Goal: Task Accomplishment & Management: Use online tool/utility

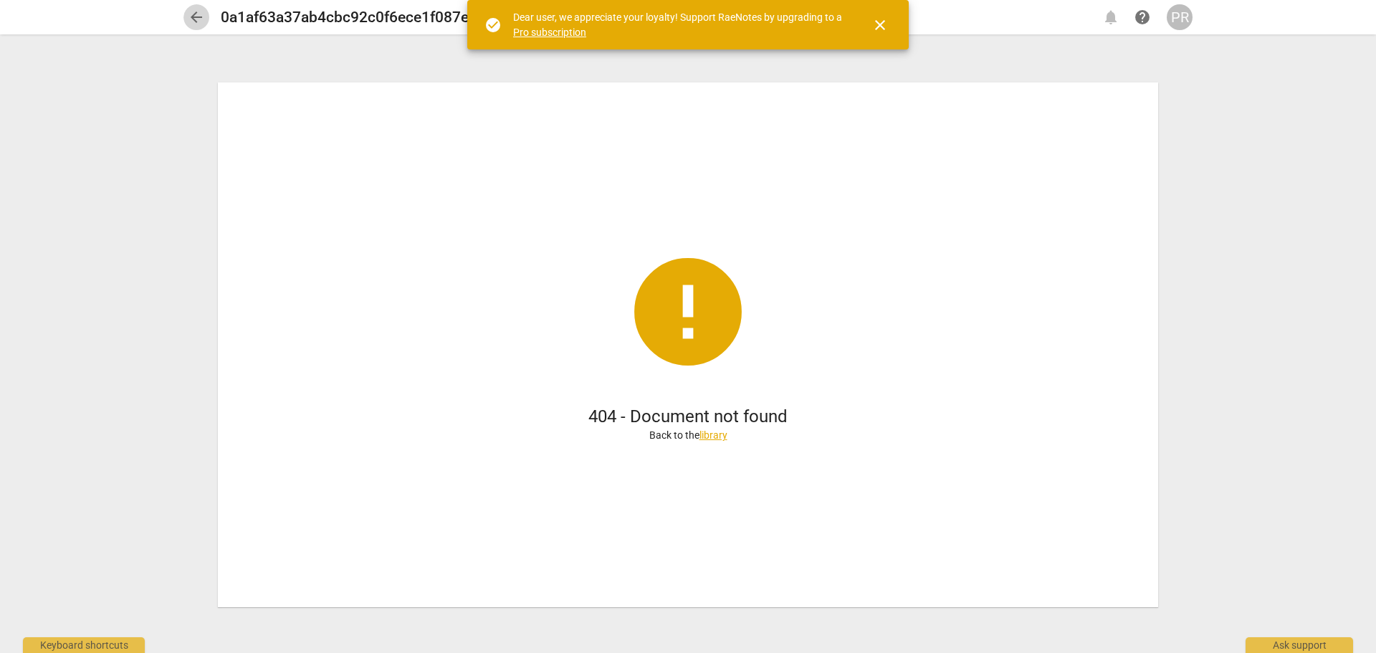
click at [192, 17] on span "arrow_back" at bounding box center [196, 17] width 17 height 17
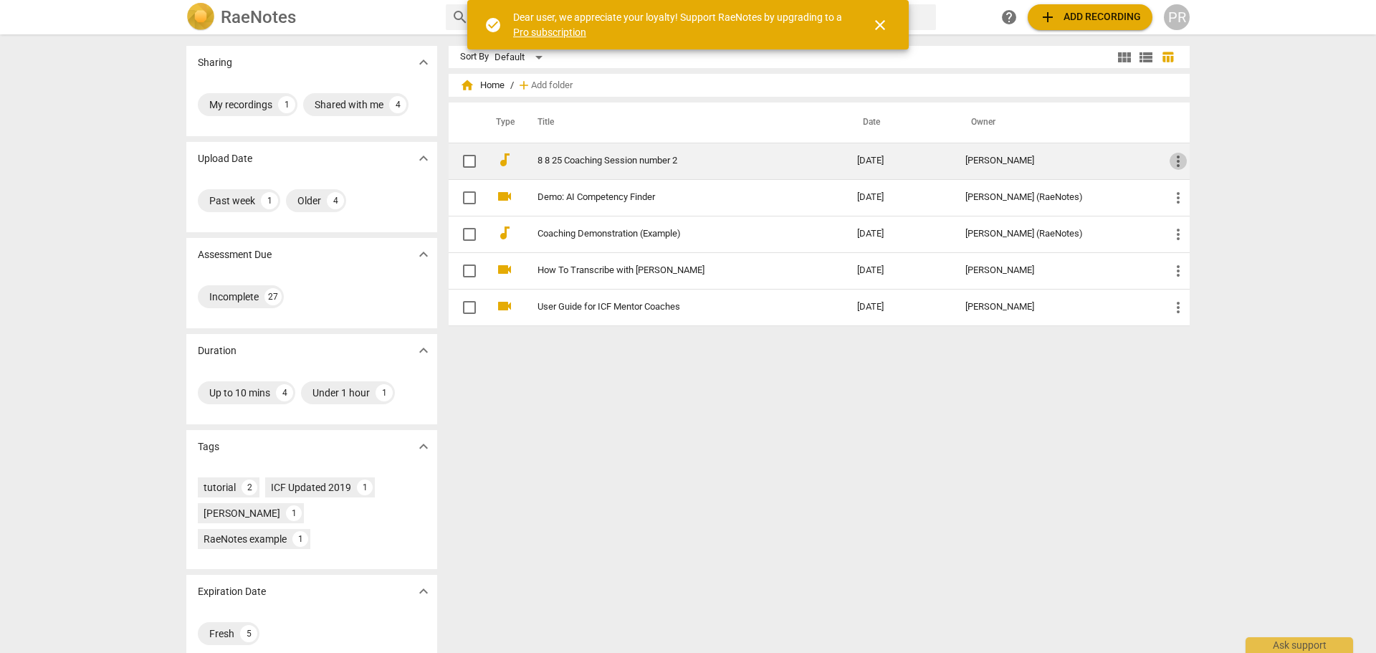
click at [1179, 162] on span "more_vert" at bounding box center [1178, 161] width 17 height 17
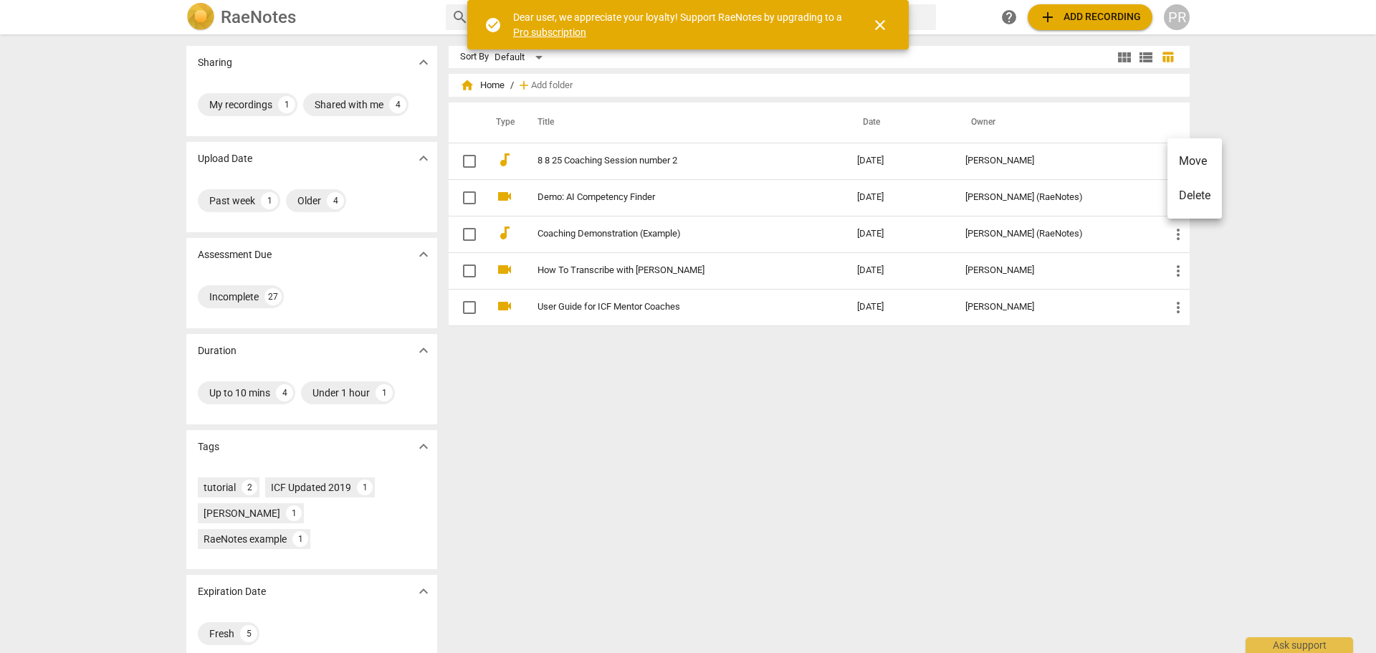
drag, startPoint x: 1203, startPoint y: 197, endPoint x: 765, endPoint y: 58, distance: 459.5
click at [1203, 198] on li "Delete" at bounding box center [1195, 195] width 54 height 34
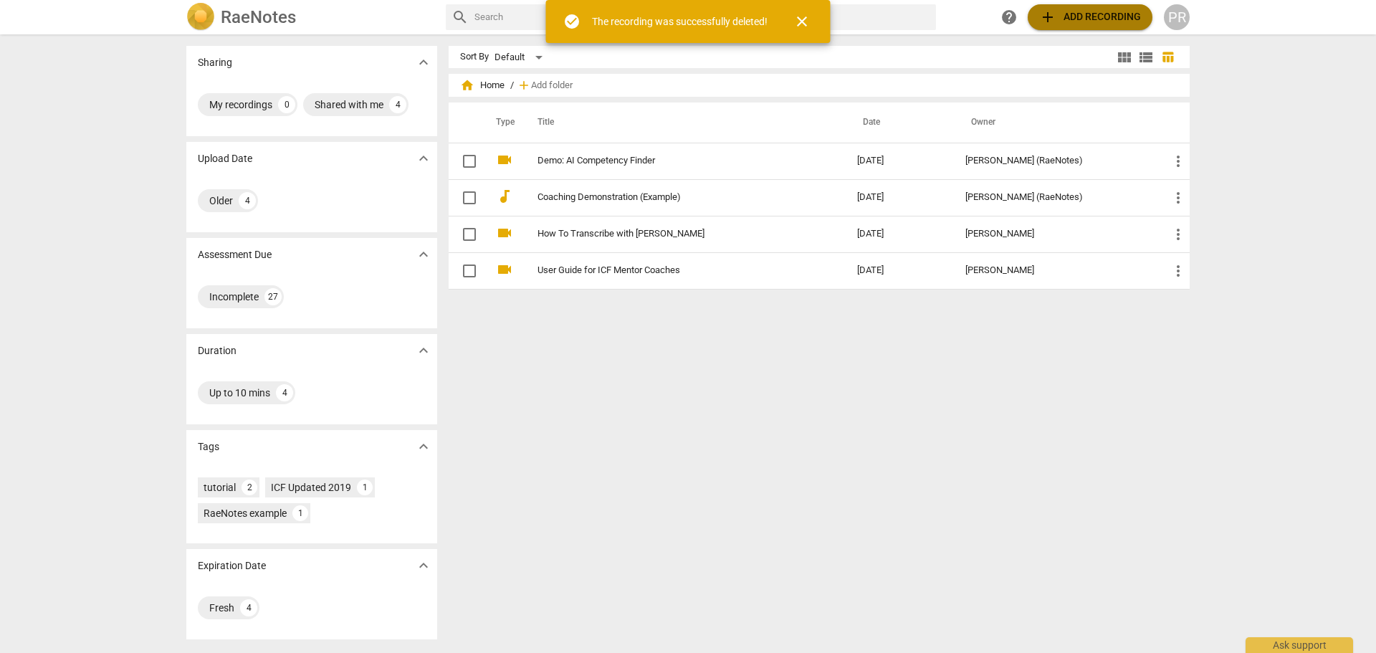
click at [1068, 23] on span "add Add recording" at bounding box center [1090, 17] width 102 height 17
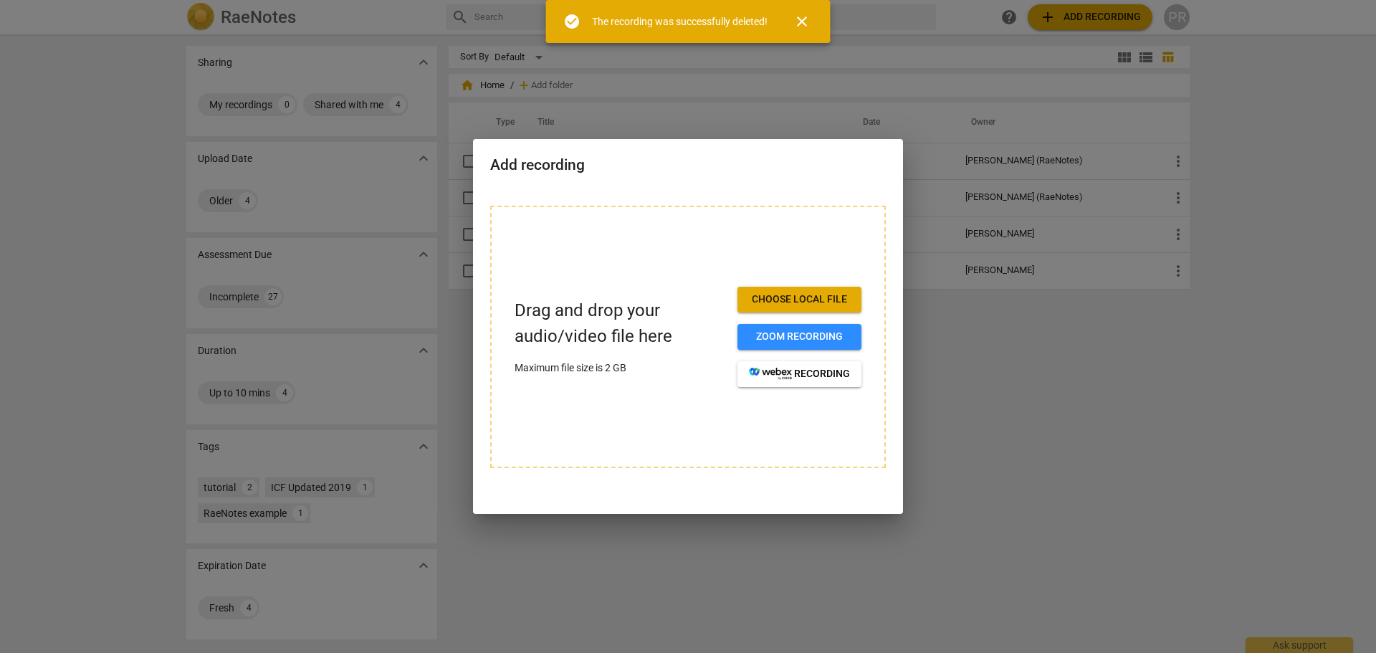
click at [811, 297] on span "Choose local file" at bounding box center [799, 299] width 101 height 14
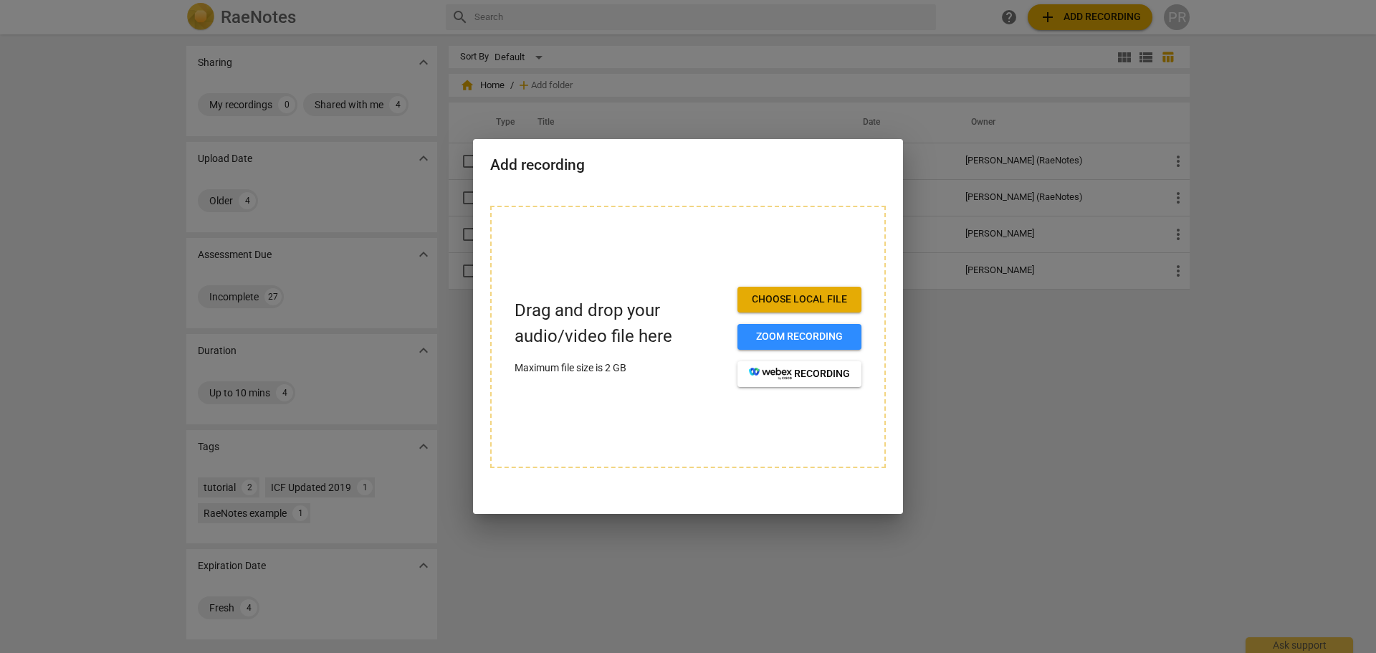
click at [1026, 464] on div at bounding box center [688, 326] width 1376 height 653
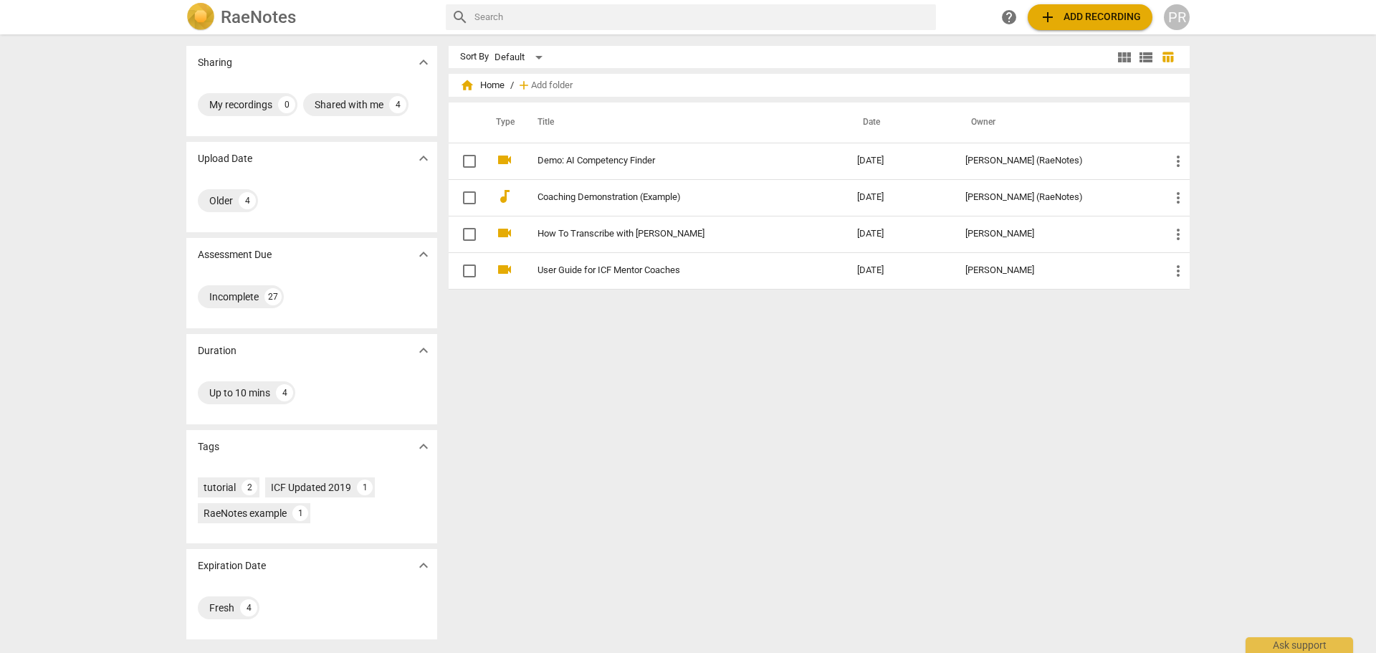
click at [1098, 21] on span "add Add recording" at bounding box center [1090, 17] width 102 height 17
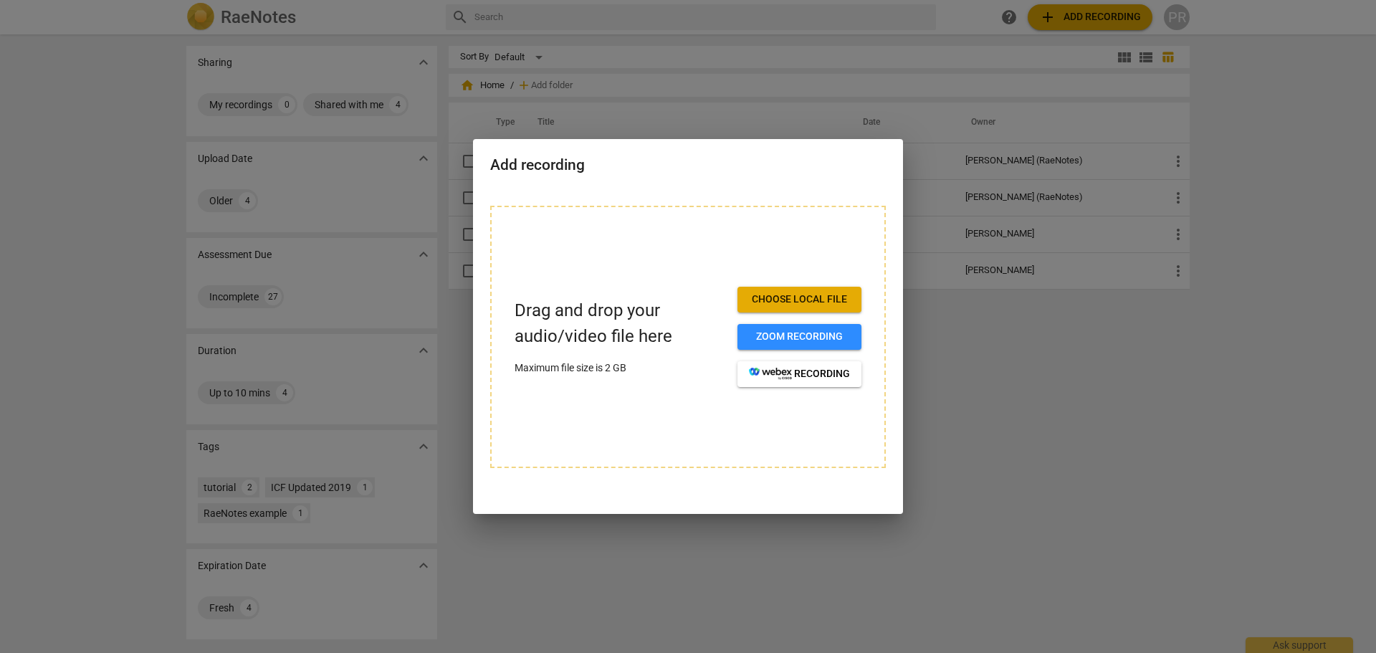
click at [821, 298] on span "Choose local file" at bounding box center [799, 299] width 101 height 14
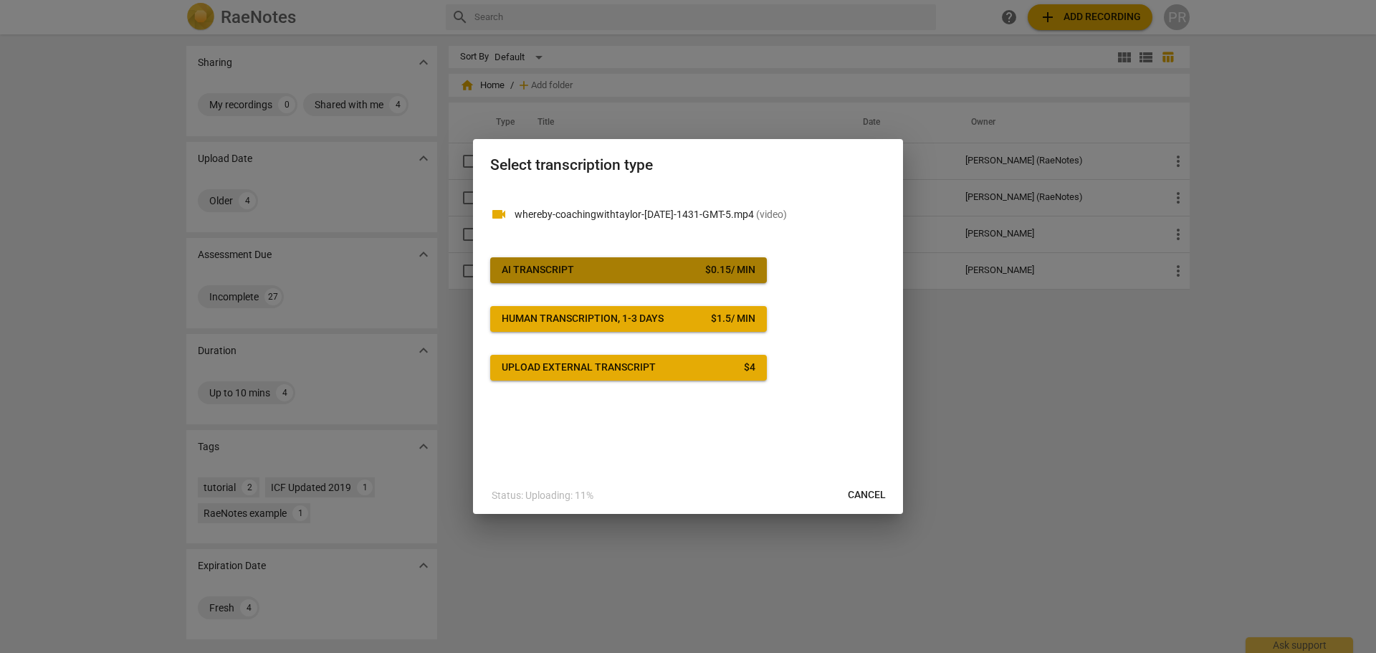
click at [673, 270] on span "AI Transcript $ 0.15 / min" at bounding box center [629, 270] width 254 height 14
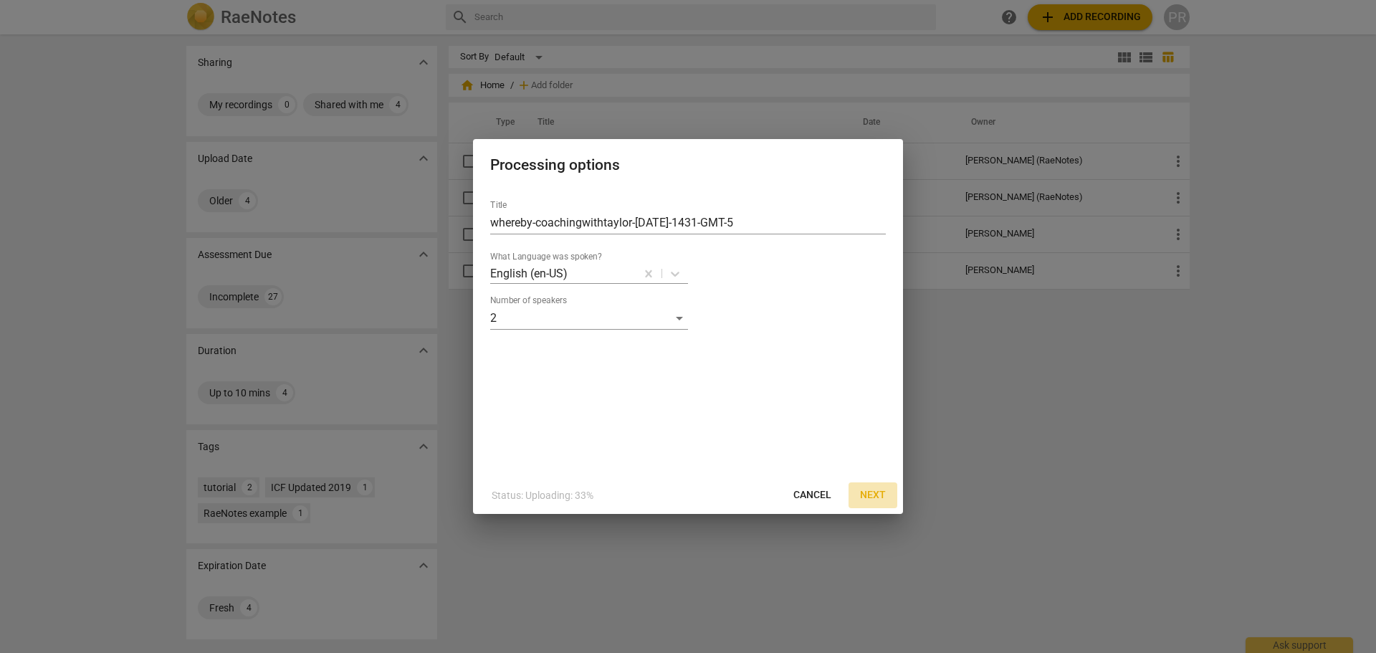
click at [877, 494] on span "Next" at bounding box center [873, 495] width 26 height 14
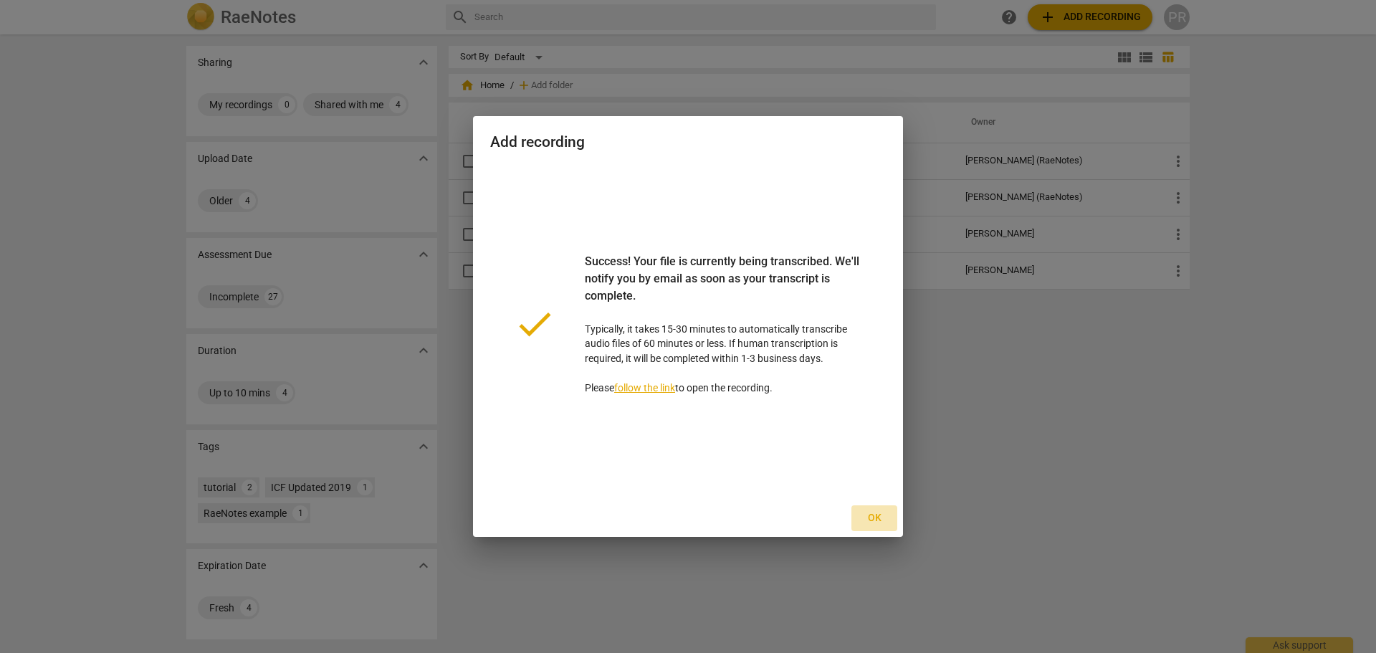
click at [872, 520] on span "Ok" at bounding box center [874, 518] width 23 height 14
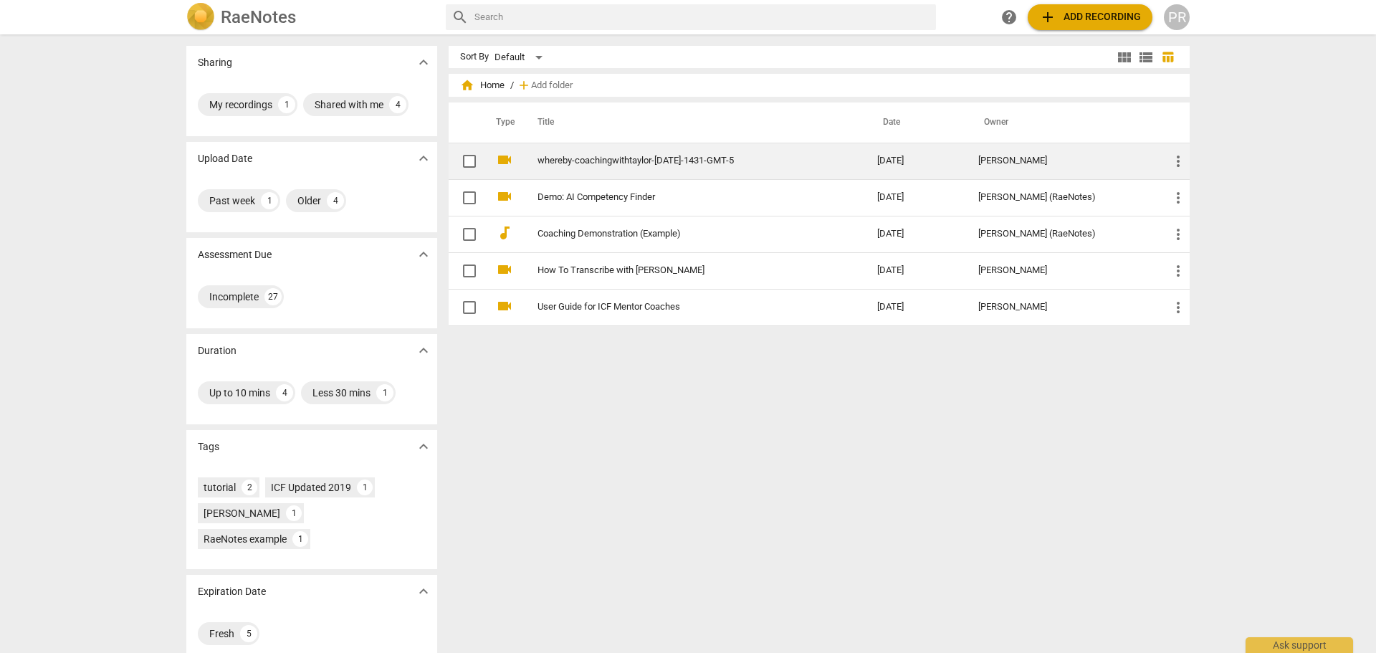
click at [701, 158] on link "whereby-coachingwithtaylor-[DATE]-1431-GMT-5" at bounding box center [682, 161] width 288 height 11
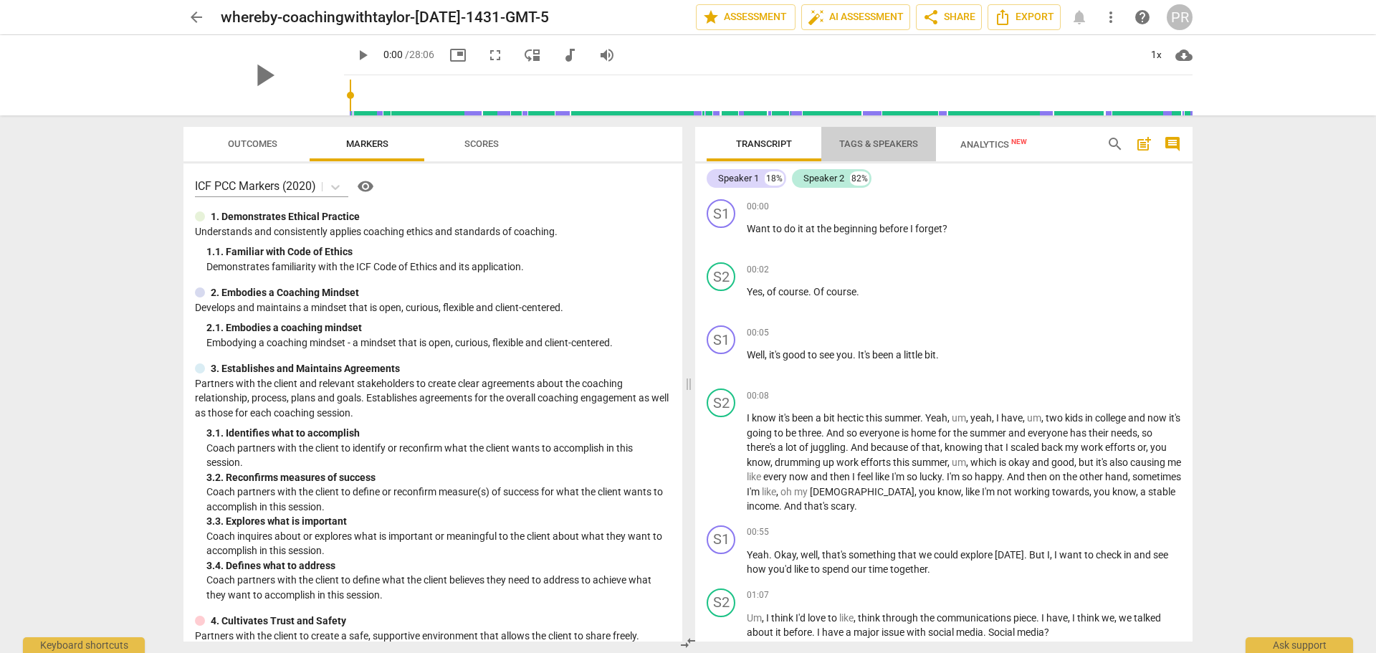
click at [848, 151] on span "Tags & Speakers" at bounding box center [878, 144] width 113 height 19
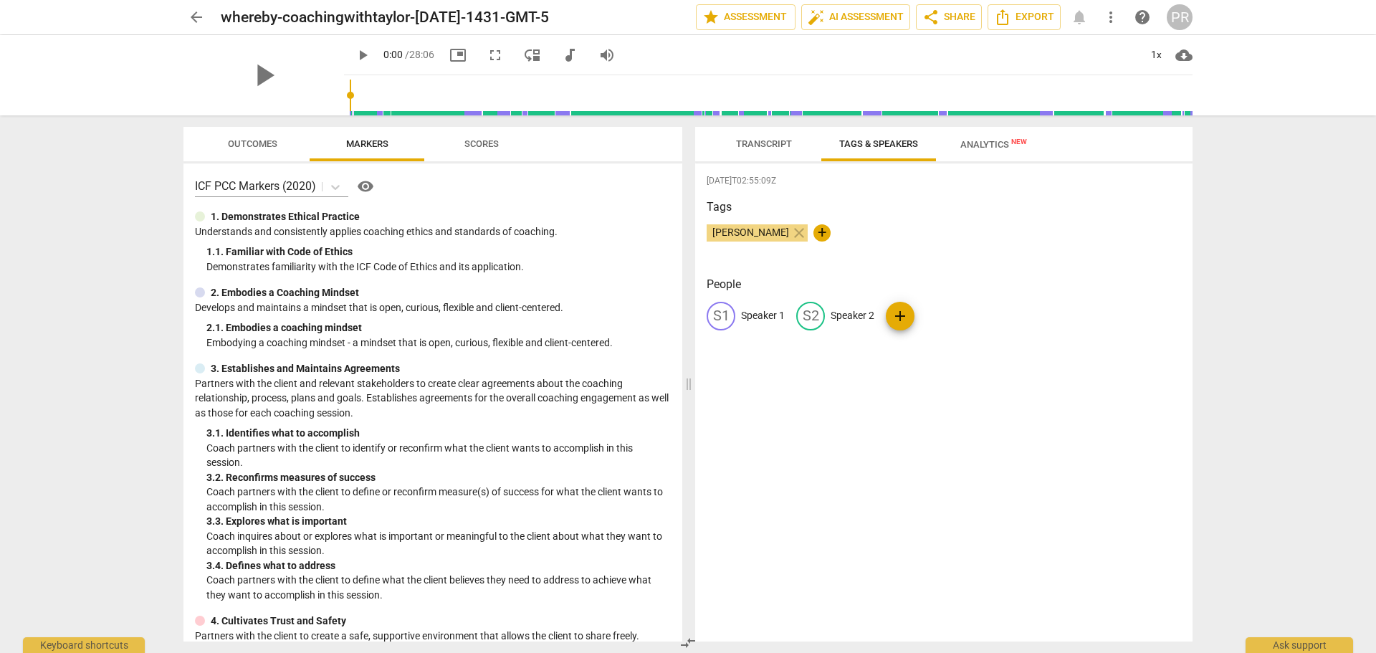
click at [758, 316] on p "Speaker 1" at bounding box center [763, 315] width 44 height 15
type input "[PERSON_NAME]"
click at [943, 308] on p "Speaker 2" at bounding box center [946, 315] width 44 height 15
type input "Client"
click at [923, 222] on div "Tags [PERSON_NAME] close +" at bounding box center [944, 232] width 475 height 66
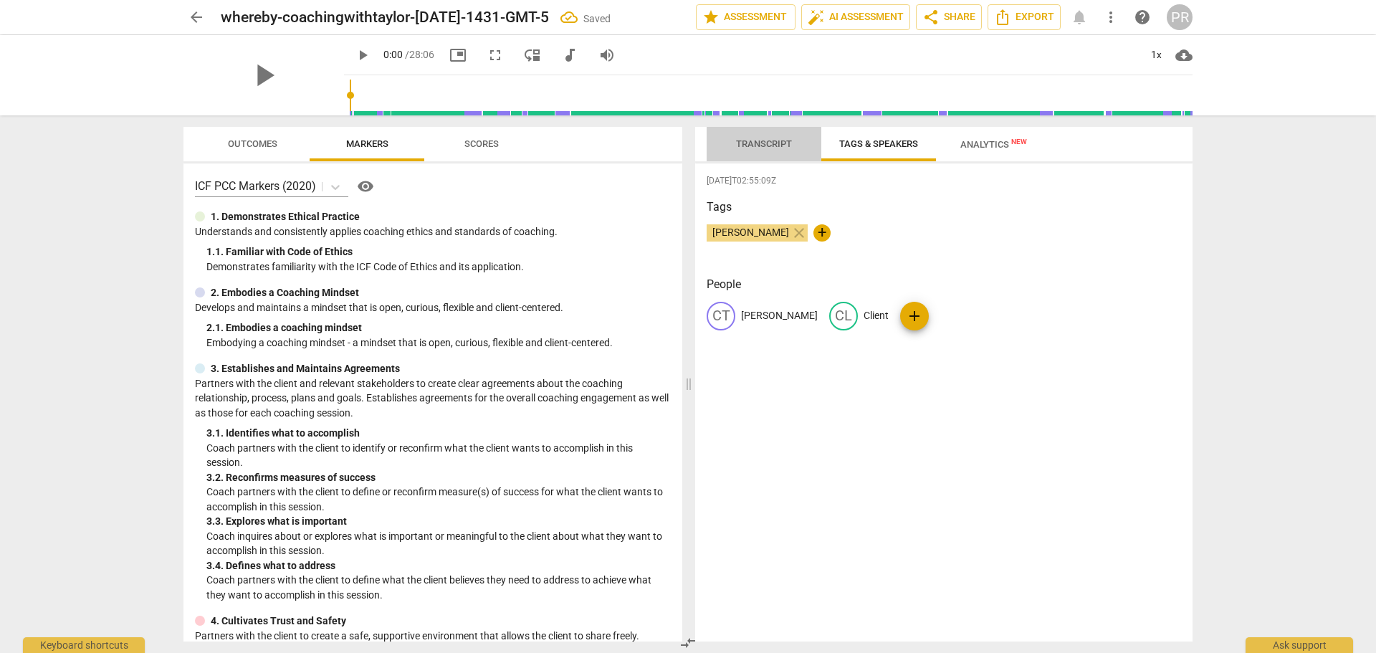
click at [778, 149] on span "Transcript" at bounding box center [764, 144] width 90 height 19
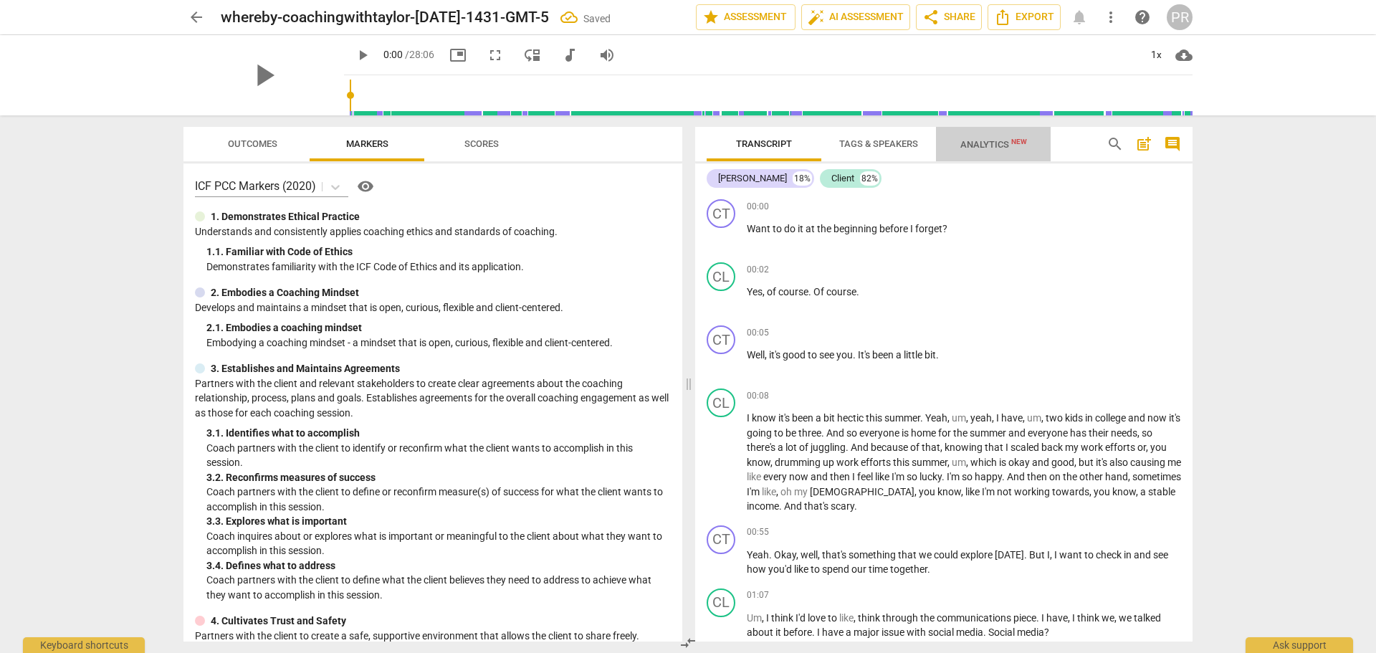
click at [981, 144] on span "Analytics New" at bounding box center [994, 144] width 67 height 11
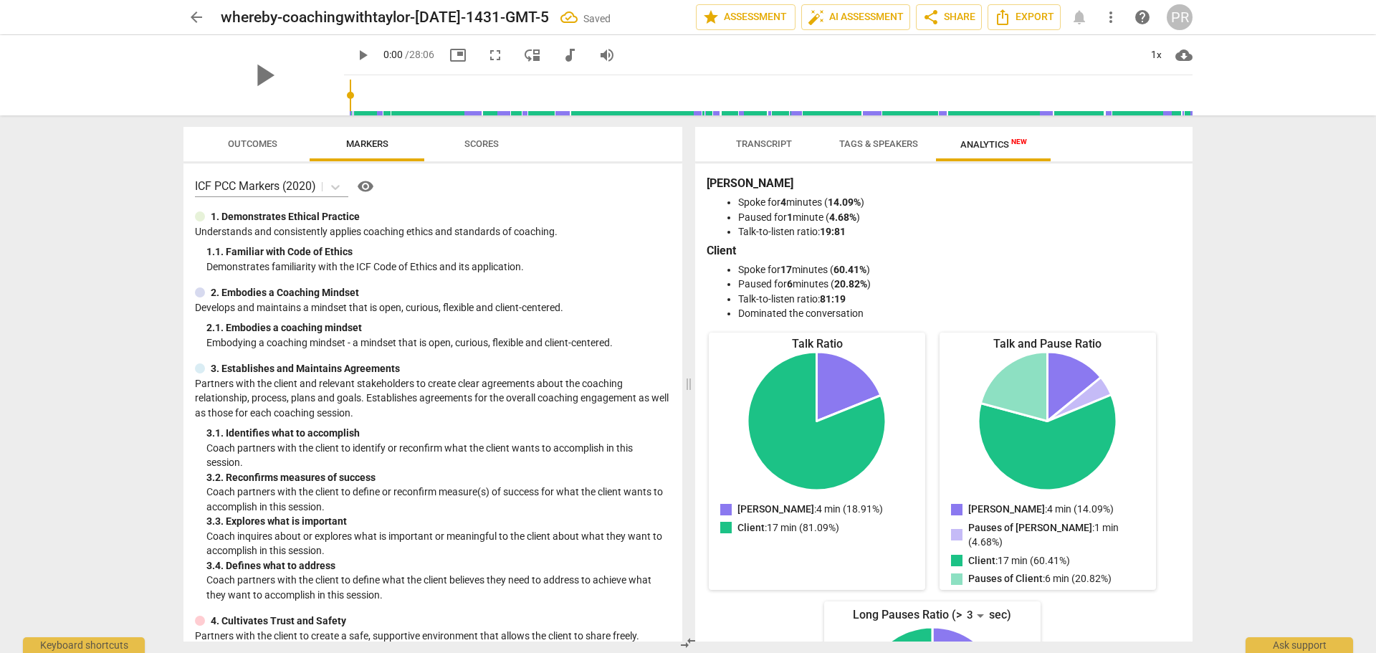
click at [779, 142] on span "Transcript" at bounding box center [764, 143] width 56 height 11
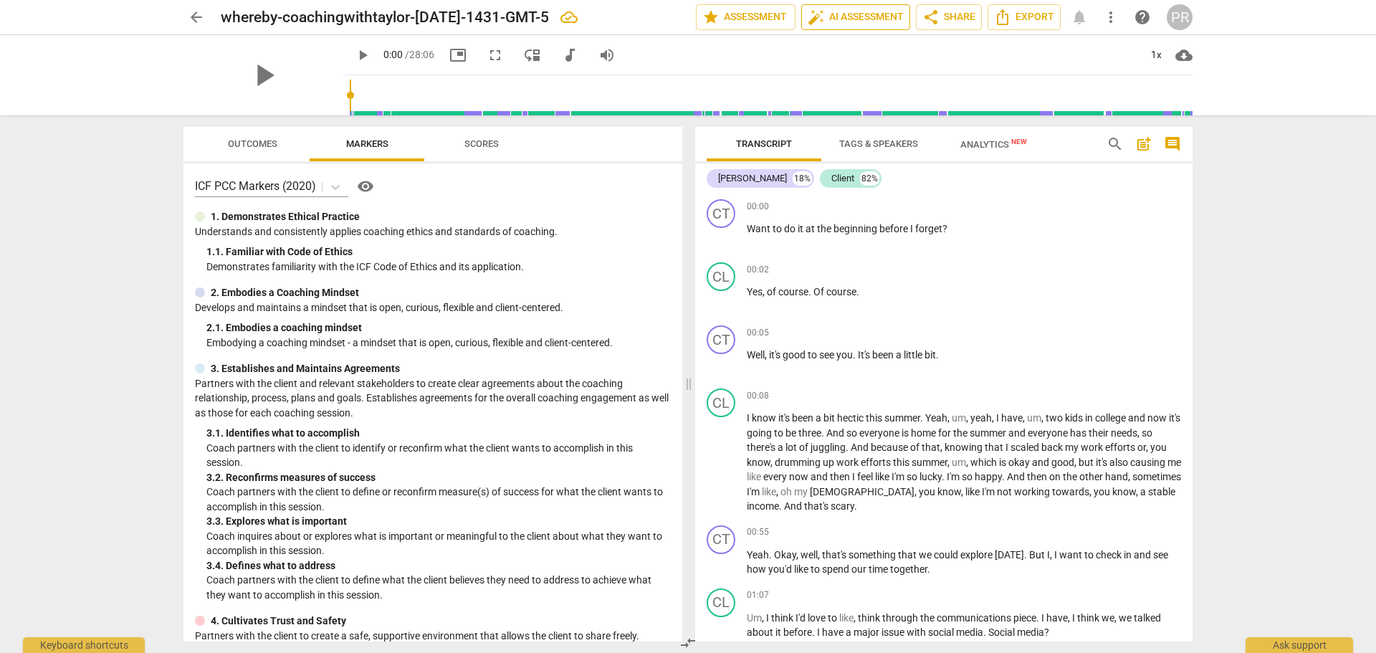
click at [863, 22] on span "auto_fix_high AI Assessment" at bounding box center [856, 17] width 96 height 17
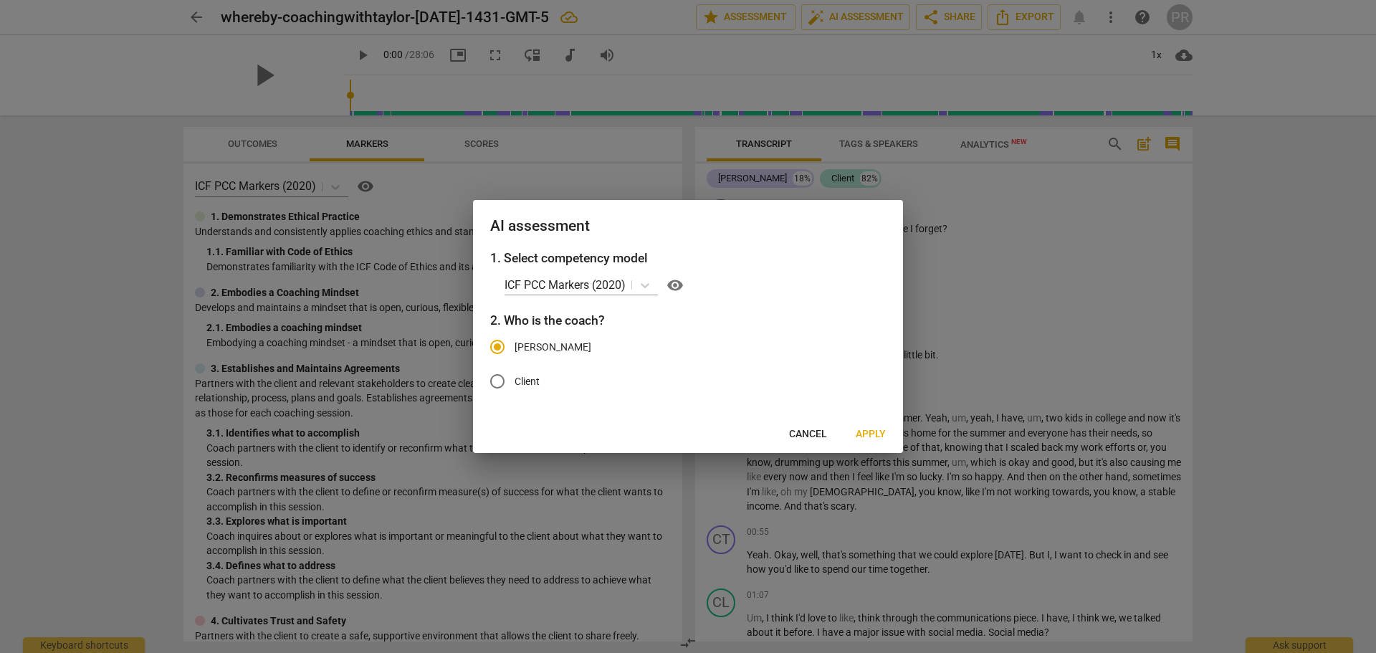
click at [873, 433] on span "Apply" at bounding box center [871, 434] width 30 height 14
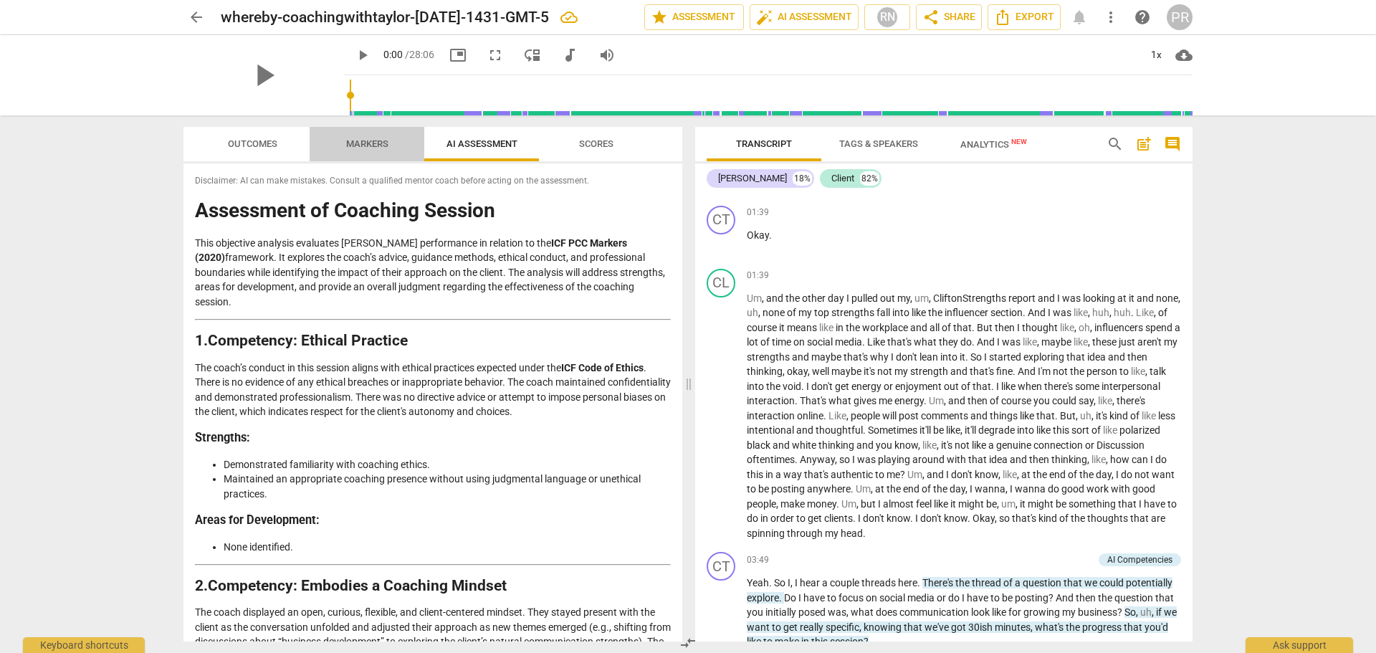
click at [371, 146] on span "Markers" at bounding box center [367, 143] width 42 height 11
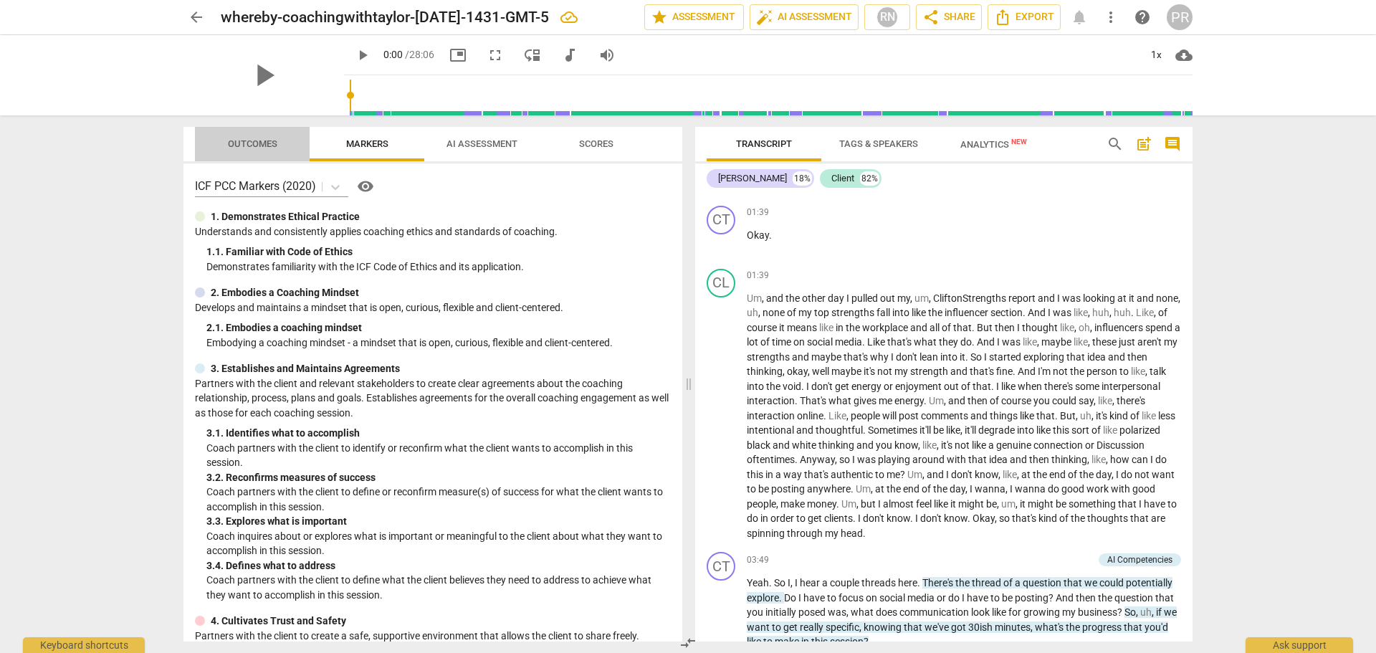
click at [245, 143] on span "Outcomes" at bounding box center [252, 143] width 49 height 11
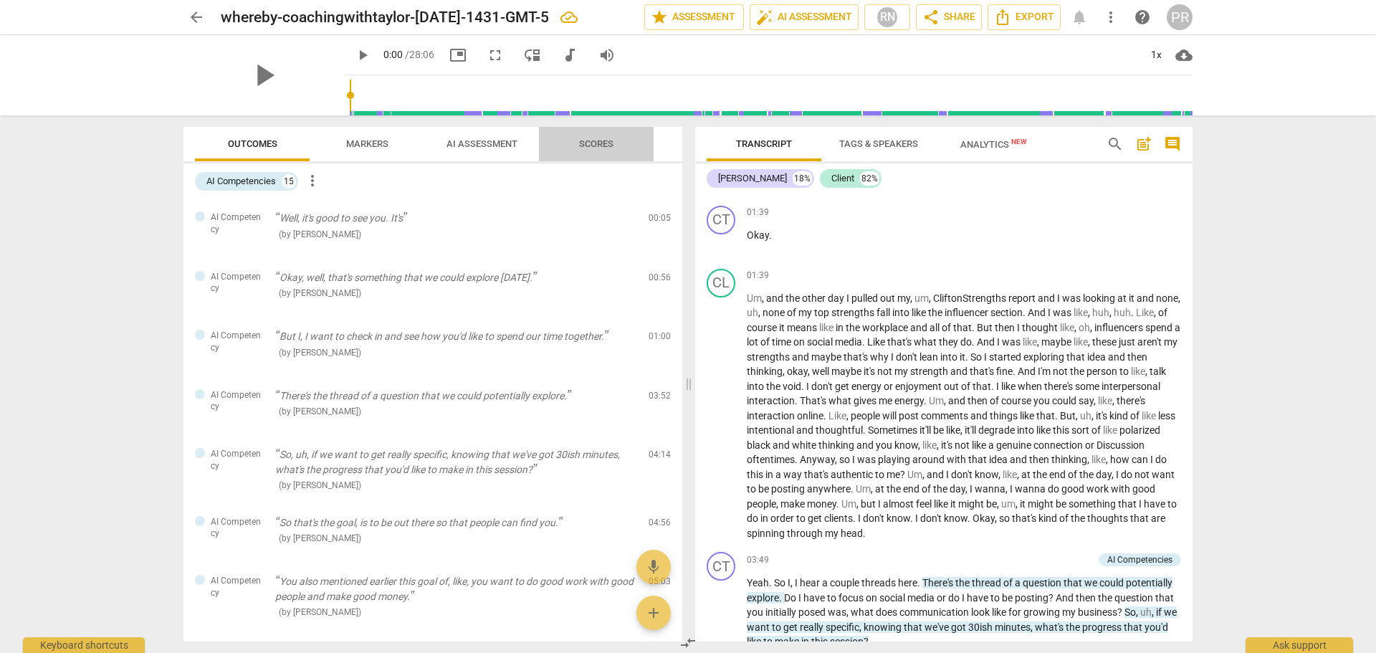
click at [596, 138] on span "Scores" at bounding box center [596, 143] width 34 height 11
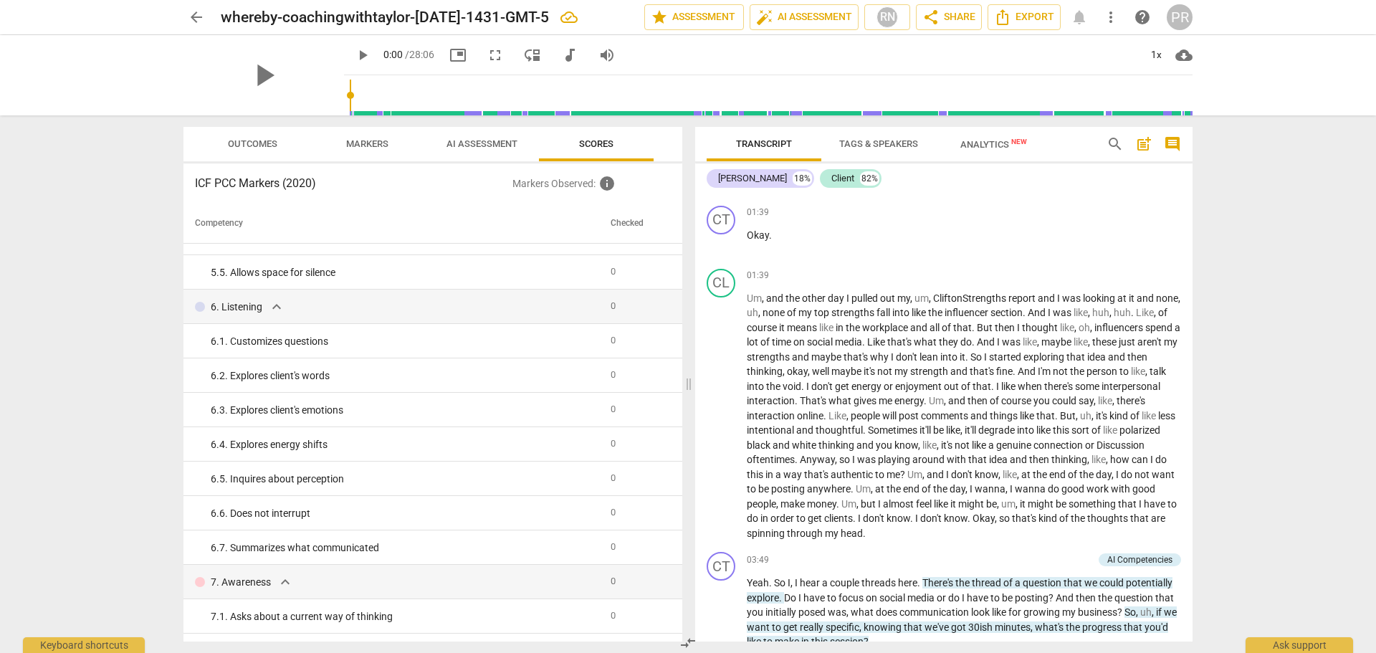
scroll to position [360, 0]
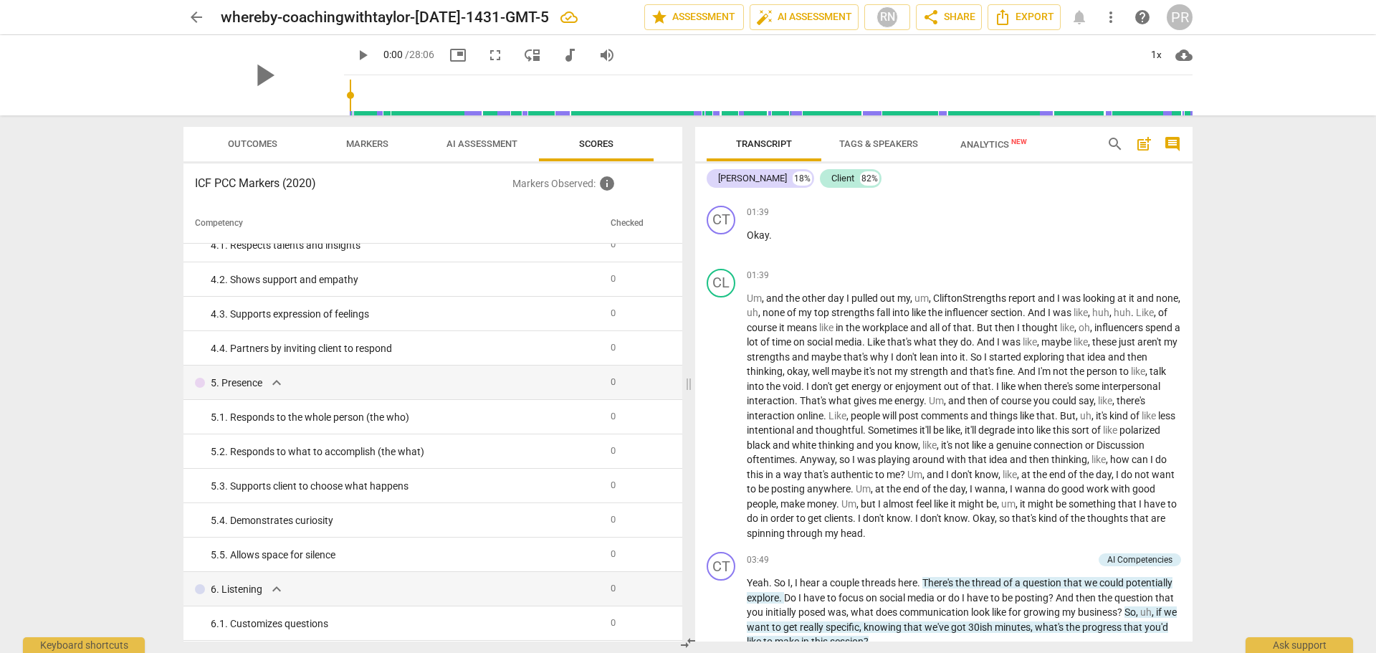
click at [243, 143] on span "Outcomes" at bounding box center [252, 143] width 49 height 11
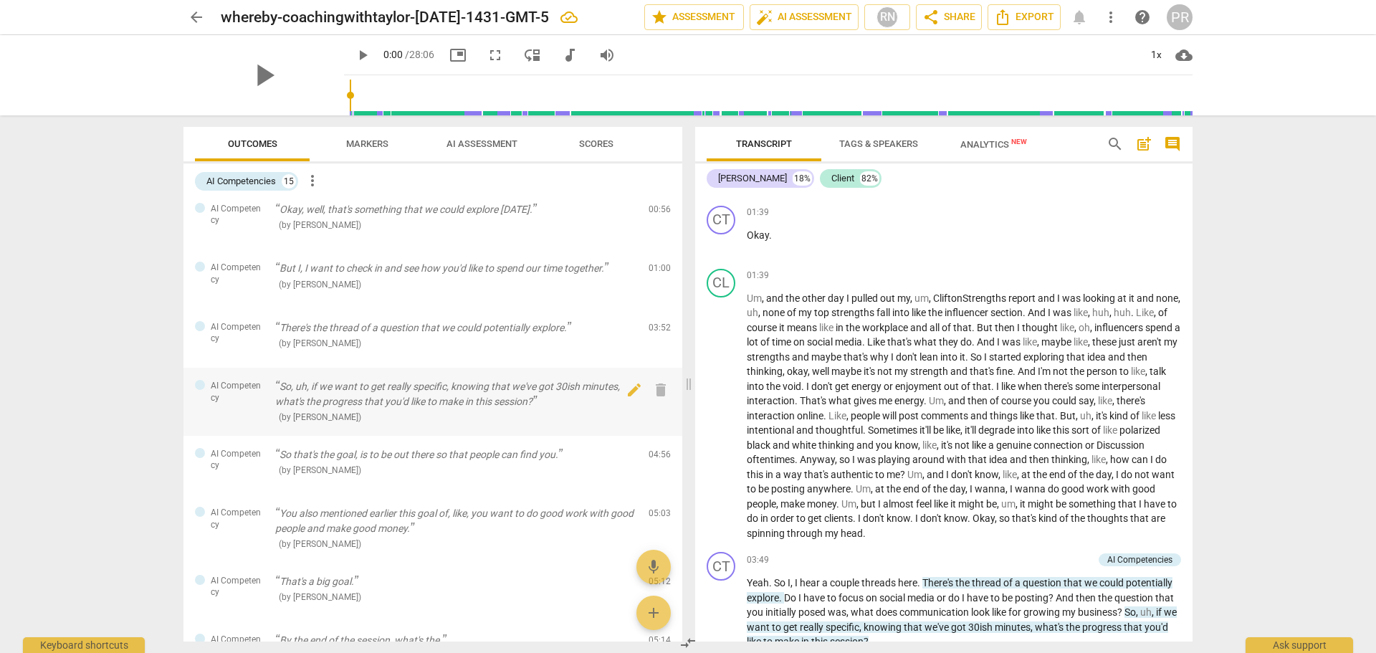
scroll to position [0, 0]
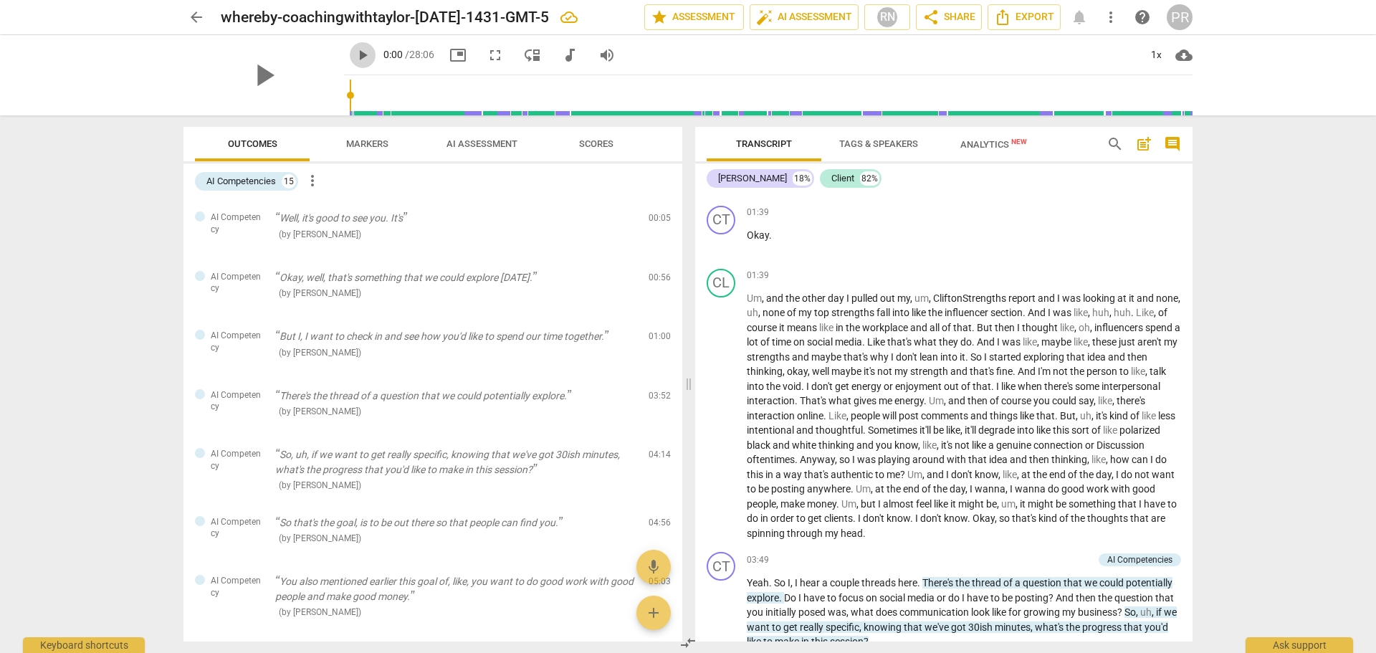
click at [354, 54] on span "play_arrow" at bounding box center [362, 55] width 17 height 17
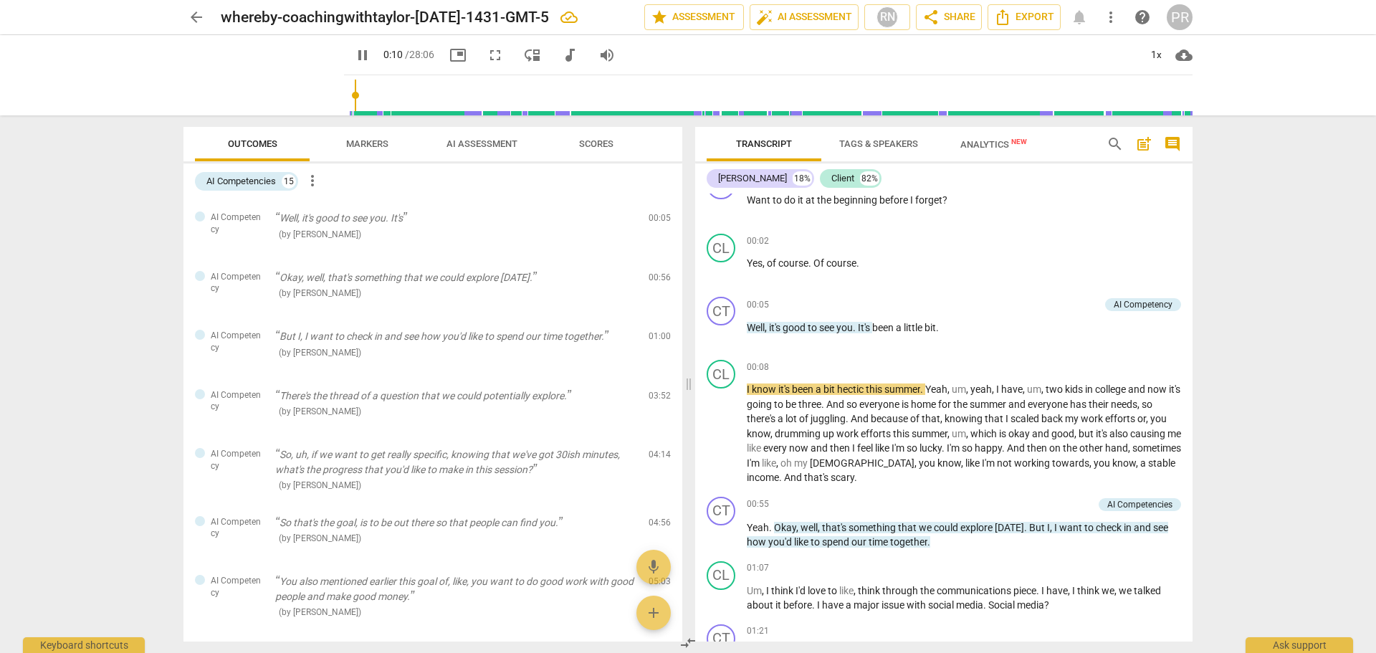
click at [1217, 285] on div "arrow_back whereby-coachingwithtaylor-[DATE]-1431-GMT-5 edit star Assessment au…" at bounding box center [688, 326] width 1376 height 653
click at [1150, 304] on div "AI Competency" at bounding box center [1143, 304] width 59 height 13
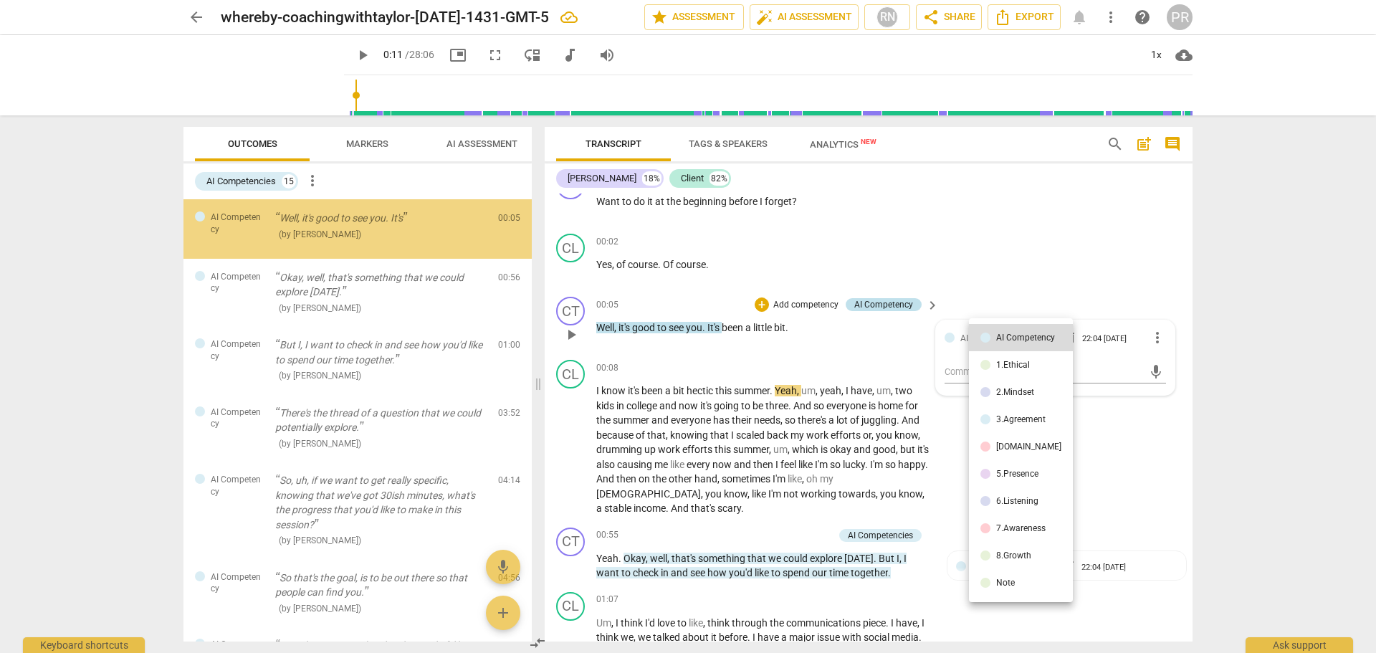
type input "12"
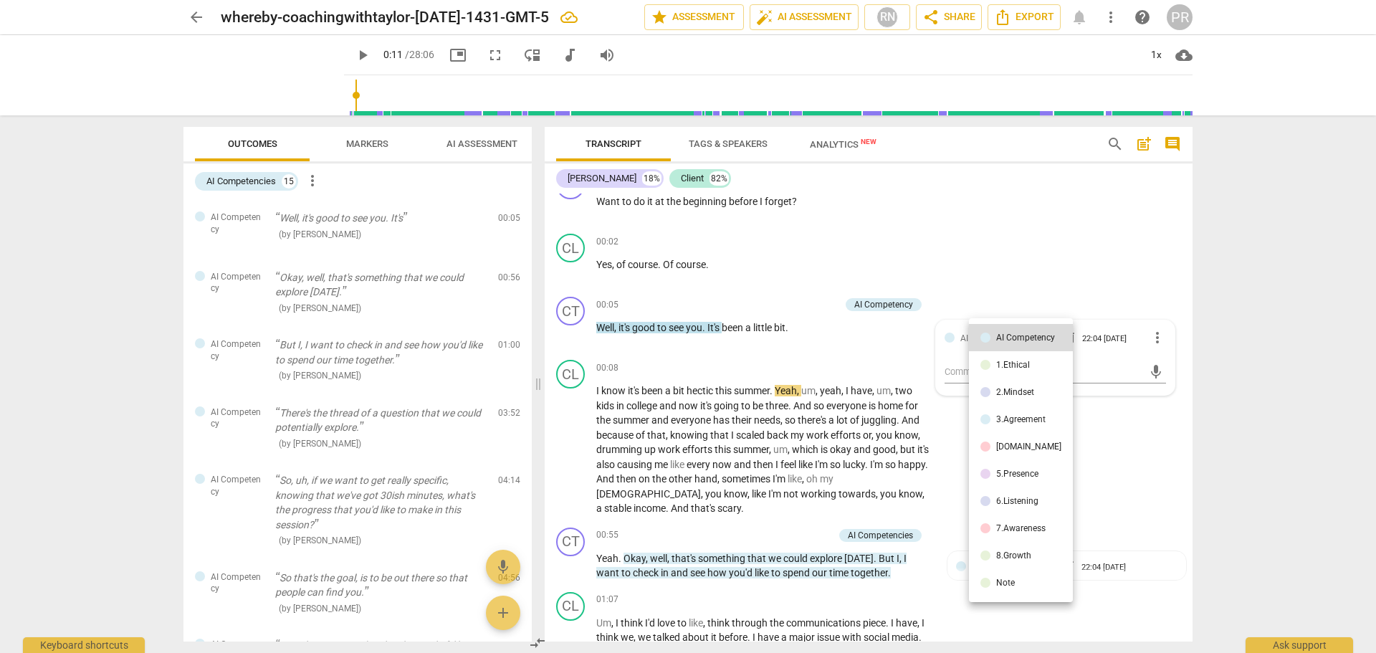
click at [1018, 449] on div "[DOMAIN_NAME]" at bounding box center [1028, 446] width 65 height 9
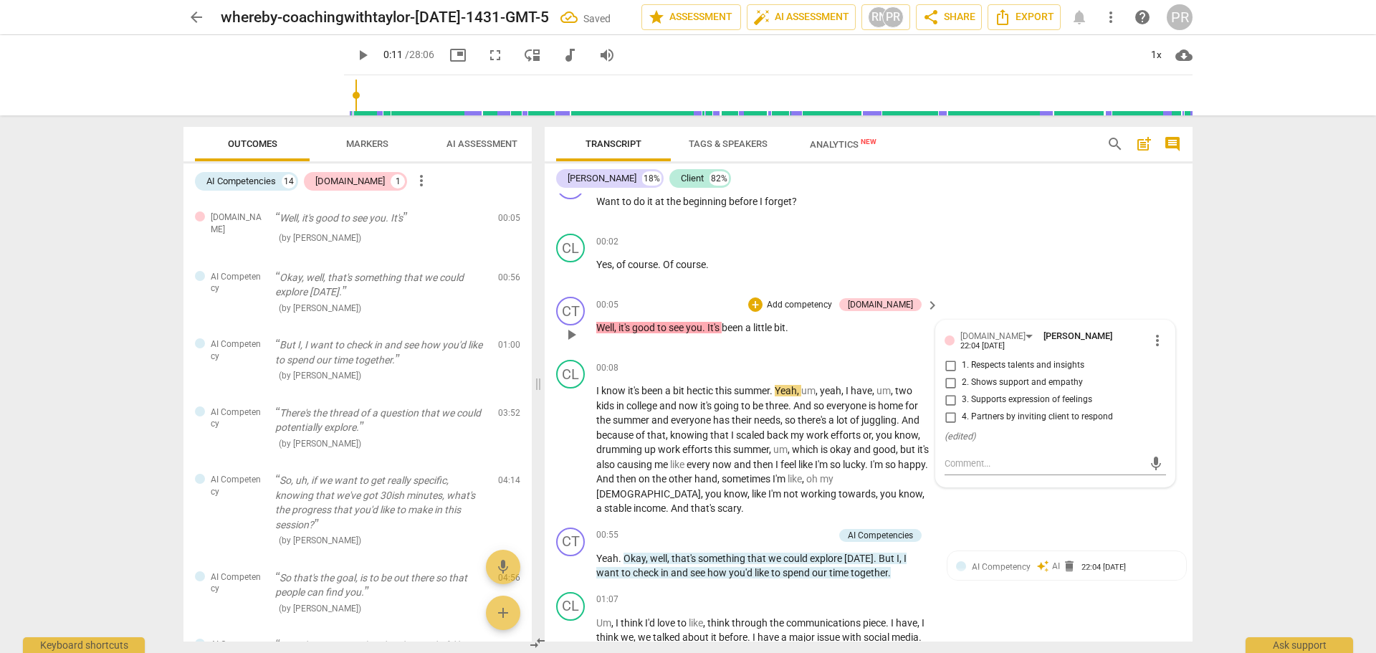
click at [1015, 377] on span "2. Shows support and empathy" at bounding box center [1022, 382] width 121 height 13
click at [962, 377] on input "2. Shows support and empathy" at bounding box center [950, 382] width 23 height 17
checkbox input "true"
click at [1016, 267] on div "CL play_arrow pause 00:02 + Add competency keyboard_arrow_right Yes , of course…" at bounding box center [869, 259] width 648 height 63
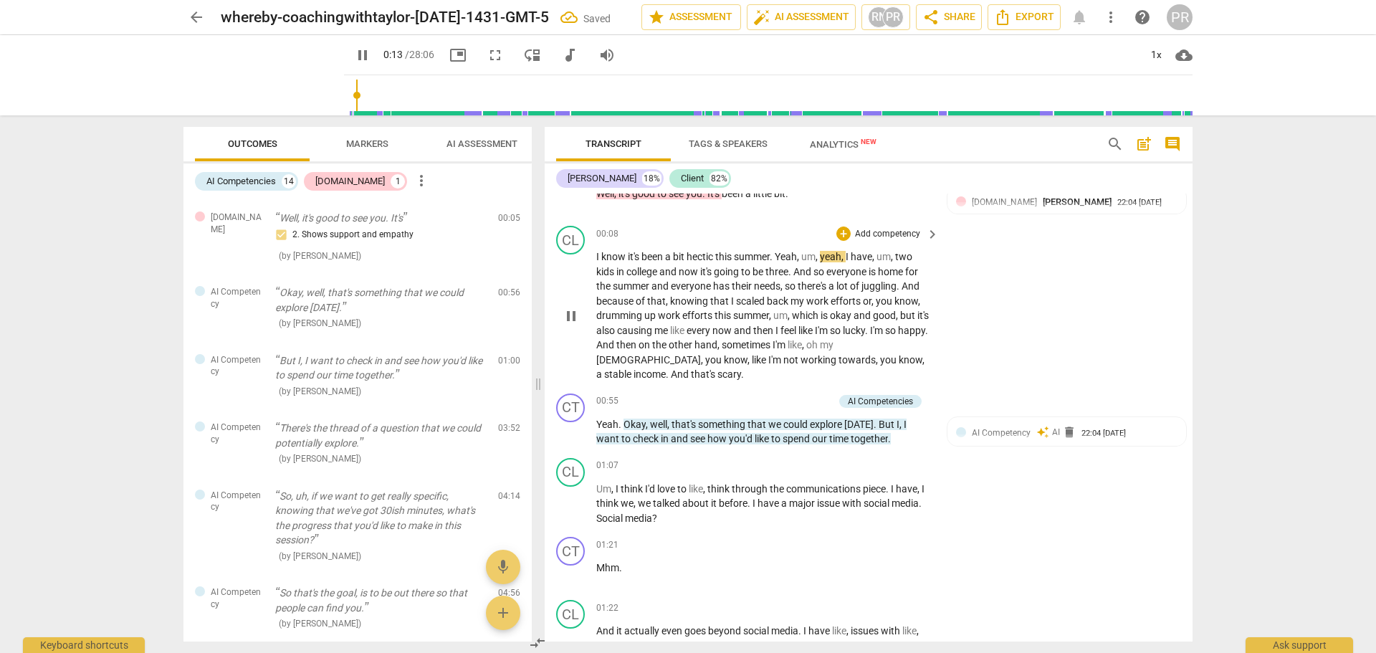
scroll to position [172, 0]
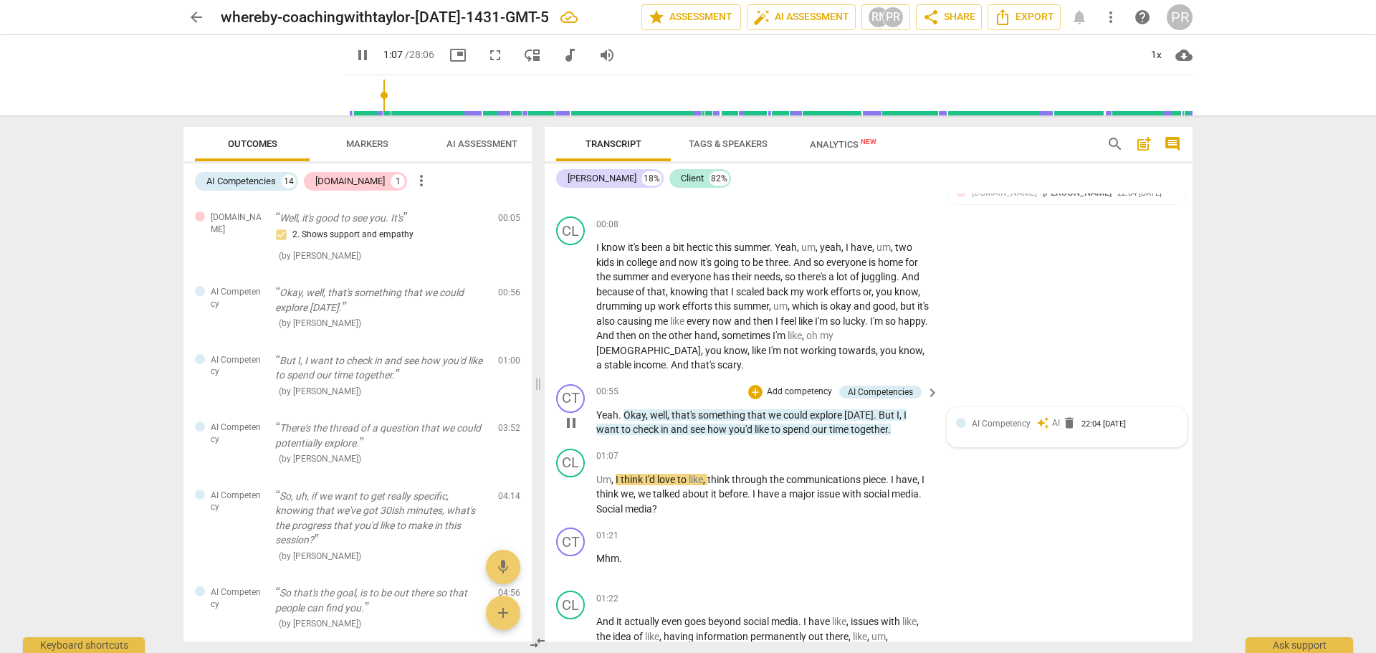
click at [1000, 424] on span "AI Competency" at bounding box center [1001, 424] width 59 height 10
type input "68"
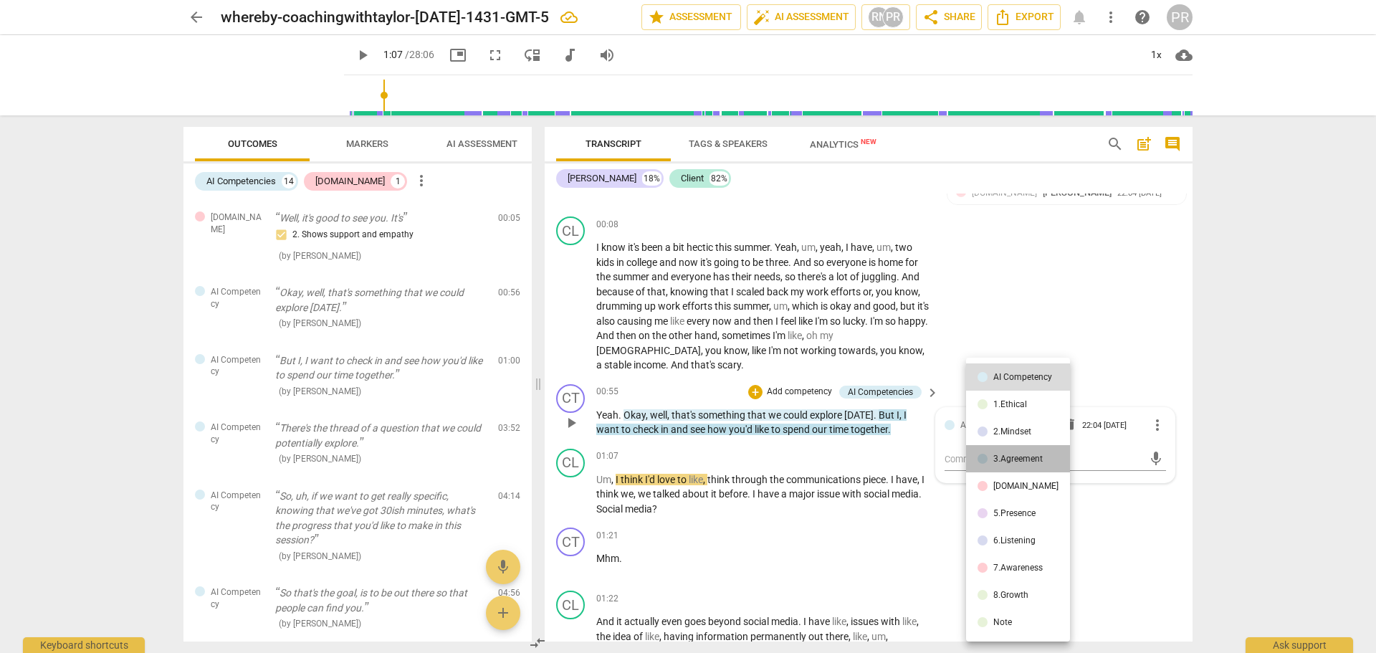
click at [1023, 456] on div "3.Agreement" at bounding box center [1017, 458] width 49 height 9
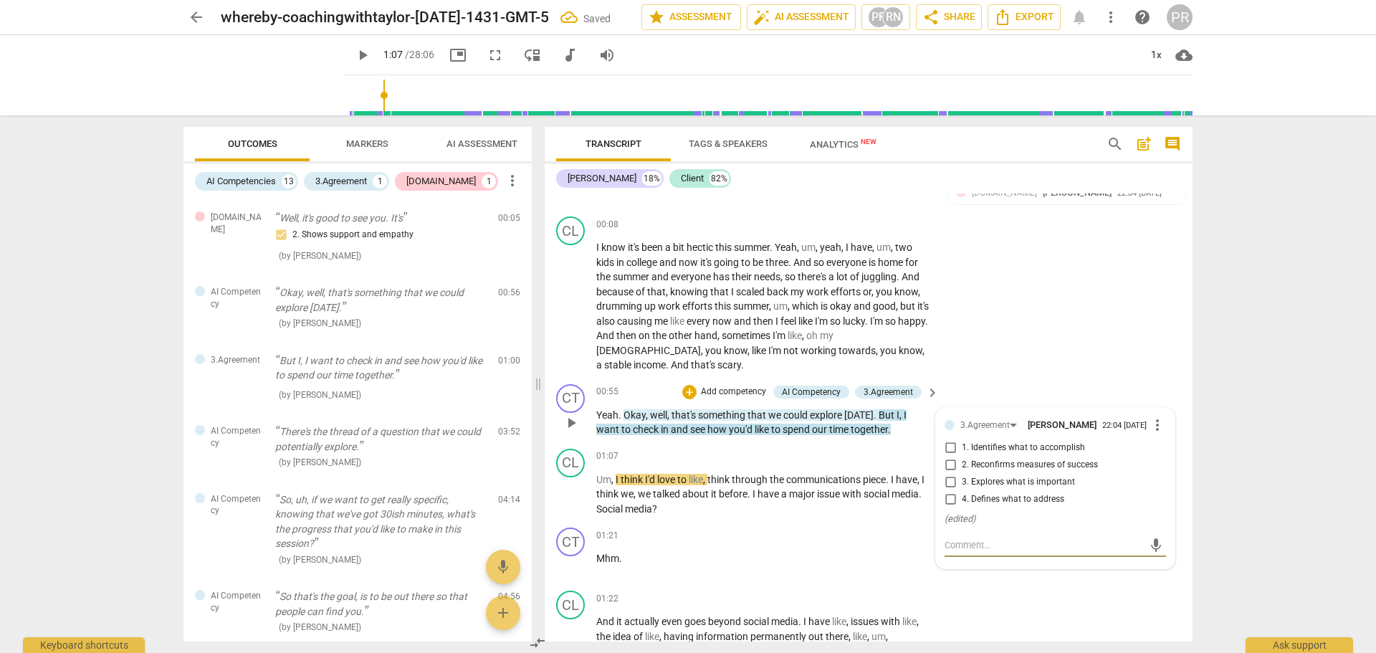
click at [954, 450] on input "1. Identifies what to accomplish" at bounding box center [950, 447] width 23 height 17
checkbox input "true"
click at [1061, 379] on div "CT play_arrow pause 00:55 + Add competency AI Competency 3.Agreement keyboard_a…" at bounding box center [869, 410] width 648 height 65
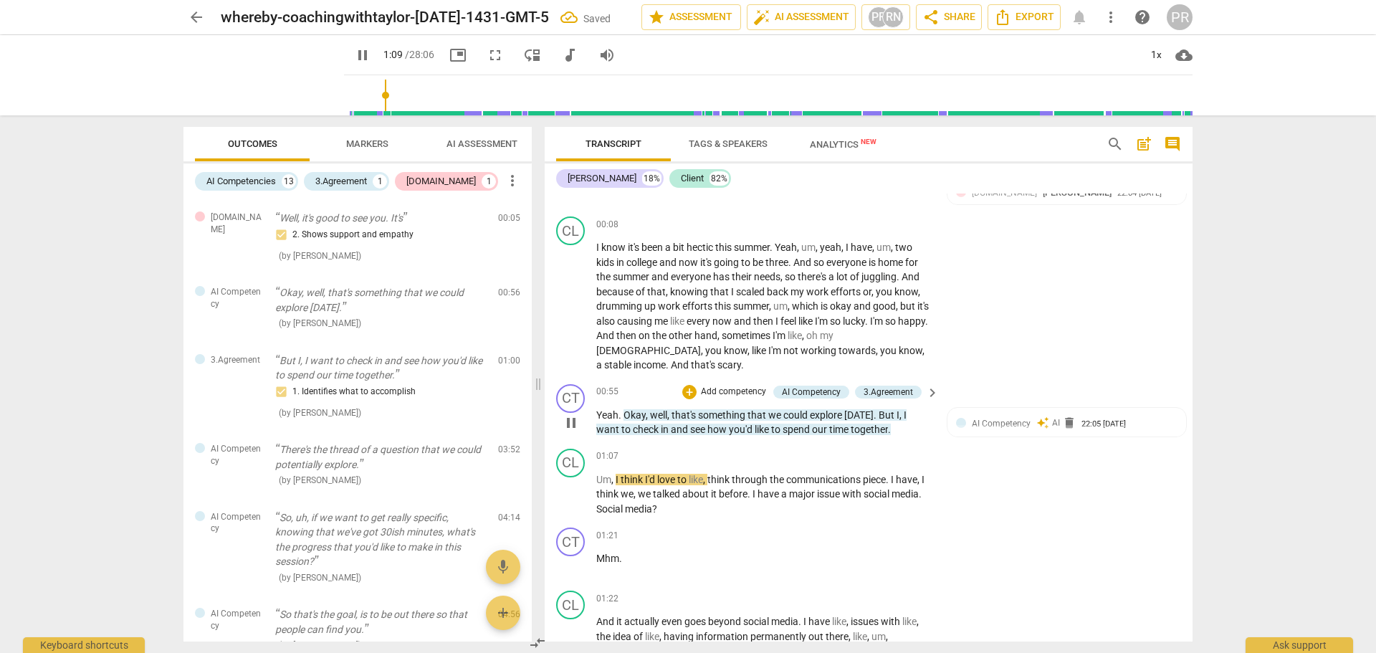
click at [573, 424] on span "pause" at bounding box center [571, 422] width 17 height 17
type input "70"
click at [452, 143] on span "AI Assessment" at bounding box center [482, 143] width 71 height 11
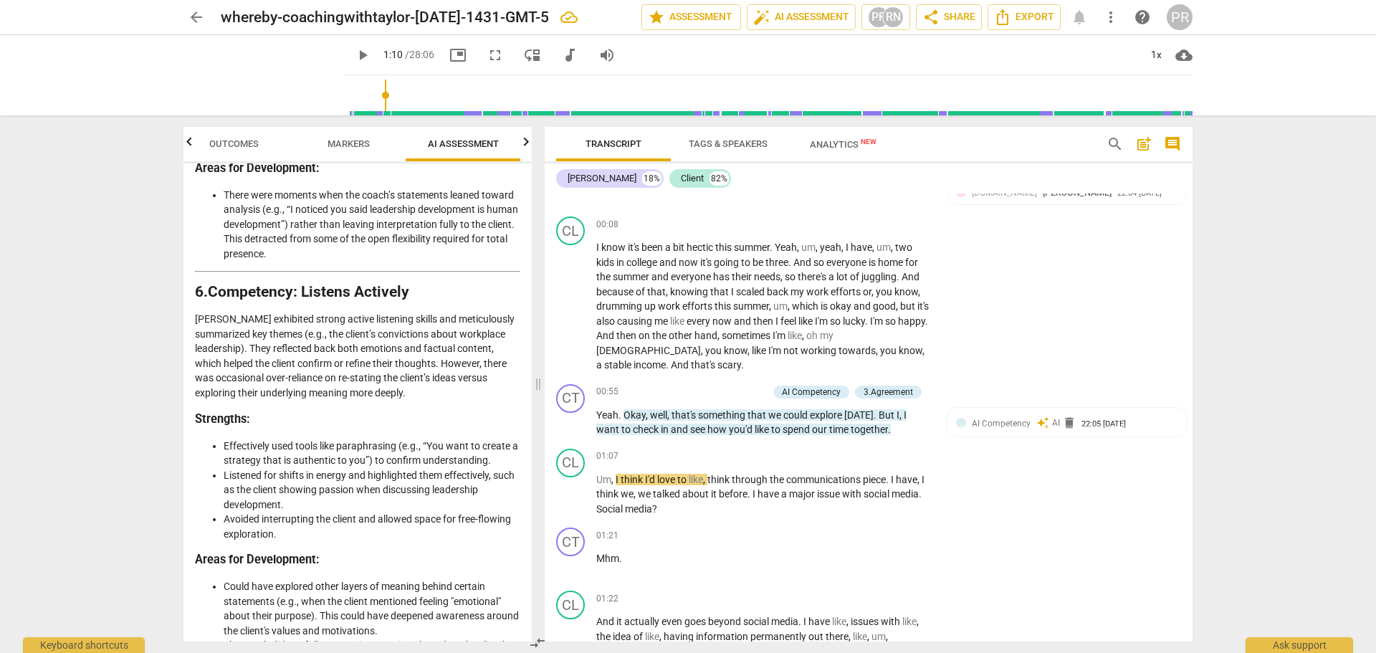
scroll to position [1649, 0]
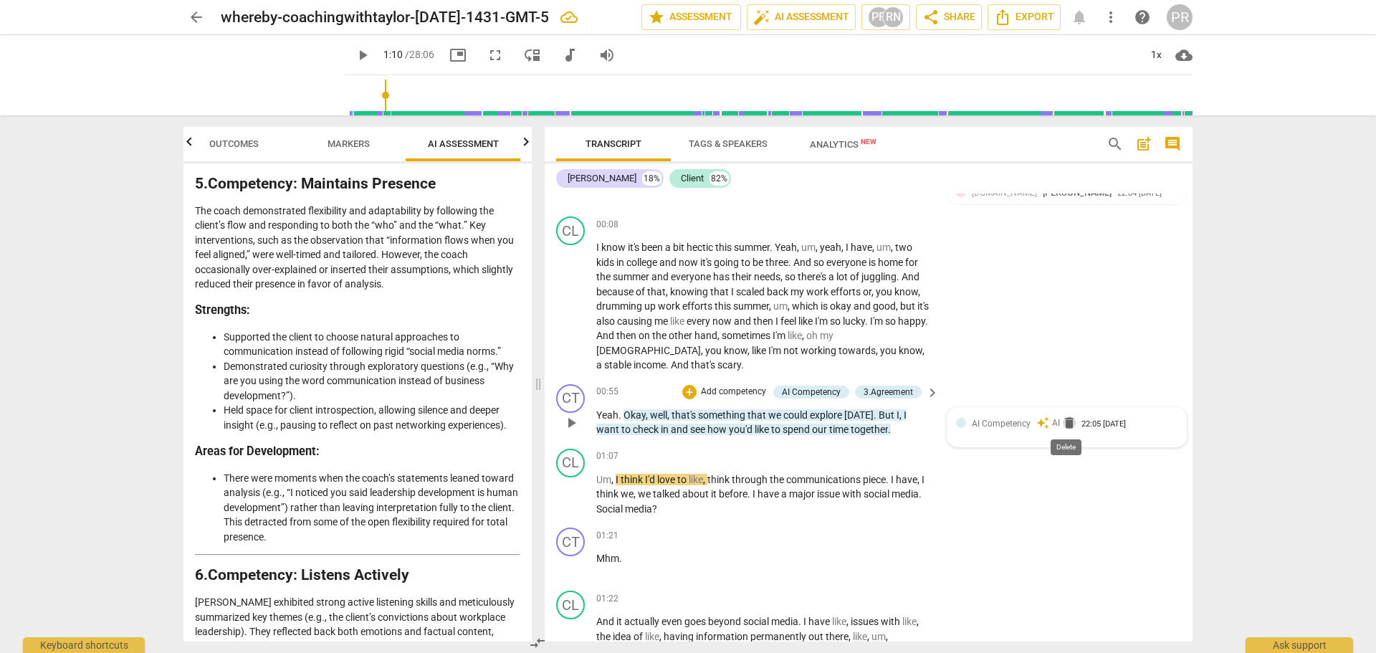
click at [1064, 421] on span "delete" at bounding box center [1069, 423] width 14 height 14
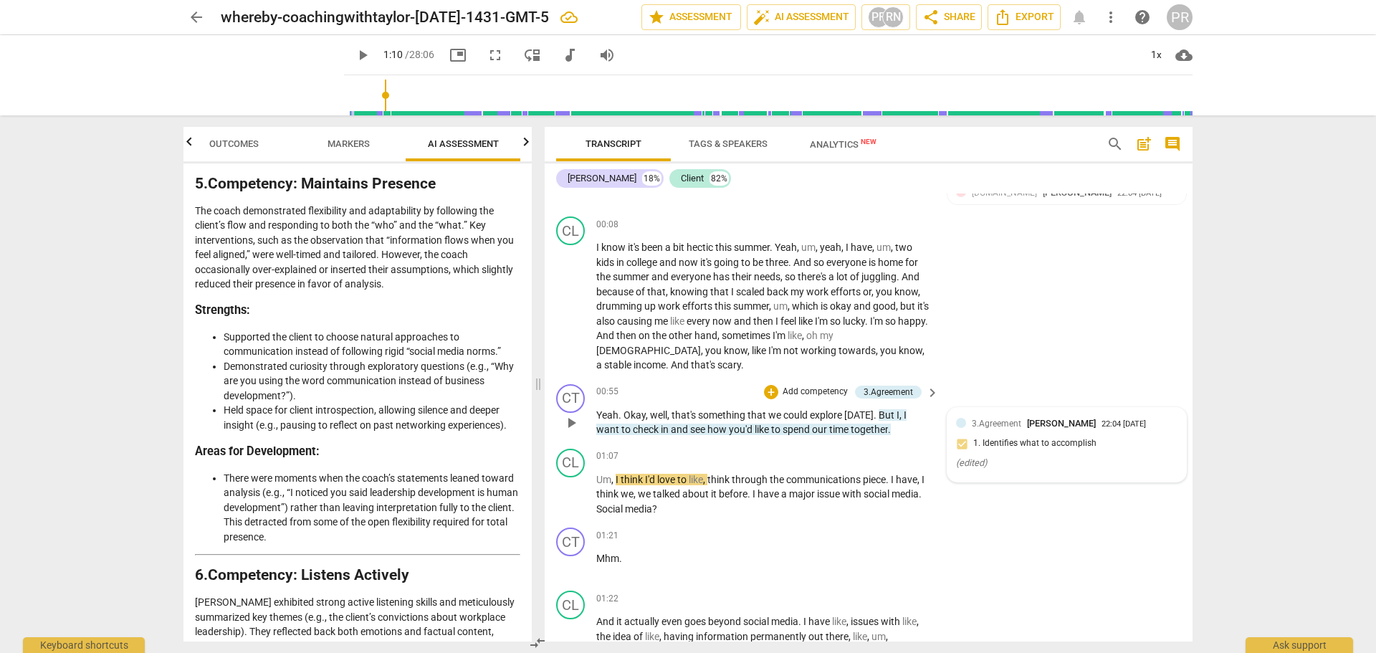
click at [1124, 432] on div "3.Agreement [PERSON_NAME] 22:04 [DATE] 1. Identifies what to accomplish ( edite…" at bounding box center [1066, 444] width 221 height 57
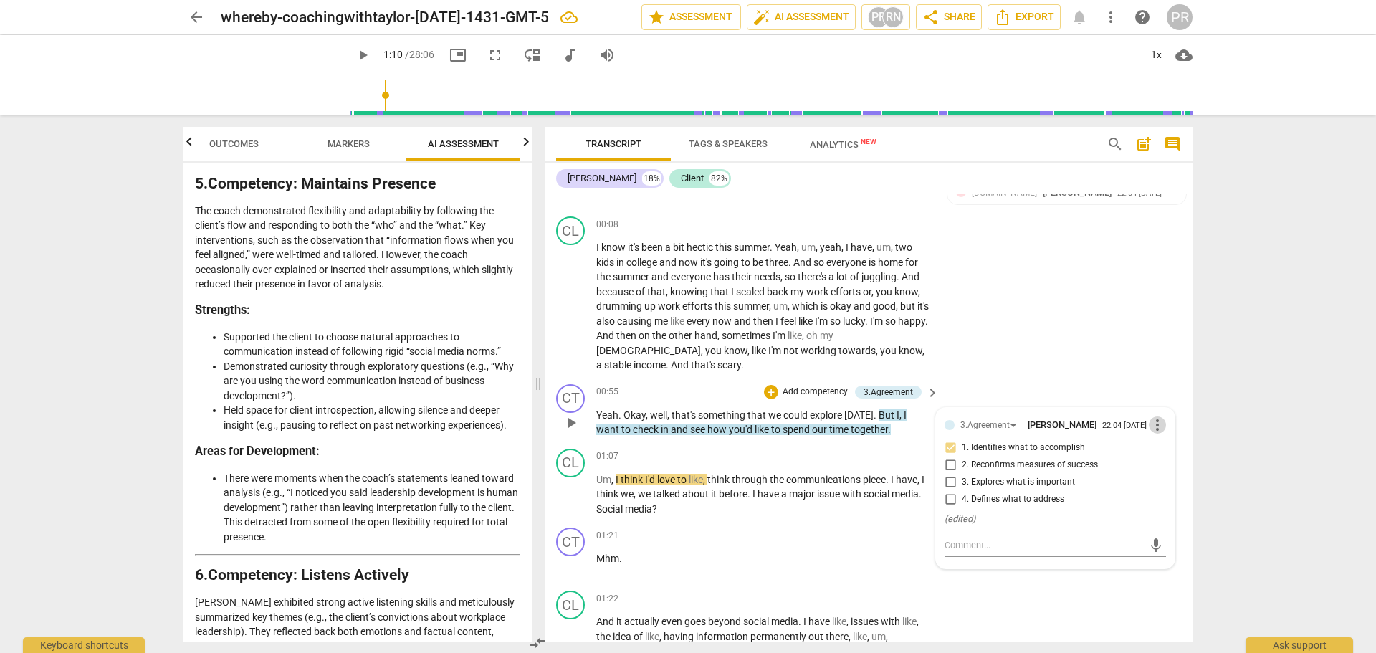
click at [1153, 424] on span "more_vert" at bounding box center [1157, 424] width 17 height 17
click at [1159, 452] on li "Delete" at bounding box center [1168, 451] width 49 height 27
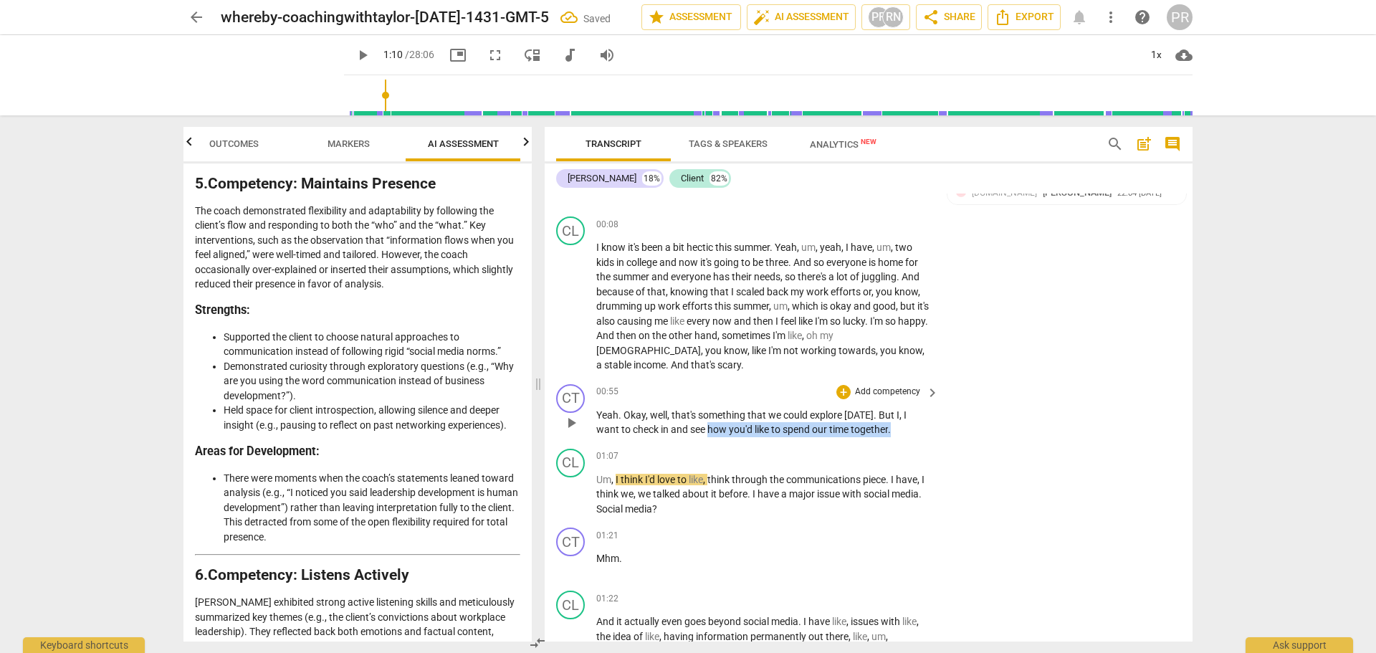
drag, startPoint x: 684, startPoint y: 430, endPoint x: 872, endPoint y: 434, distance: 187.8
click at [872, 434] on p "Yeah . Okay , well , that's something that we could explore [DATE] . But I , I …" at bounding box center [763, 422] width 335 height 29
click at [882, 413] on div "+" at bounding box center [882, 411] width 14 height 14
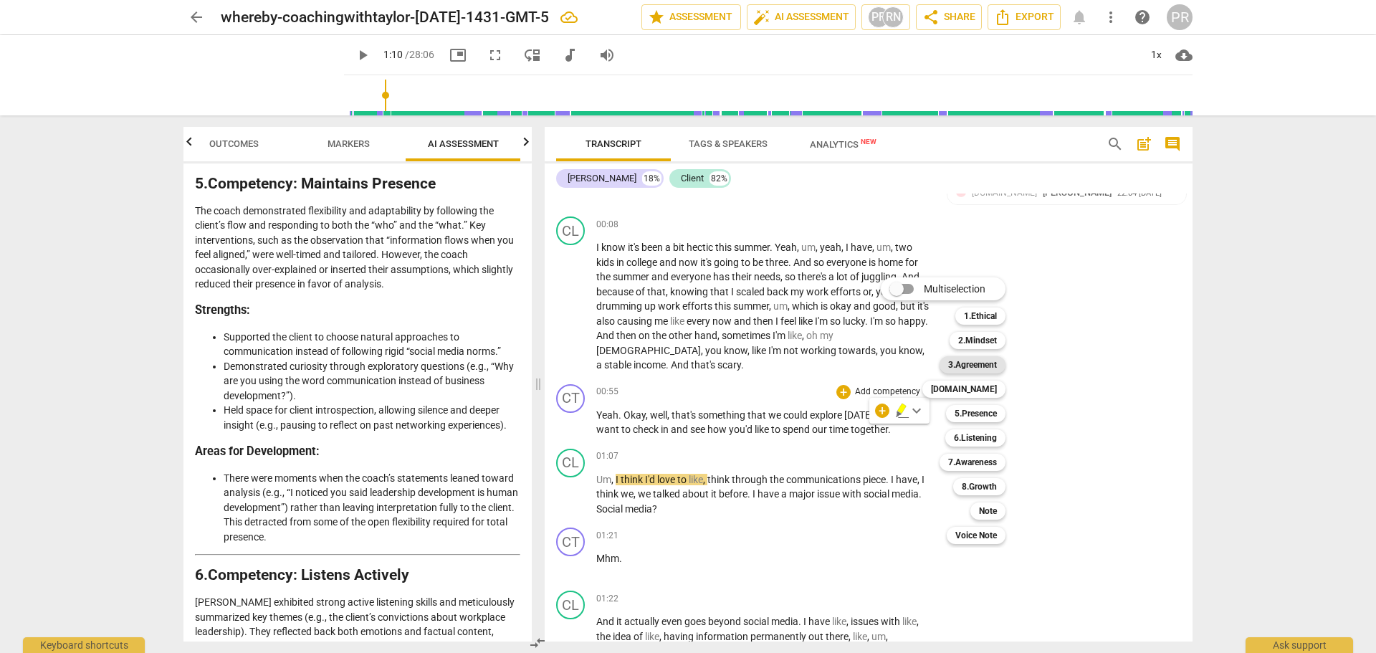
click at [992, 366] on b "3.Agreement" at bounding box center [972, 364] width 49 height 17
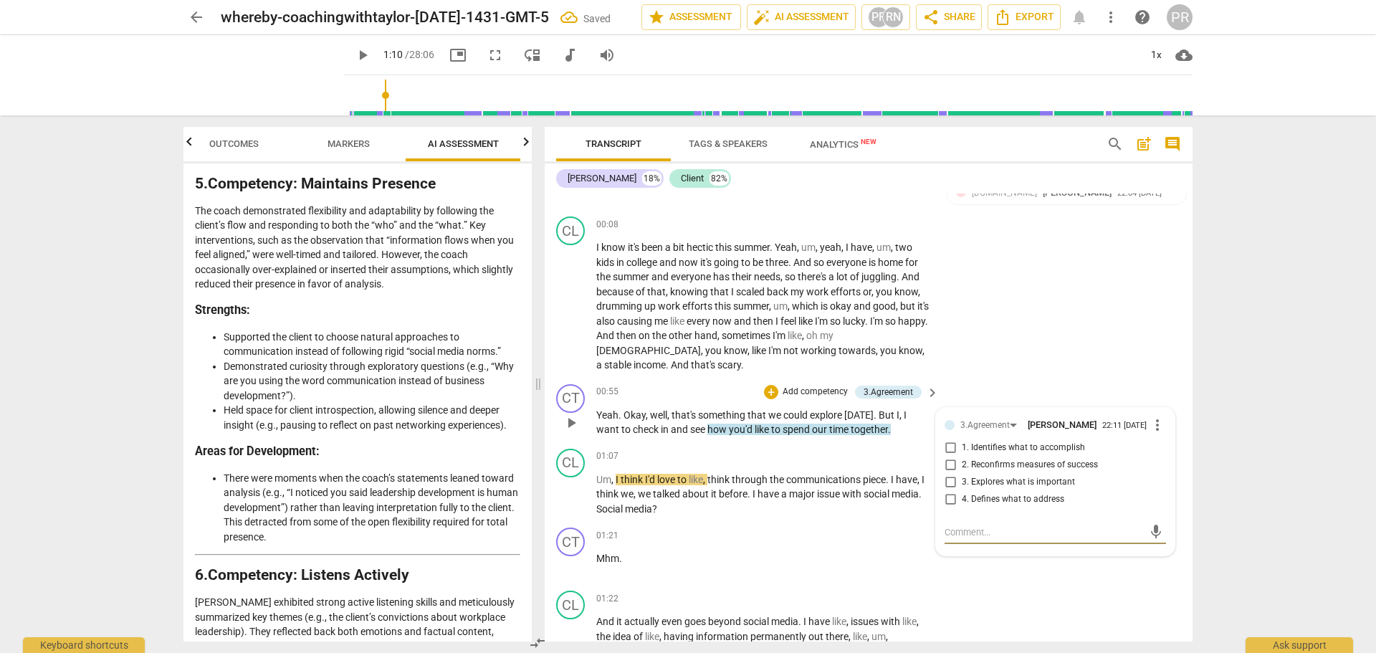
click at [996, 442] on span "1. Identifies what to accomplish" at bounding box center [1023, 448] width 123 height 13
click at [962, 442] on input "1. Identifies what to accomplish" at bounding box center [950, 447] width 23 height 17
checkbox input "true"
click at [998, 366] on div "CL play_arrow pause 00:08 + Add competency keyboard_arrow_right I know it's bee…" at bounding box center [869, 295] width 648 height 168
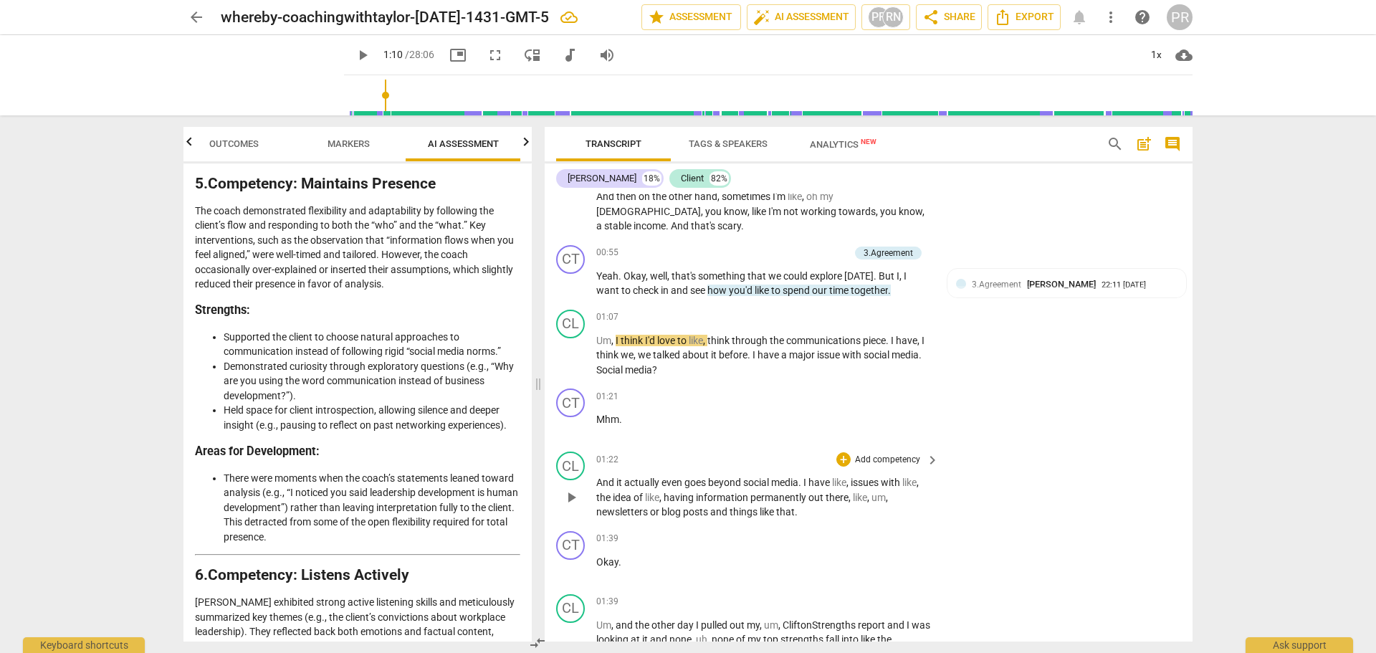
scroll to position [315, 0]
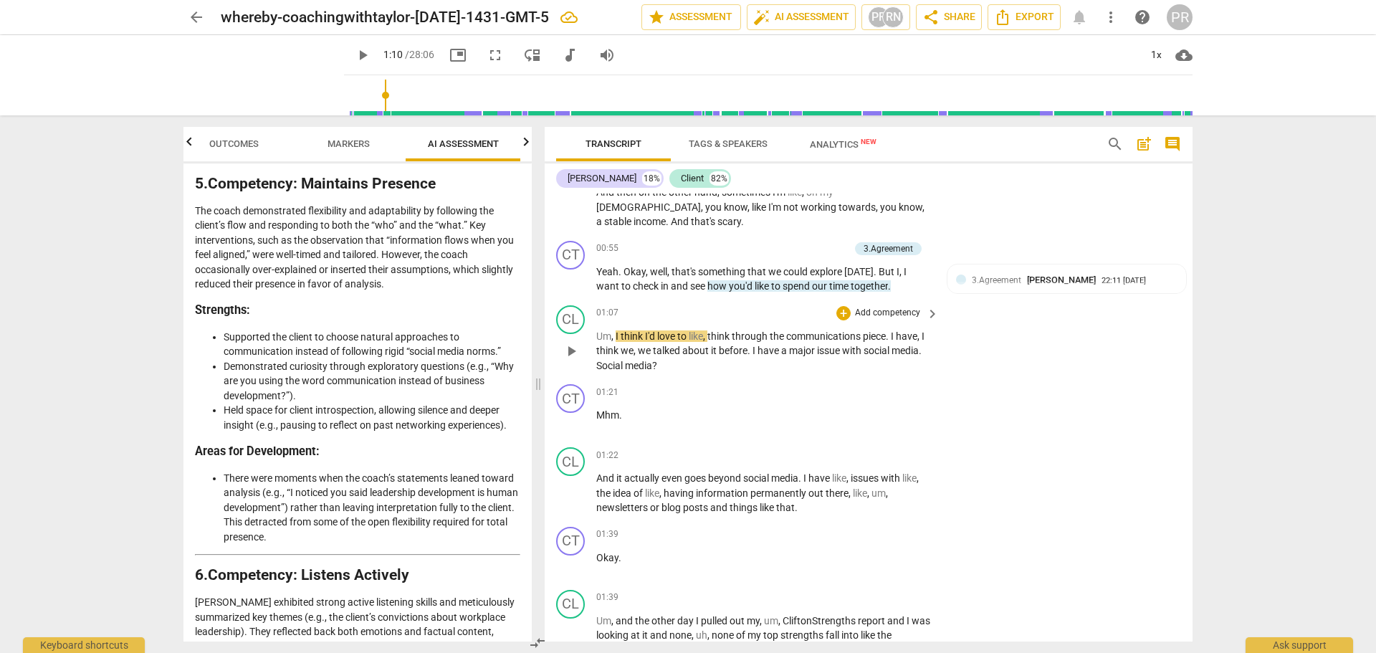
click at [574, 358] on span "play_arrow" at bounding box center [571, 351] width 17 height 17
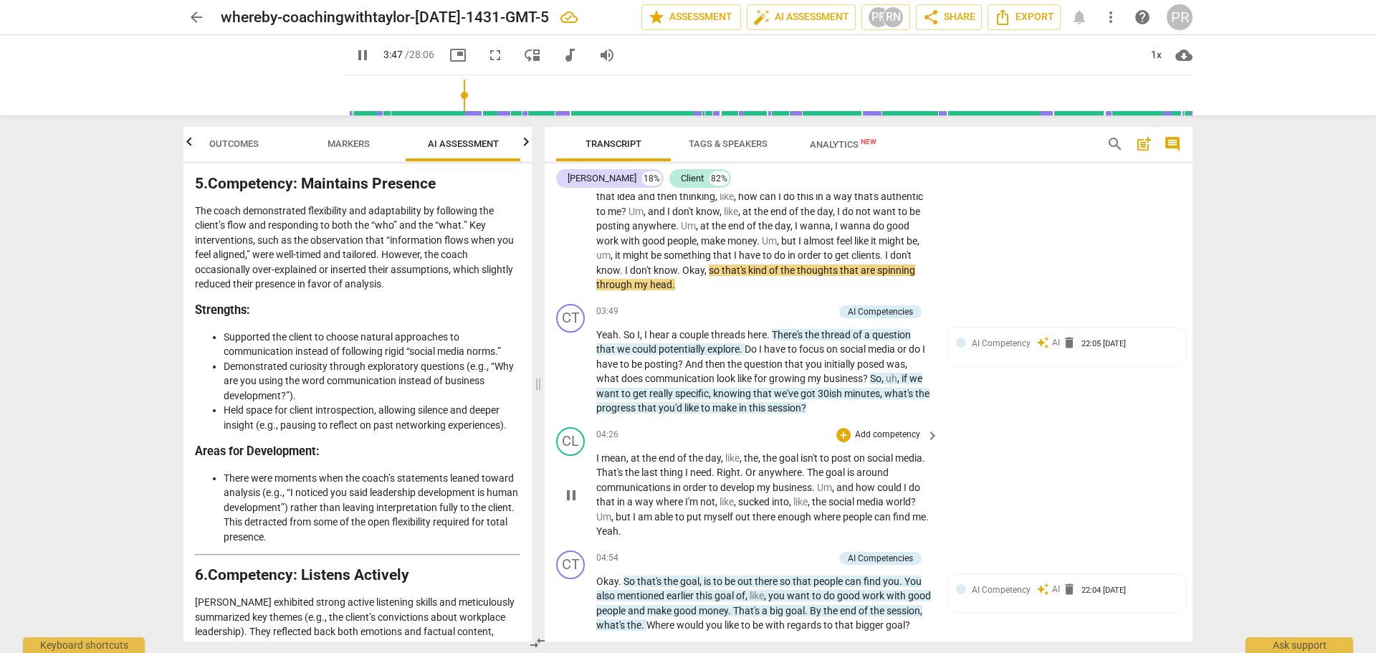
scroll to position [961, 0]
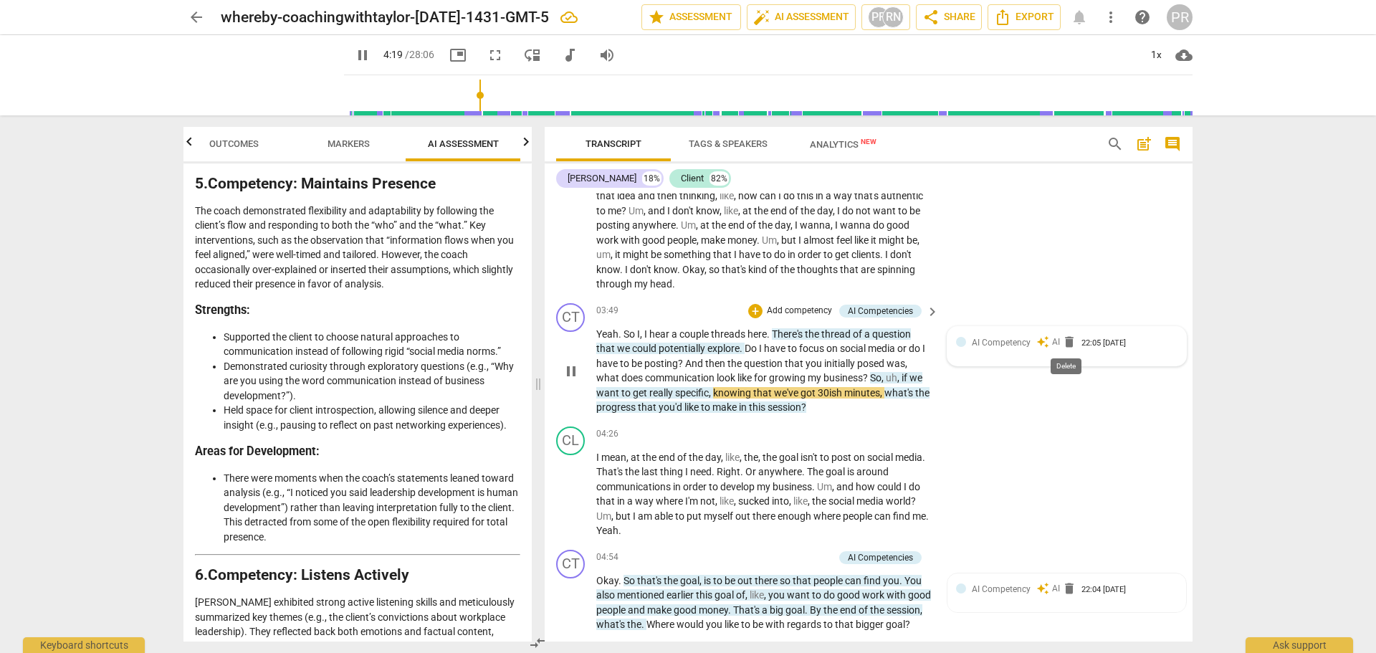
click at [1067, 343] on span "delete" at bounding box center [1069, 342] width 14 height 14
click at [1066, 343] on span "delete" at bounding box center [1069, 342] width 14 height 14
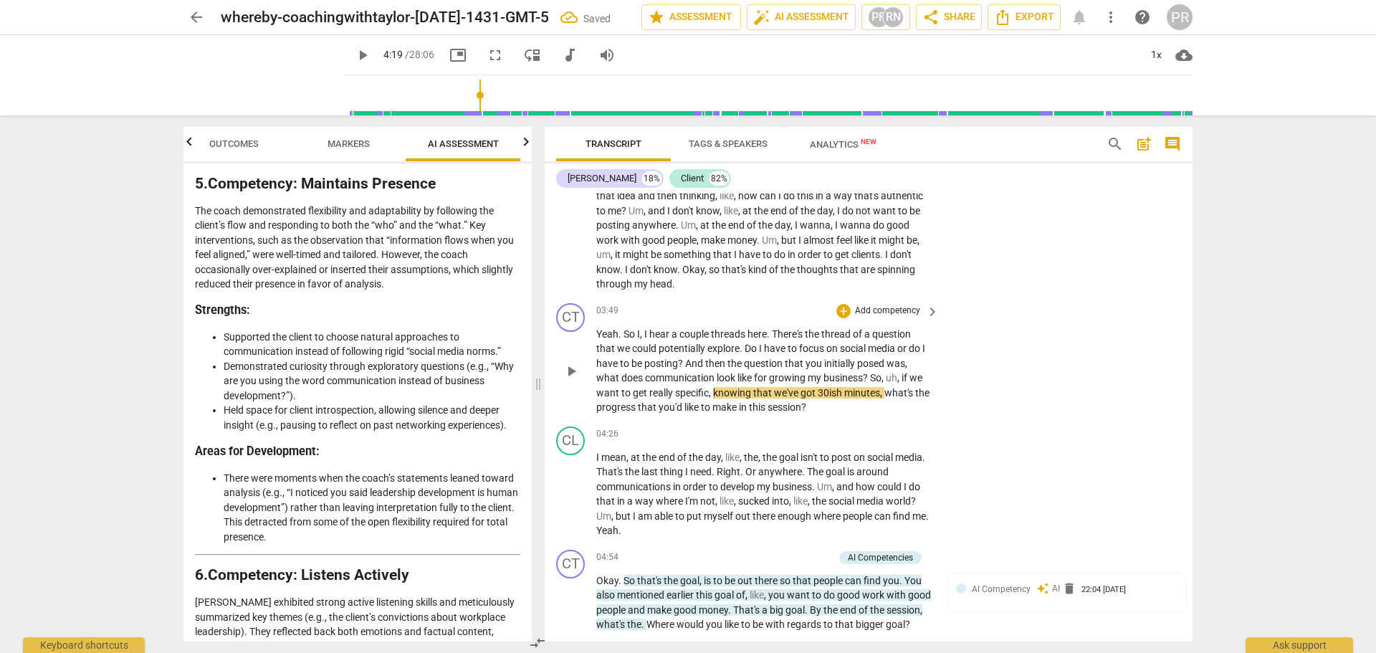
click at [571, 369] on span "play_arrow" at bounding box center [571, 371] width 17 height 17
click at [571, 371] on span "pause" at bounding box center [571, 371] width 17 height 17
type input "266"
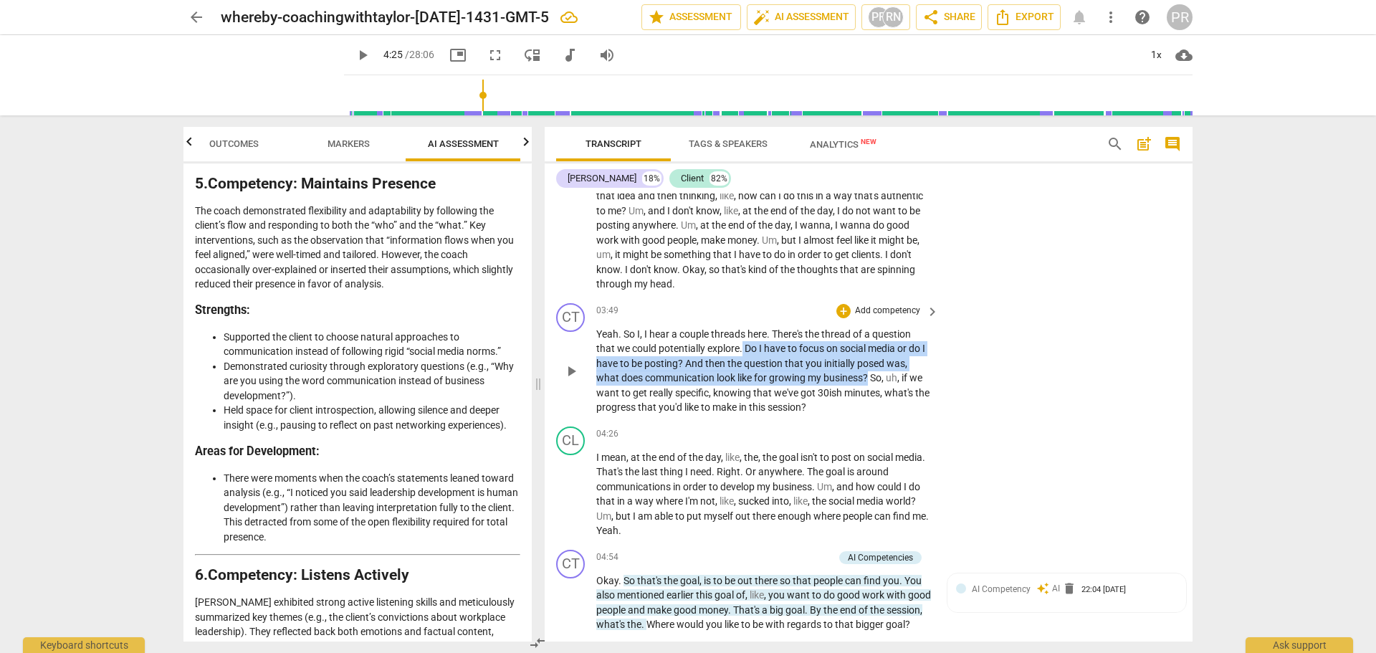
drag, startPoint x: 744, startPoint y: 350, endPoint x: 872, endPoint y: 373, distance: 129.8
click at [872, 373] on p "Yeah . So I , I hear a couple threads here . There's the thread of a question t…" at bounding box center [763, 371] width 335 height 88
click at [889, 357] on div "+" at bounding box center [886, 359] width 14 height 14
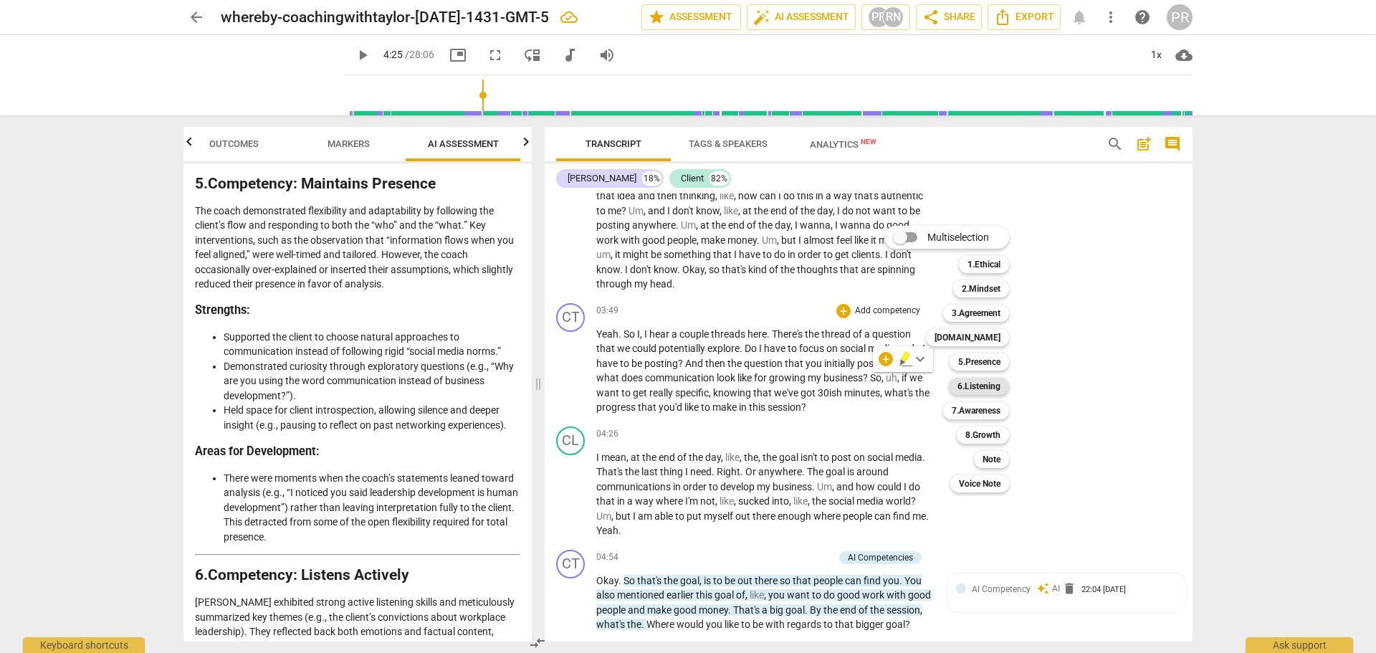
click at [1003, 389] on div "6.Listening" at bounding box center [979, 386] width 60 height 17
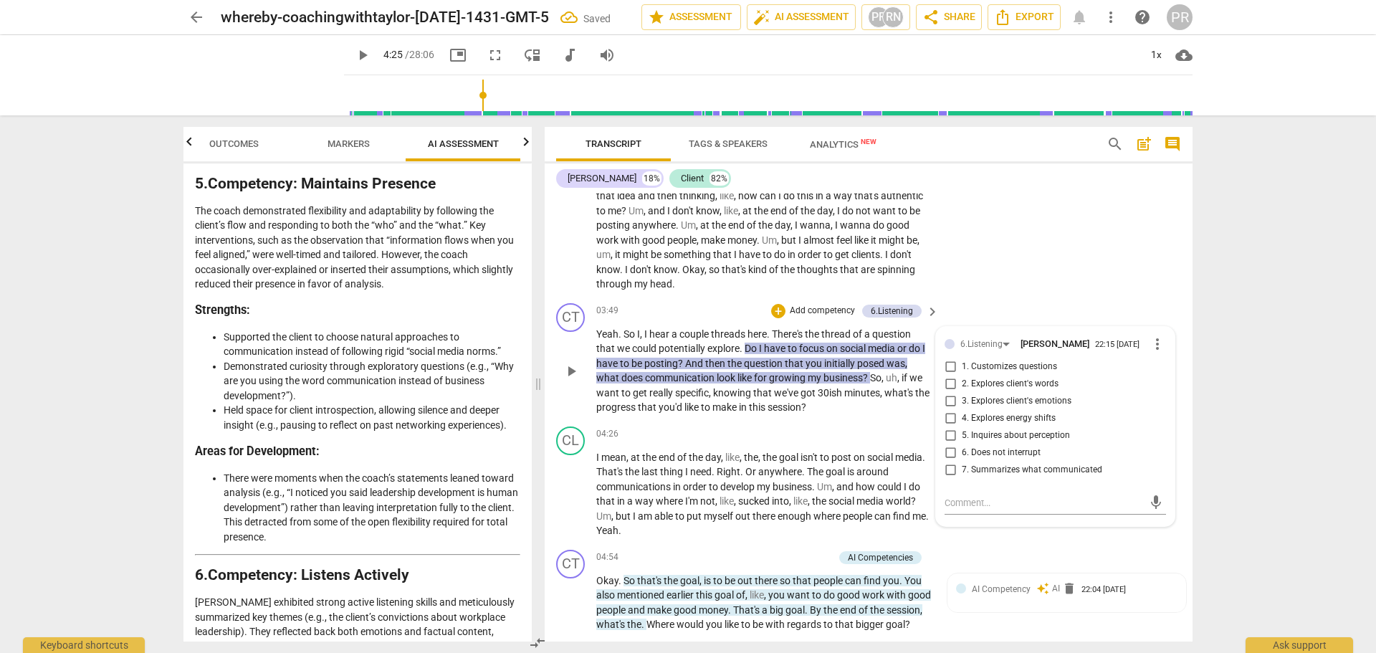
click at [1004, 384] on span "2. Explores client's words" at bounding box center [1010, 384] width 97 height 13
click at [962, 384] on input "2. Explores client's words" at bounding box center [950, 384] width 23 height 17
click at [948, 386] on input "2. Explores client's words" at bounding box center [950, 384] width 23 height 17
click at [950, 378] on input "2. Explores client's words" at bounding box center [950, 384] width 23 height 17
checkbox input "false"
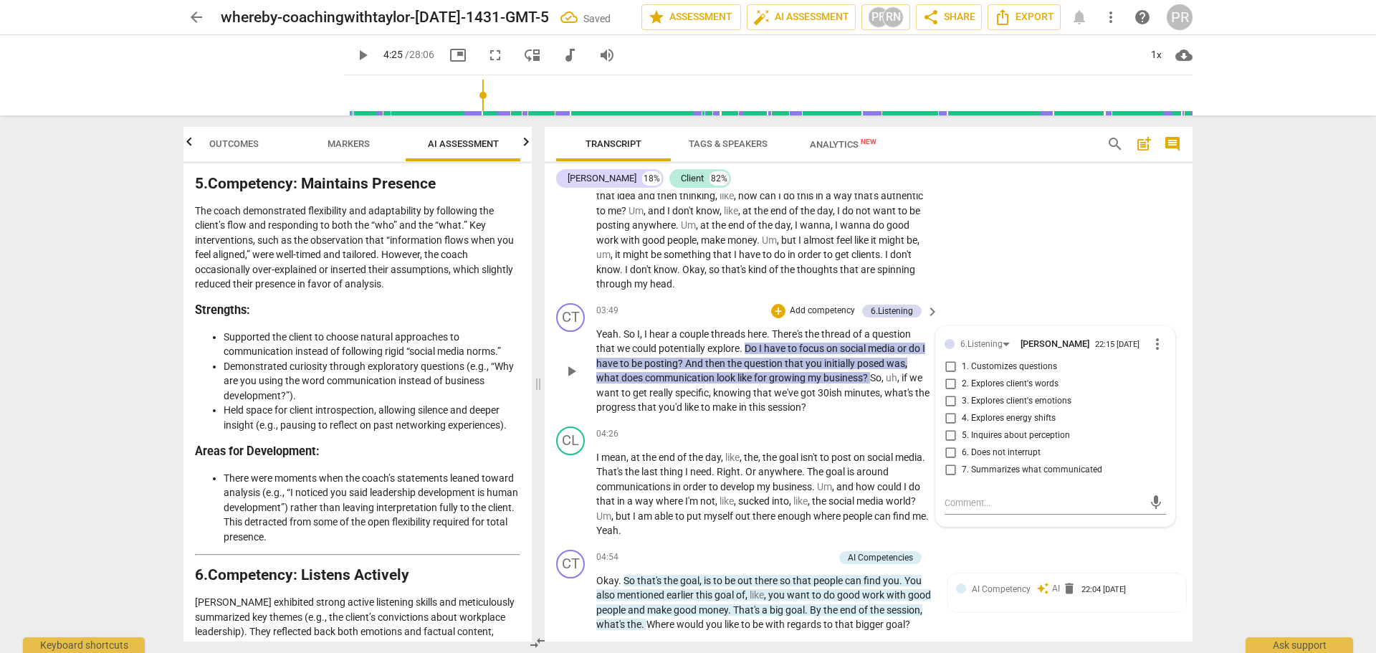
click at [948, 472] on input "7. Summarizes what communicated" at bounding box center [950, 470] width 23 height 17
checkbox input "true"
click at [986, 300] on div "CT play_arrow pause 03:49 + Add competency 6.Listening keyboard_arrow_right Yea…" at bounding box center [869, 358] width 648 height 123
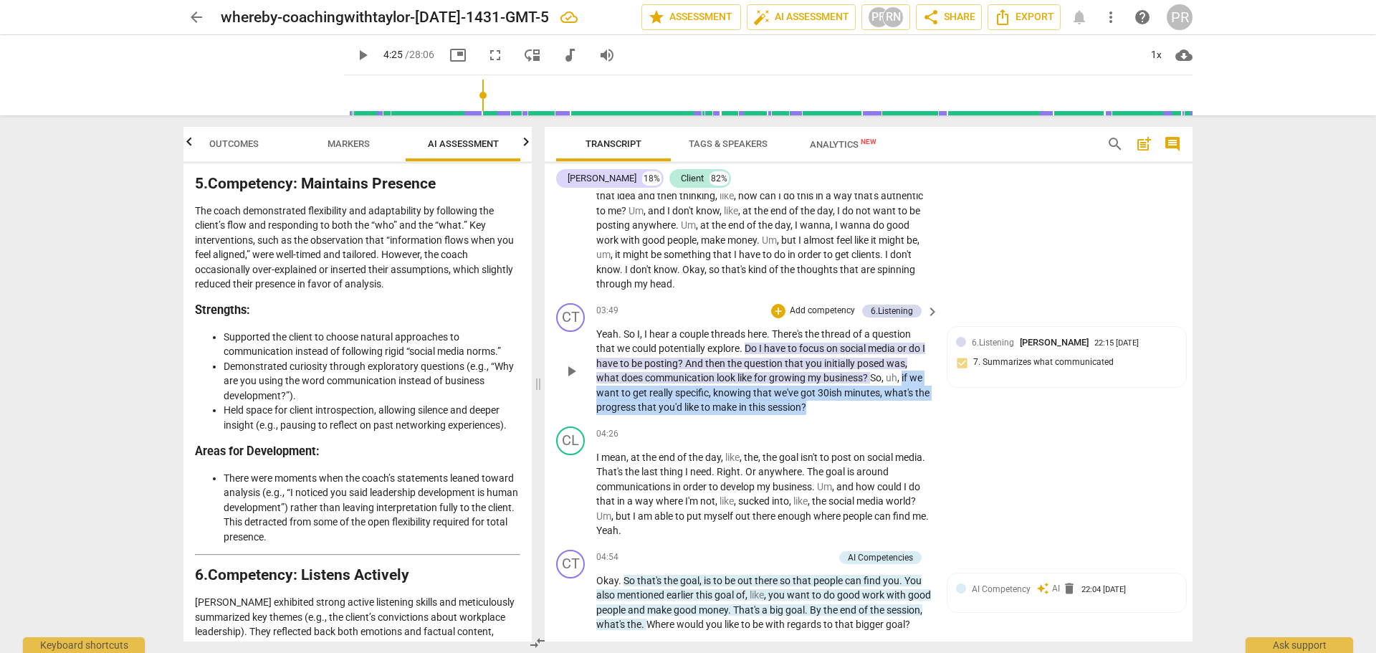
drag, startPoint x: 904, startPoint y: 378, endPoint x: 912, endPoint y: 403, distance: 25.6
click at [912, 403] on p "Yeah . So I , I hear a couple threads here . There's the thread of a question t…" at bounding box center [763, 371] width 335 height 88
click at [841, 389] on div "+" at bounding box center [838, 388] width 14 height 14
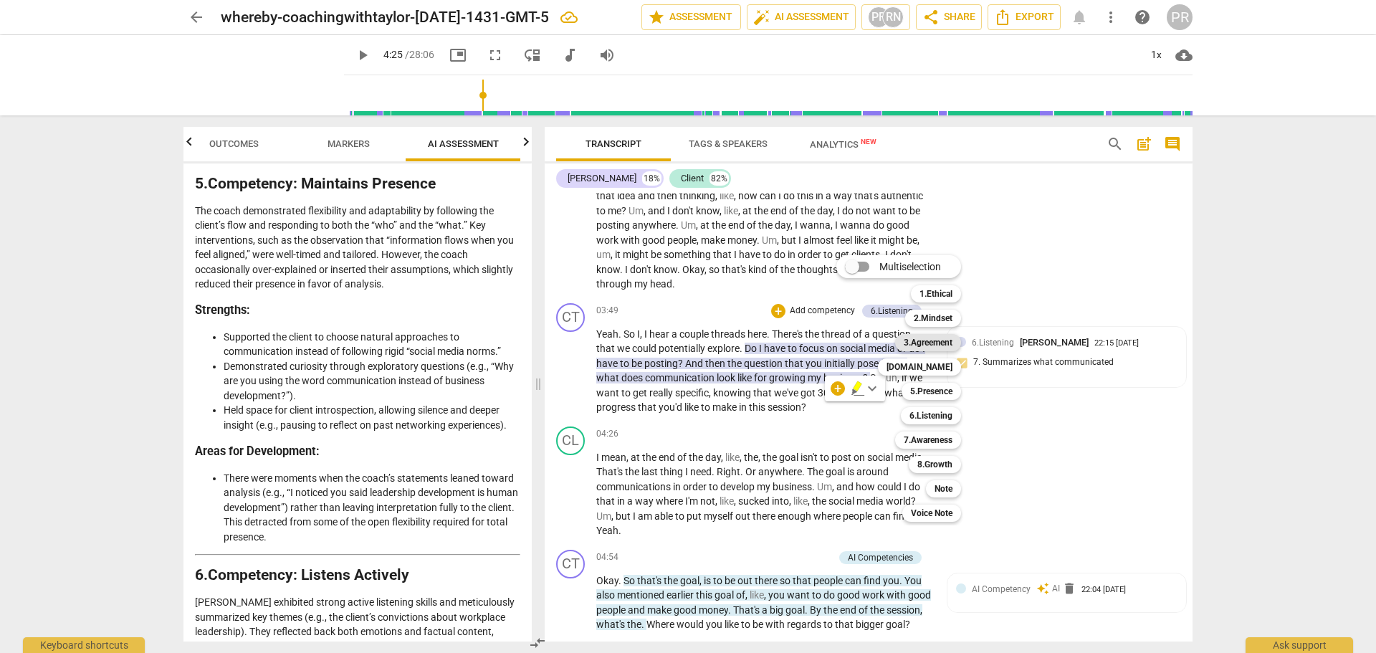
click at [945, 347] on b "3.Agreement" at bounding box center [928, 342] width 49 height 17
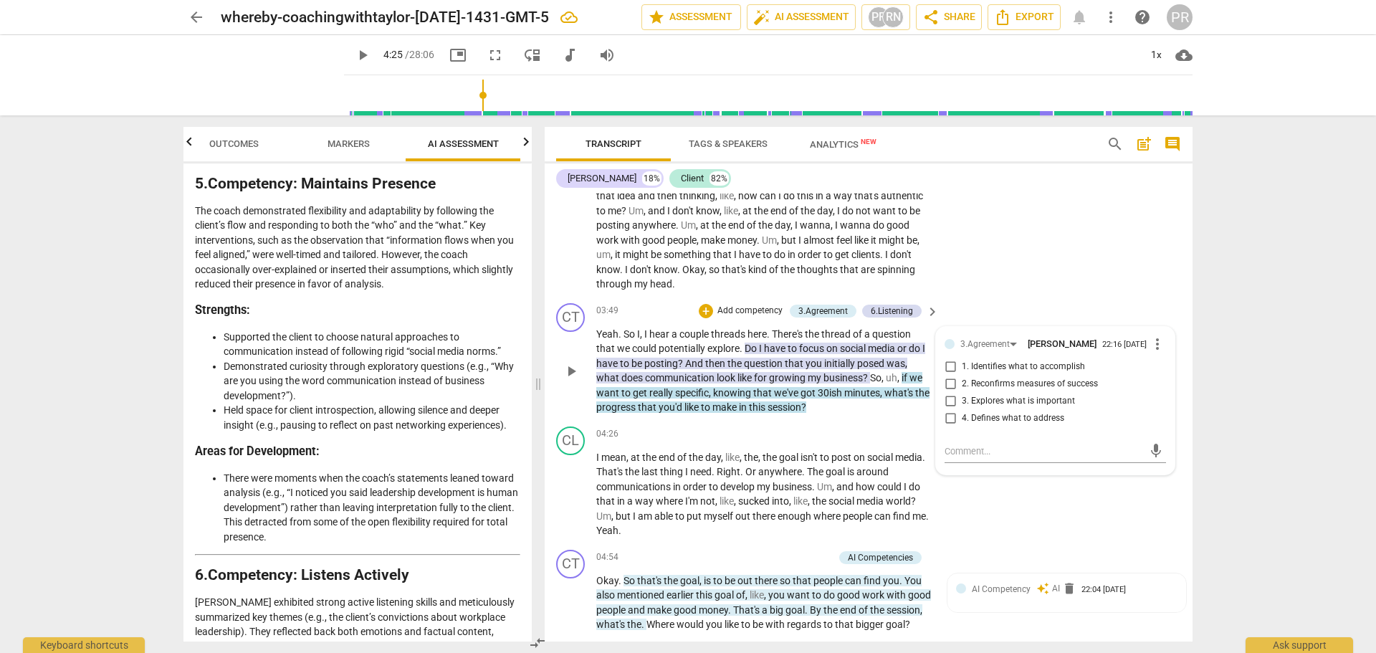
click at [1019, 368] on span "1. Identifies what to accomplish" at bounding box center [1023, 367] width 123 height 13
click at [962, 368] on input "1. Identifies what to accomplish" at bounding box center [950, 366] width 23 height 17
checkbox input "true"
click at [914, 411] on p "Yeah . So I , I hear a couple threads here . There's the thread of a question t…" at bounding box center [763, 371] width 335 height 88
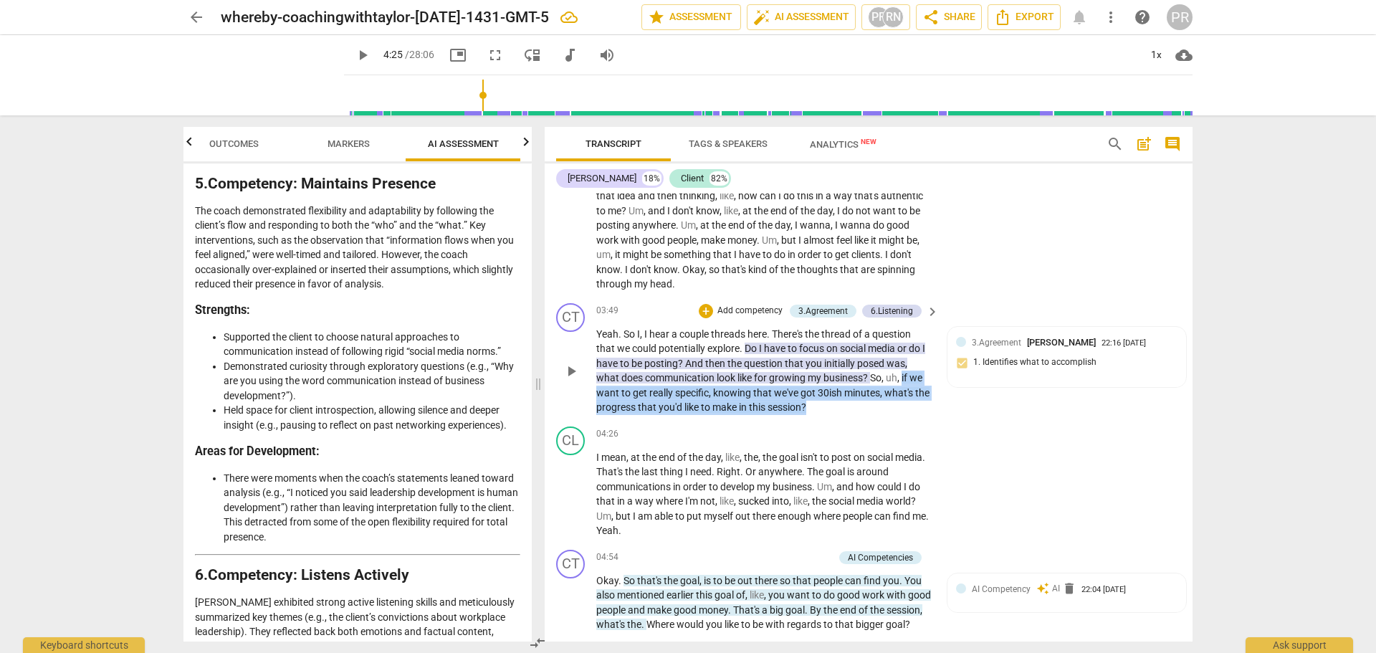
drag, startPoint x: 905, startPoint y: 376, endPoint x: 925, endPoint y: 401, distance: 31.1
click at [925, 401] on p "Yeah . So I , I hear a couple threads here . There's the thread of a question t…" at bounding box center [763, 371] width 335 height 88
copy p "if we want to get really specific , knowing that we've got 30ish minutes , what…"
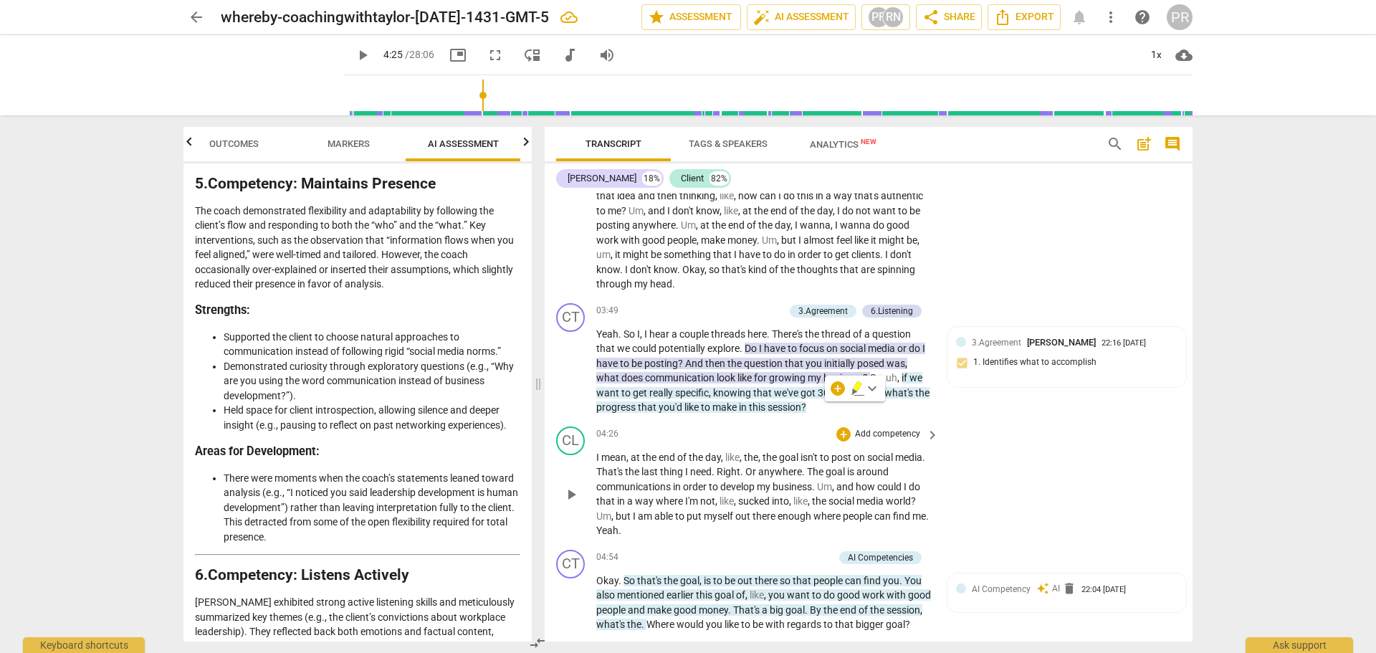
click at [960, 421] on div "CL play_arrow pause 04:26 + Add competency keyboard_arrow_right I mean , at the…" at bounding box center [869, 482] width 648 height 123
click at [574, 491] on span "play_arrow" at bounding box center [571, 494] width 17 height 17
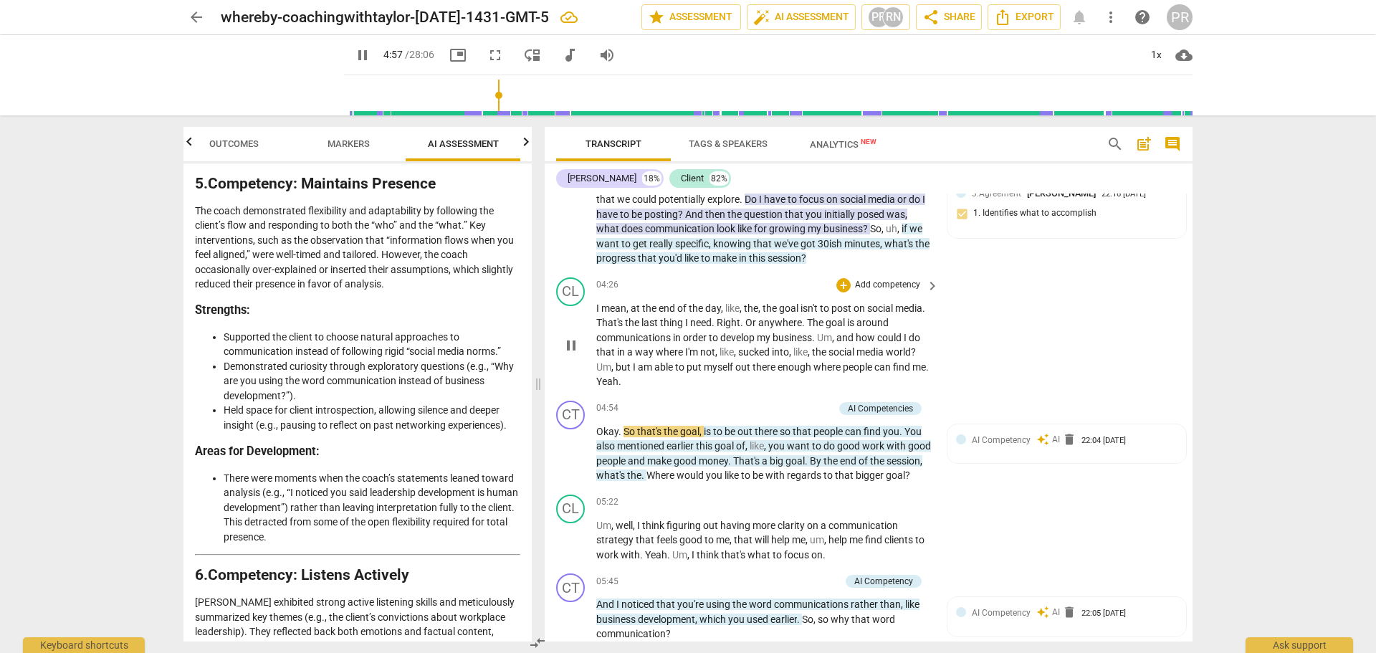
scroll to position [1176, 0]
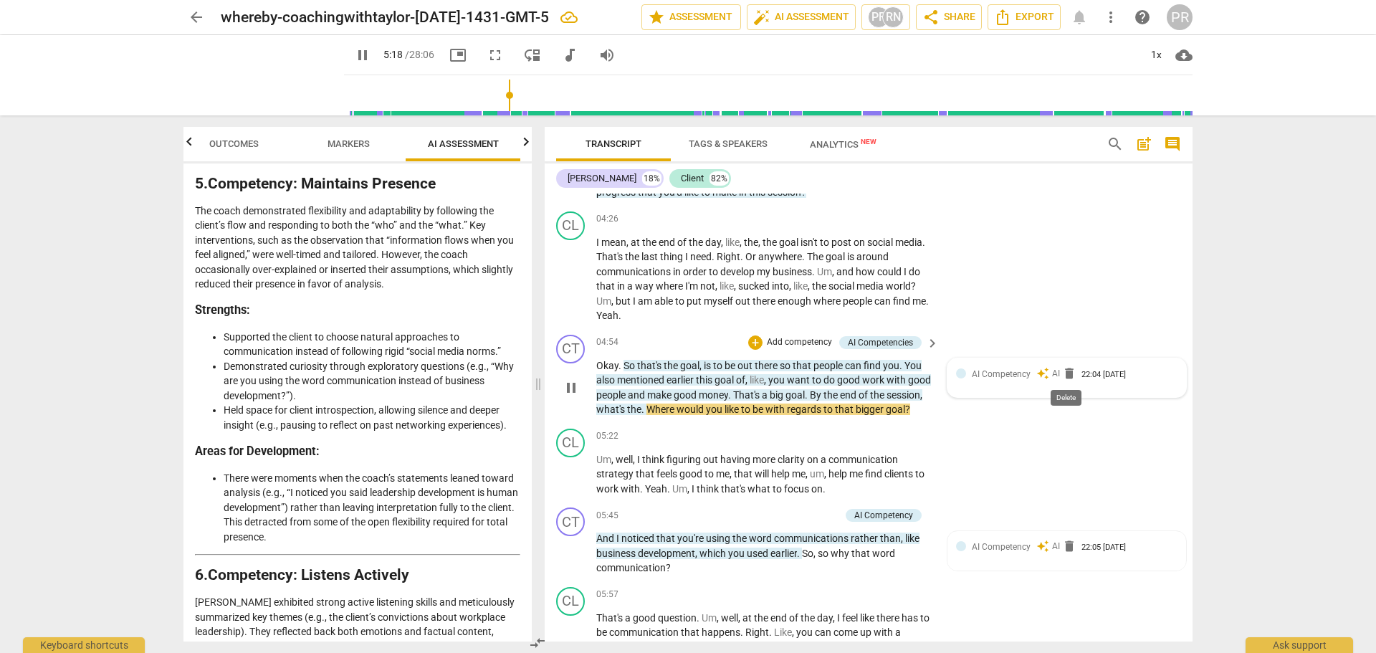
click at [1067, 373] on span "delete" at bounding box center [1069, 373] width 14 height 14
click at [1067, 371] on span "delete" at bounding box center [1069, 373] width 14 height 14
click at [1064, 374] on span "delete" at bounding box center [1069, 373] width 14 height 14
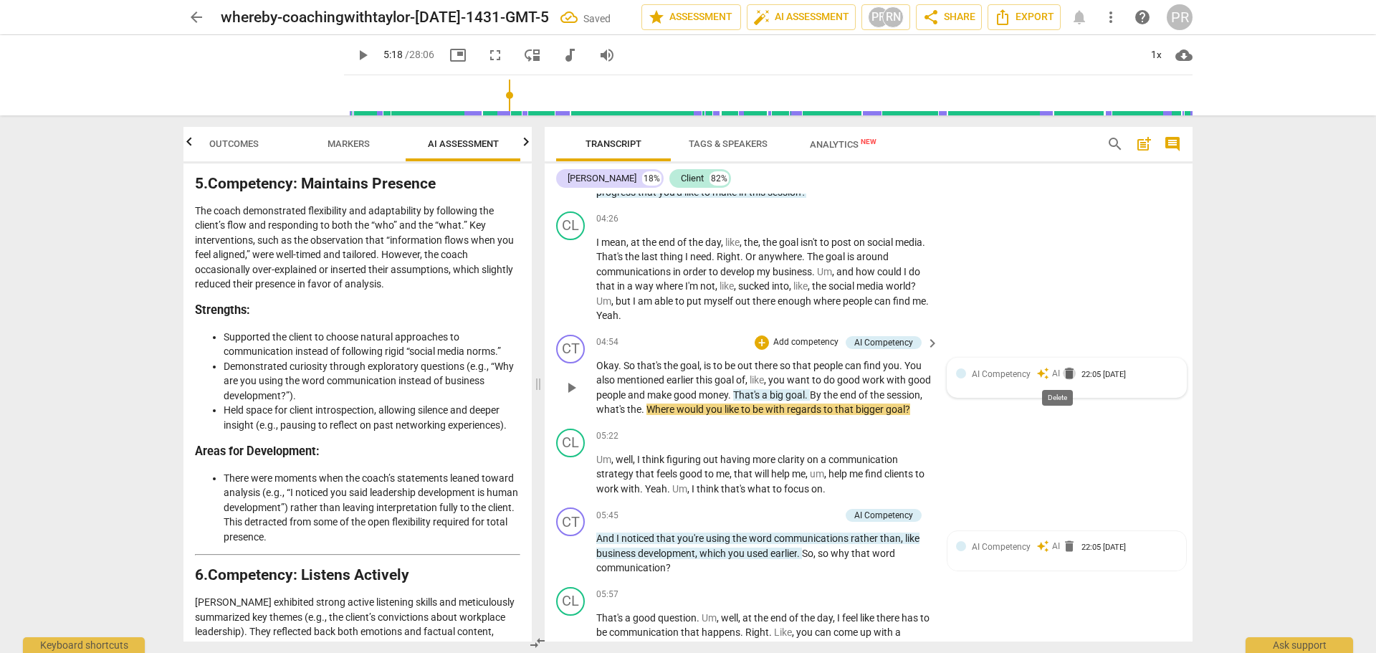
click at [1064, 375] on span "delete" at bounding box center [1069, 373] width 14 height 14
click at [625, 361] on span "So" at bounding box center [631, 365] width 14 height 11
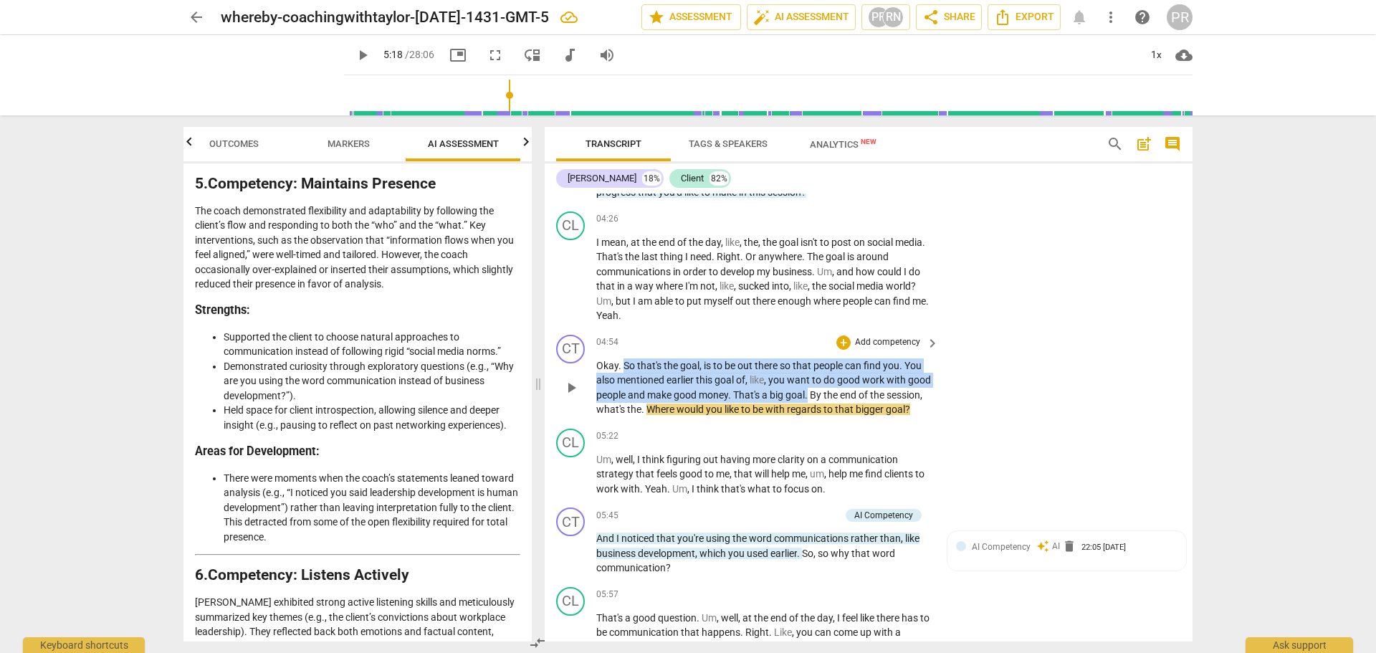
drag, startPoint x: 622, startPoint y: 363, endPoint x: 835, endPoint y: 389, distance: 214.4
click at [835, 389] on p "Okay . So that's the goal , is to be out there so that people can find you . Yo…" at bounding box center [763, 387] width 335 height 59
click at [847, 376] on div "+" at bounding box center [851, 376] width 14 height 14
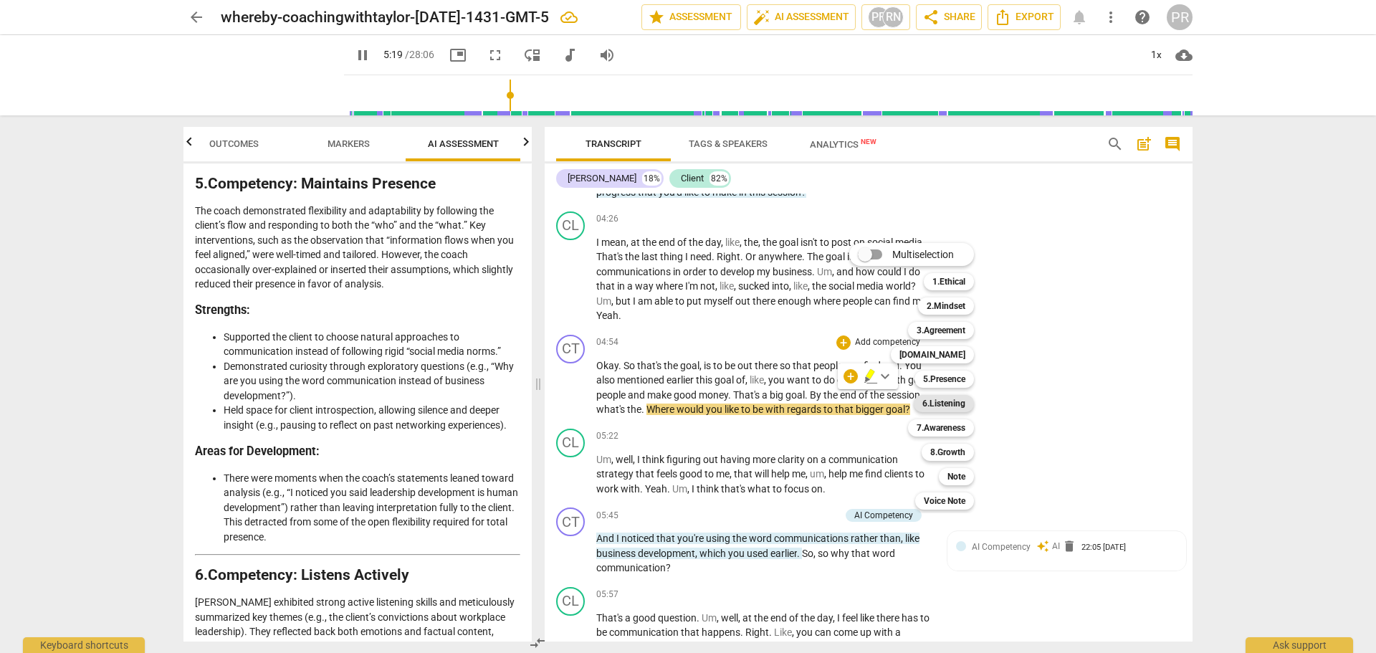
click at [958, 404] on b "6.Listening" at bounding box center [944, 403] width 43 height 17
type input "320"
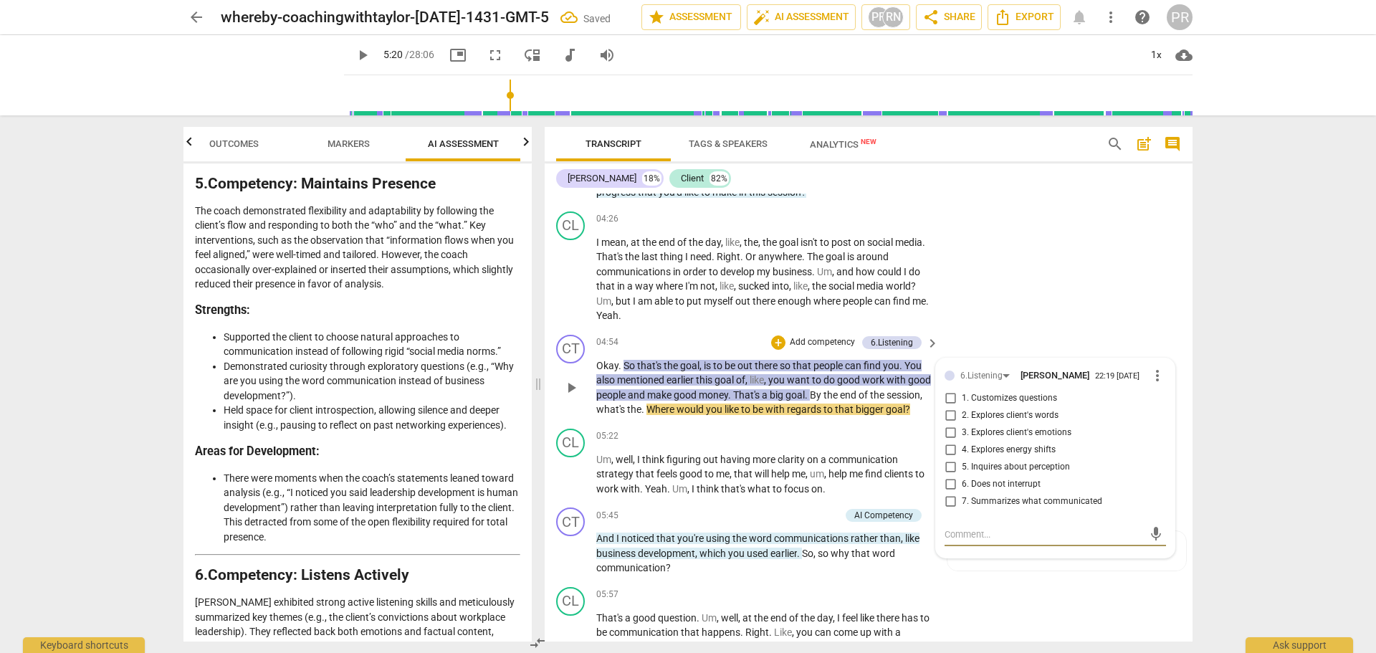
click at [1026, 498] on span "7. Summarizes what communicated" at bounding box center [1032, 501] width 140 height 13
click at [962, 498] on input "7. Summarizes what communicated" at bounding box center [950, 501] width 23 height 17
checkbox input "true"
click at [999, 315] on div "CL play_arrow pause 04:26 + Add competency keyboard_arrow_right I mean , at the…" at bounding box center [869, 267] width 648 height 123
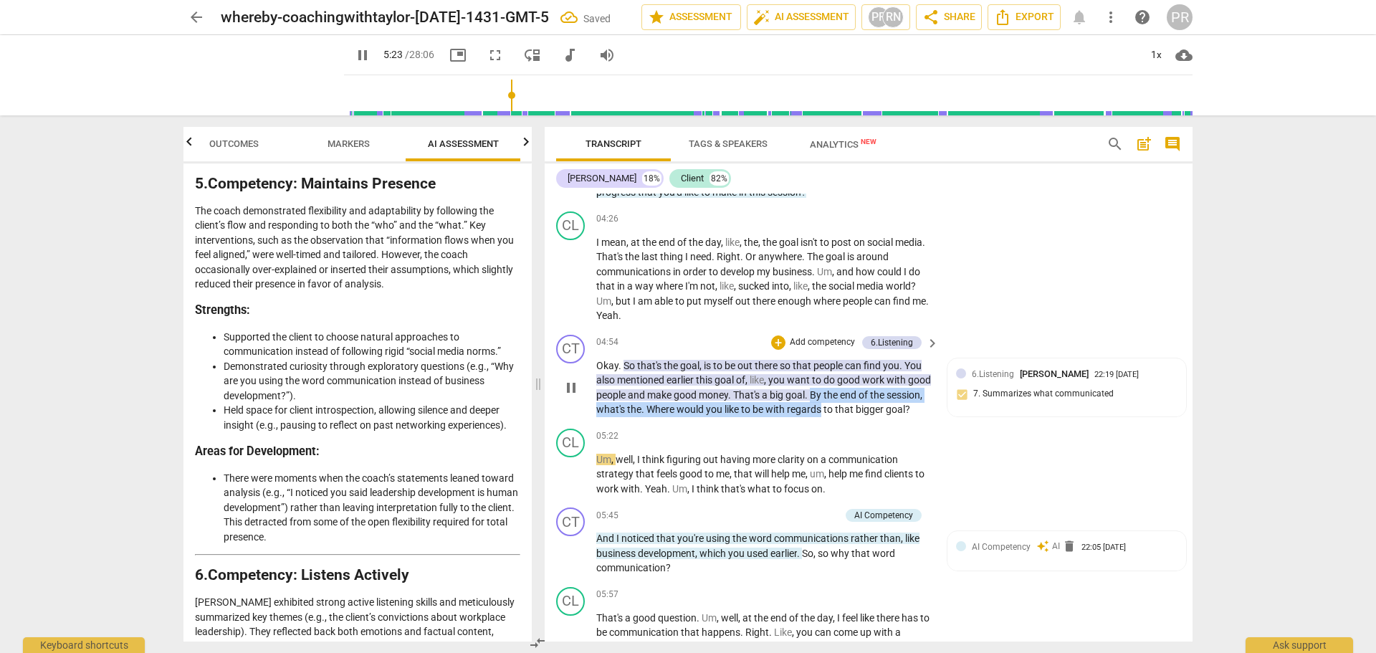
drag, startPoint x: 839, startPoint y: 395, endPoint x: 857, endPoint y: 411, distance: 24.9
click at [862, 416] on p "Okay . So that's the goal , is to be out there so that people can find you . Yo…" at bounding box center [763, 387] width 335 height 59
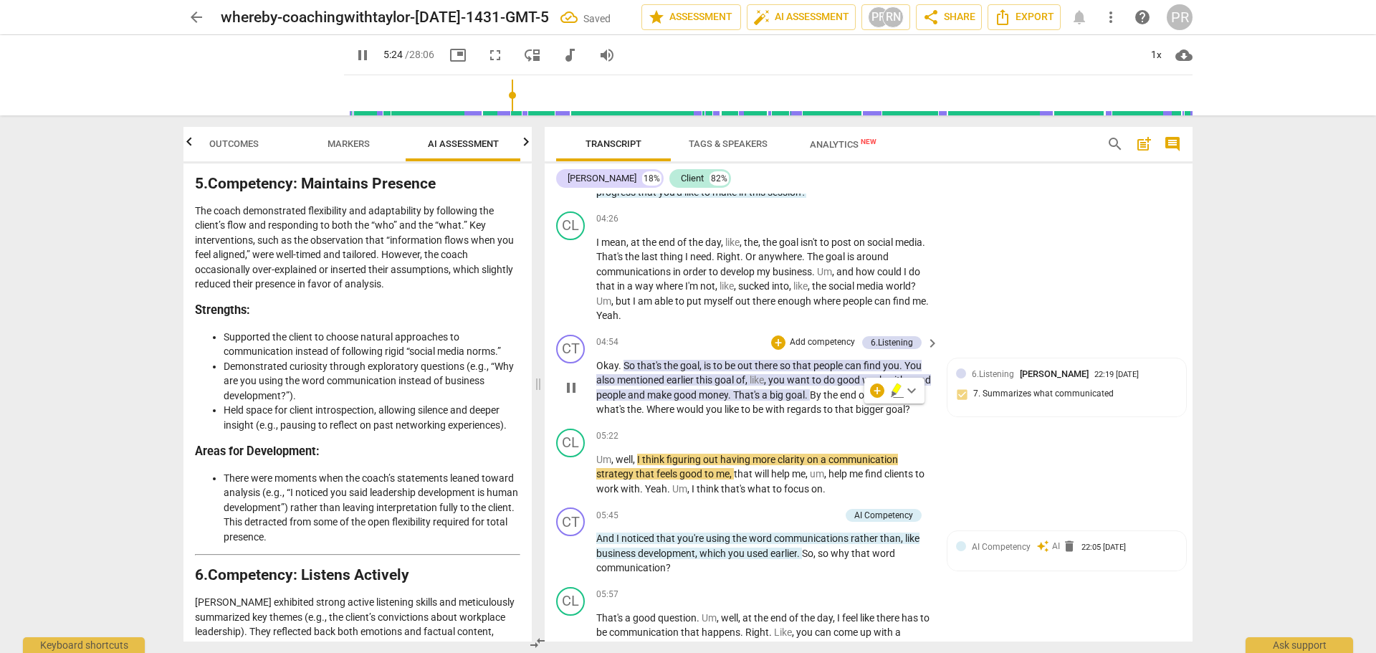
click at [851, 417] on p "Okay . So that's the goal , is to be out there so that people can find you . Yo…" at bounding box center [763, 387] width 335 height 59
drag, startPoint x: 839, startPoint y: 392, endPoint x: 913, endPoint y: 422, distance: 79.7
click at [913, 417] on p "Okay . So that's the goal , is to be out there so that people can find you . Yo…" at bounding box center [763, 387] width 335 height 59
copy p "By the end of the session , what's the . Where would you like to be with regard…"
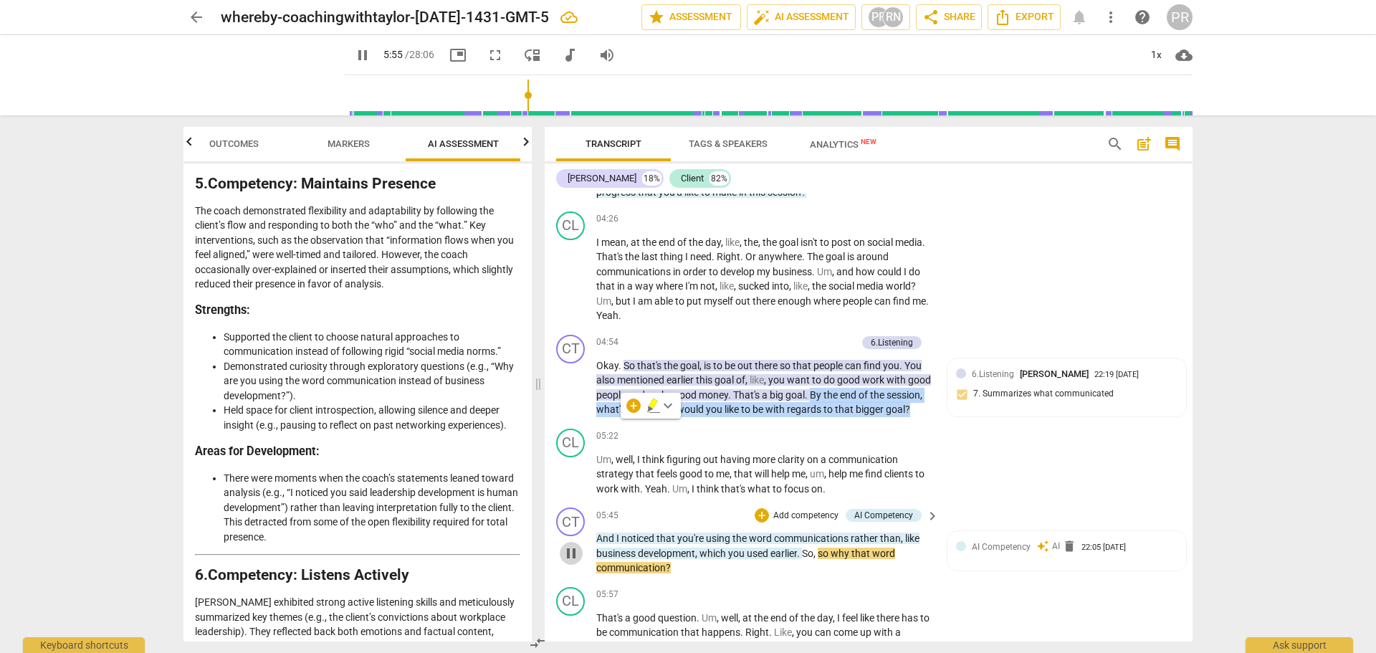
click at [573, 562] on span "pause" at bounding box center [571, 553] width 17 height 17
type input "355"
click at [887, 417] on p "Okay . So that's the goal , is to be out there so that people can find you . Yo…" at bounding box center [763, 387] width 335 height 59
drag, startPoint x: 842, startPoint y: 398, endPoint x: 876, endPoint y: 410, distance: 36.5
click at [907, 417] on p "Okay . So that's the goal , is to be out there so that people can find you . Yo…" at bounding box center [763, 387] width 335 height 59
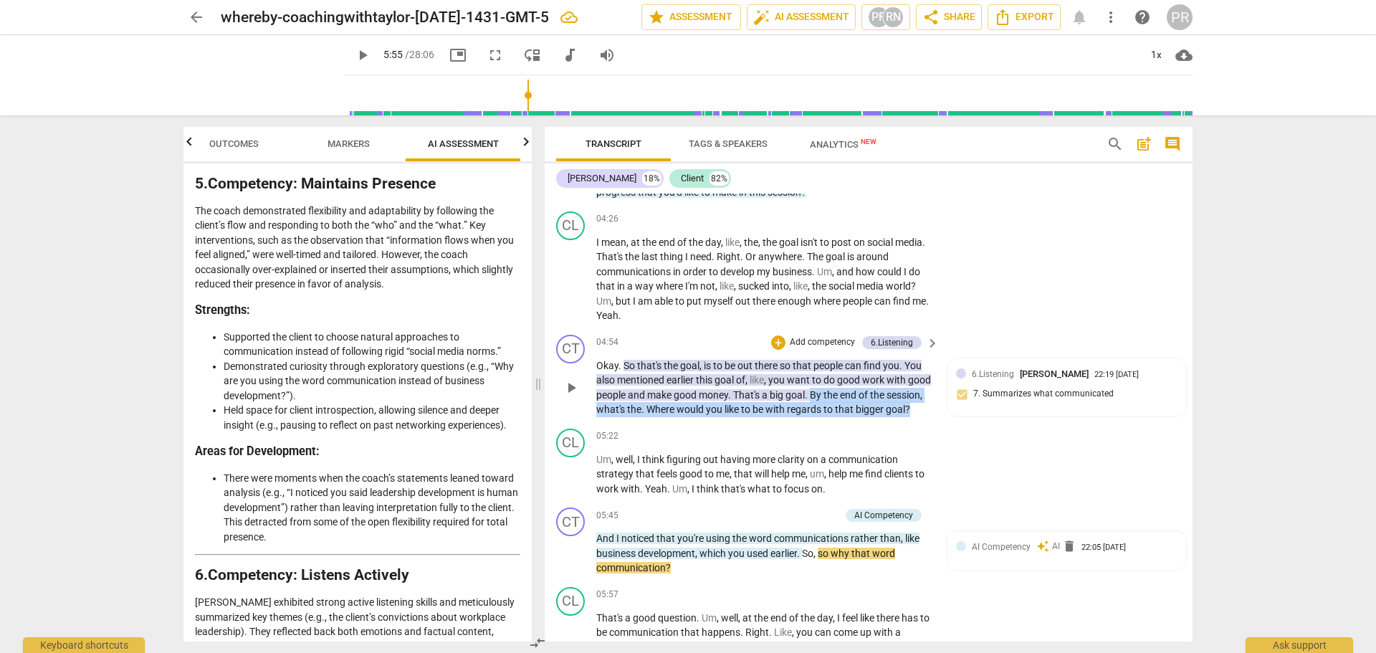
drag, startPoint x: 839, startPoint y: 392, endPoint x: 899, endPoint y: 425, distance: 68.6
click at [899, 417] on p "Okay . So that's the goal , is to be out there so that people can find you . Yo…" at bounding box center [763, 387] width 335 height 59
click at [634, 408] on div "+" at bounding box center [633, 406] width 14 height 14
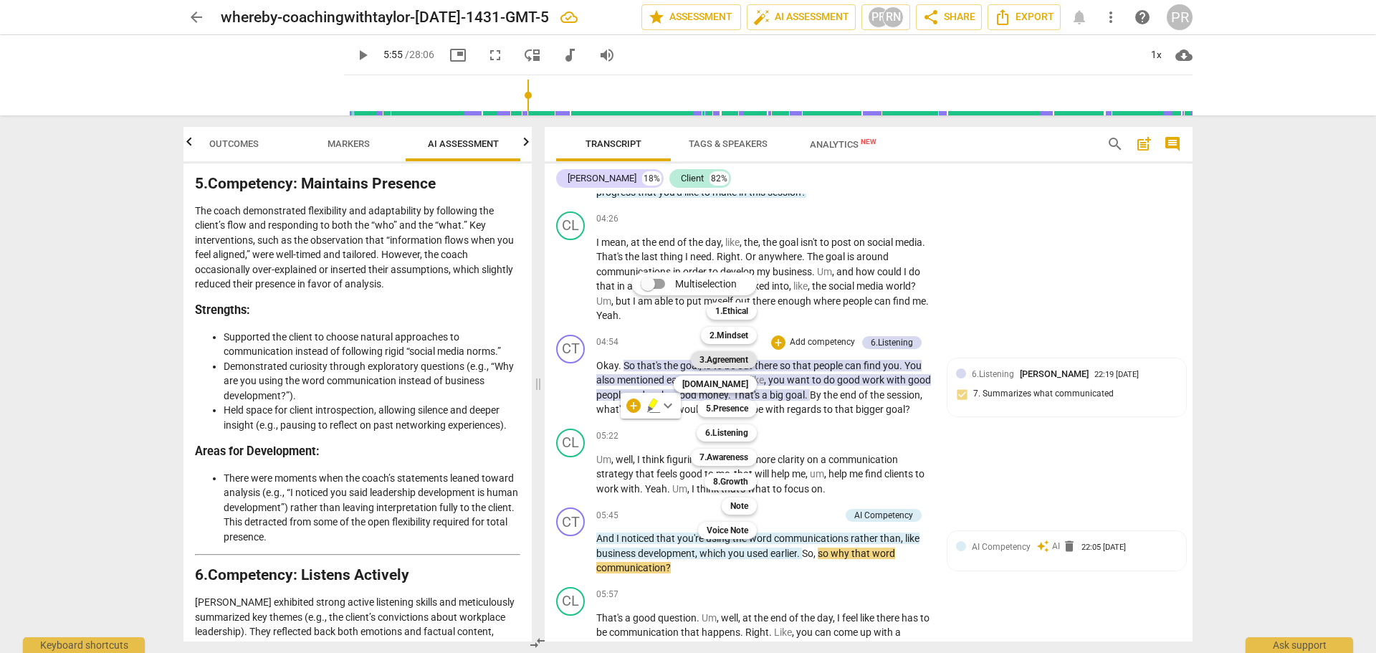
click at [748, 361] on b "3.Agreement" at bounding box center [724, 359] width 49 height 17
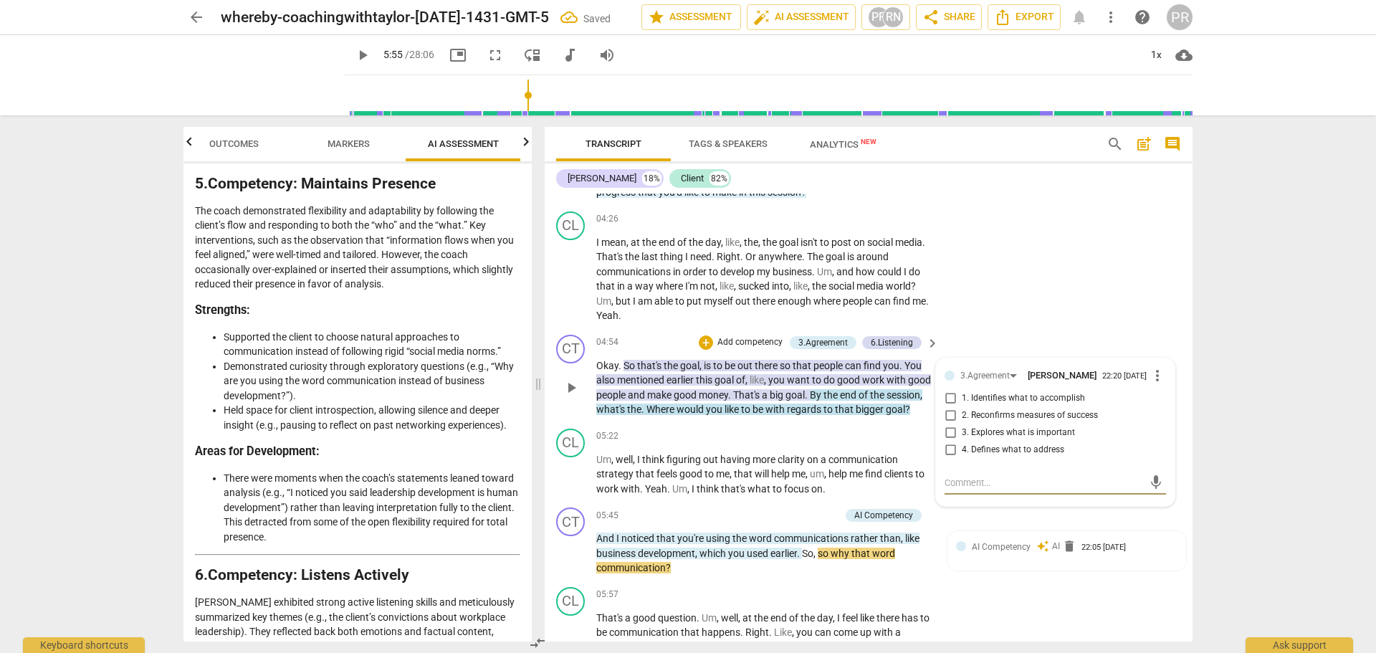
click at [949, 416] on input "2. Reconfirms measures of success" at bounding box center [950, 415] width 23 height 17
checkbox input "true"
click at [1108, 320] on div "CL play_arrow pause 04:26 + Add competency keyboard_arrow_right I mean , at the…" at bounding box center [869, 267] width 648 height 123
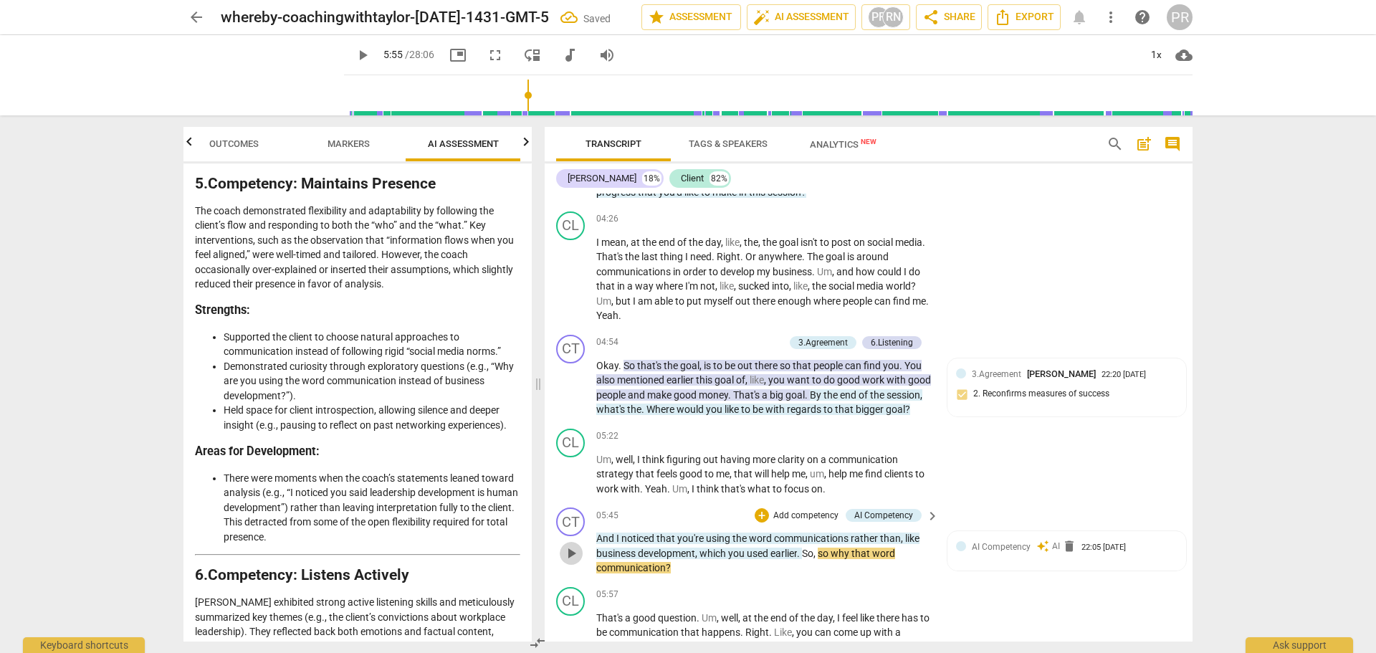
click at [568, 562] on span "play_arrow" at bounding box center [571, 553] width 17 height 17
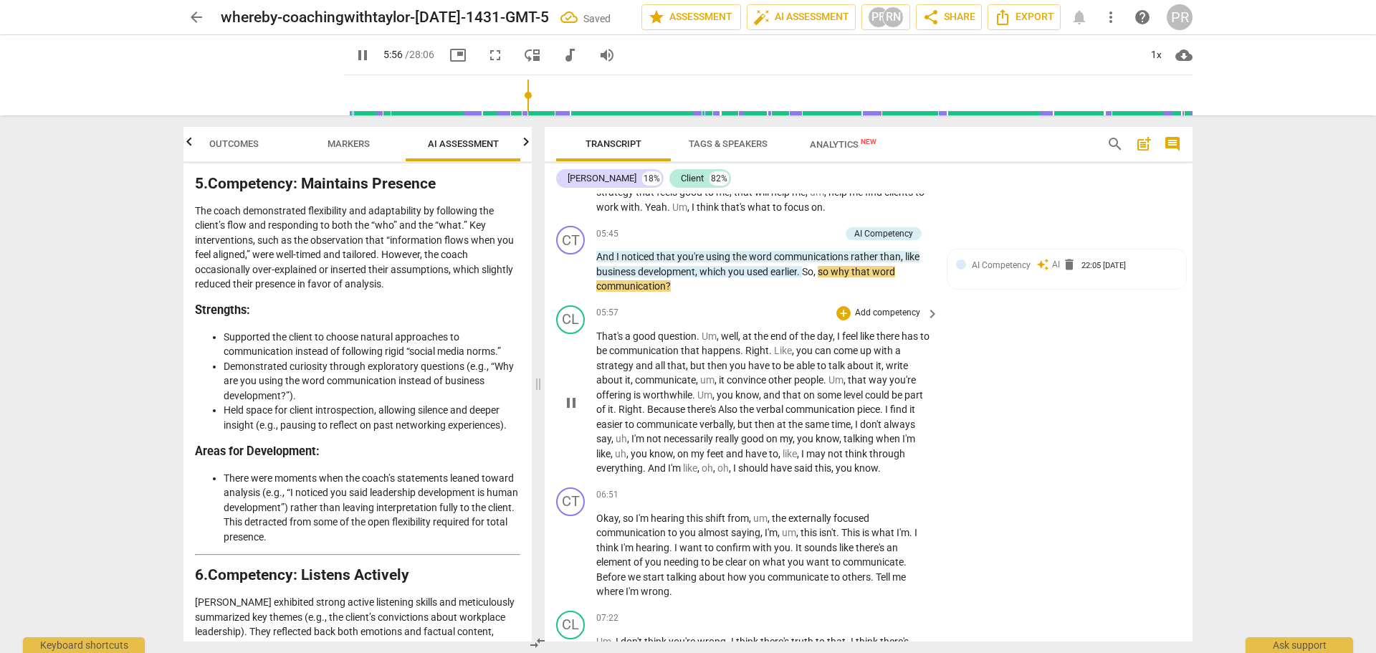
scroll to position [1462, 0]
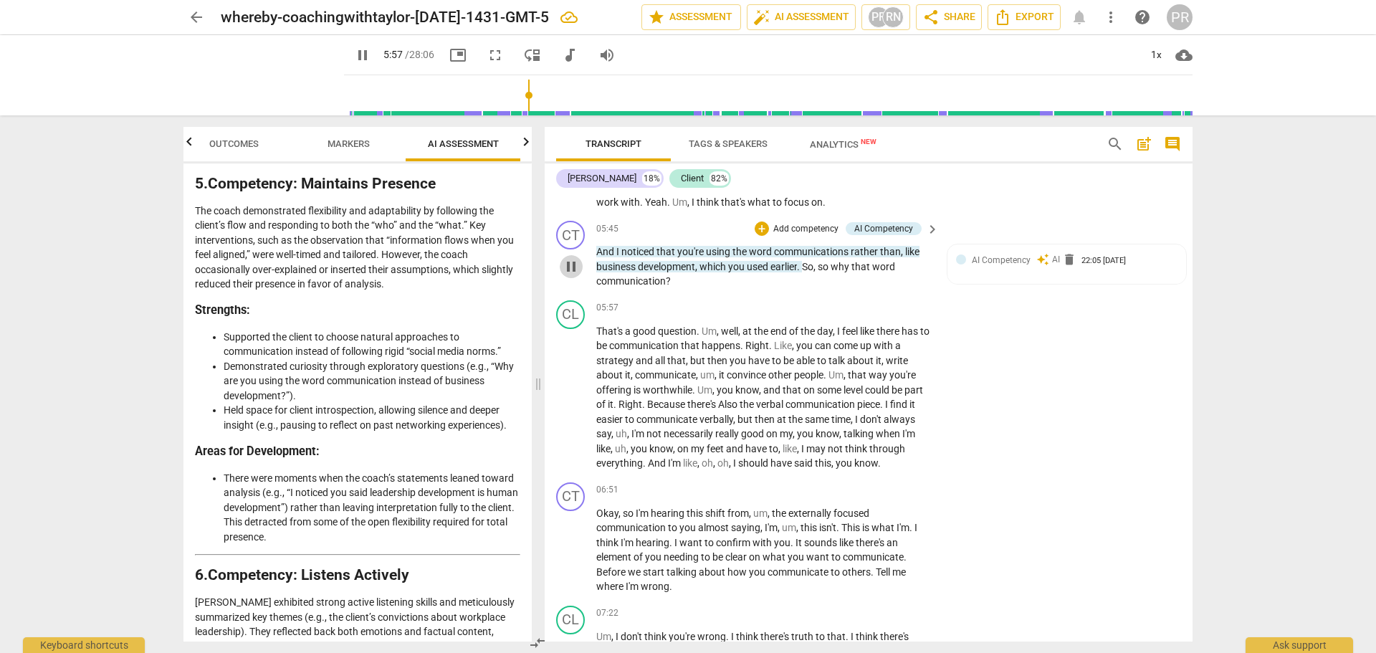
click at [575, 275] on span "pause" at bounding box center [571, 266] width 17 height 17
type input "357"
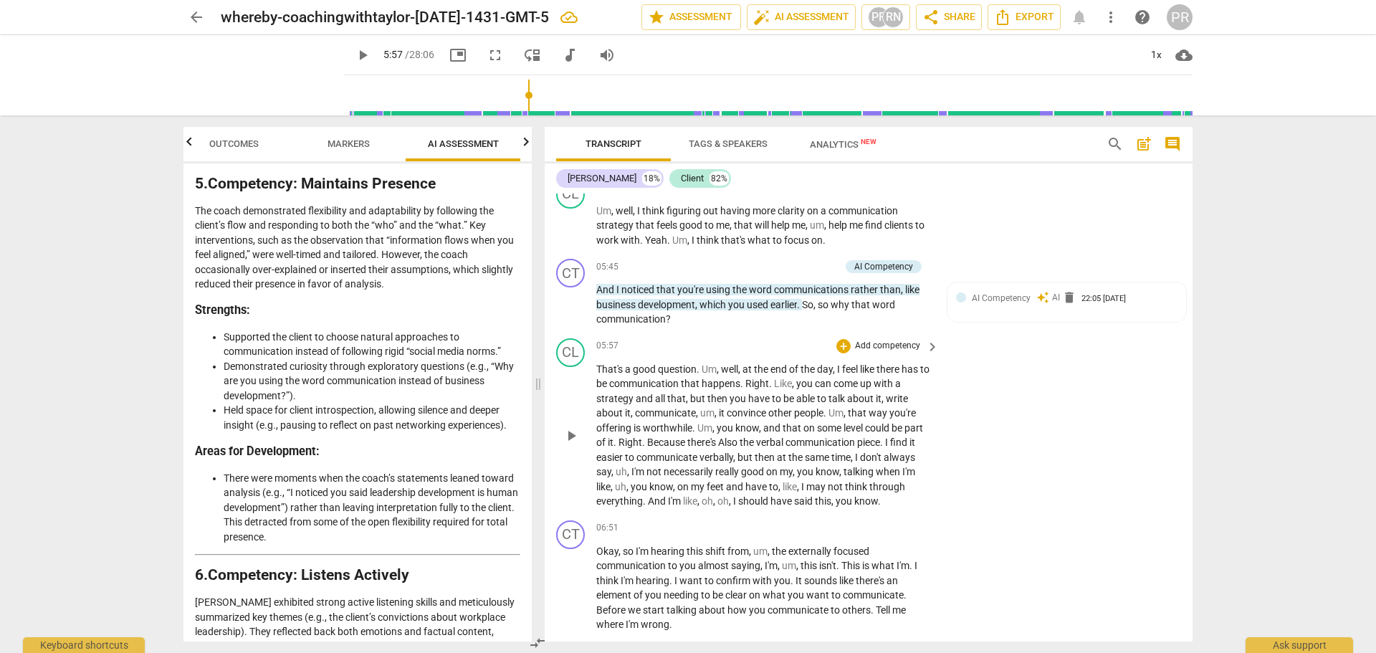
scroll to position [1391, 0]
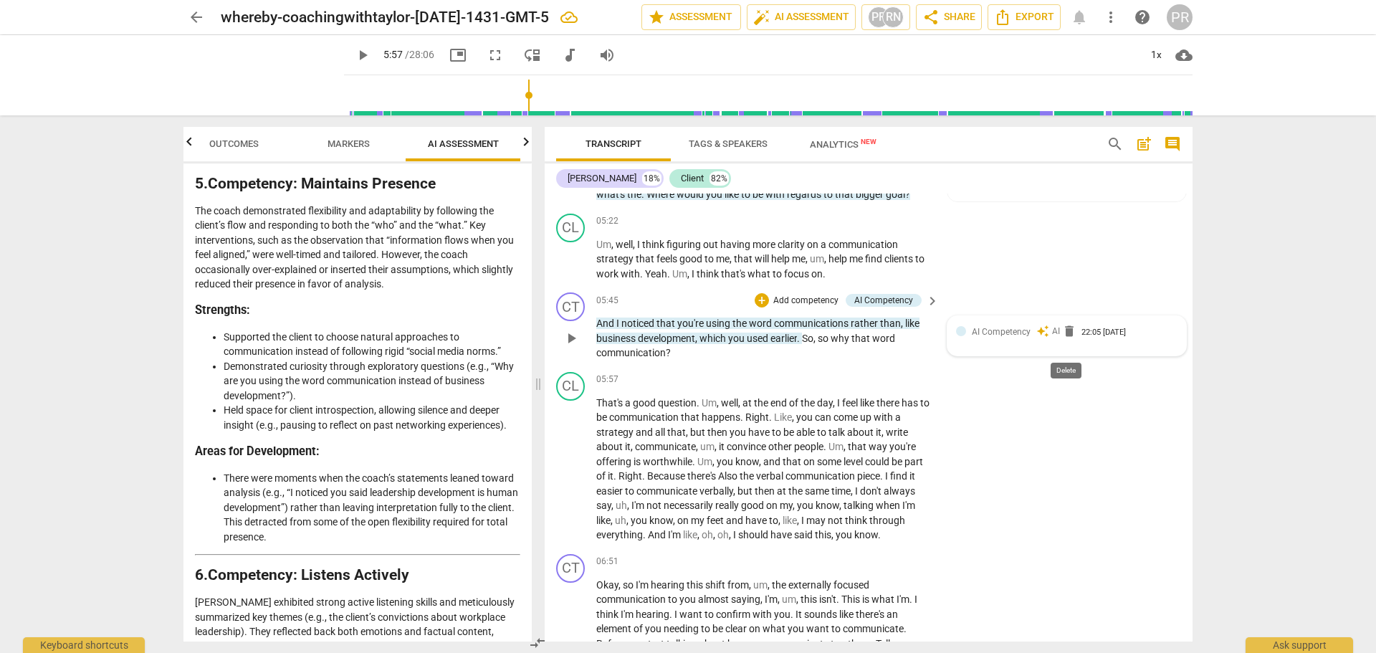
click at [1064, 338] on span "delete" at bounding box center [1069, 331] width 14 height 14
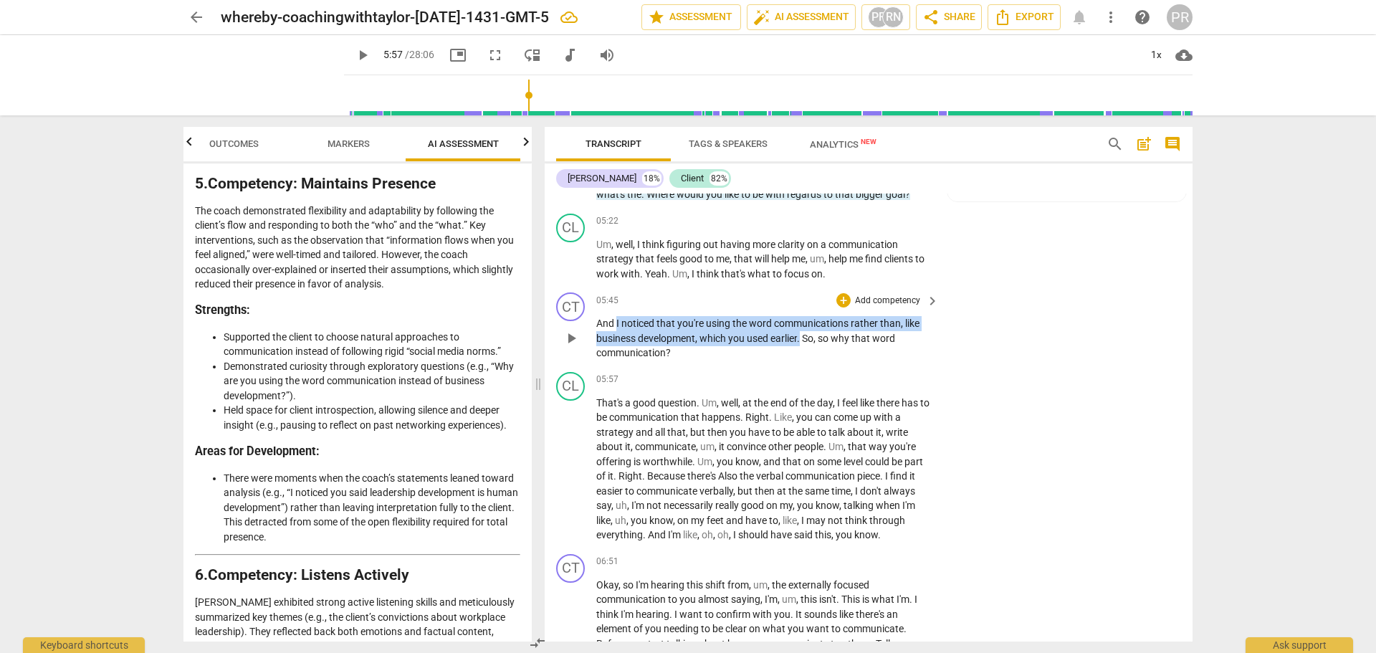
drag, startPoint x: 616, startPoint y: 338, endPoint x: 801, endPoint y: 351, distance: 186.1
click at [801, 351] on p "And I noticed that you're using the word communications rather than , like busi…" at bounding box center [763, 338] width 335 height 44
click at [815, 335] on div "+" at bounding box center [818, 334] width 14 height 14
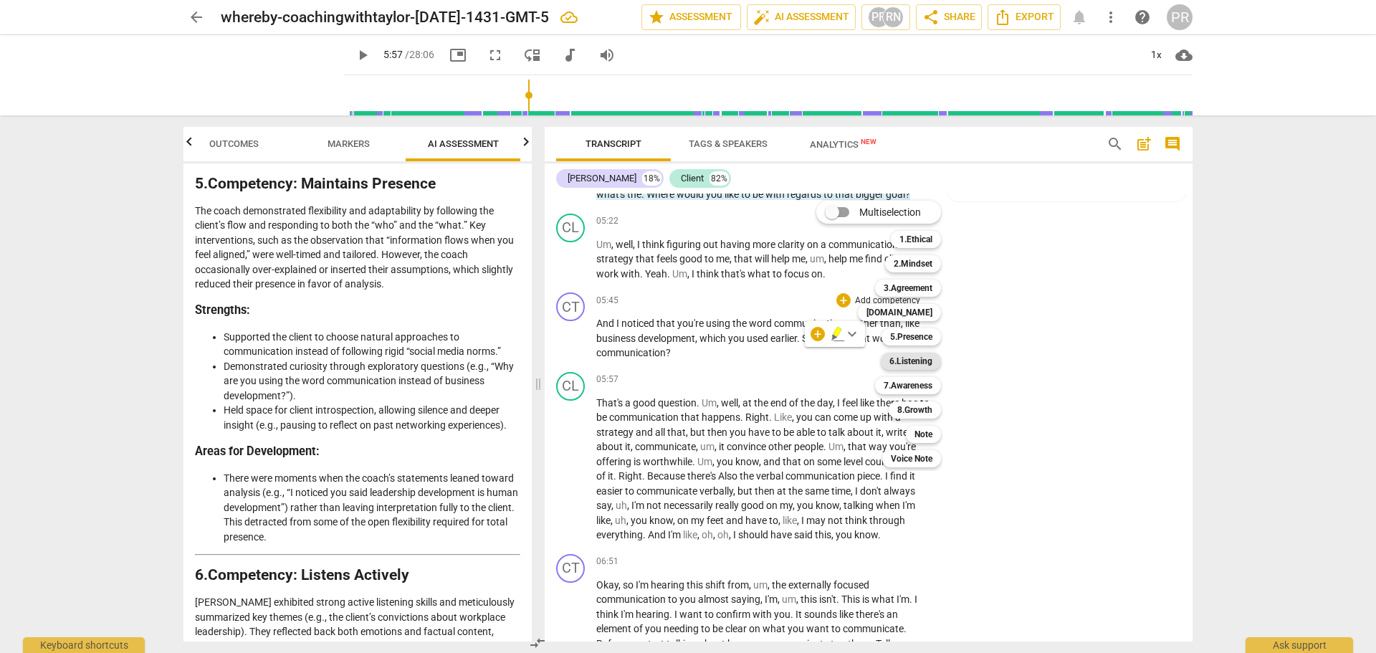
click at [923, 360] on b "6.Listening" at bounding box center [911, 361] width 43 height 17
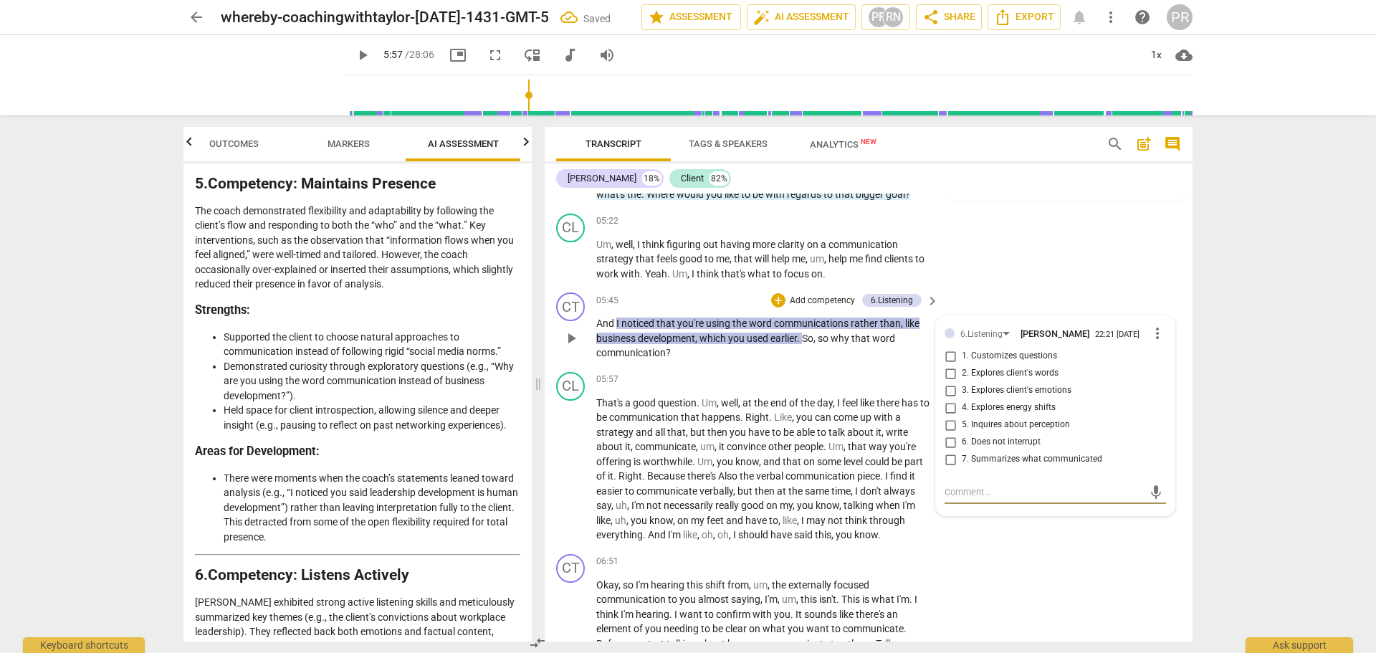
click at [948, 382] on input "2. Explores client's words" at bounding box center [950, 373] width 23 height 17
checkbox input "true"
click at [1044, 275] on div "CL play_arrow pause 05:22 + Add competency keyboard_arrow_right Um , well , I t…" at bounding box center [869, 248] width 648 height 80
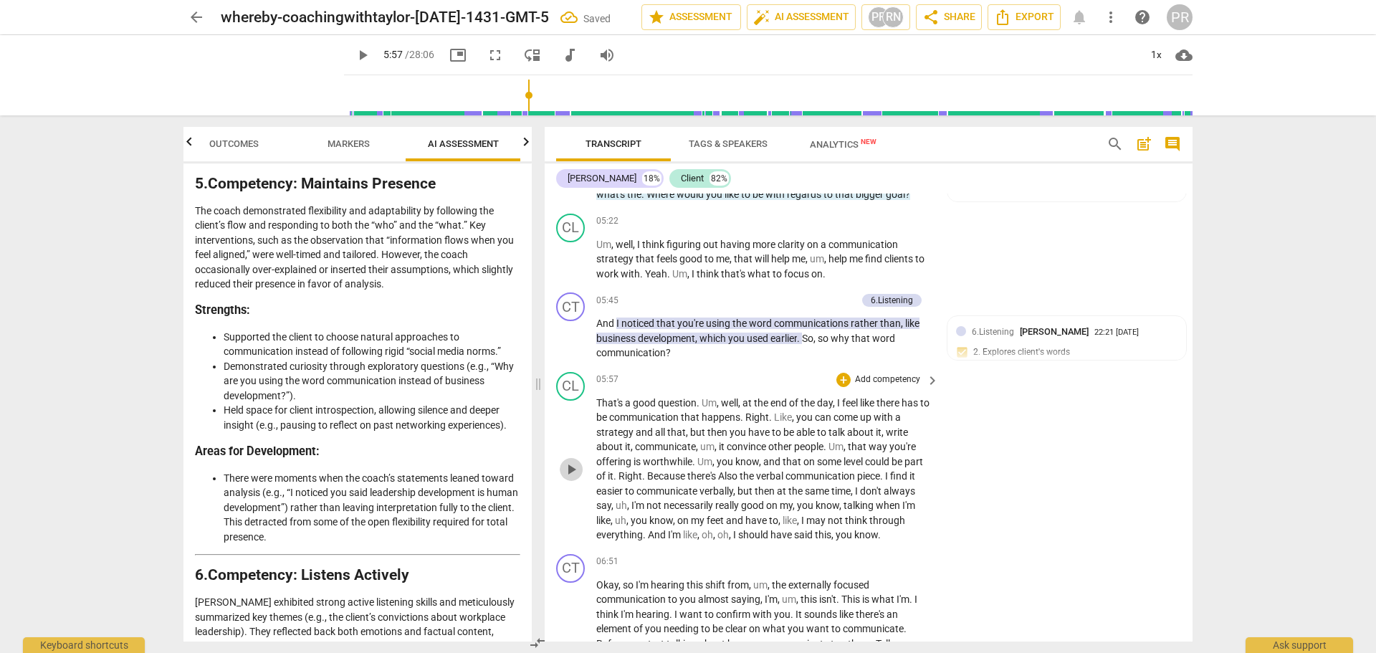
click at [576, 478] on span "play_arrow" at bounding box center [571, 469] width 17 height 17
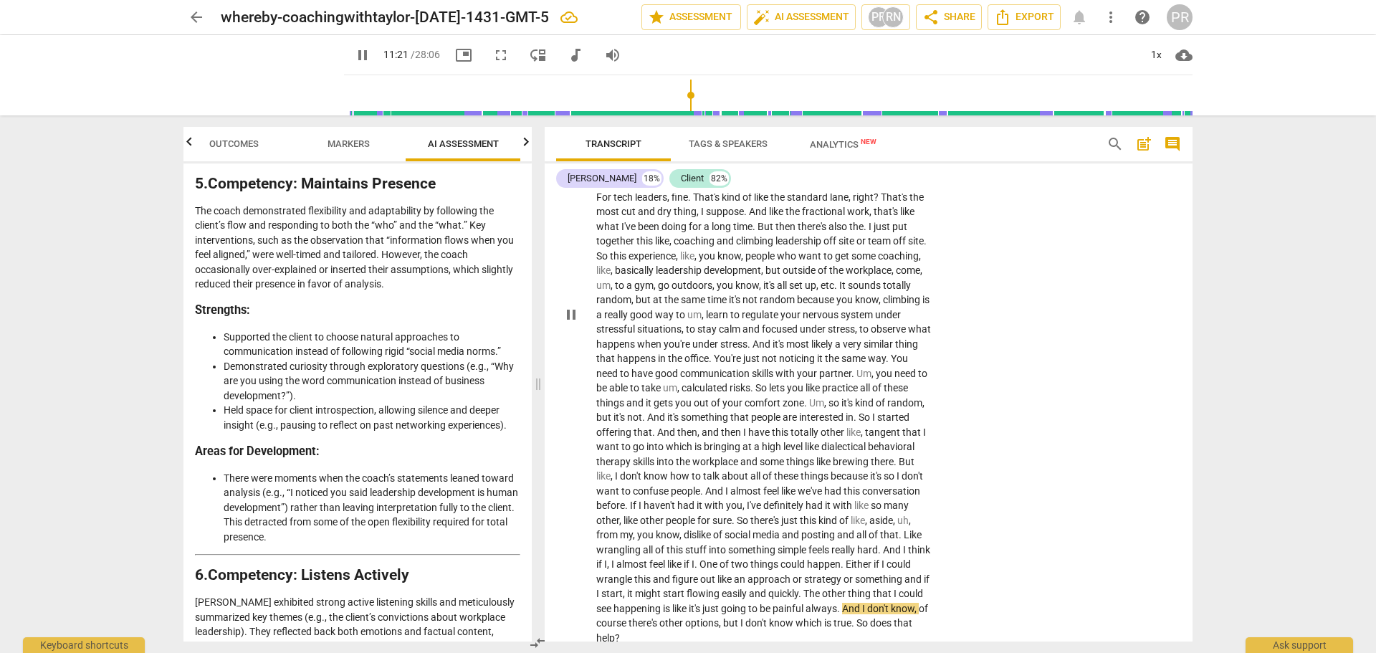
scroll to position [2560, 0]
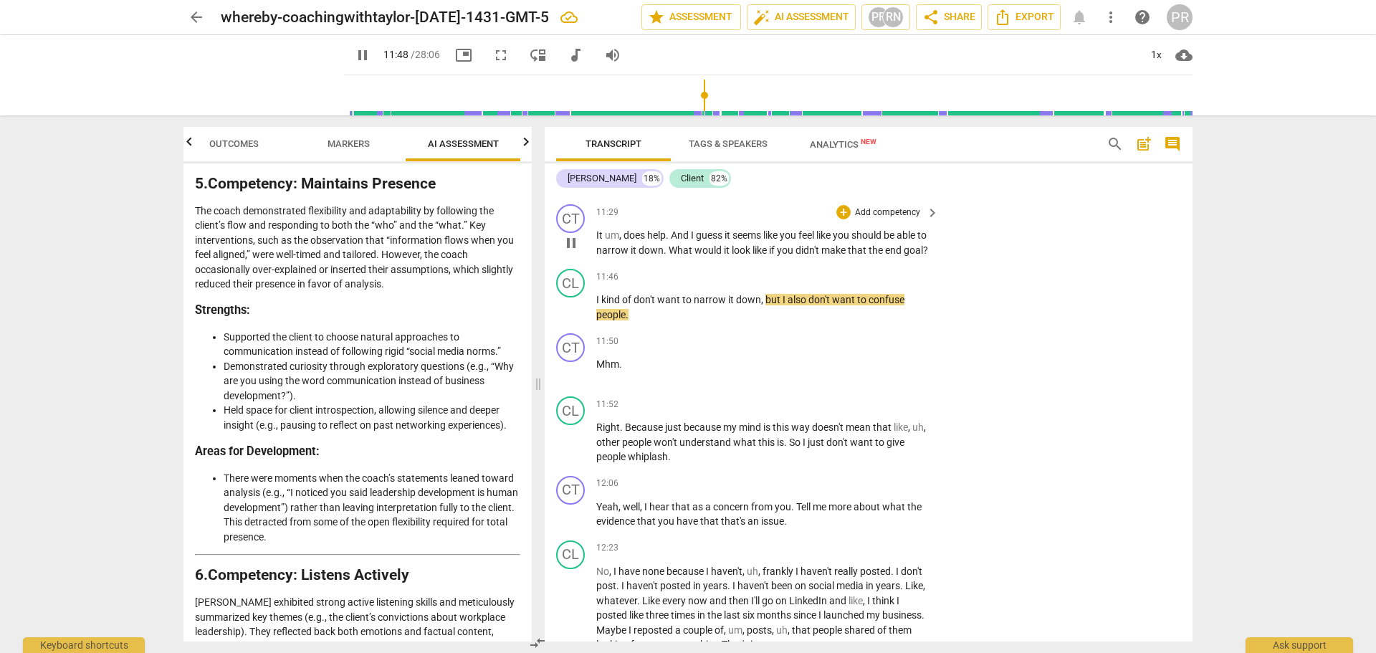
click at [571, 252] on span "pause" at bounding box center [571, 242] width 17 height 17
type input "709"
drag, startPoint x: 682, startPoint y: 285, endPoint x: 688, endPoint y: 289, distance: 7.8
click at [688, 257] on p "It um , does help . And I guess it seems like you feel like you should be able …" at bounding box center [763, 242] width 335 height 29
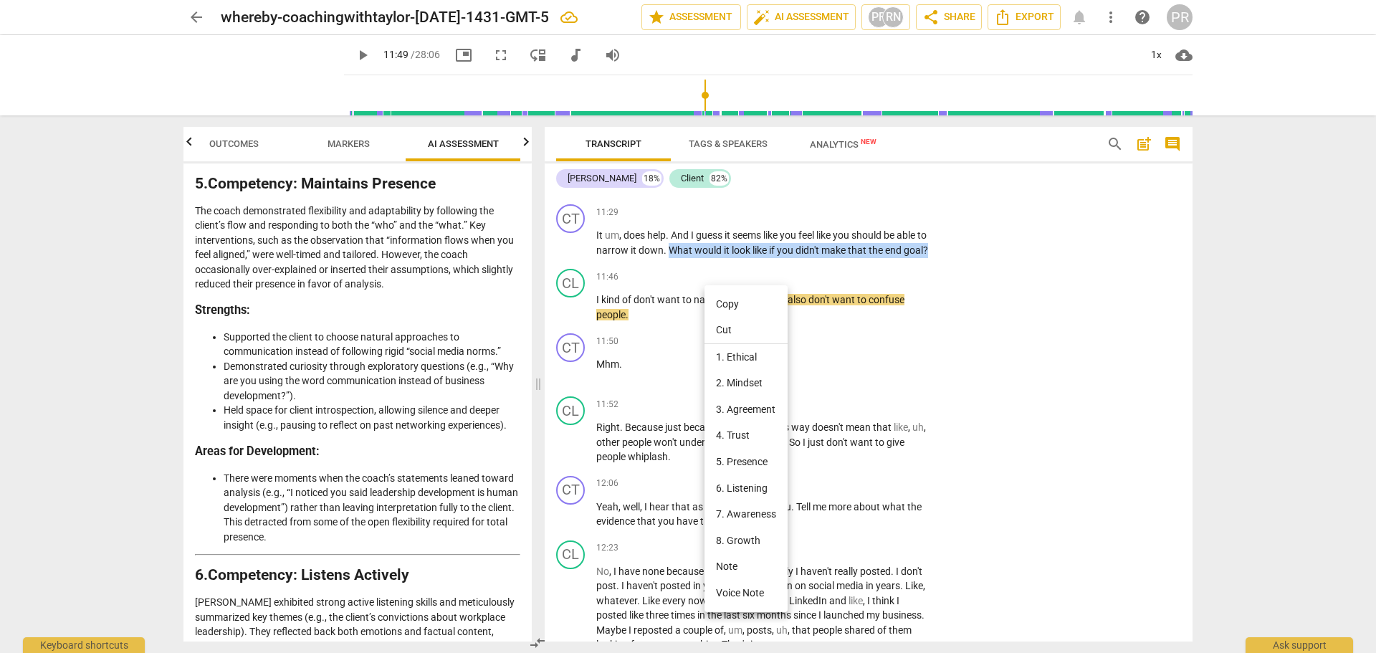
click at [723, 301] on li "Copy" at bounding box center [746, 304] width 83 height 27
copy p "What would it look like if you didn't make that the end goal ?"
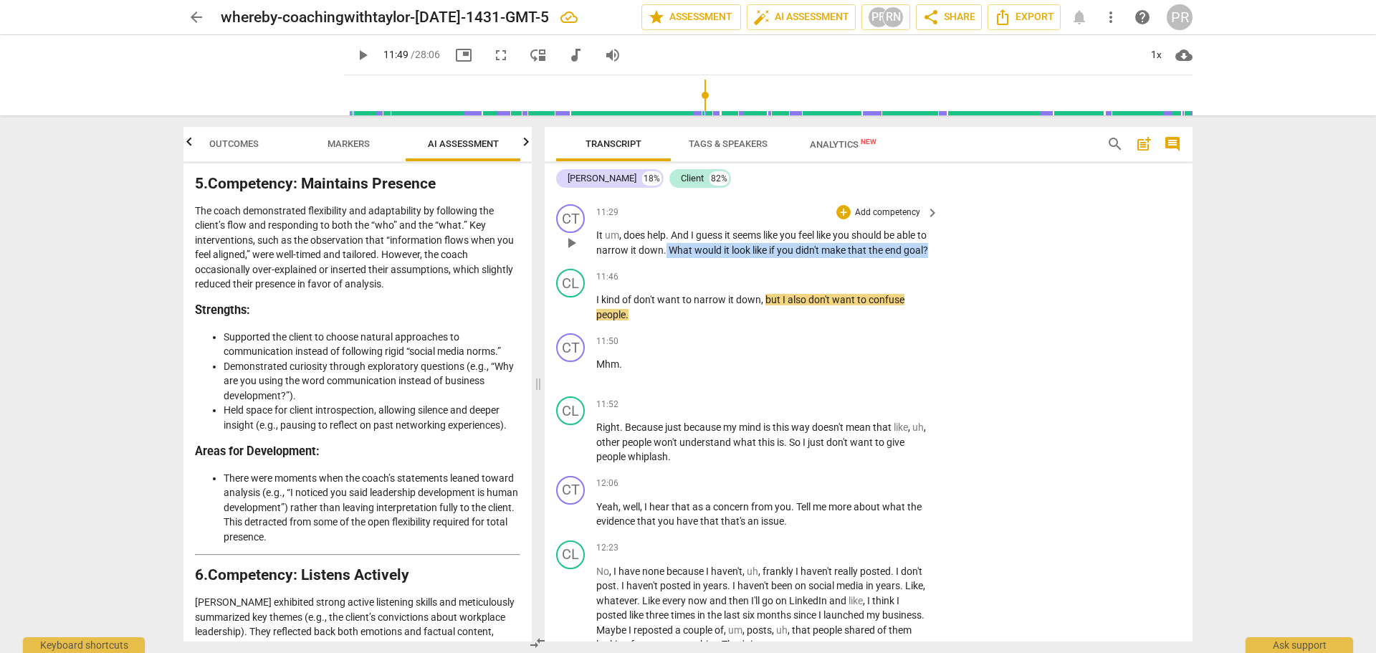
drag, startPoint x: 677, startPoint y: 284, endPoint x: 686, endPoint y: 294, distance: 13.2
click at [686, 257] on p "It um , does help . And I guess it seems like you feel like you should be able …" at bounding box center [763, 242] width 335 height 29
click at [637, 278] on div "+" at bounding box center [633, 275] width 14 height 14
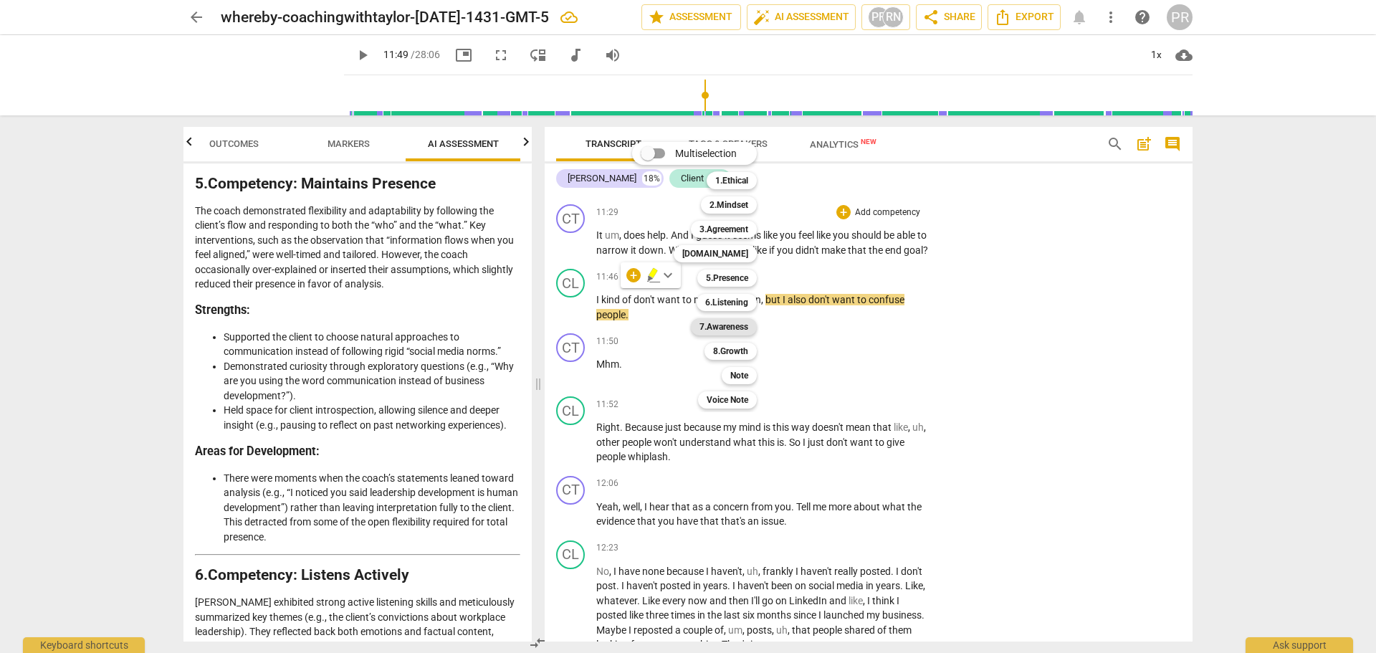
click at [738, 328] on b "7.Awareness" at bounding box center [724, 326] width 49 height 17
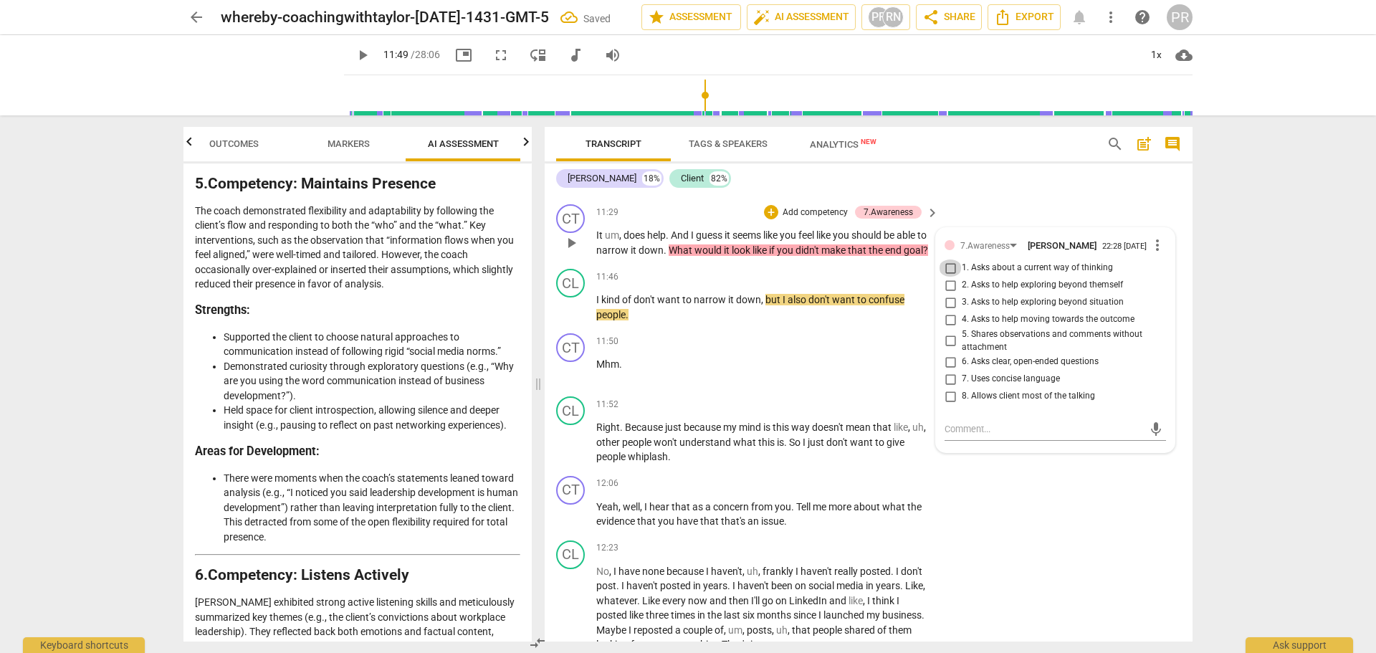
click at [947, 277] on input "1. Asks about a current way of thinking" at bounding box center [950, 267] width 23 height 17
checkbox input "true"
drag, startPoint x: 986, startPoint y: 228, endPoint x: 958, endPoint y: 228, distance: 27.2
click at [986, 229] on div "CT play_arrow pause 11:29 + Add competency 7.Awareness keyboard_arrow_right It …" at bounding box center [869, 231] width 648 height 65
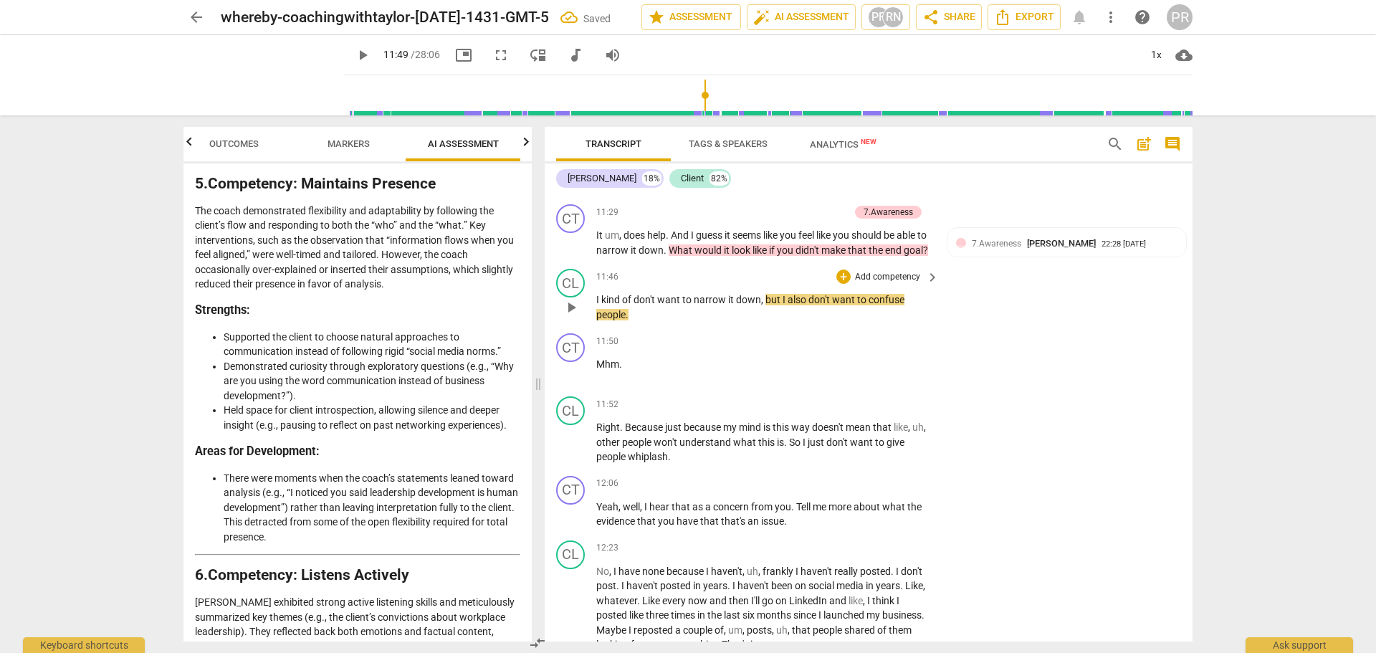
click at [578, 316] on span "play_arrow" at bounding box center [571, 307] width 17 height 17
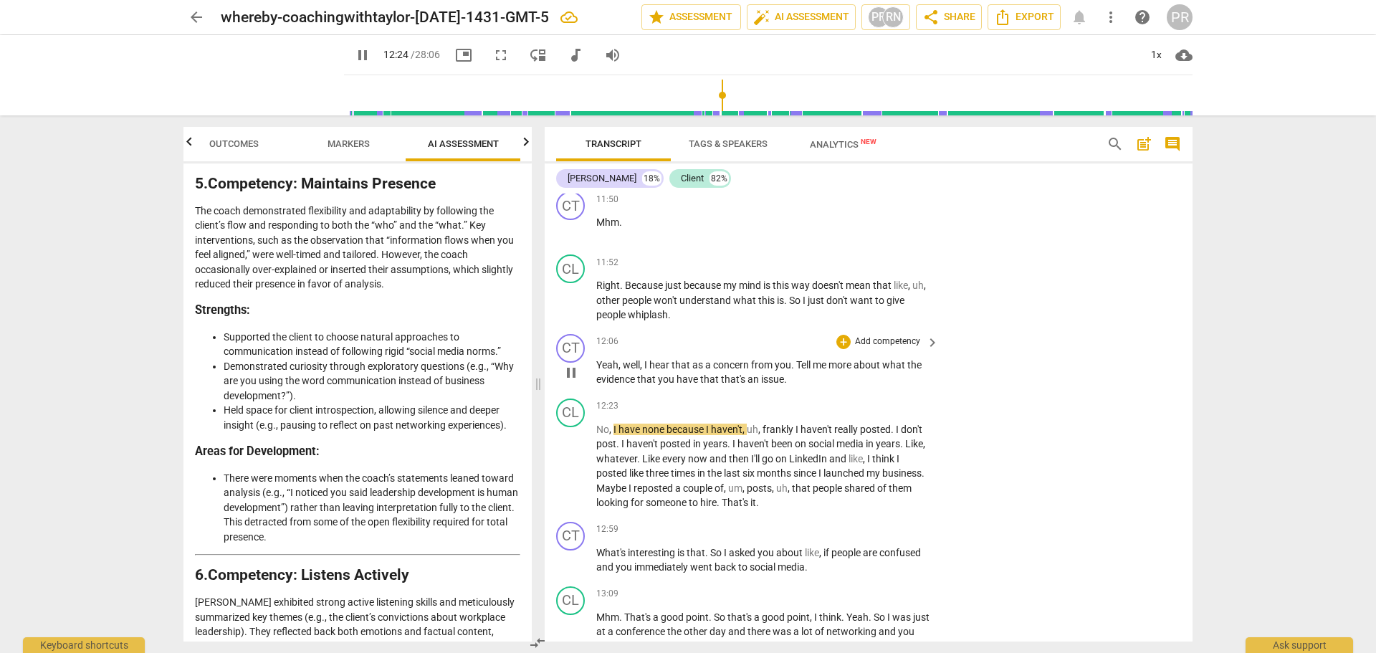
scroll to position [2775, 0]
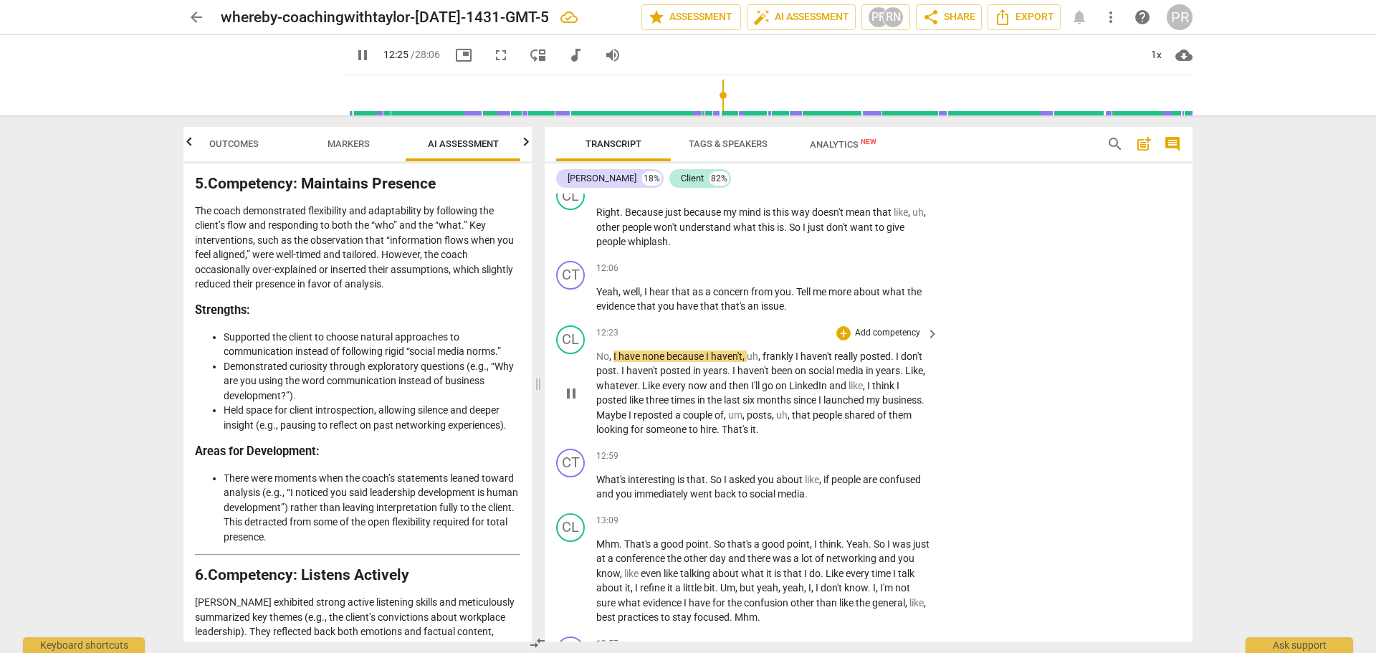
click at [571, 402] on span "pause" at bounding box center [571, 393] width 17 height 17
type input "746"
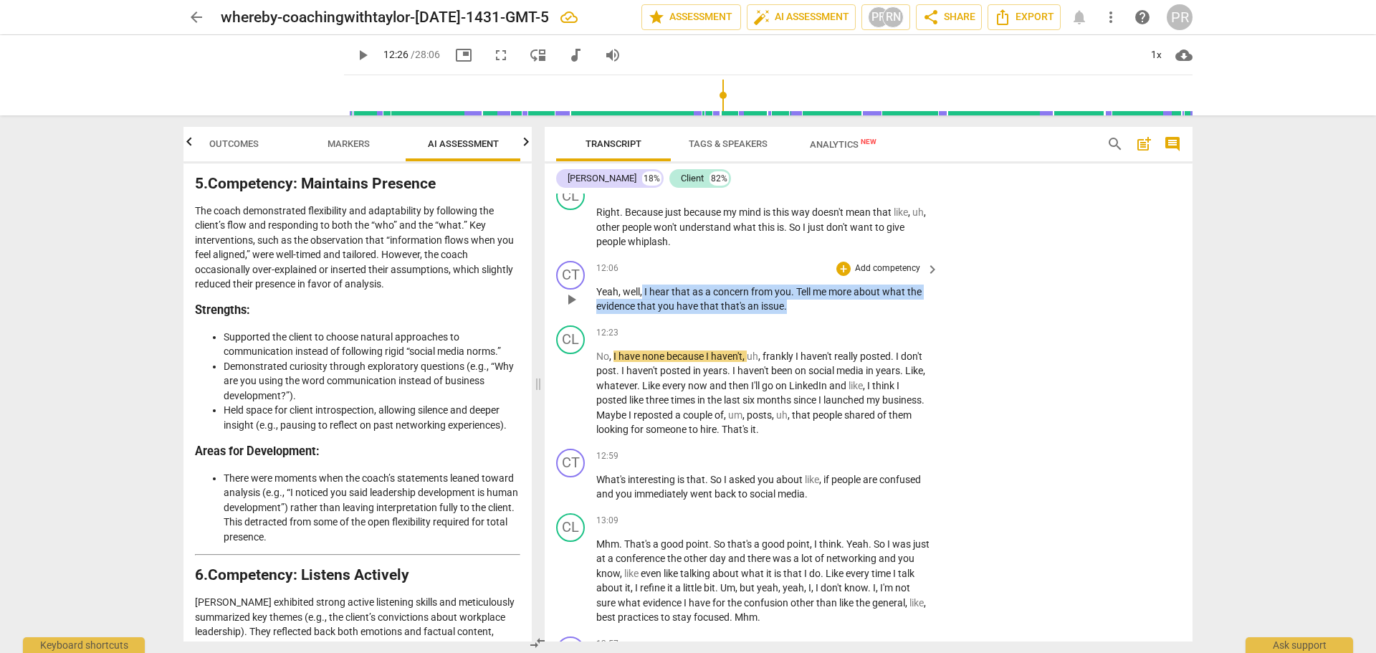
drag, startPoint x: 644, startPoint y: 335, endPoint x: 787, endPoint y: 353, distance: 144.6
click at [787, 314] on p "Yeah , well , I hear that as a concern from you . Tell me more about what the e…" at bounding box center [763, 299] width 335 height 29
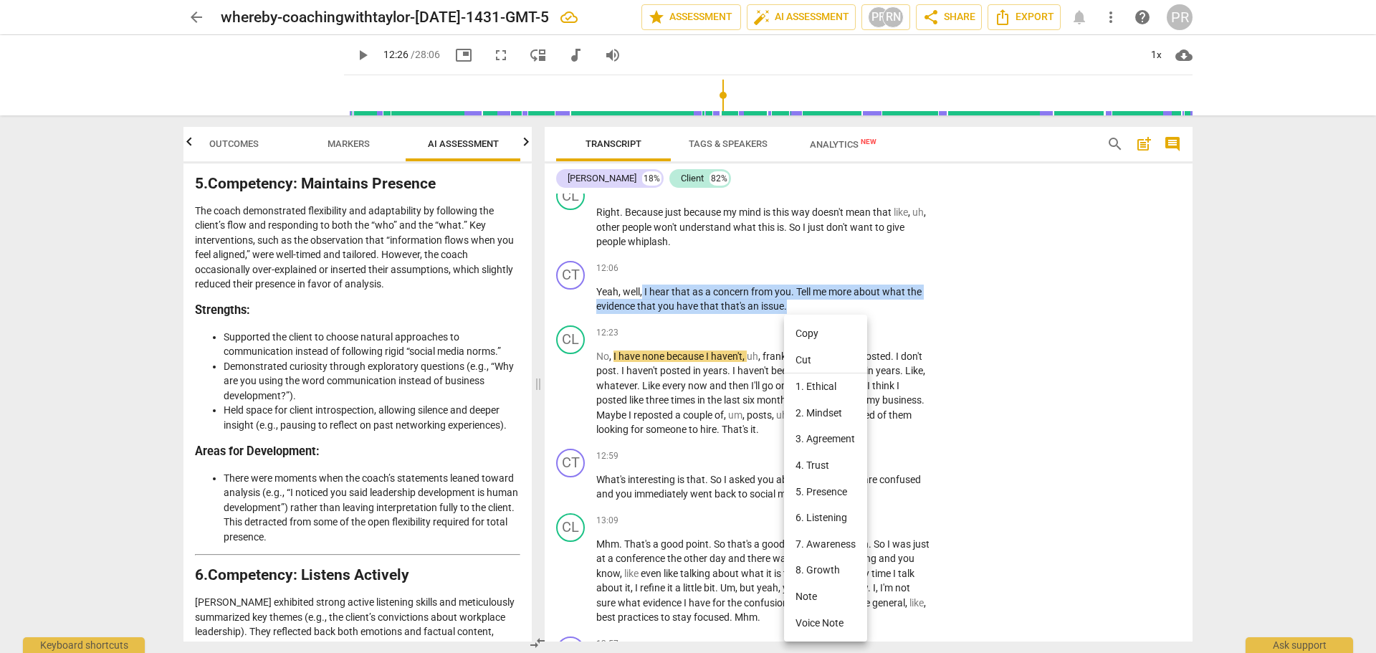
click at [811, 335] on li "Copy" at bounding box center [825, 333] width 83 height 27
copy p "I hear that as a concern from you . Tell me more about what the evidence that y…"
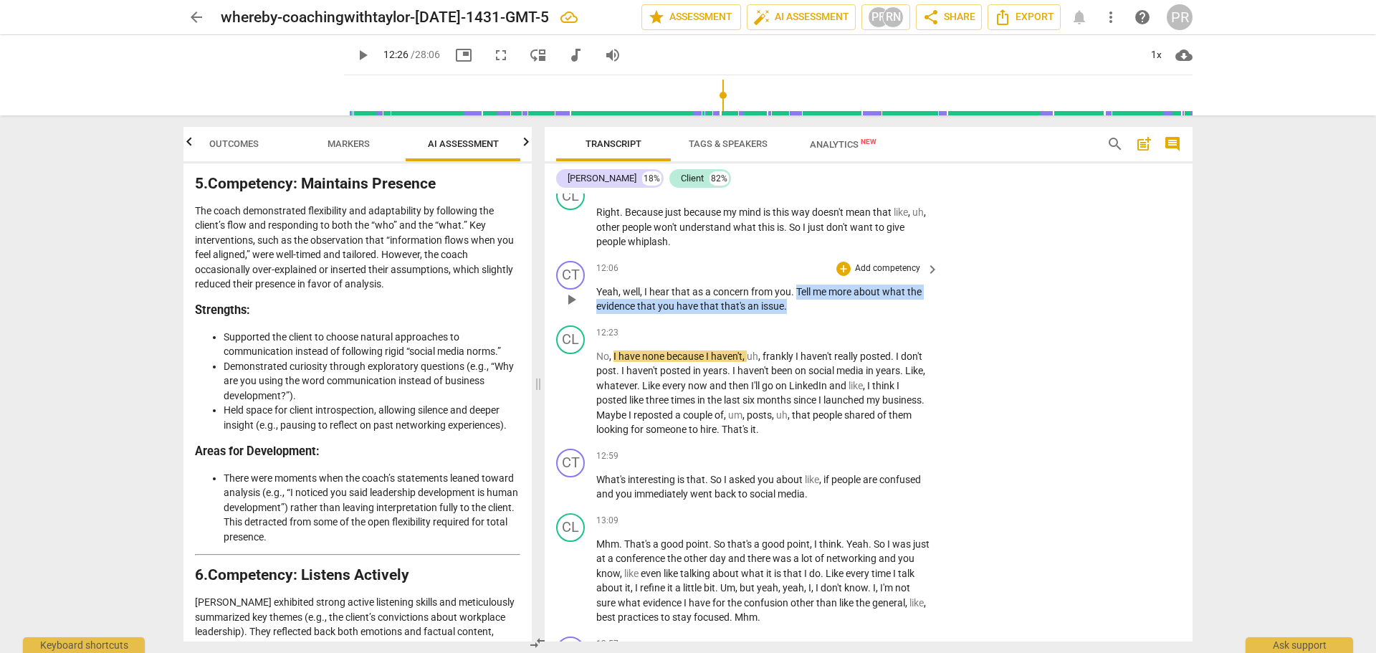
drag, startPoint x: 796, startPoint y: 335, endPoint x: 811, endPoint y: 348, distance: 19.4
click at [811, 314] on p "Yeah , well , I hear that as a concern from you . Tell me more about what the e…" at bounding box center [763, 299] width 335 height 29
click at [798, 330] on div "+" at bounding box center [800, 332] width 14 height 14
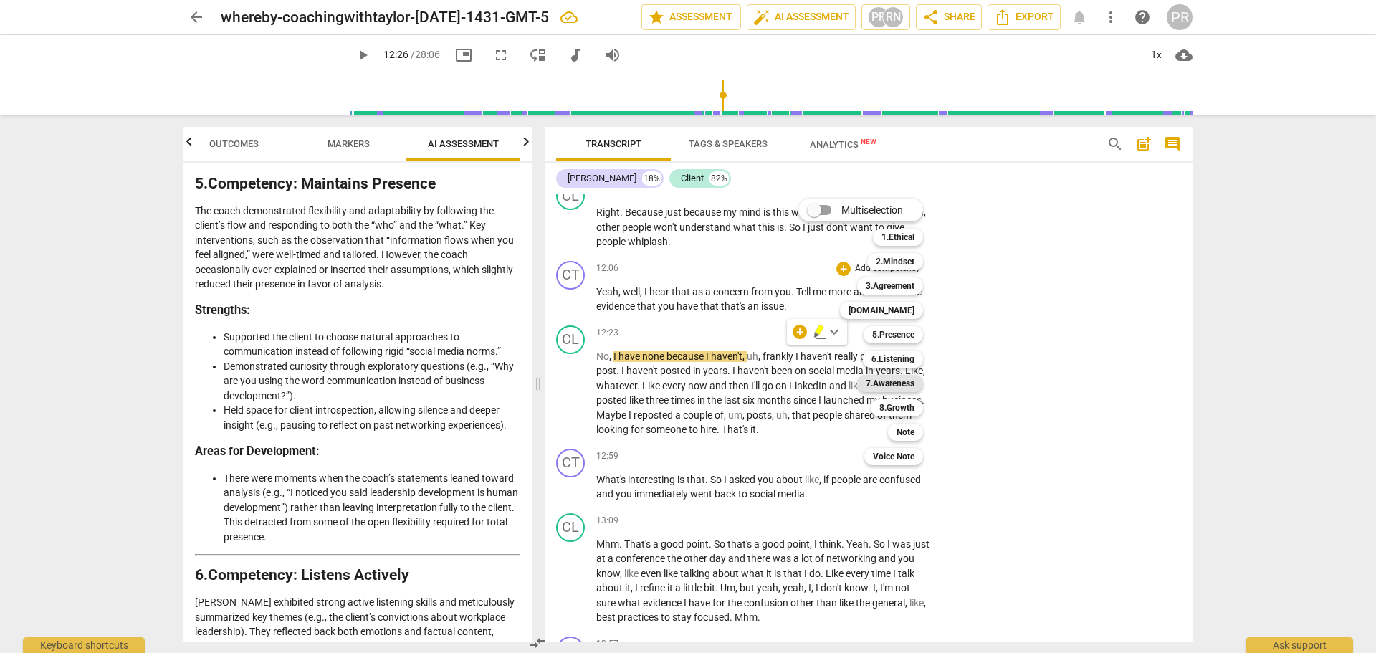
click at [899, 382] on b "7.Awareness" at bounding box center [890, 383] width 49 height 17
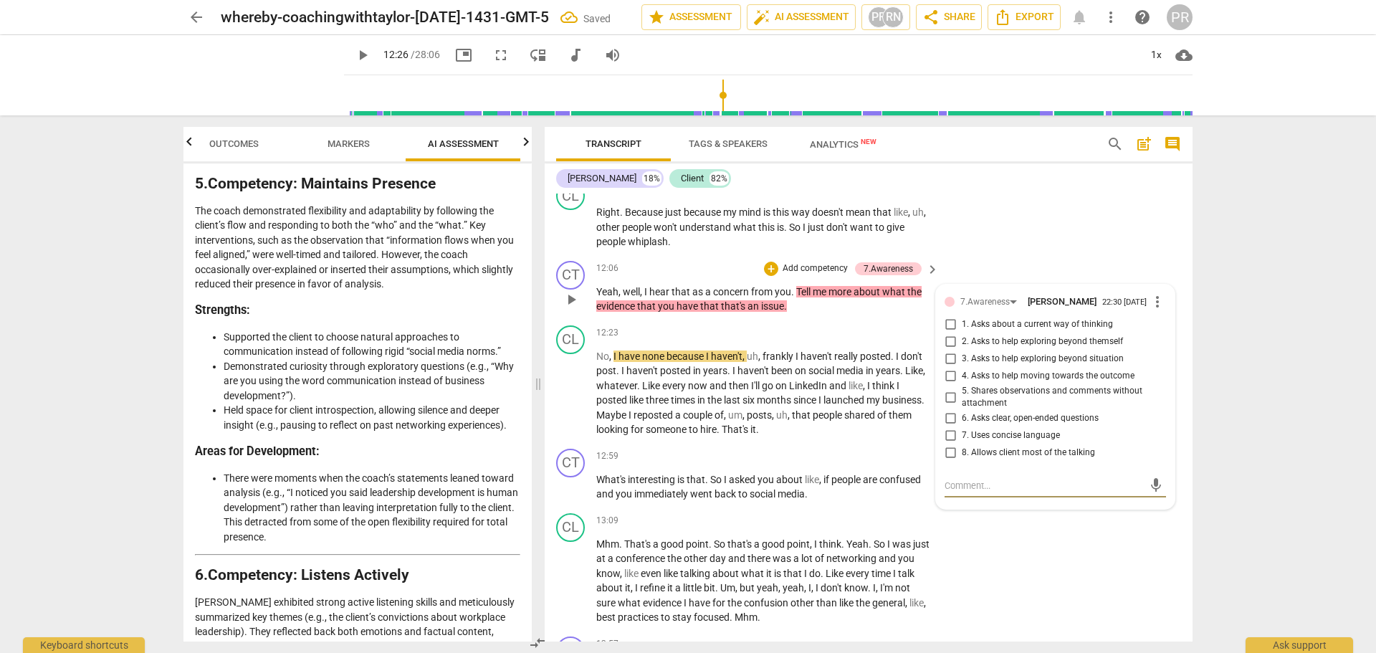
click at [948, 333] on input "1. Asks about a current way of thinking" at bounding box center [950, 324] width 23 height 17
checkbox input "true"
click at [985, 255] on div "CL play_arrow pause 11:52 + Add competency keyboard_arrow_right Right . Because…" at bounding box center [869, 216] width 648 height 80
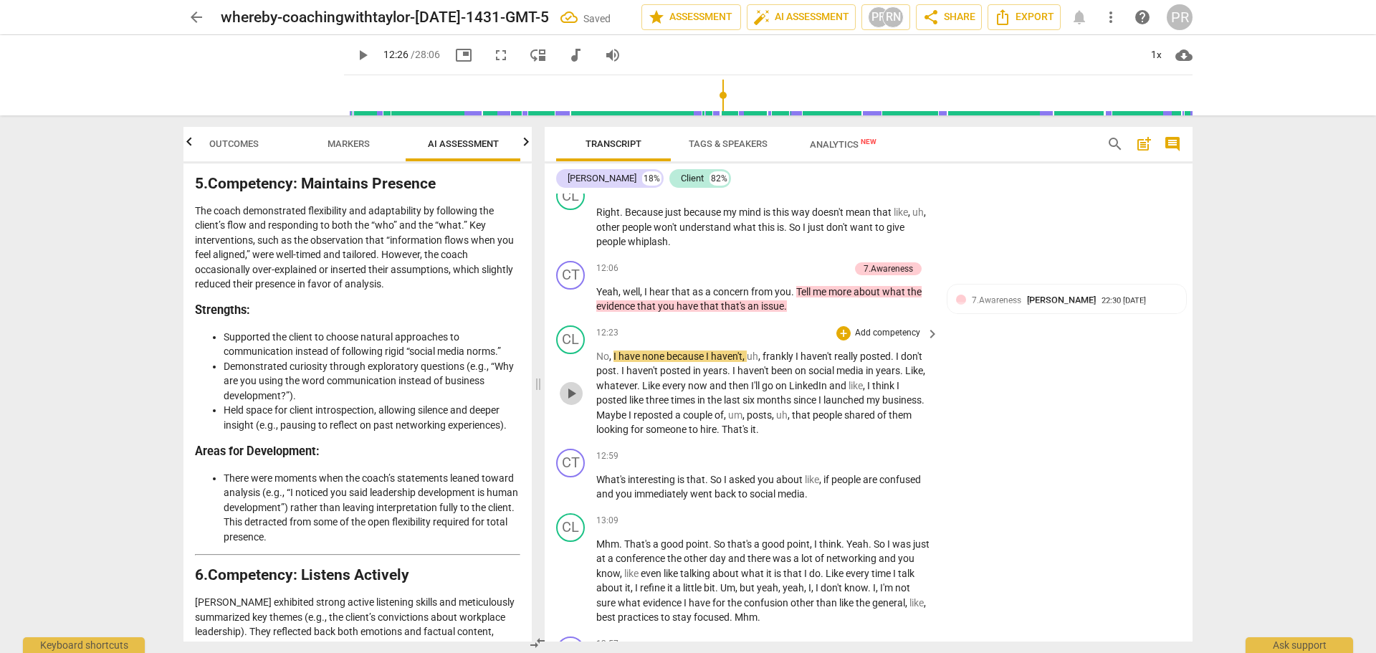
click at [577, 402] on span "play_arrow" at bounding box center [571, 393] width 17 height 17
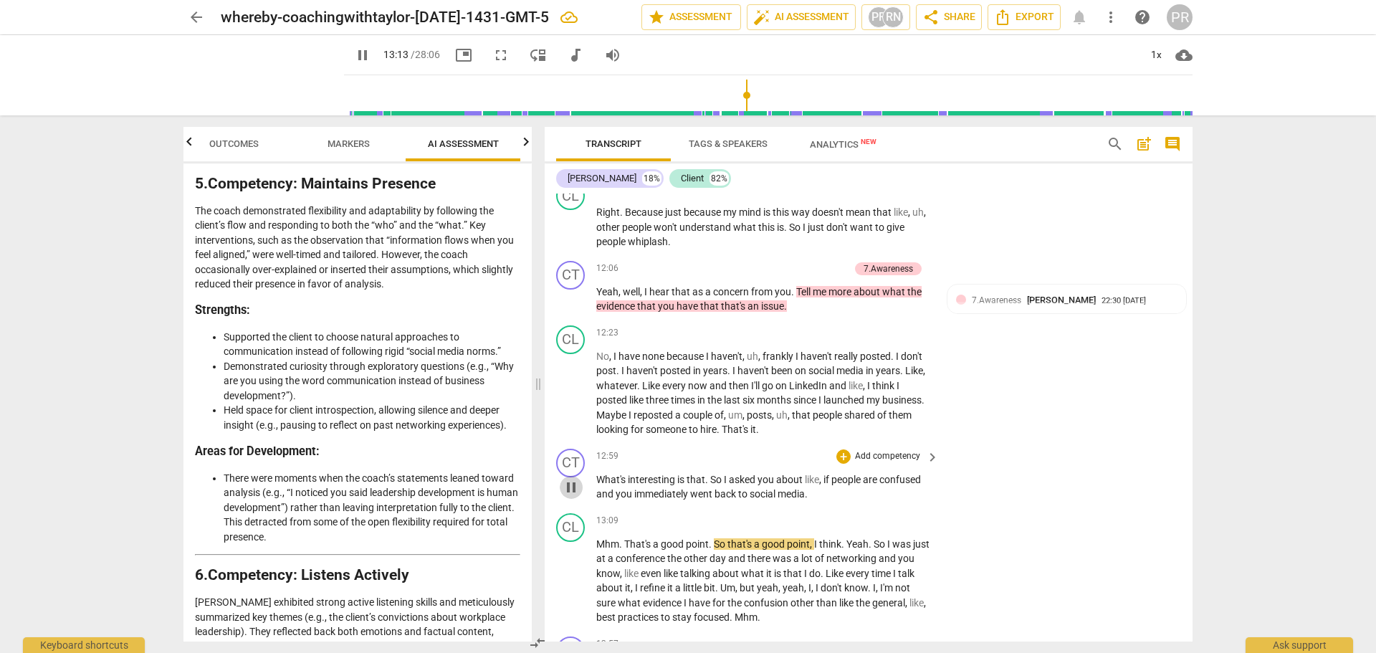
click at [569, 496] on span "pause" at bounding box center [571, 487] width 17 height 17
type input "794"
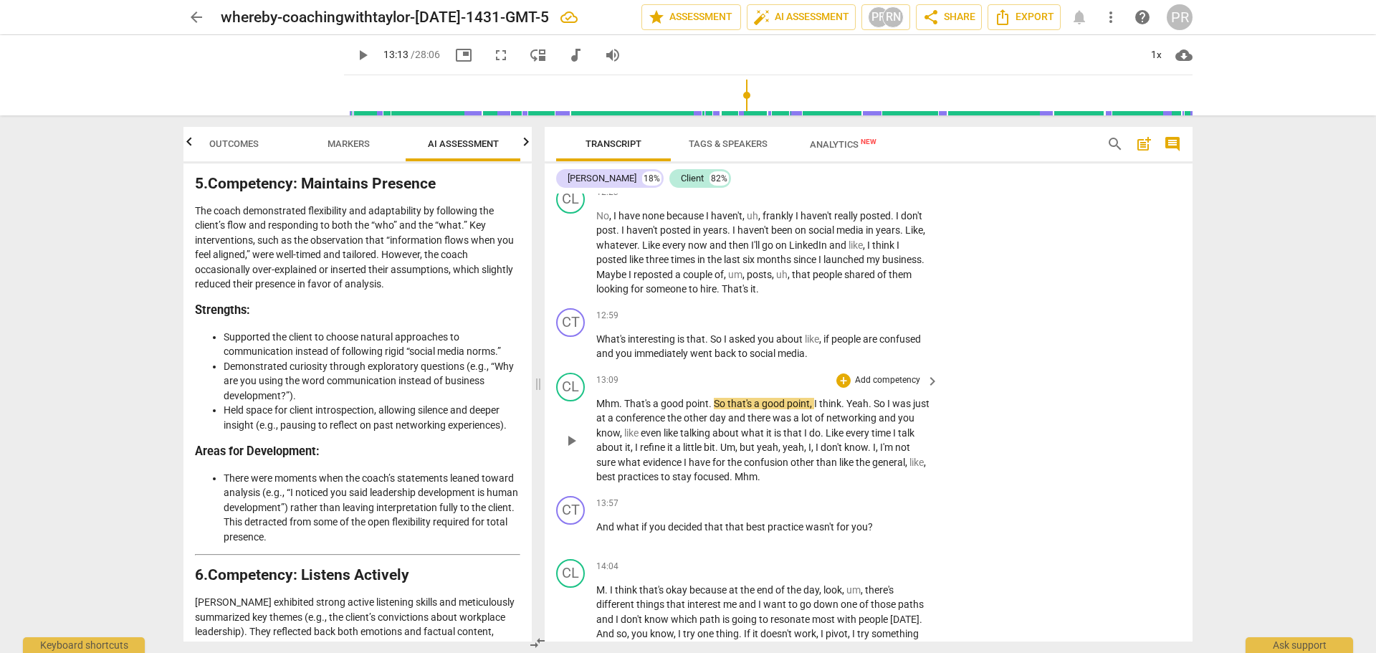
scroll to position [2918, 0]
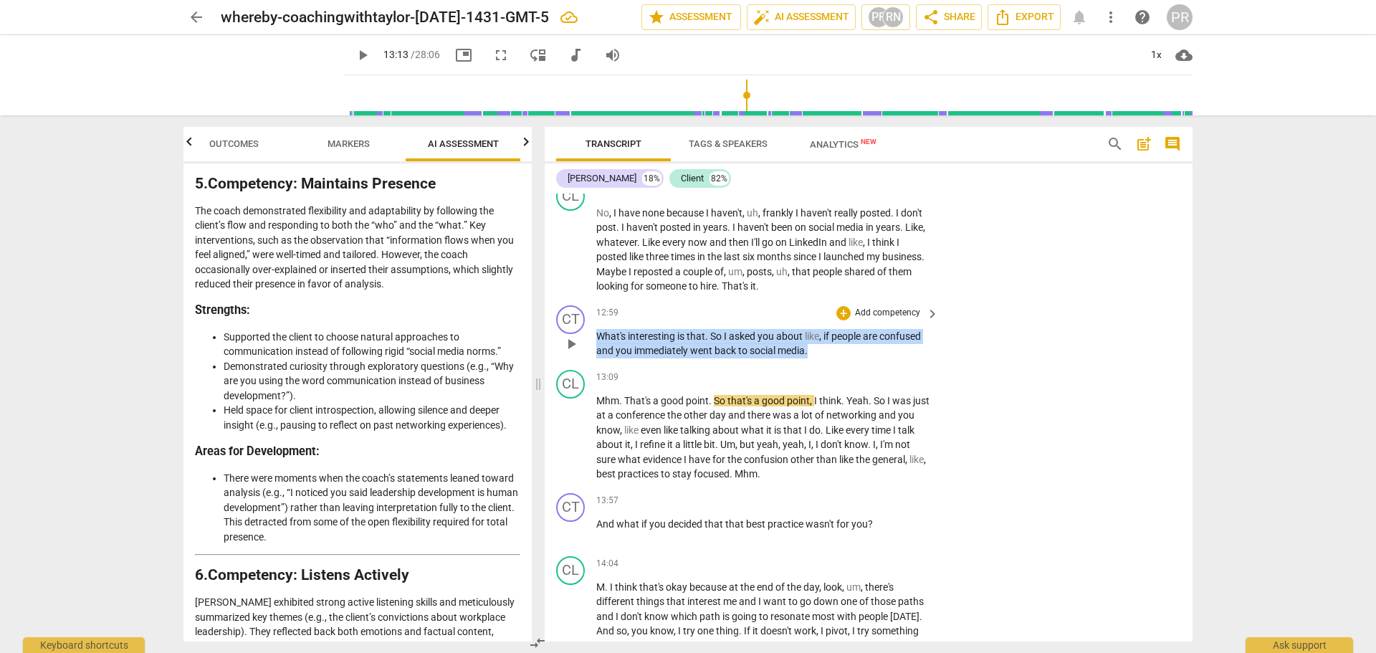
drag, startPoint x: 813, startPoint y: 392, endPoint x: 609, endPoint y: 386, distance: 204.4
click at [583, 364] on div "CT play_arrow pause 12:59 + Add competency keyboard_arrow_right What's interest…" at bounding box center [869, 332] width 648 height 65
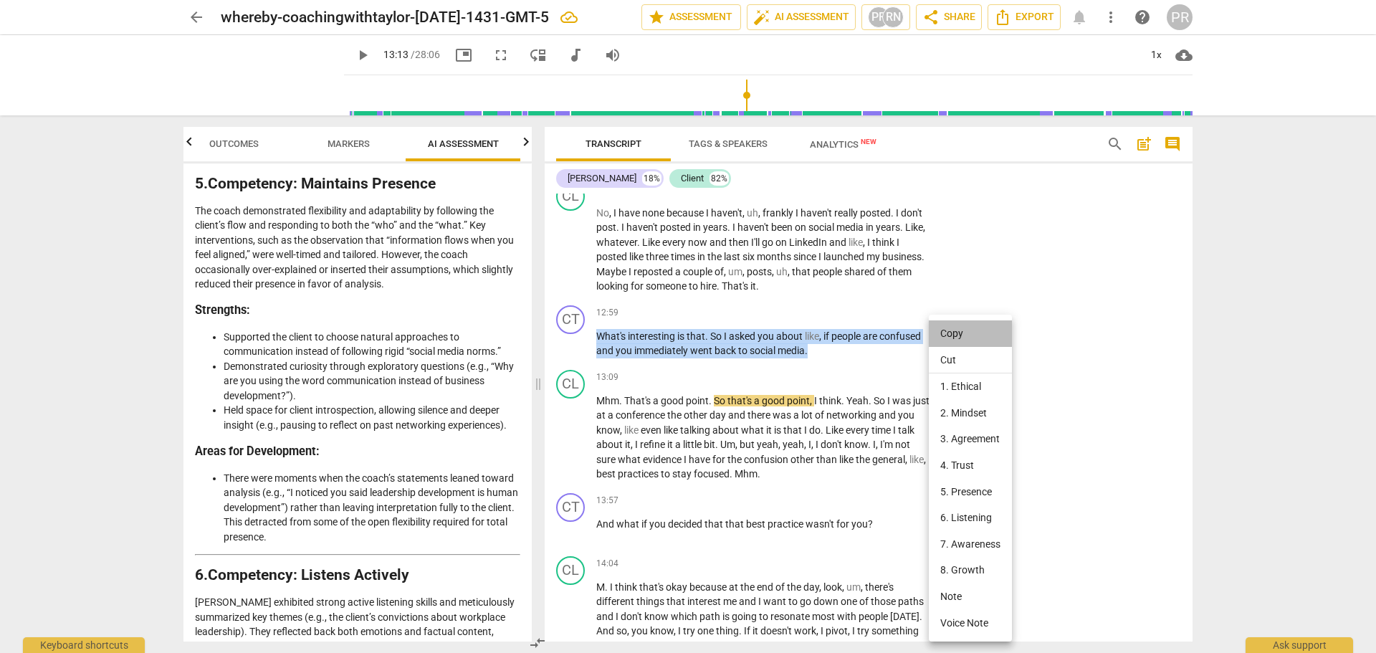
click at [954, 333] on li "Copy" at bounding box center [970, 333] width 83 height 27
copy p "What's interesting is that . So I asked you about like , if people are confused…"
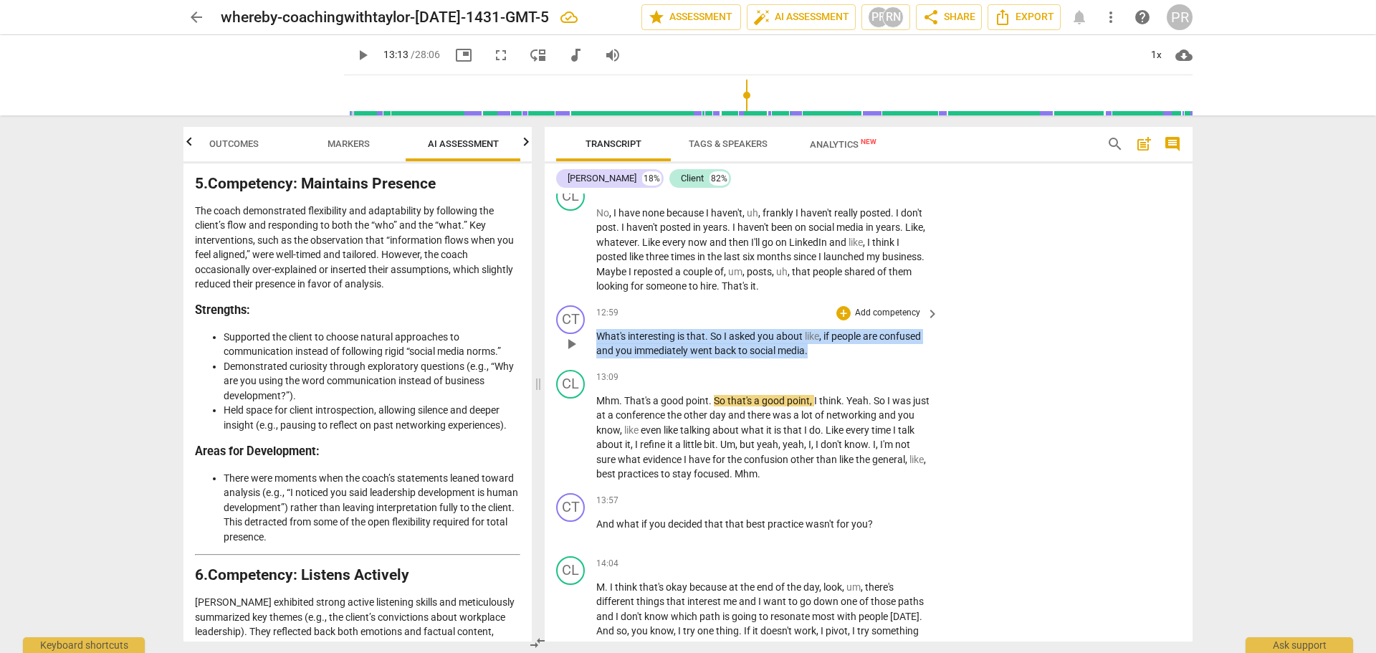
drag, startPoint x: 596, startPoint y: 375, endPoint x: 834, endPoint y: 394, distance: 238.0
click at [834, 358] on p "What's interesting is that . So I asked you about like , if people are confused…" at bounding box center [763, 343] width 335 height 29
click at [828, 376] on div "+" at bounding box center [823, 376] width 14 height 14
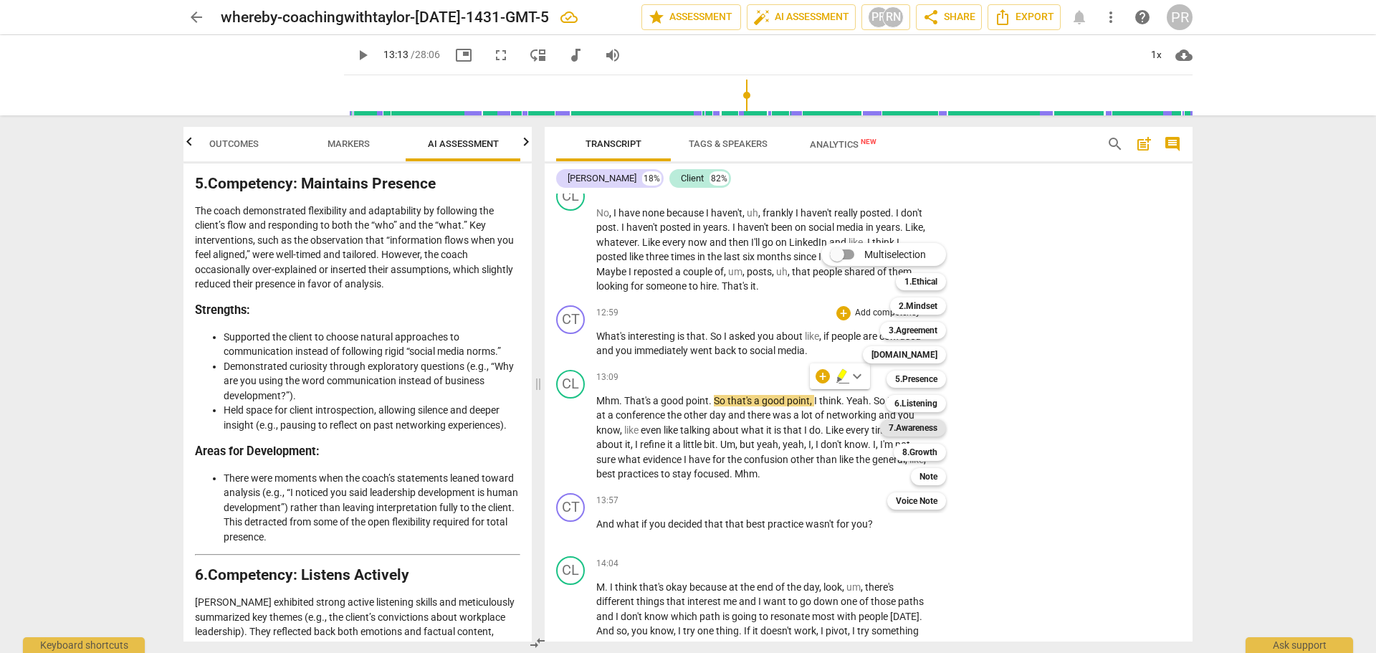
click at [922, 430] on b "7.Awareness" at bounding box center [913, 427] width 49 height 17
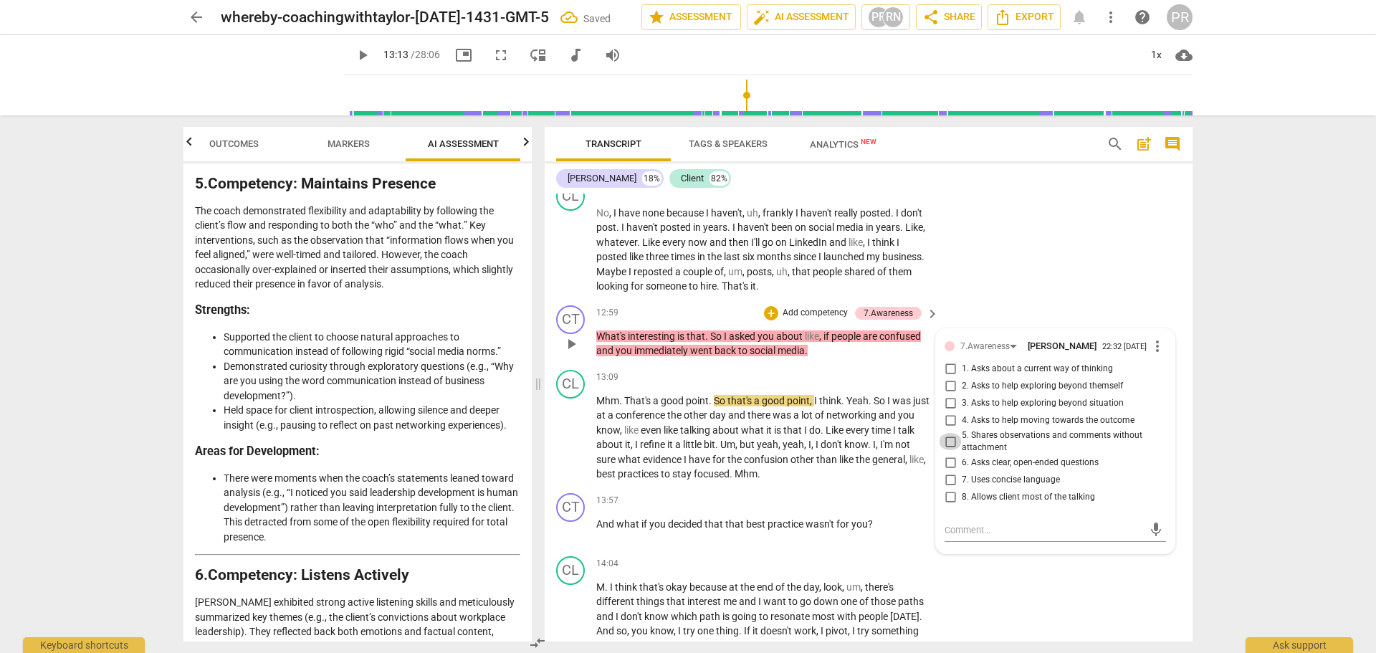
click at [952, 450] on input "5. Shares observations and comments without attachment" at bounding box center [950, 441] width 23 height 17
checkbox input "true"
click at [1008, 300] on div "CL play_arrow pause 12:23 + Add competency keyboard_arrow_right No , I have non…" at bounding box center [869, 237] width 648 height 123
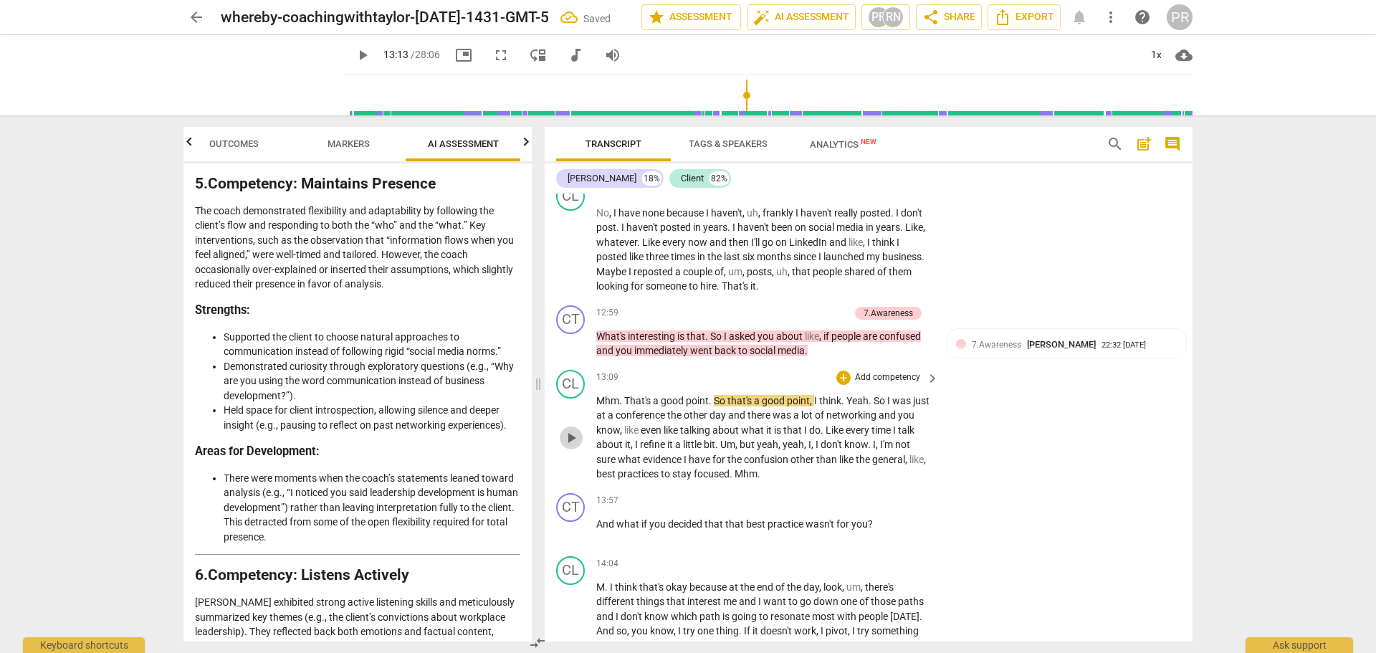
click at [576, 447] on span "play_arrow" at bounding box center [571, 437] width 17 height 17
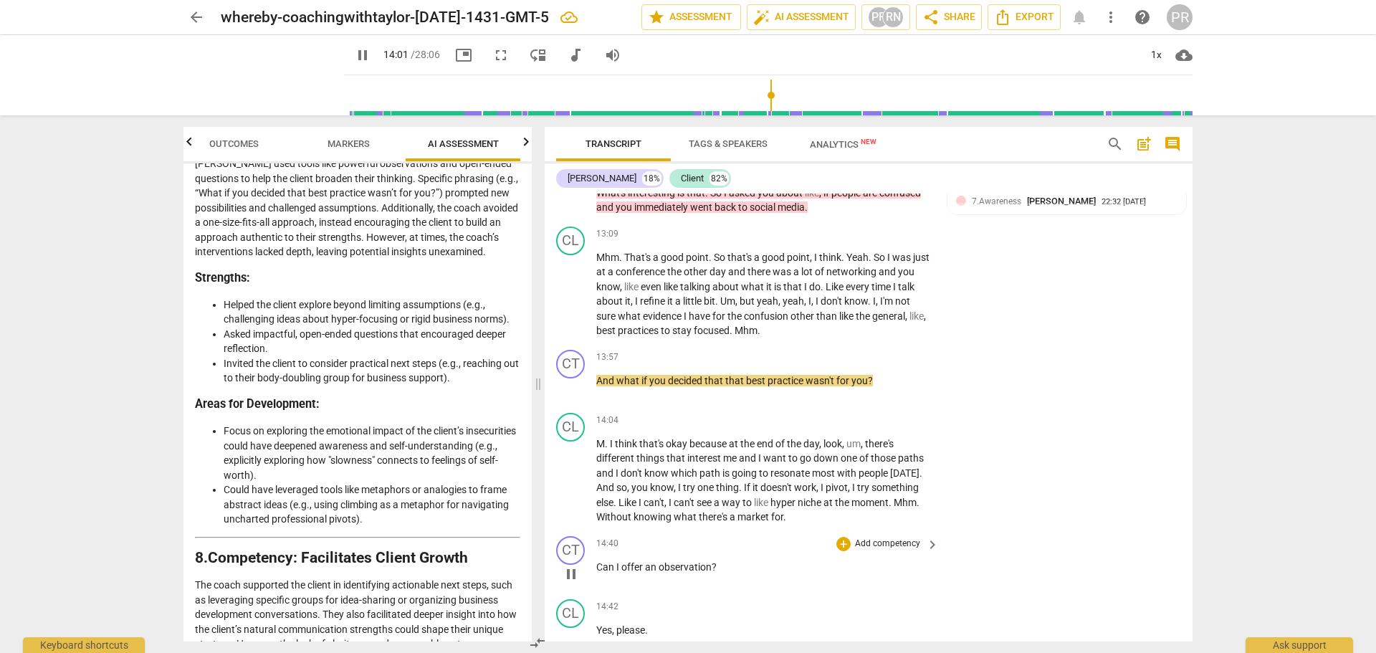
scroll to position [3133, 0]
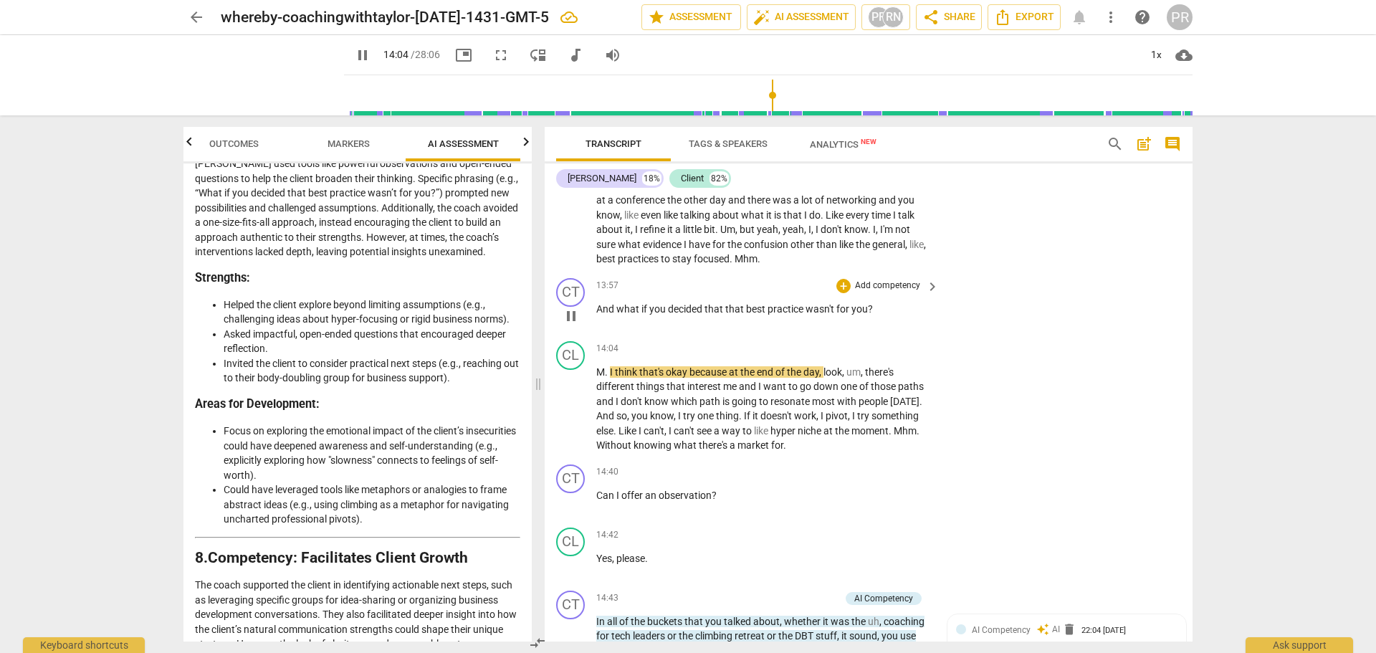
click at [575, 325] on span "pause" at bounding box center [571, 316] width 17 height 17
type input "845"
drag, startPoint x: 618, startPoint y: 352, endPoint x: 881, endPoint y: 358, distance: 263.1
click at [881, 317] on p "And what if you decided that that best practice wasn't for you ?" at bounding box center [763, 309] width 335 height 15
click at [886, 333] on div "+" at bounding box center [885, 334] width 14 height 14
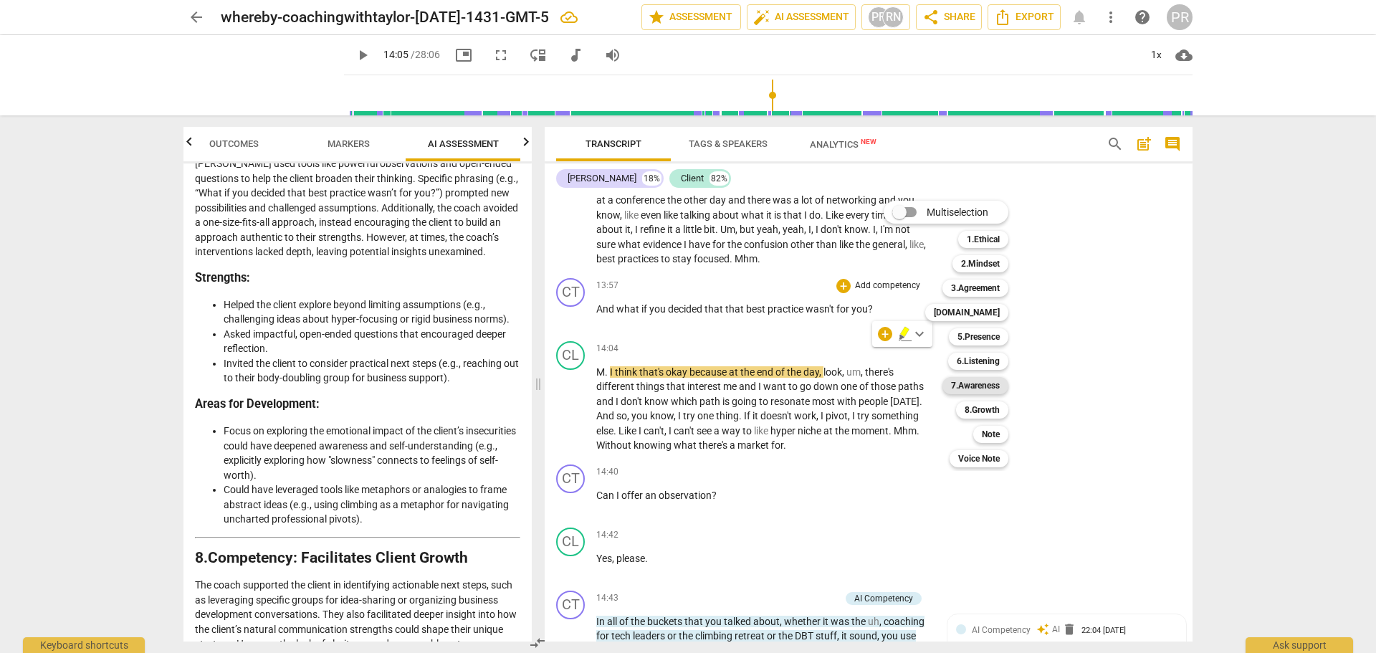
click at [986, 383] on b "7.Awareness" at bounding box center [975, 385] width 49 height 17
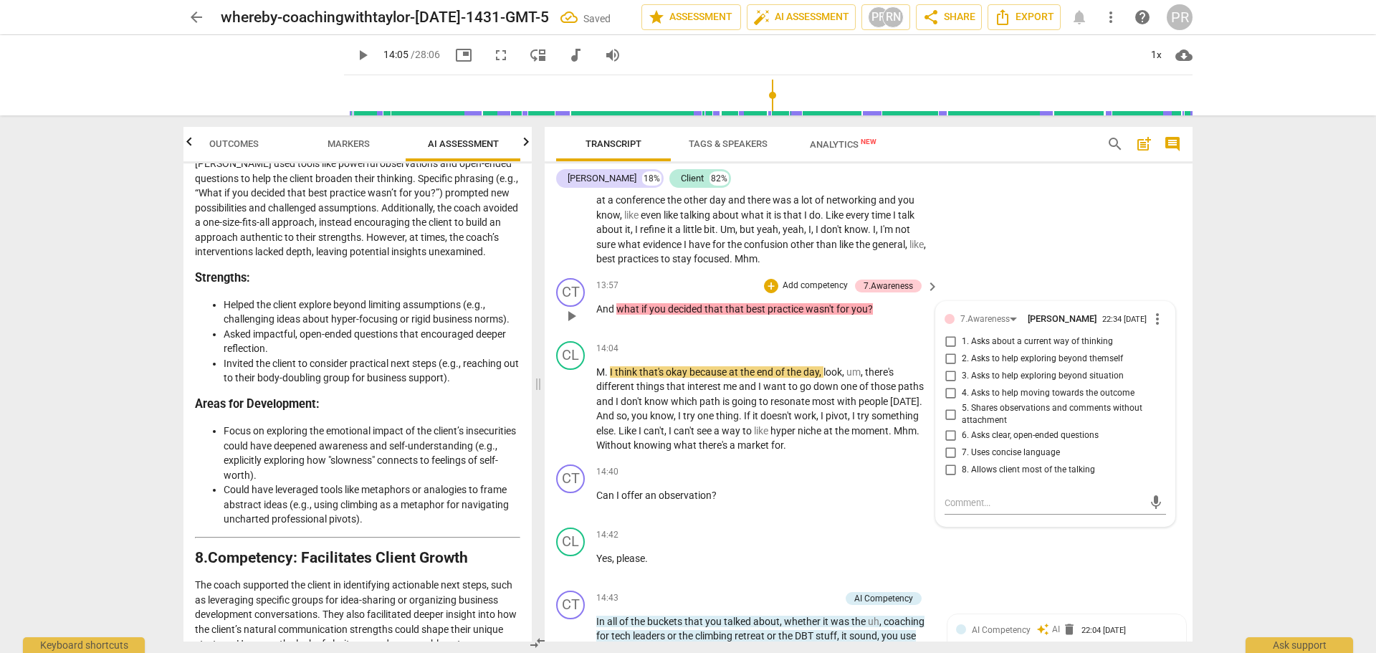
click at [993, 366] on span "2. Asks to help exploring beyond themself" at bounding box center [1042, 359] width 161 height 13
click at [962, 368] on input "2. Asks to help exploring beyond themself" at bounding box center [950, 359] width 23 height 17
checkbox input "true"
click at [1001, 272] on div "CL play_arrow pause 13:09 + Add competency keyboard_arrow_right Mhm . That's a …" at bounding box center [869, 210] width 648 height 123
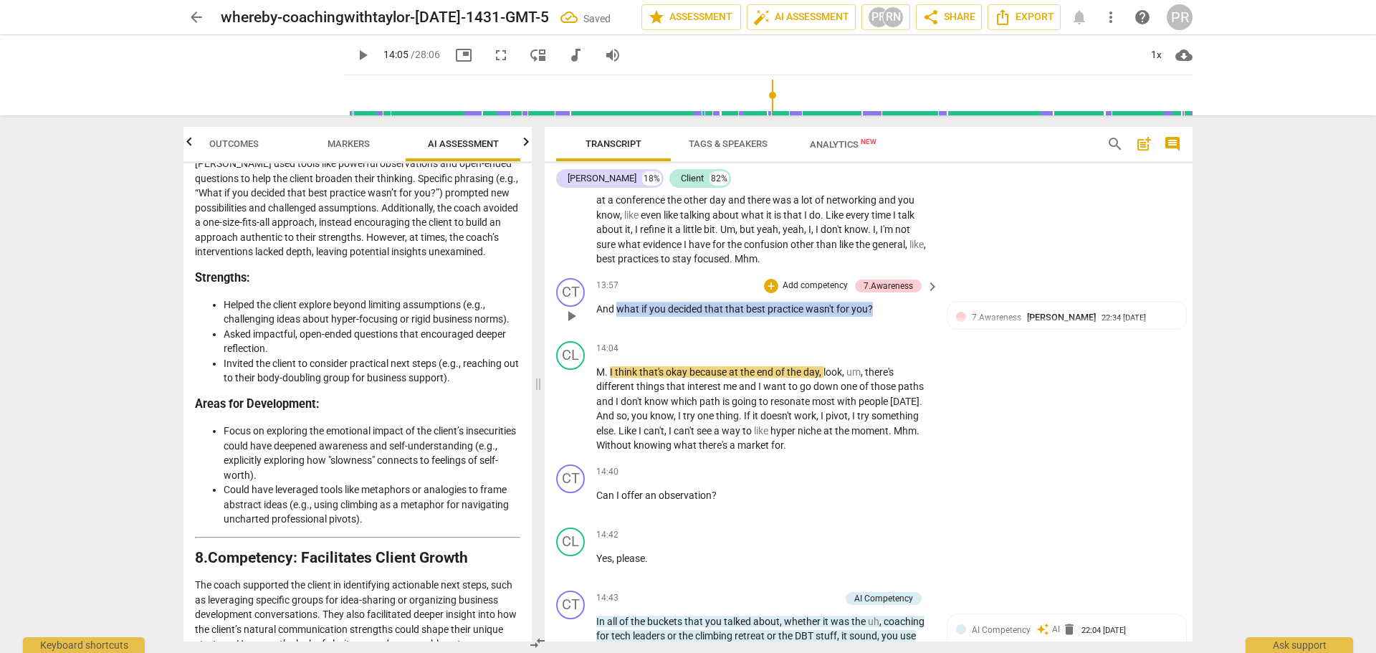
drag, startPoint x: 899, startPoint y: 356, endPoint x: 622, endPoint y: 353, distance: 276.7
click at [619, 317] on p "And what if you decided that that best practice wasn't for you ?" at bounding box center [763, 309] width 335 height 15
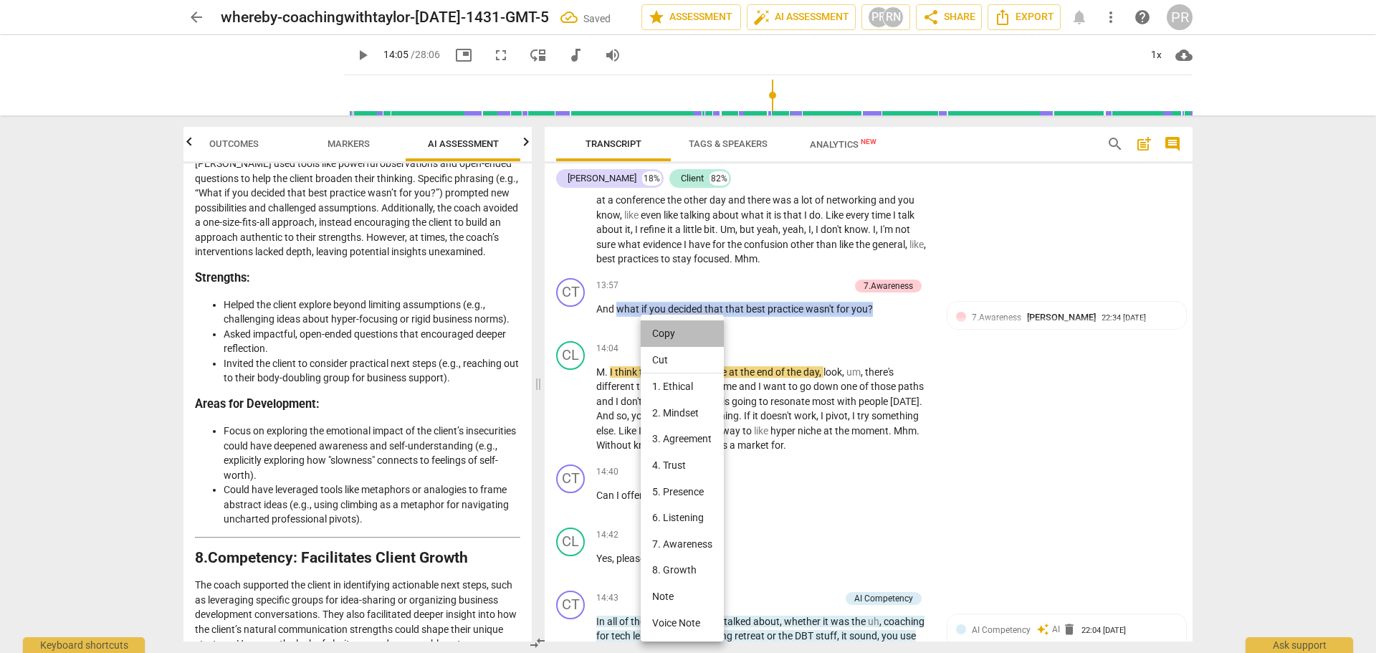
click at [680, 327] on li "Copy" at bounding box center [682, 333] width 83 height 27
copy p "what if you decided that that best practice wasn't for you ?"
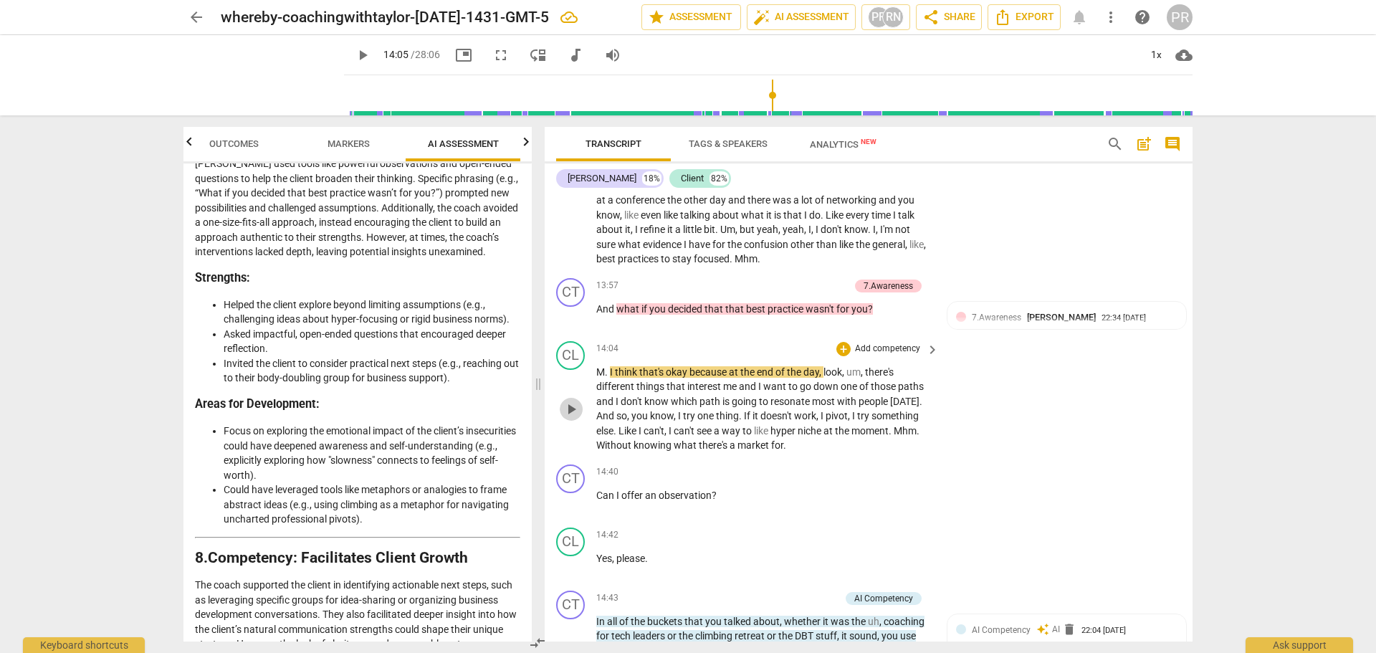
click at [575, 418] on span "play_arrow" at bounding box center [571, 409] width 17 height 17
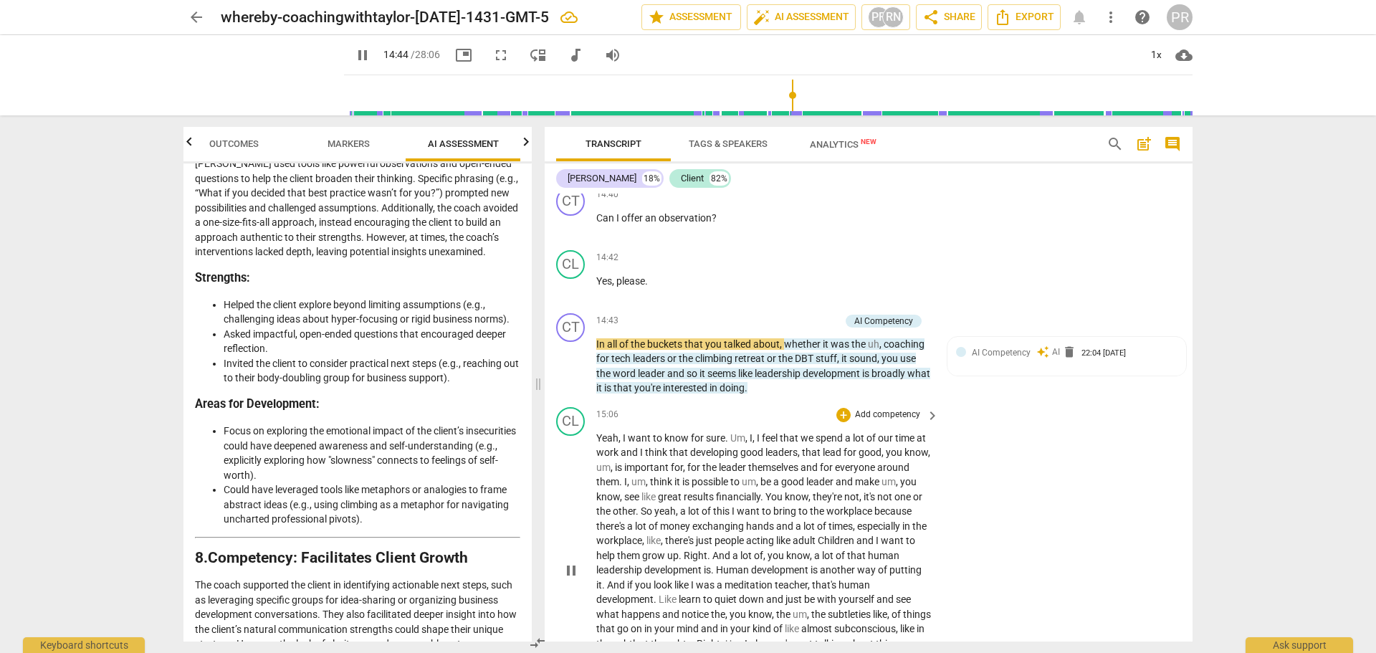
scroll to position [3420, 0]
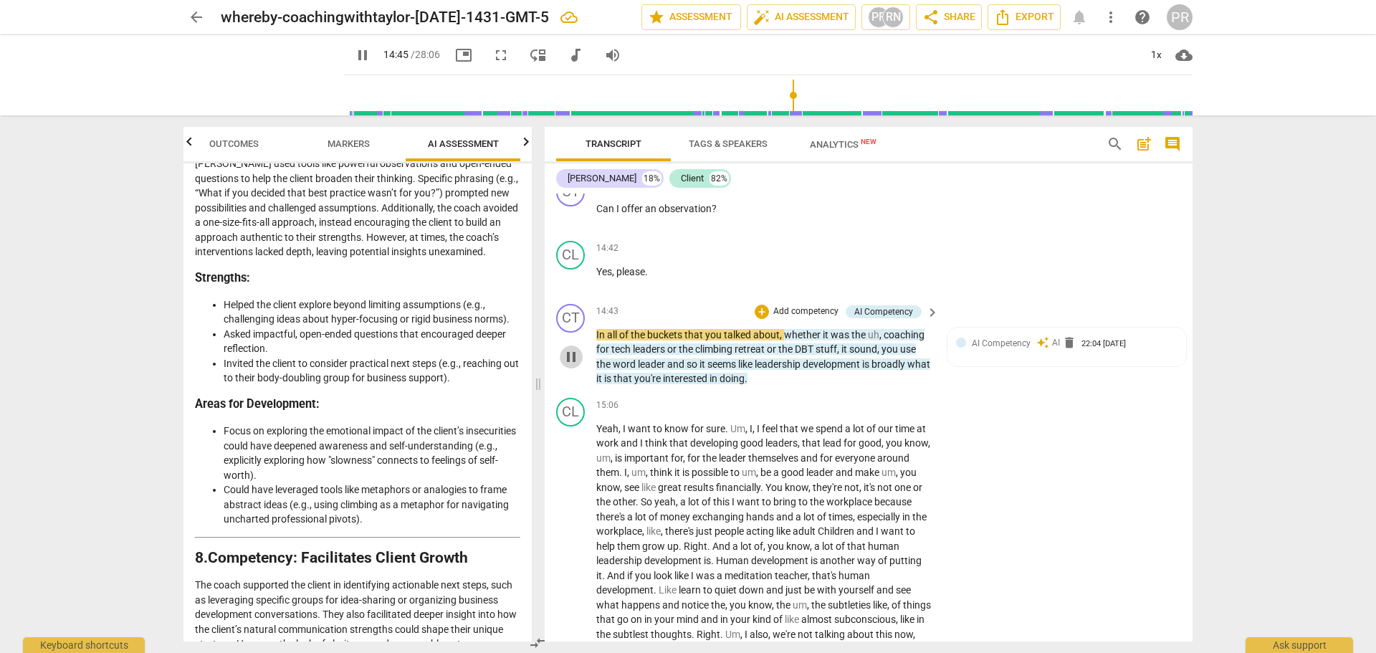
click at [574, 366] on span "pause" at bounding box center [571, 356] width 17 height 17
type input "886"
drag, startPoint x: 721, startPoint y: 247, endPoint x: 604, endPoint y: 253, distance: 117.7
click at [598, 216] on p "Can I offer an observation ?" at bounding box center [763, 208] width 335 height 15
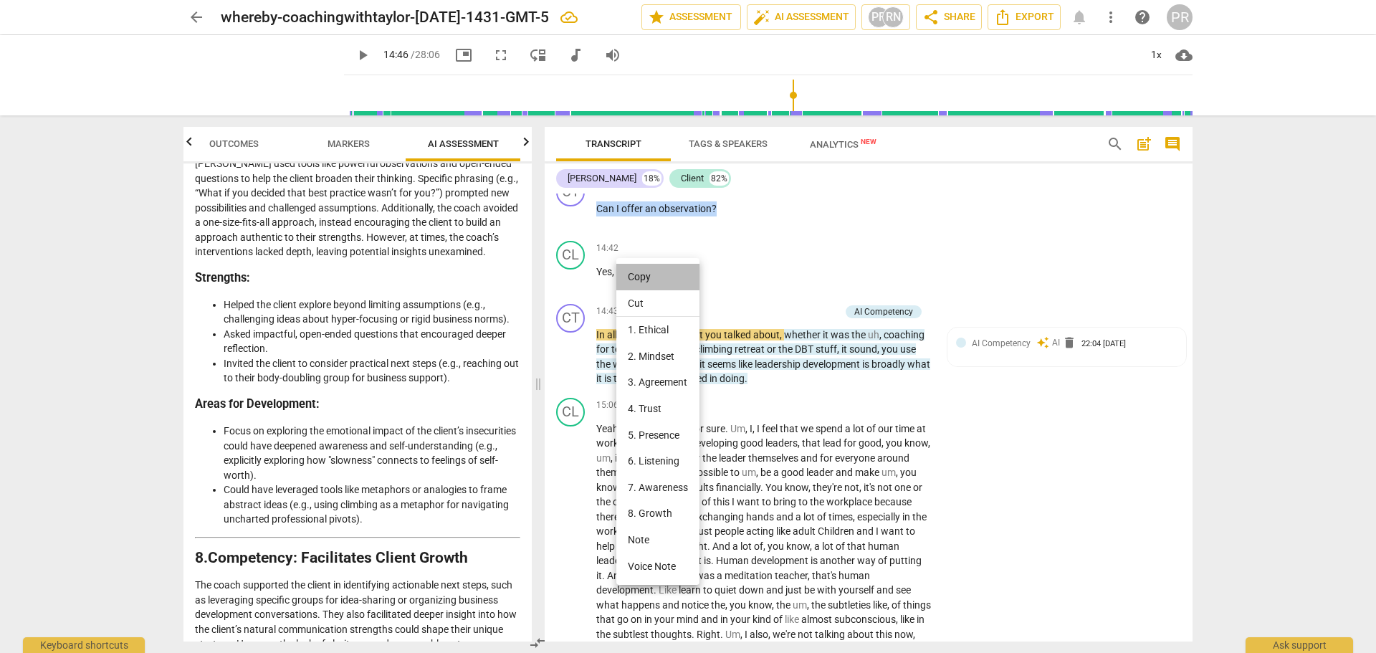
click at [639, 279] on li "Copy" at bounding box center [657, 277] width 83 height 27
copy p "Can I offer an observation ?"
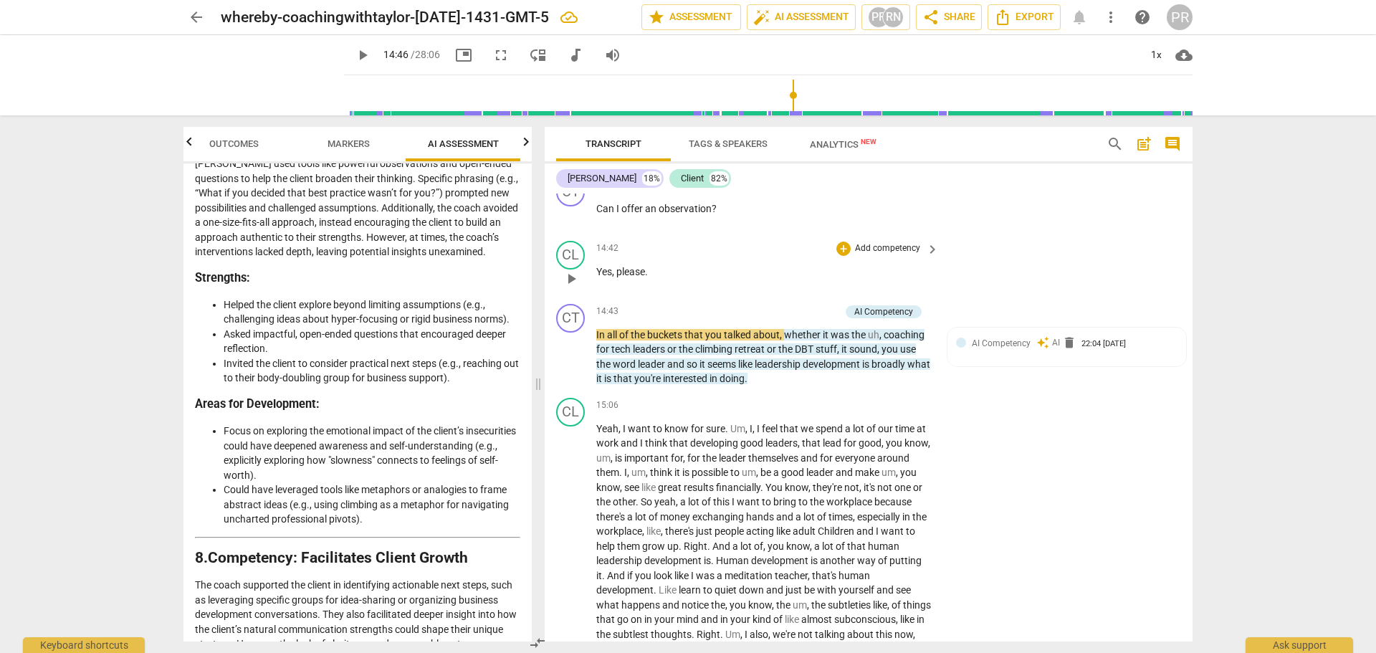
scroll to position [3348, 0]
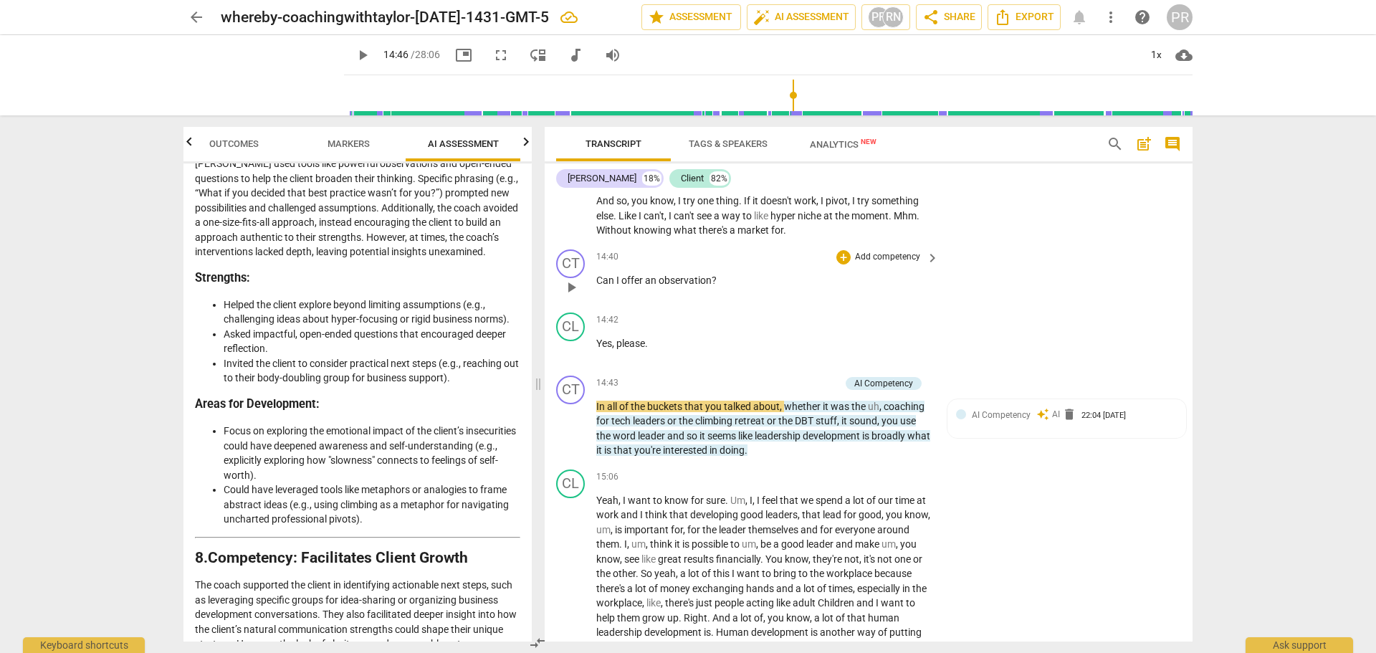
drag, startPoint x: 692, startPoint y: 316, endPoint x: 727, endPoint y: 323, distance: 35.8
click at [694, 301] on div "14:40 + Add competency keyboard_arrow_right Can I offer an observation ?" at bounding box center [768, 275] width 344 height 52
drag, startPoint x: 723, startPoint y: 325, endPoint x: 598, endPoint y: 330, distance: 124.8
click at [598, 288] on p "Can I offer an observation ?" at bounding box center [763, 280] width 335 height 15
click at [730, 301] on div "+" at bounding box center [729, 305] width 14 height 14
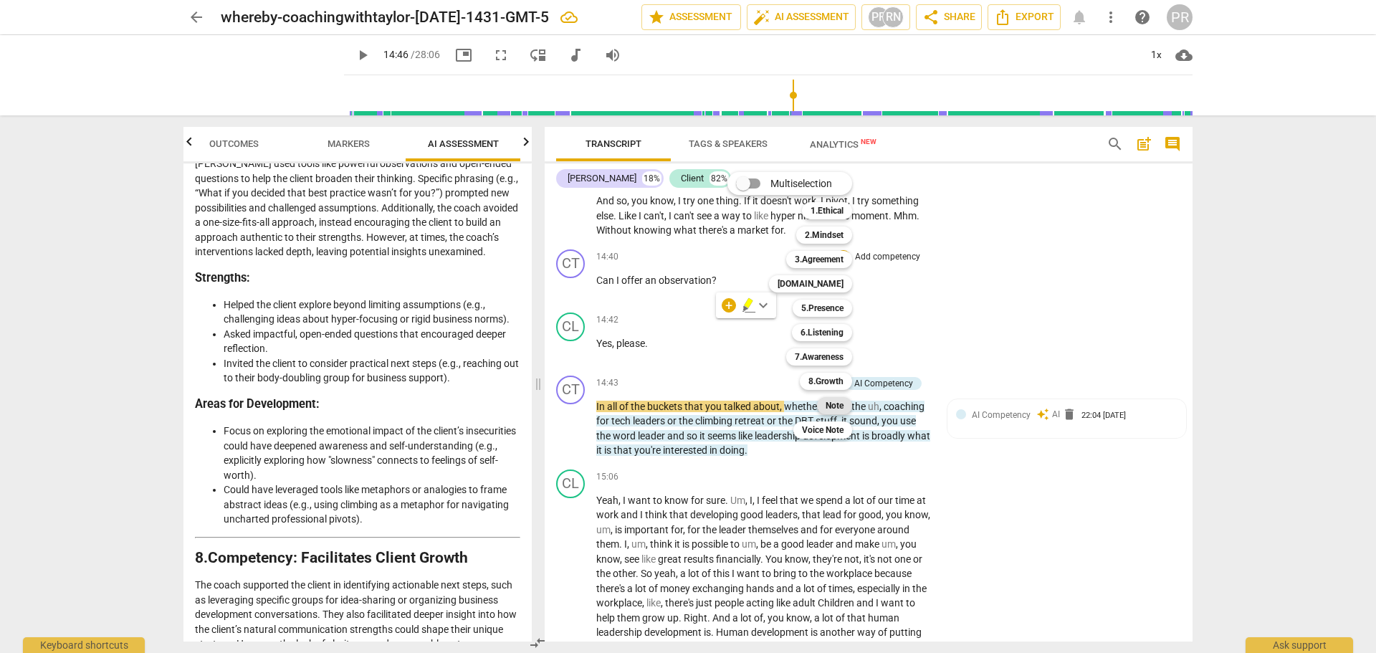
click at [844, 405] on b "Note" at bounding box center [835, 405] width 18 height 17
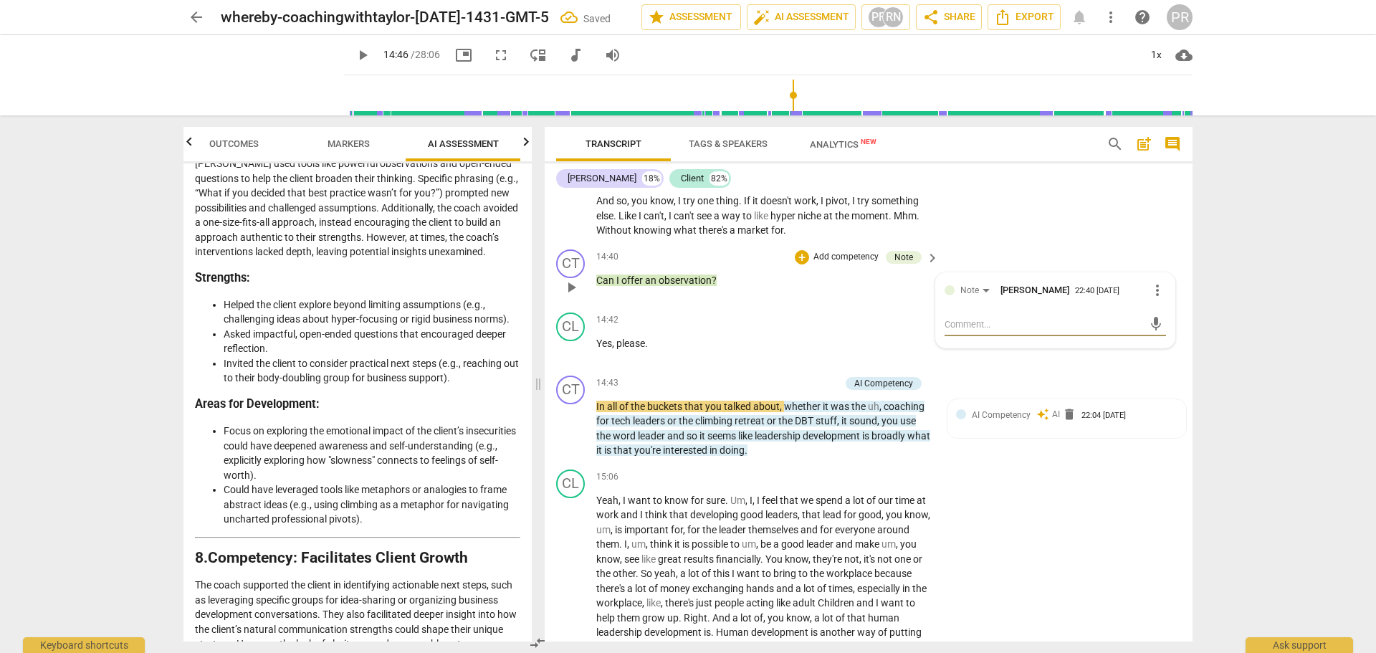
type textarea "W"
type textarea "Wh"
type textarea "Wha"
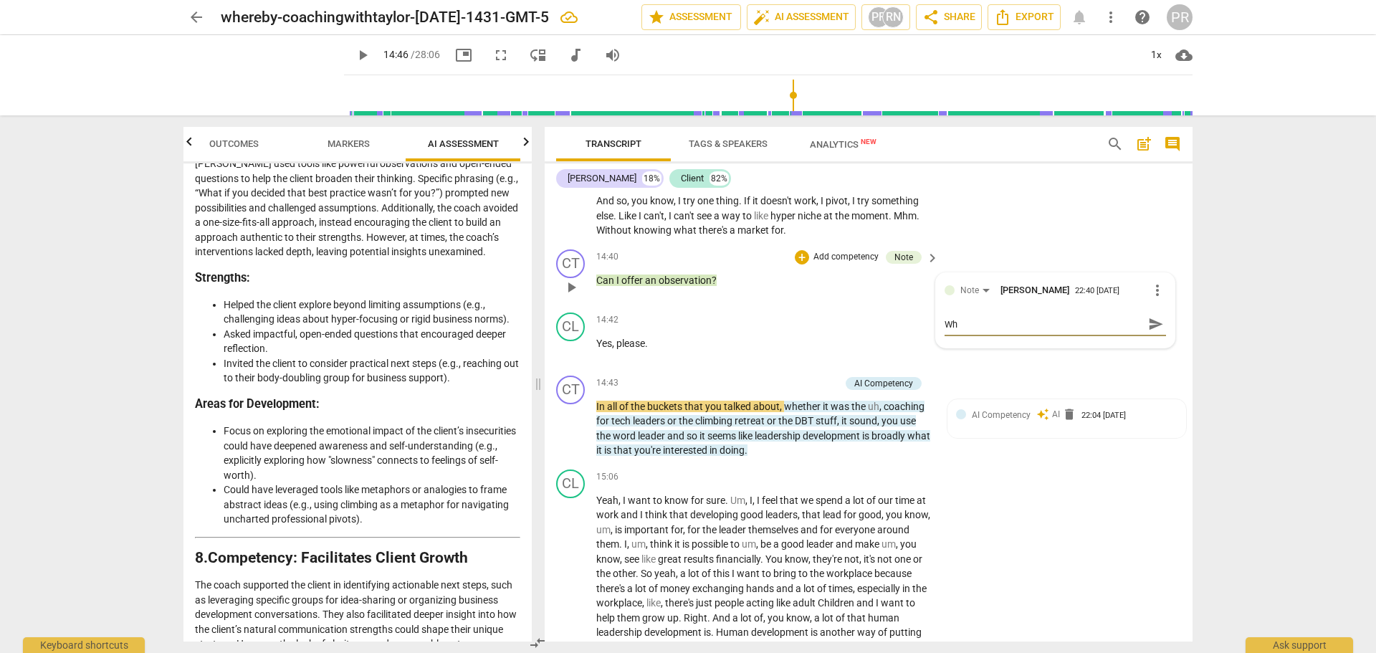
type textarea "Wha"
type textarea "What"
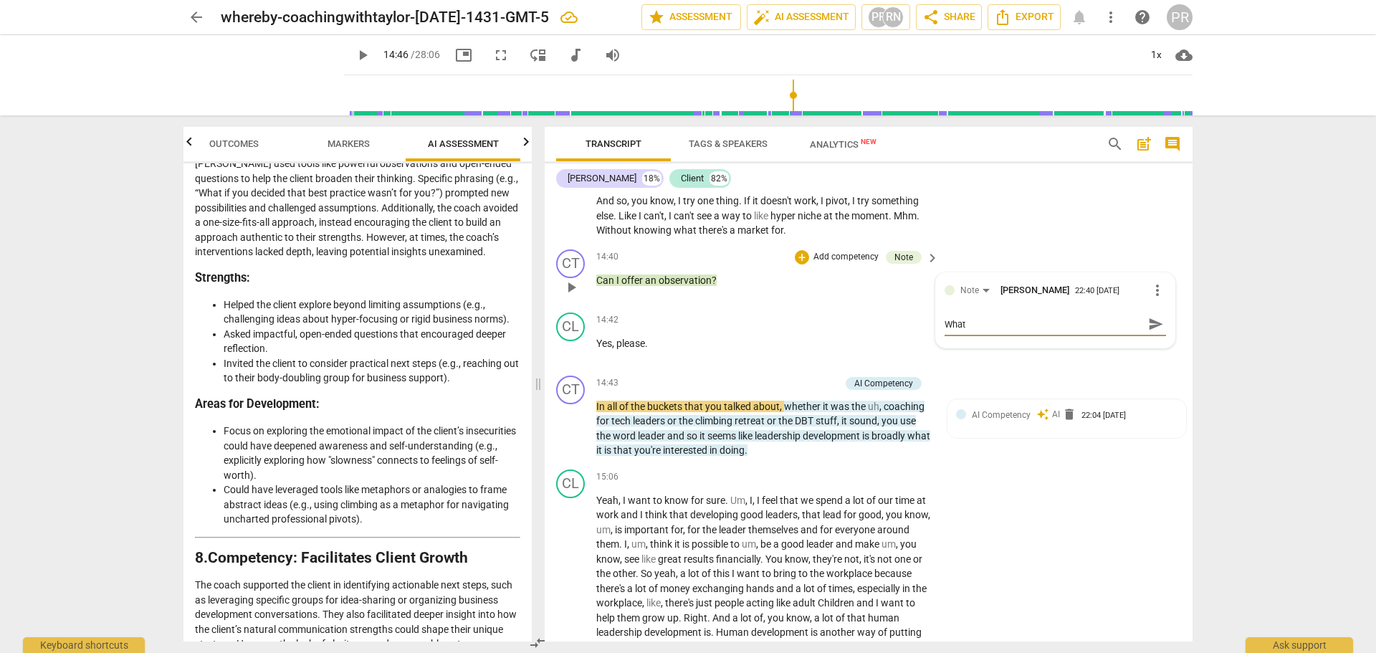
type textarea "What w"
type textarea "What wo"
type textarea "What wou"
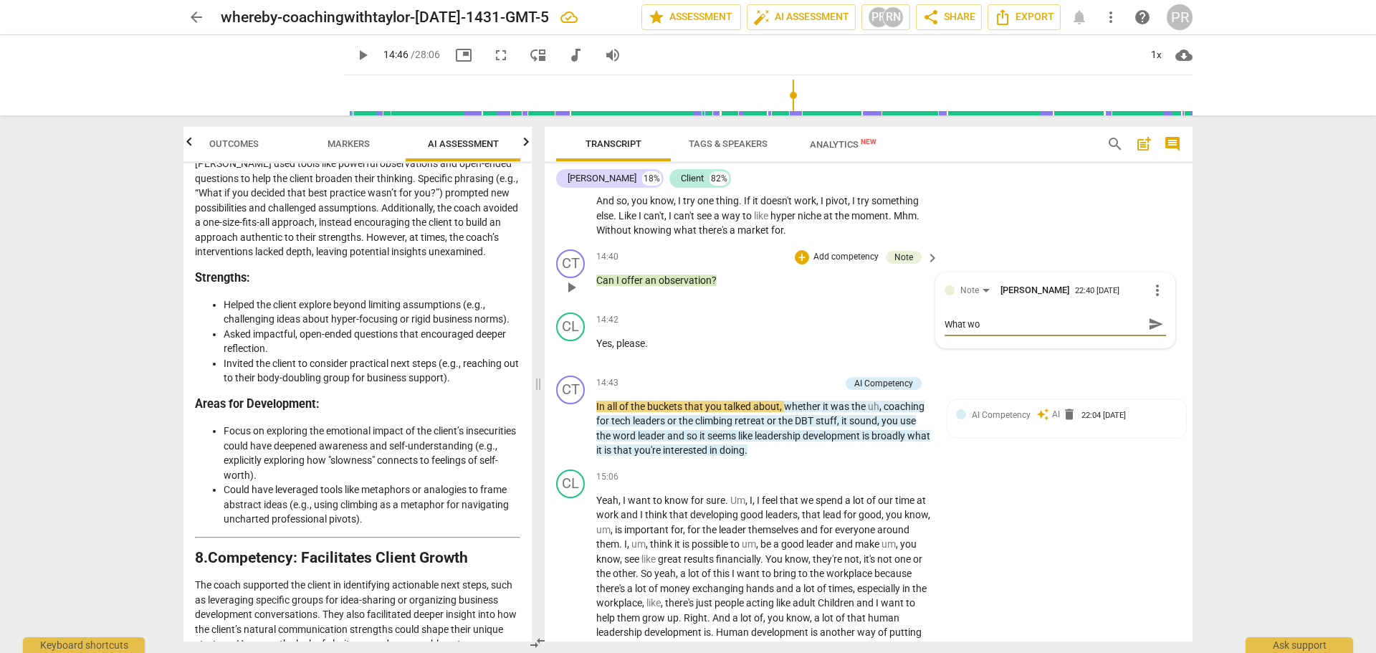
type textarea "What wou"
type textarea "What woul"
type textarea "What would"
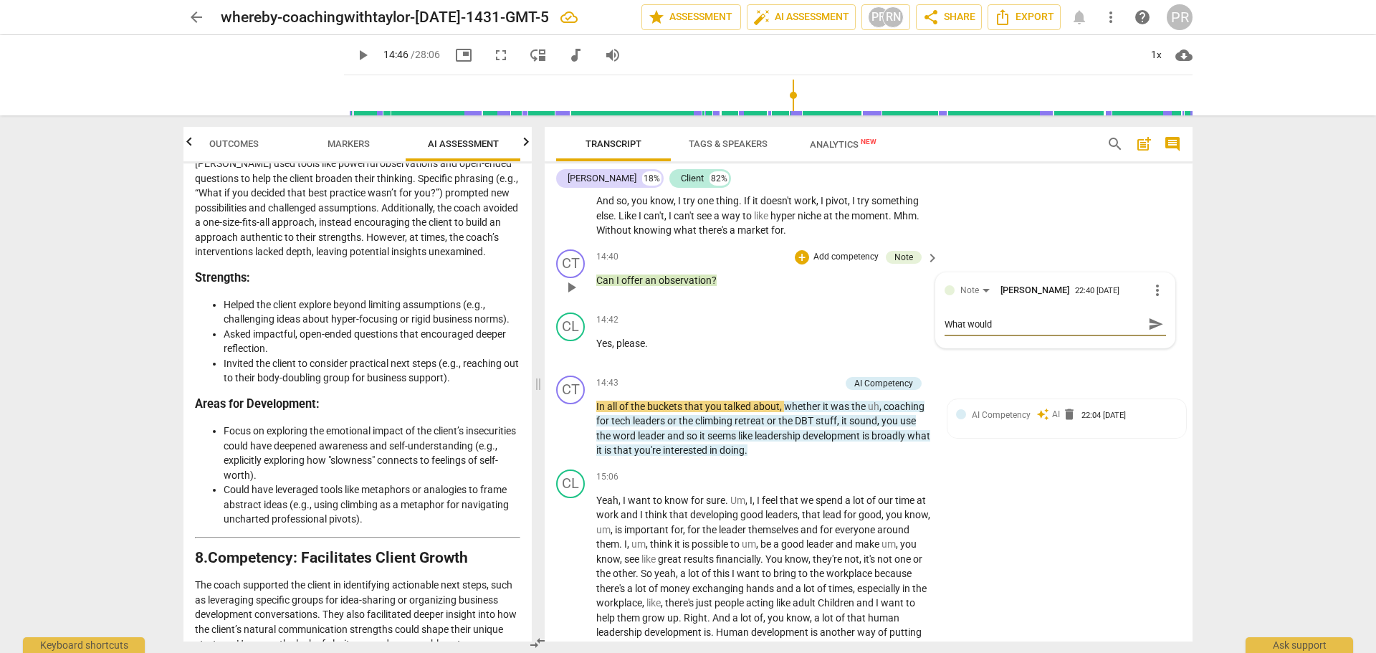
type textarea "What wouldm"
type textarea "What wouldma"
type textarea "What wouldm"
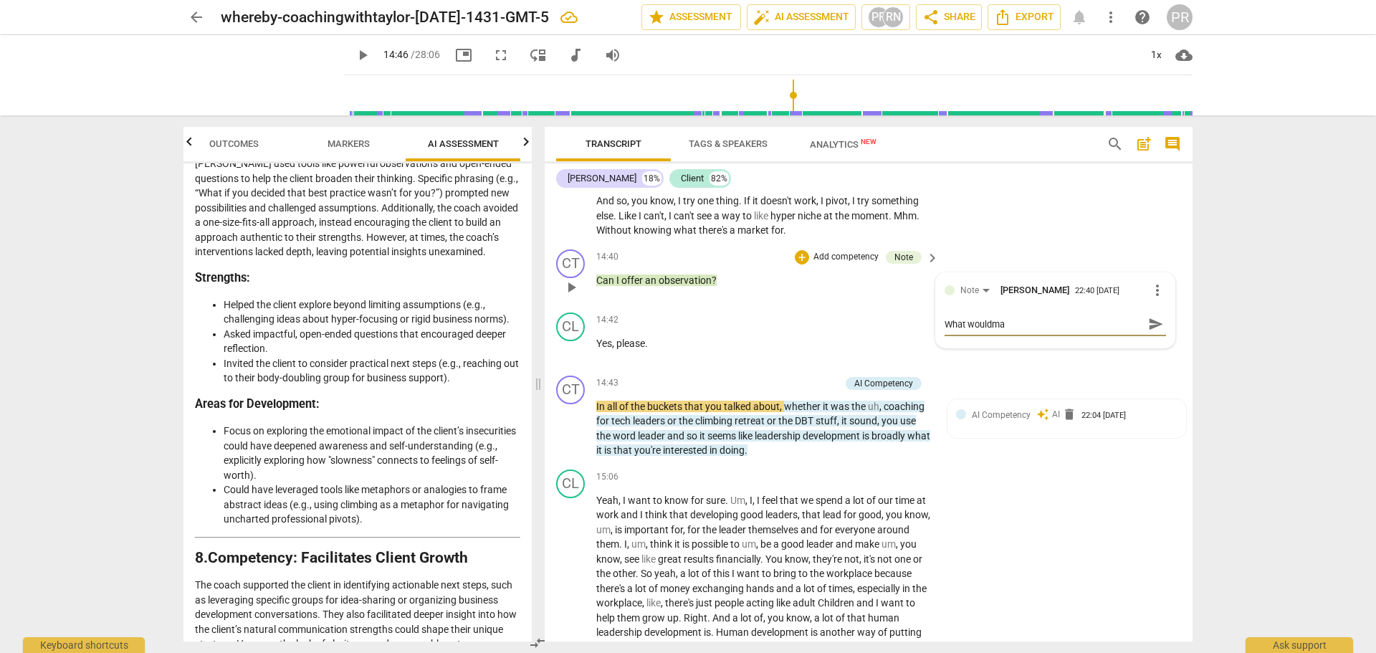
type textarea "What wouldm"
type textarea "What would"
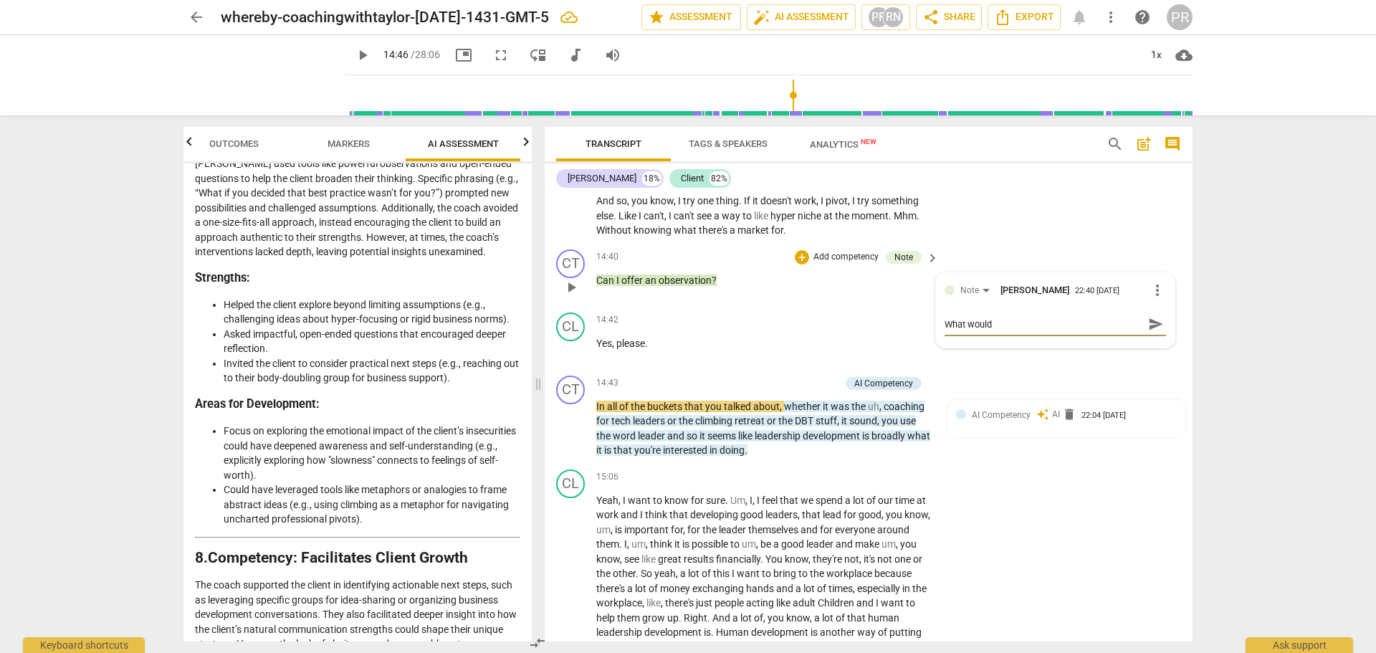
type textarea "What would a"
type textarea "What would"
type textarea "What would m"
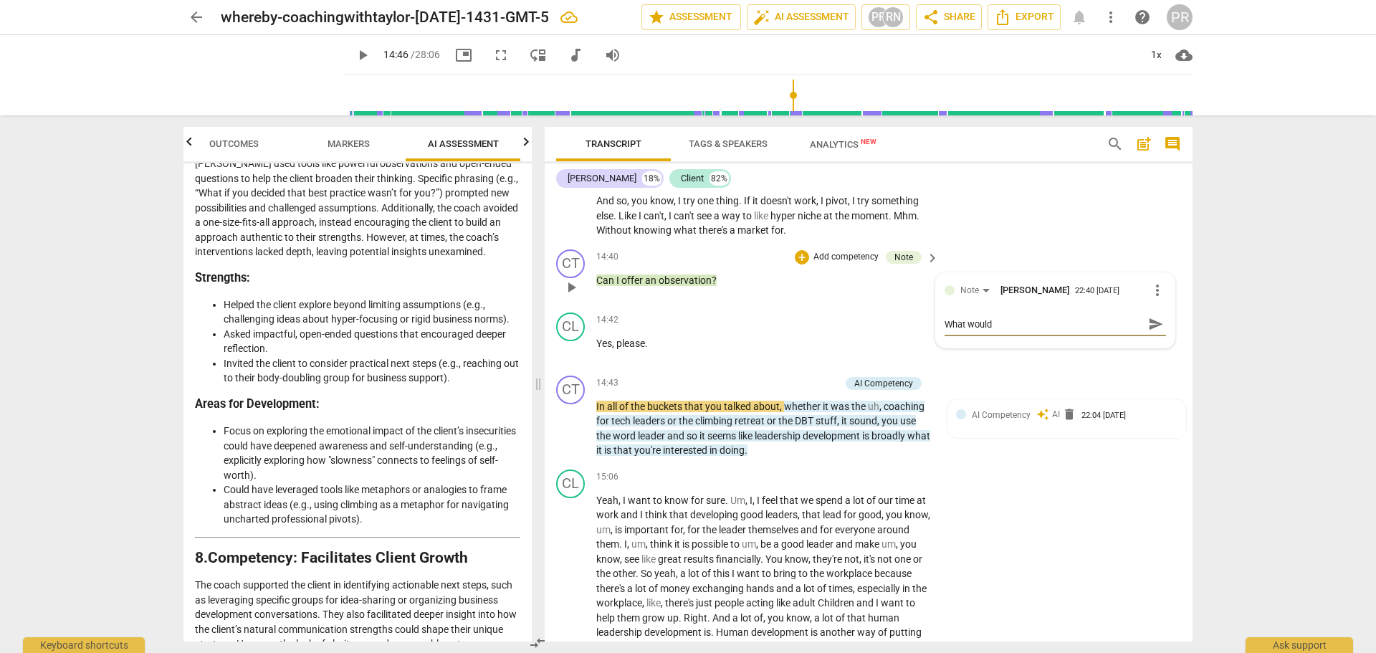
type textarea "What would m"
type textarea "What would ma"
type textarea "What would mak"
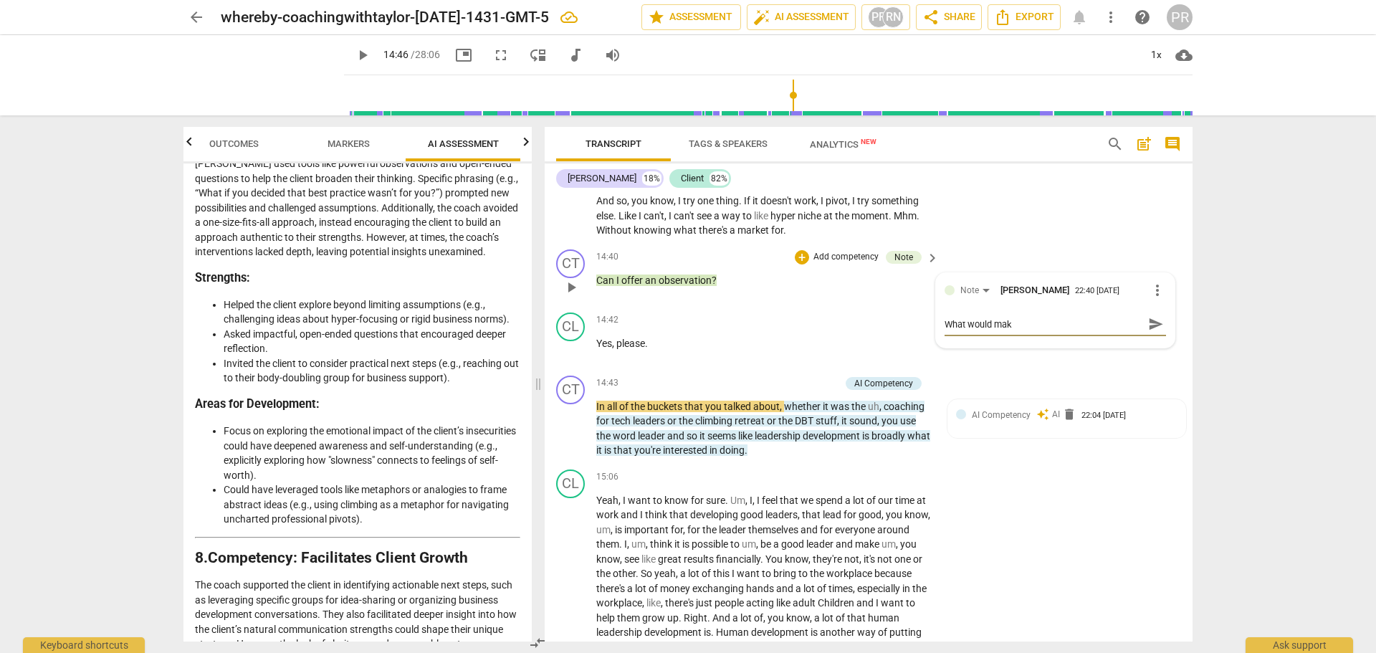
type textarea "What would make"
type textarea "What would make t"
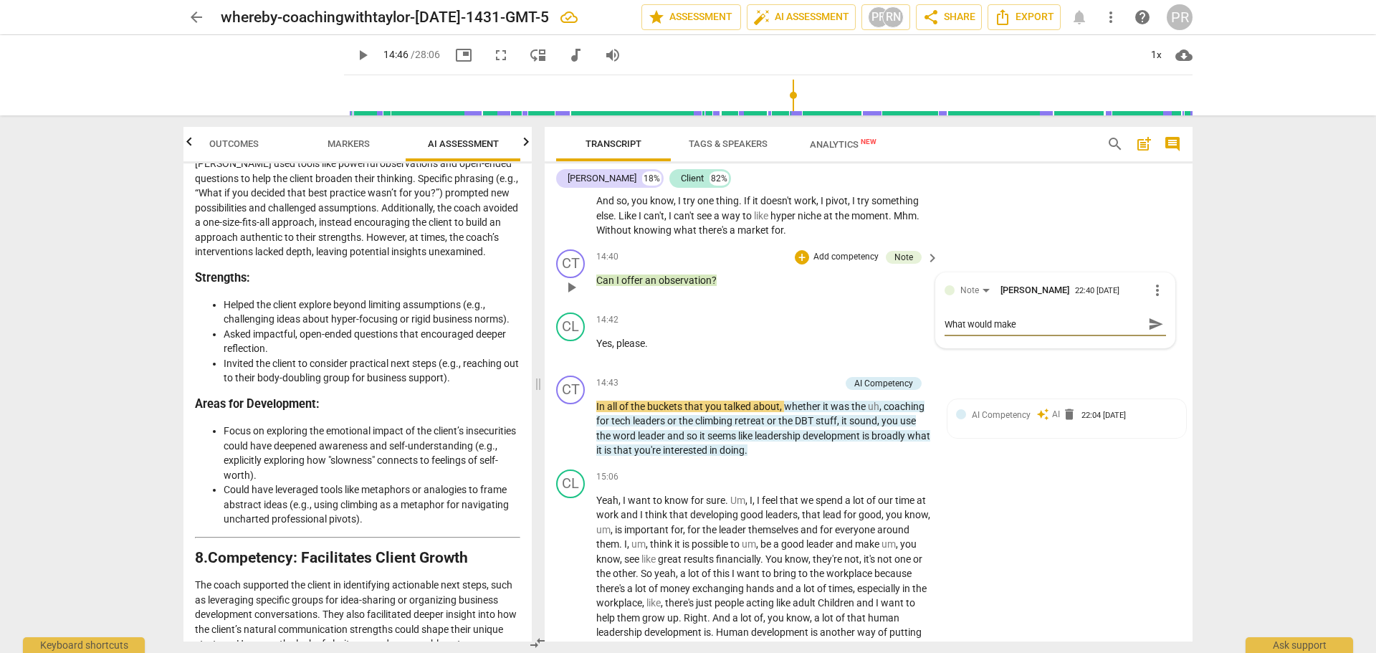
type textarea "What would make t"
type textarea "What would make th"
type textarea "What would make thi"
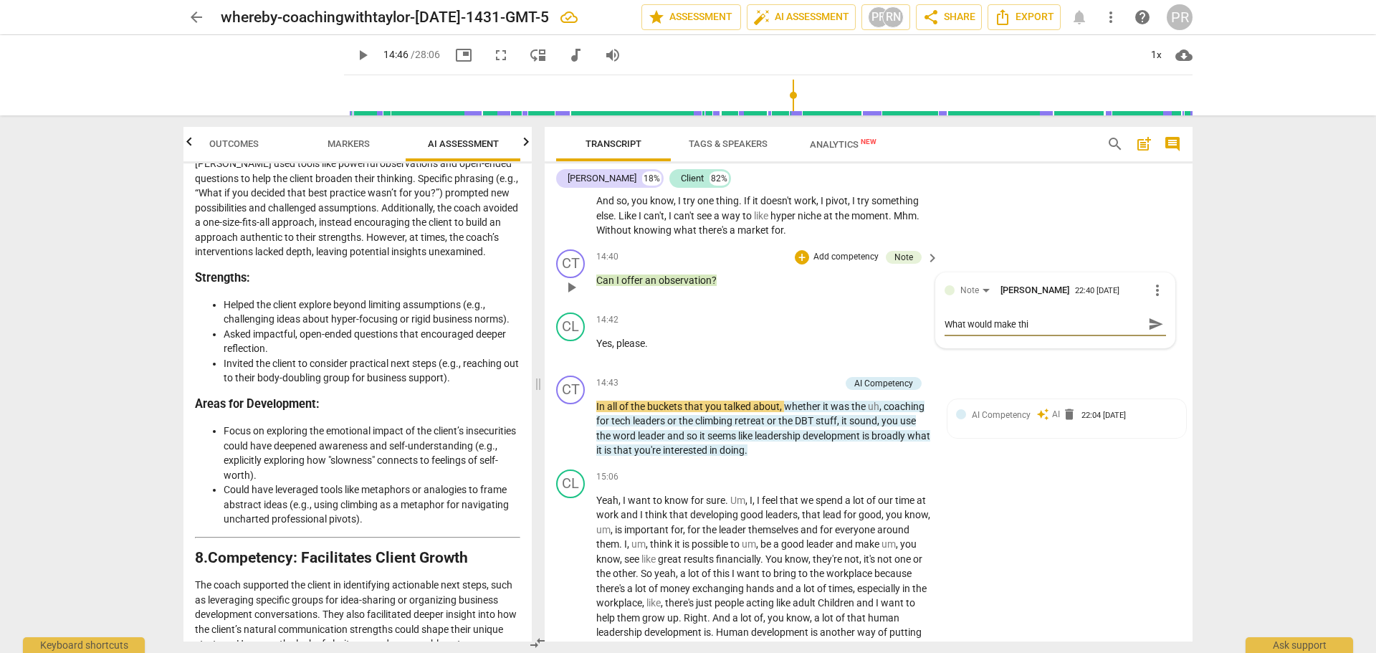
type textarea "What would make this"
type textarea "What would make this m"
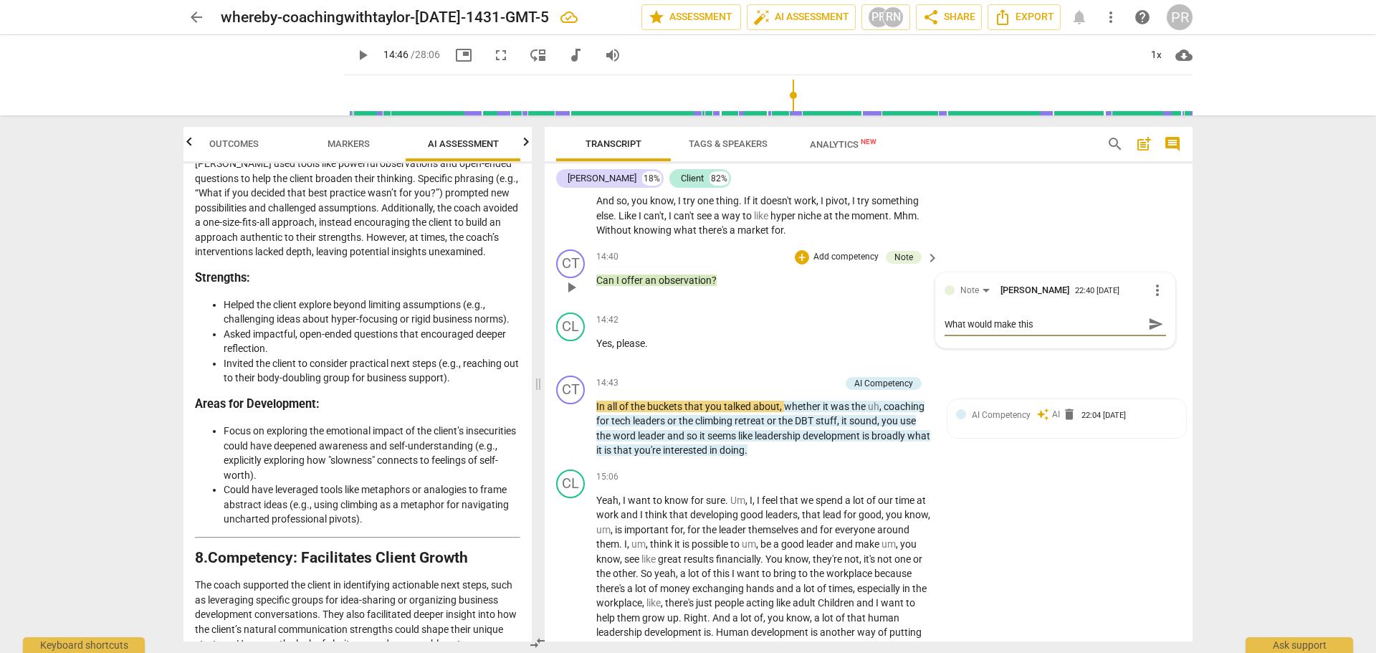
type textarea "What would make this m"
type textarea "What would make this mo"
type textarea "What would make this mor"
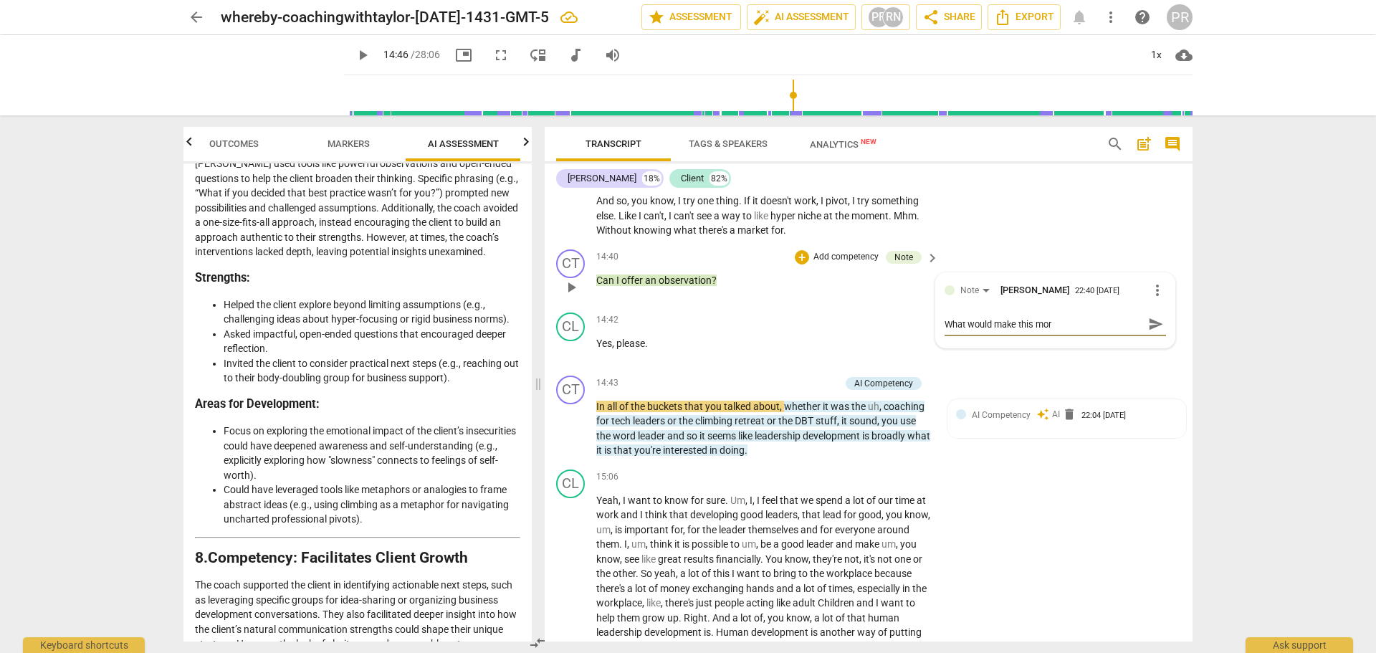
type textarea "What would make this more"
type textarea "What would make this more p"
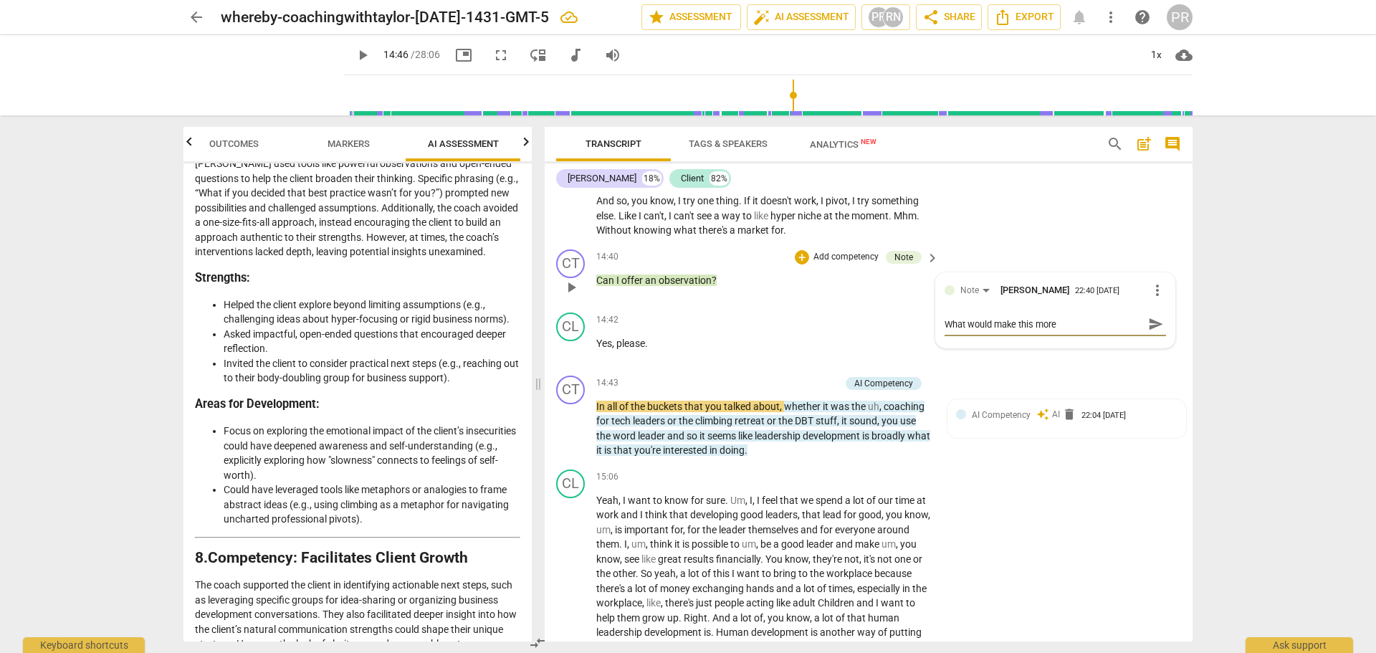
type textarea "What would make this more p"
type textarea "What would make this more pa"
type textarea "What would make this more par"
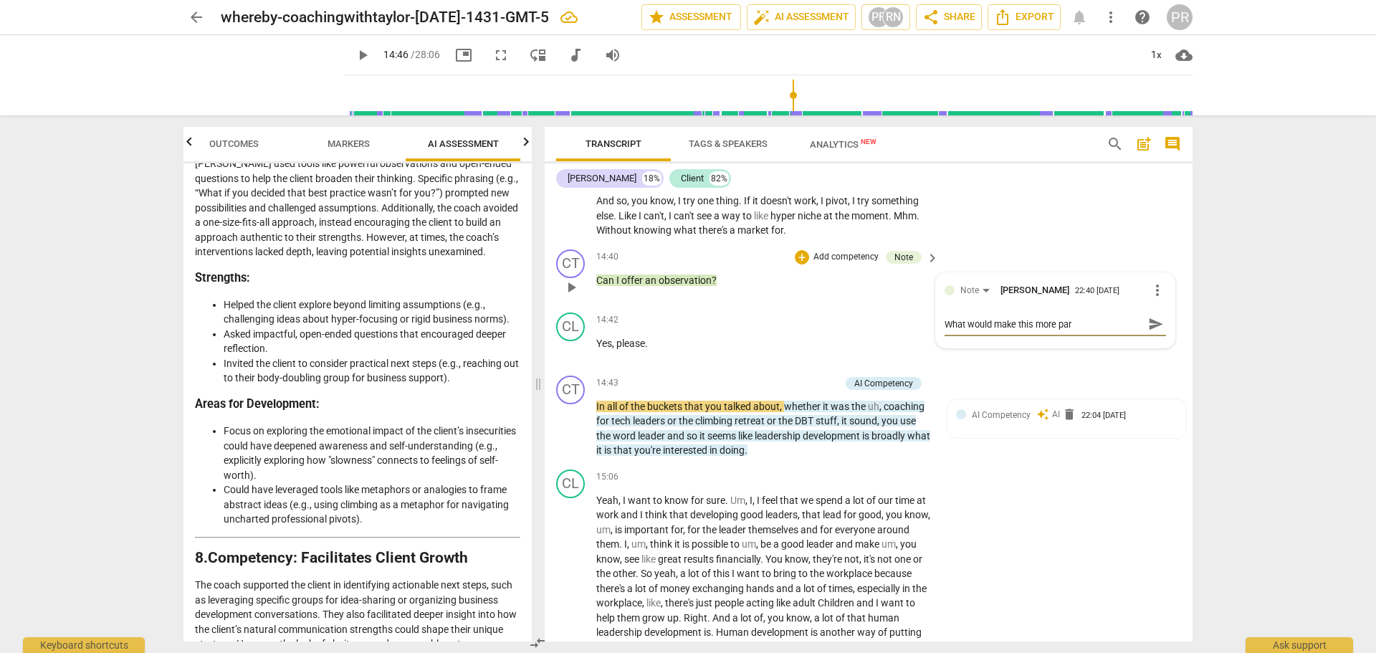
type textarea "What would make this more part"
type textarea "What would make this more partn"
type textarea "What would make this more partne"
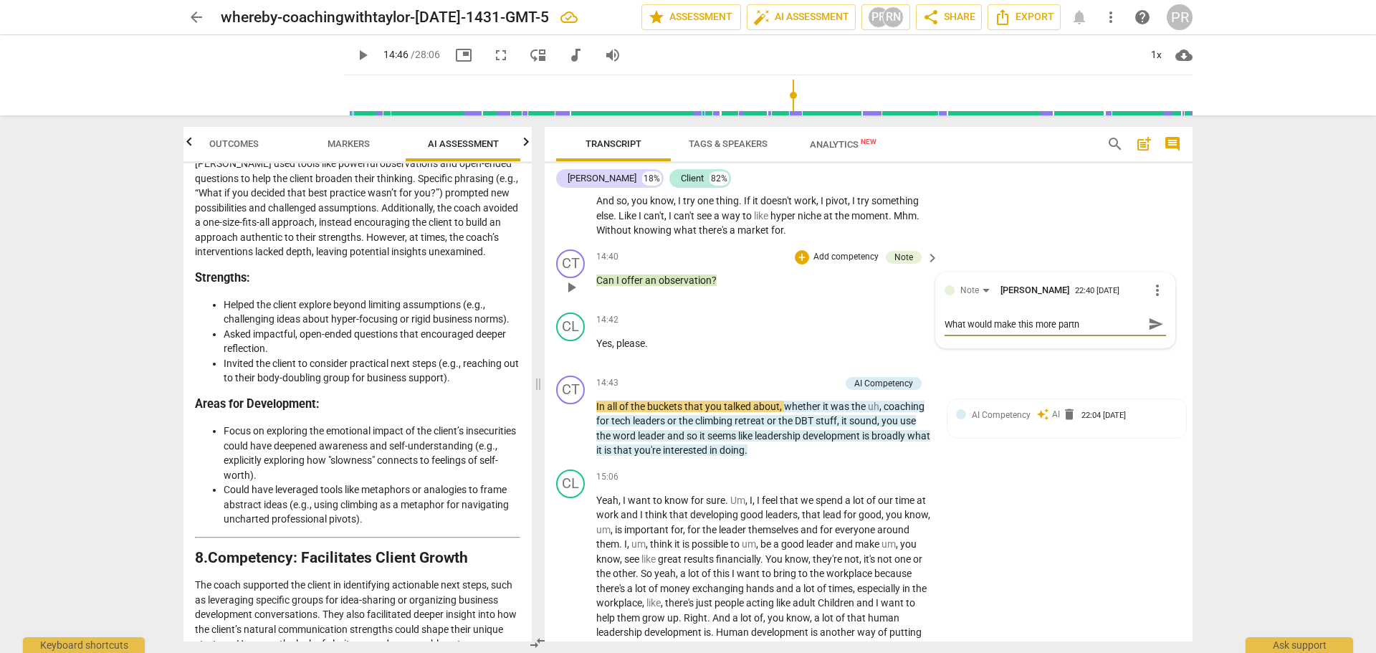
type textarea "What would make this more partne"
type textarea "What would make this more partner"
type textarea "What would make this more partneri"
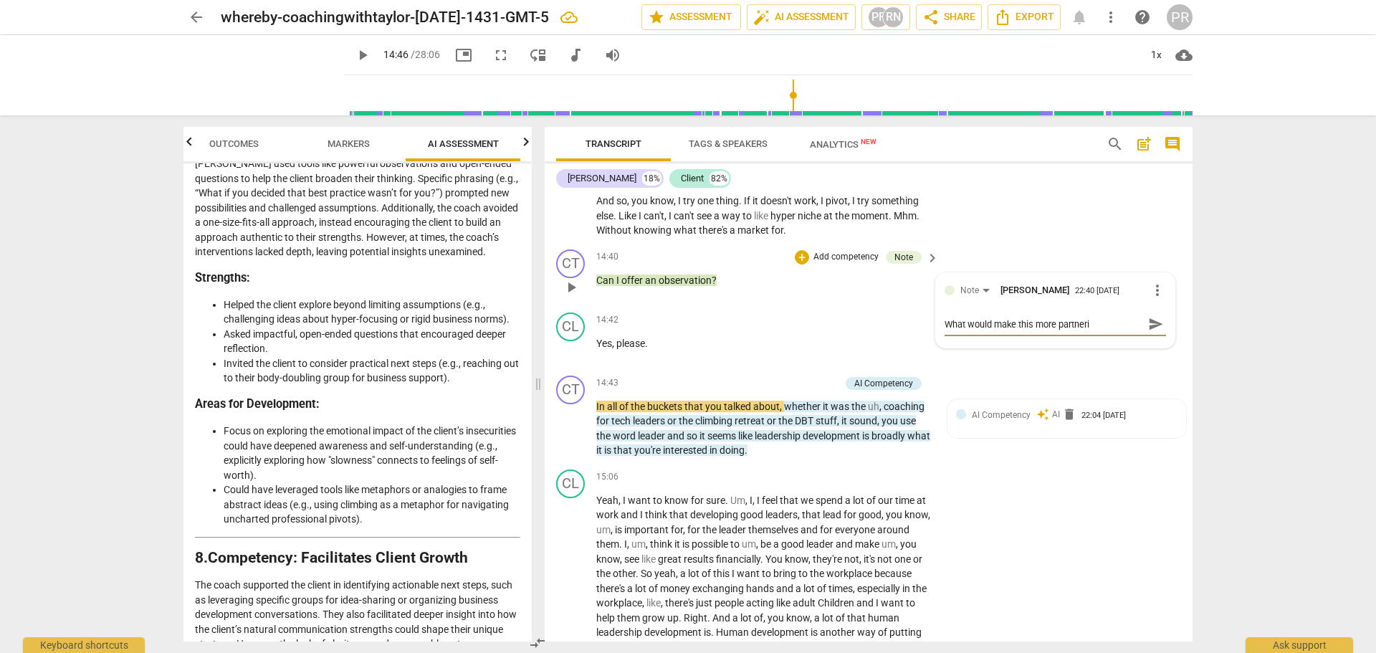
type textarea "What would make this more partnerin"
type textarea "What would make this more partnering"
type textarea "What would make this more partnering?"
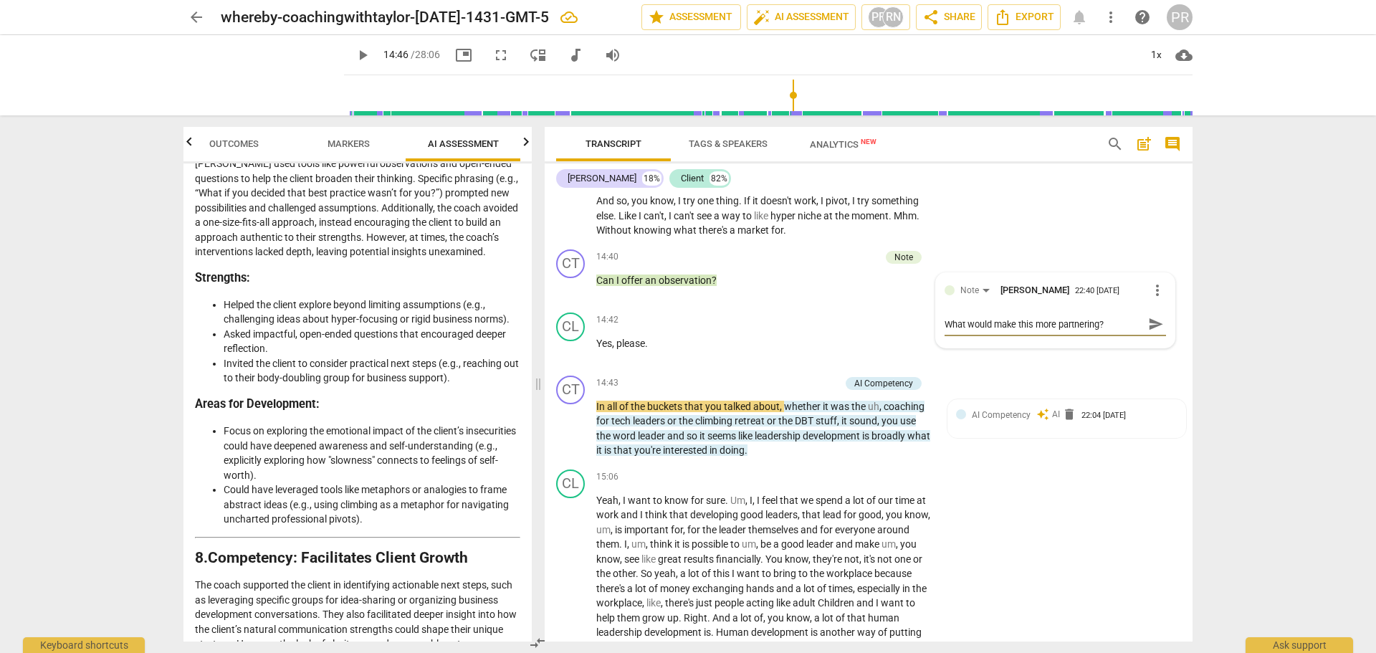
type textarea "What would make this more partnering?"
drag, startPoint x: 761, startPoint y: 320, endPoint x: 746, endPoint y: 338, distance: 22.9
click at [761, 288] on p "Can I offer an observation ?" at bounding box center [763, 280] width 335 height 15
click at [577, 437] on span "play_arrow" at bounding box center [571, 428] width 17 height 17
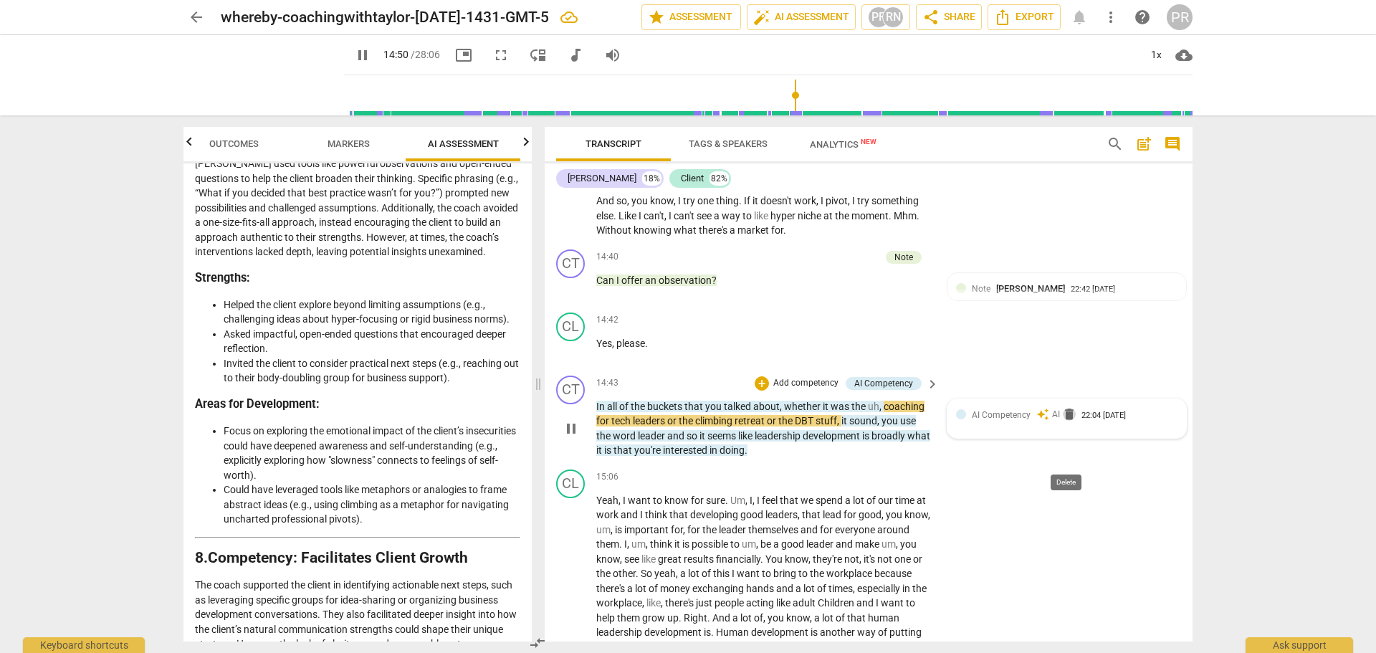
click at [1064, 421] on span "delete" at bounding box center [1069, 414] width 14 height 14
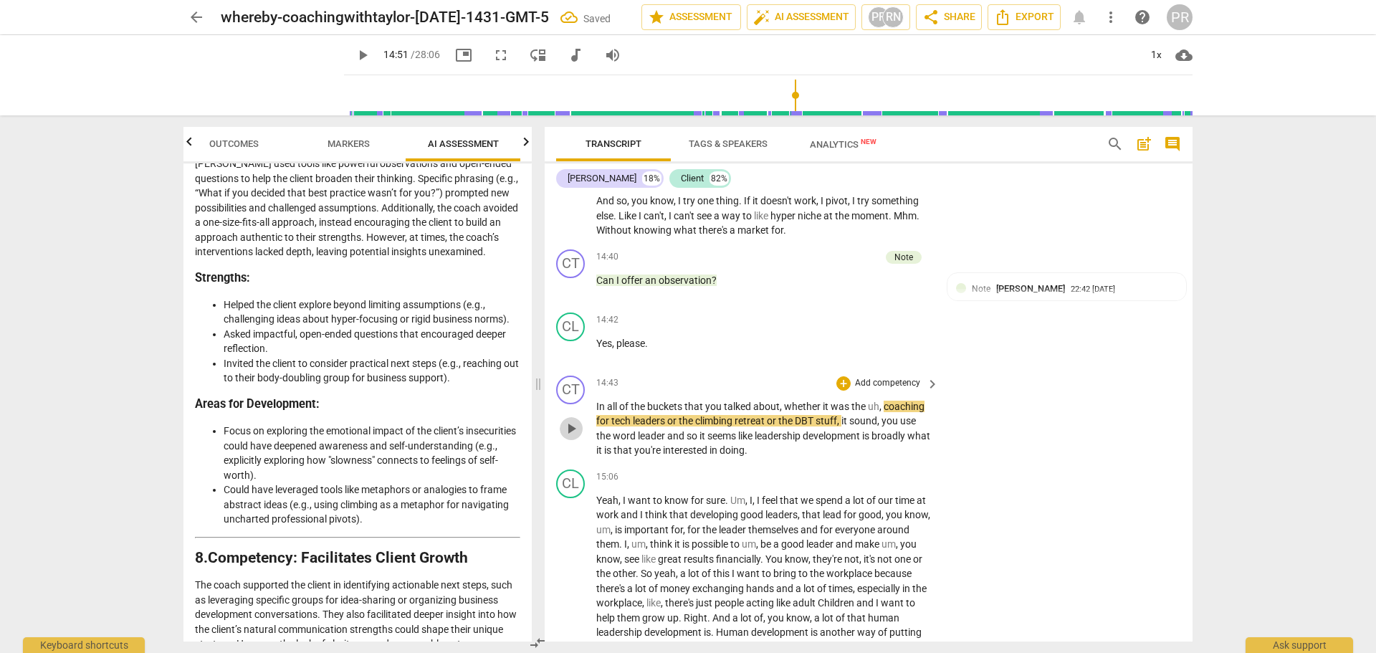
click at [568, 437] on span "play_arrow" at bounding box center [571, 428] width 17 height 17
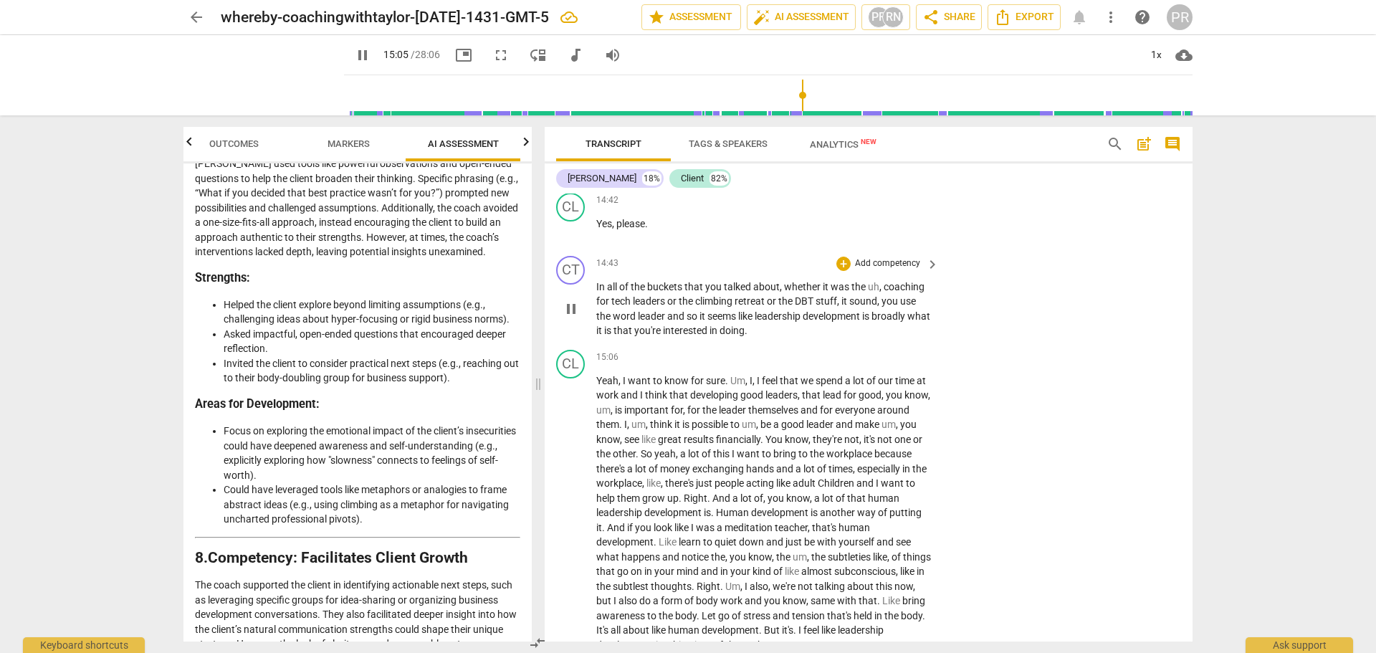
scroll to position [3420, 0]
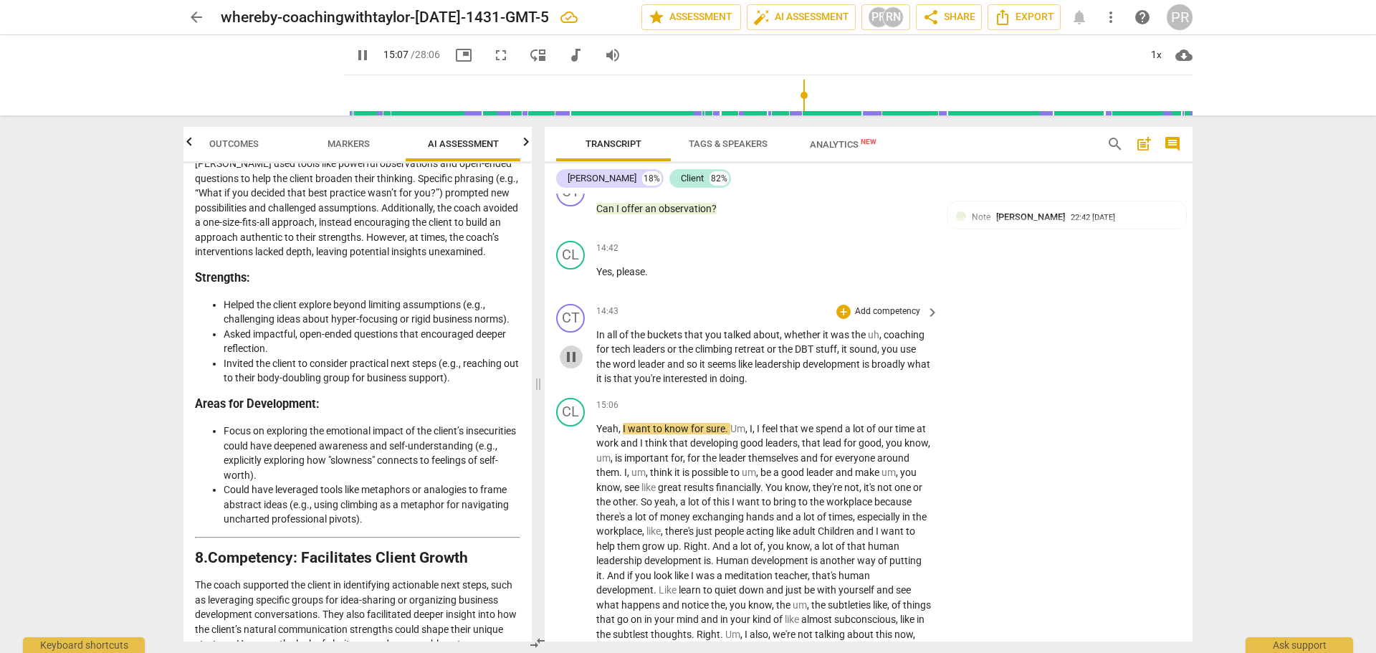
click at [572, 366] on span "pause" at bounding box center [571, 356] width 17 height 17
type input "908"
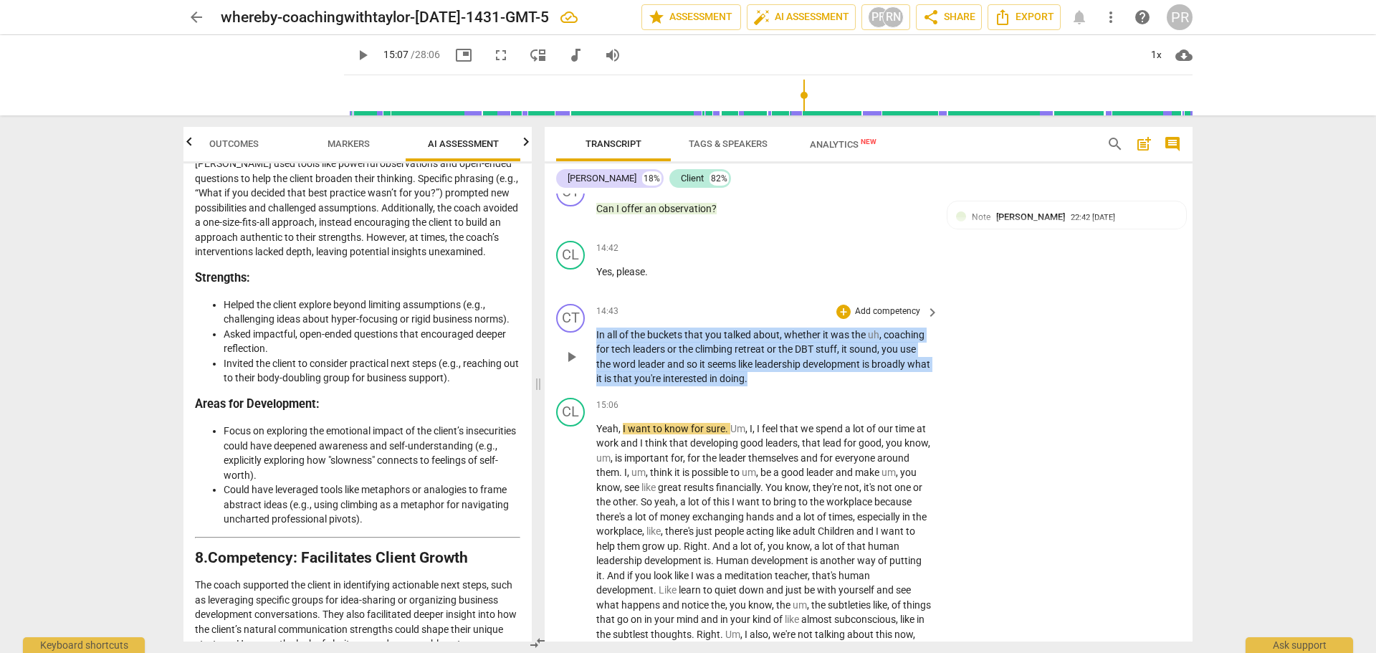
drag, startPoint x: 782, startPoint y: 426, endPoint x: 596, endPoint y: 382, distance: 191.6
click at [596, 382] on div "CT play_arrow pause 14:43 + Add competency keyboard_arrow_right In all of the b…" at bounding box center [869, 345] width 648 height 94
click at [787, 404] on div "+" at bounding box center [786, 404] width 14 height 14
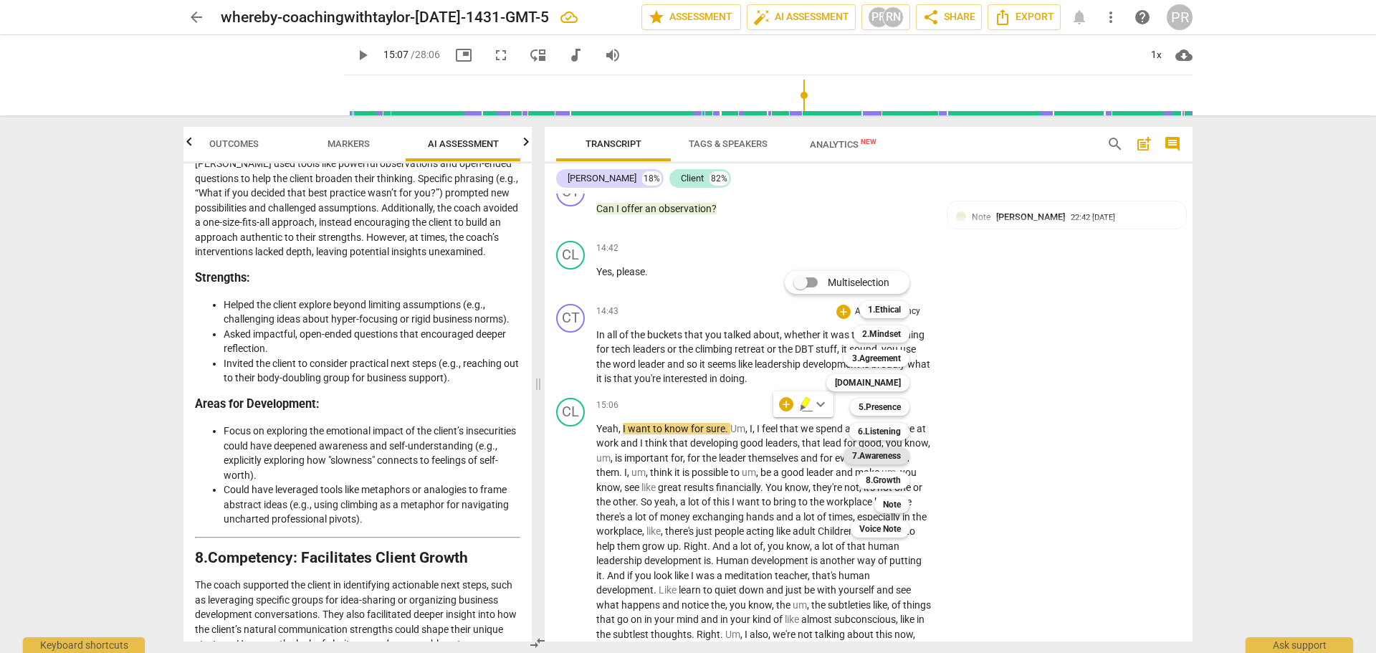
click at [877, 459] on b "7.Awareness" at bounding box center [876, 455] width 49 height 17
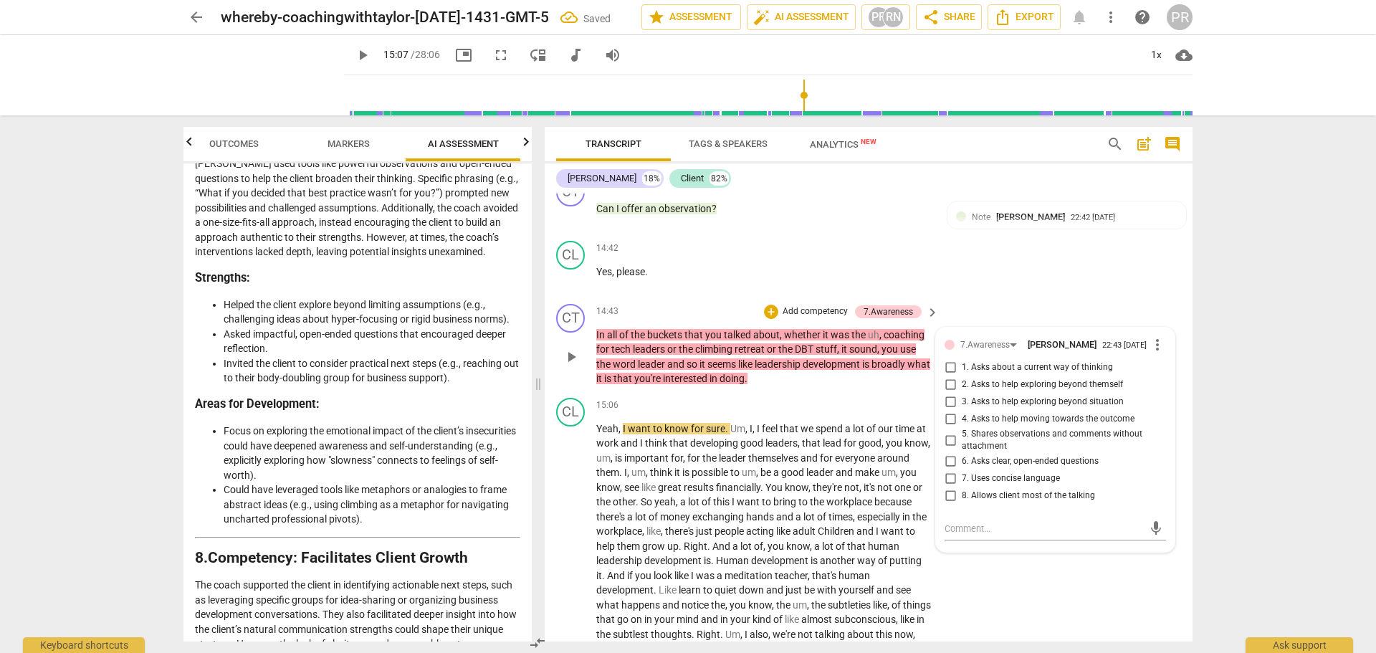
click at [1002, 453] on span "5. Shares observations and comments without attachment" at bounding box center [1061, 440] width 199 height 25
click at [962, 449] on input "5. Shares observations and comments without attachment" at bounding box center [950, 440] width 23 height 17
checkbox input "true"
click at [1029, 345] on div "CT play_arrow pause 14:43 + Add competency 7.Awareness keyboard_arrow_right In …" at bounding box center [869, 345] width 648 height 94
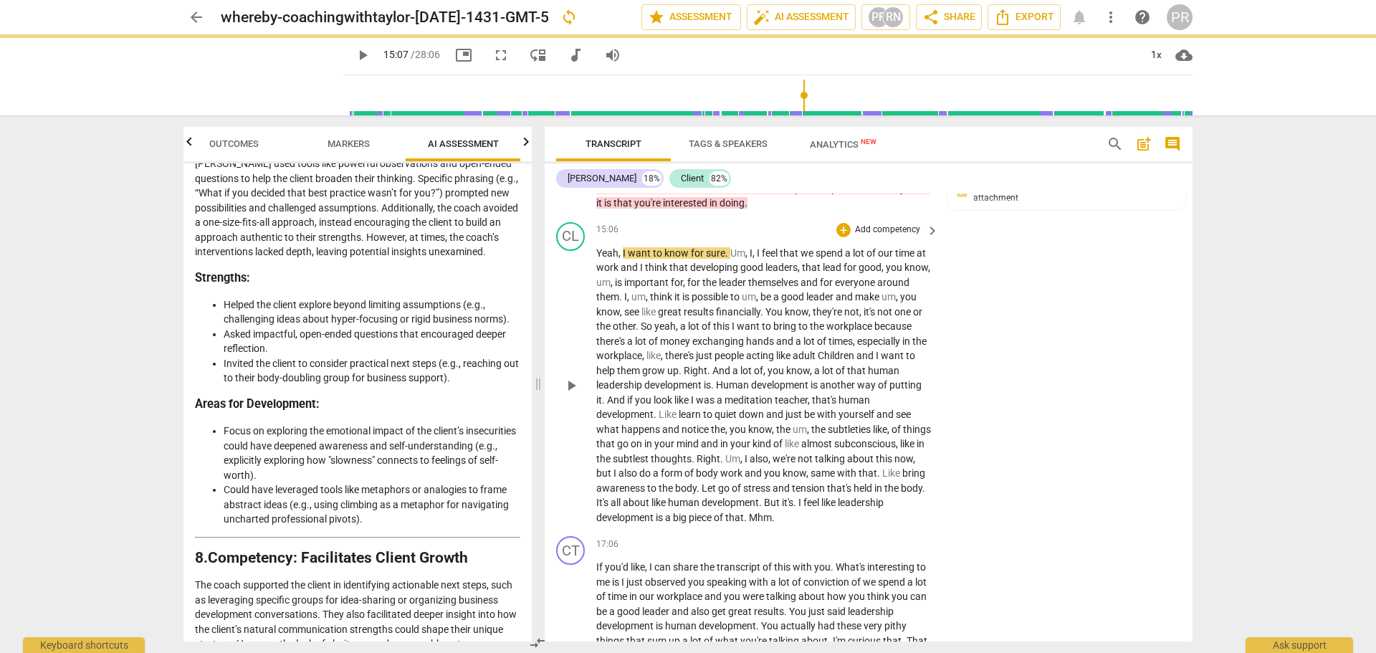
scroll to position [3635, 0]
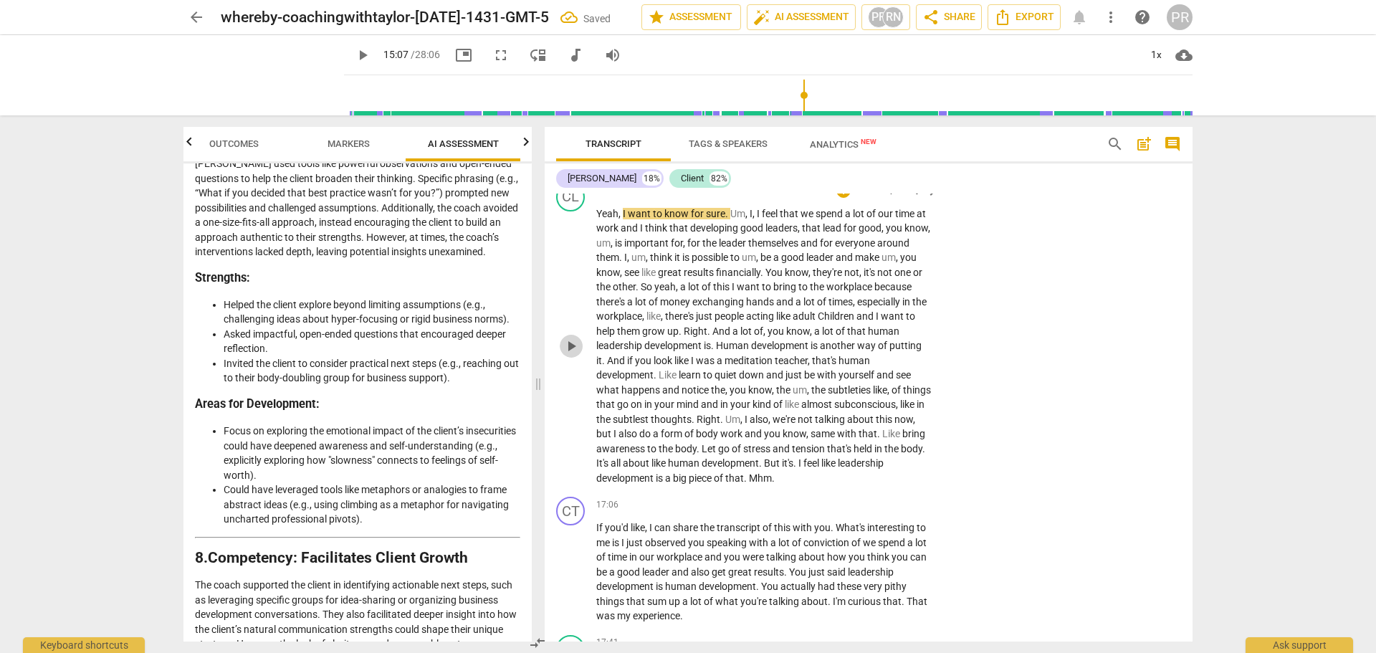
click at [569, 355] on span "play_arrow" at bounding box center [571, 346] width 17 height 17
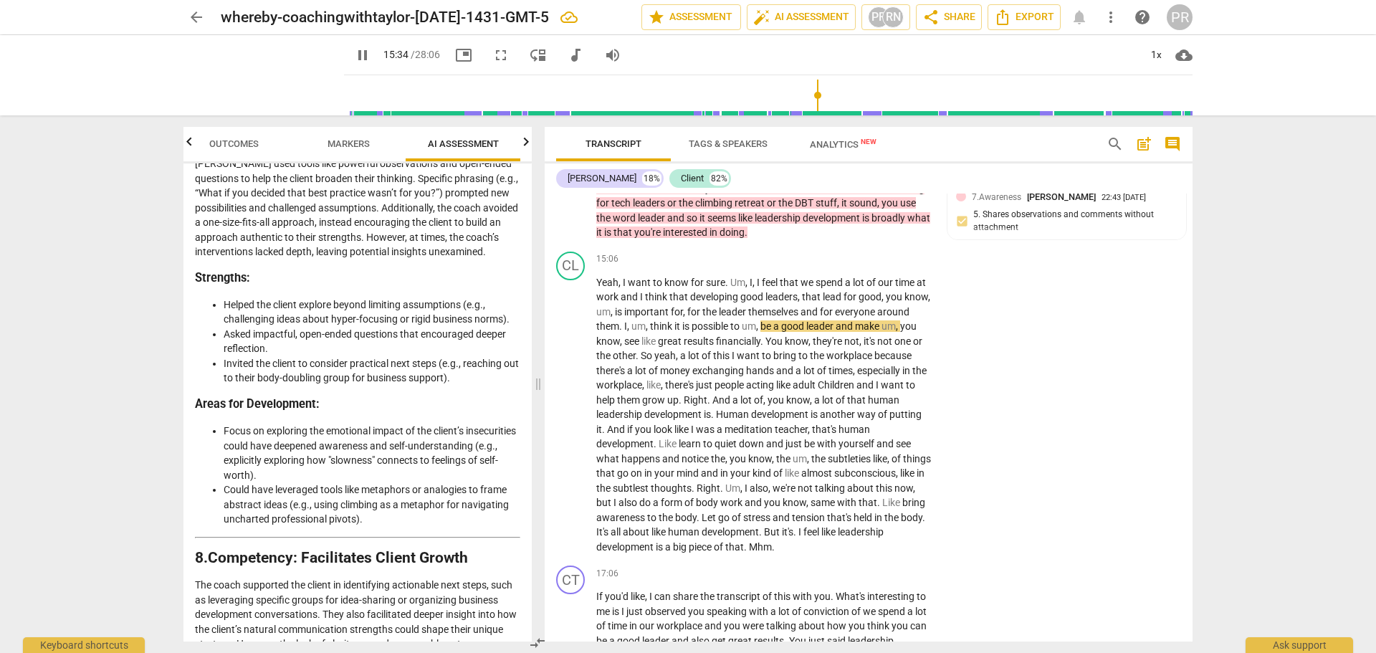
scroll to position [3420, 0]
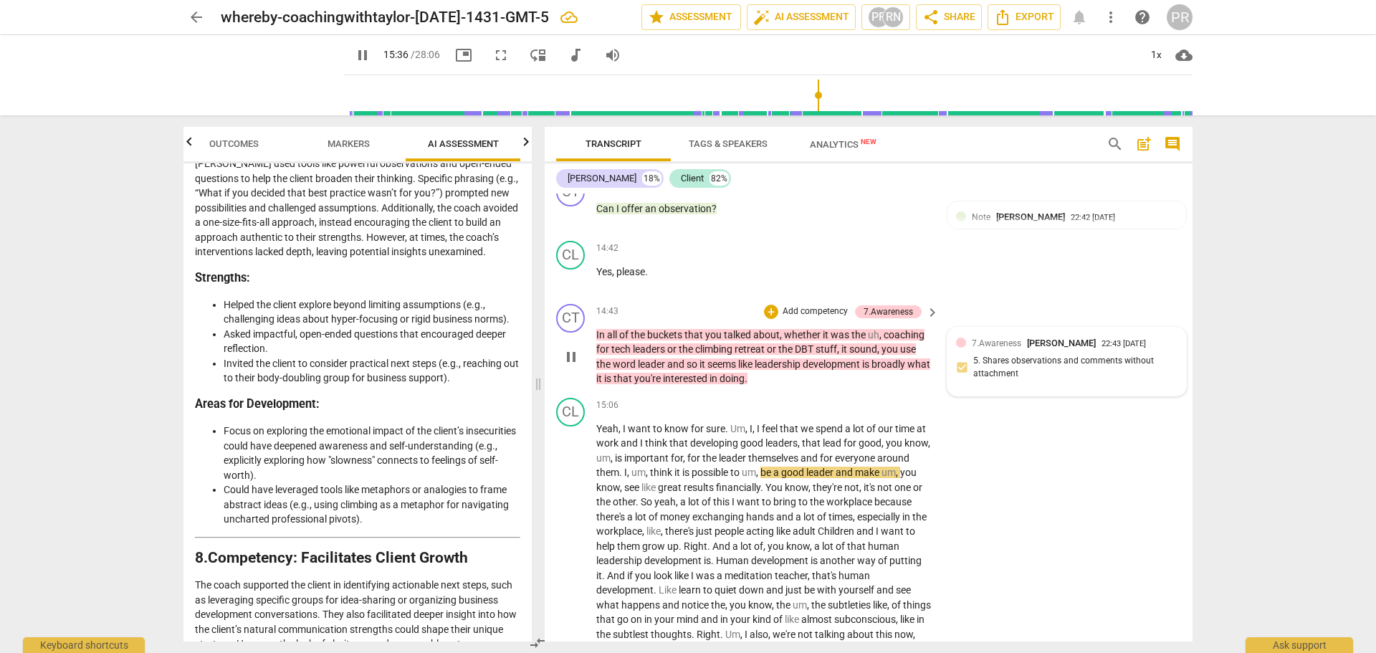
click at [997, 388] on div "7.Awareness [PERSON_NAME] 22:43 [DATE] 5. Shares observations and comments with…" at bounding box center [1066, 362] width 221 height 52
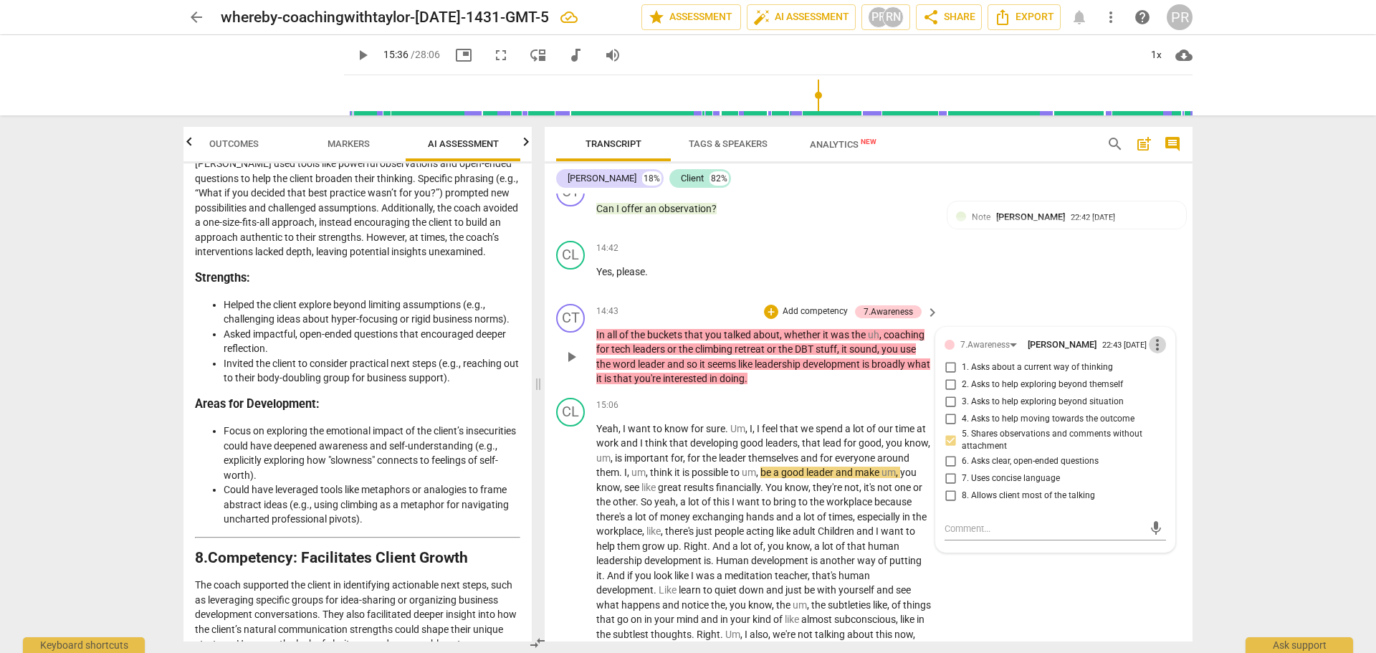
click at [1155, 353] on span "more_vert" at bounding box center [1157, 344] width 17 height 17
click at [1156, 393] on li "Edit" at bounding box center [1168, 391] width 49 height 27
click at [990, 535] on textarea at bounding box center [1055, 529] width 221 height 14
click at [977, 345] on div "CT play_arrow pause 14:43 + Add competency 7.Awareness keyboard_arrow_right In …" at bounding box center [869, 345] width 648 height 94
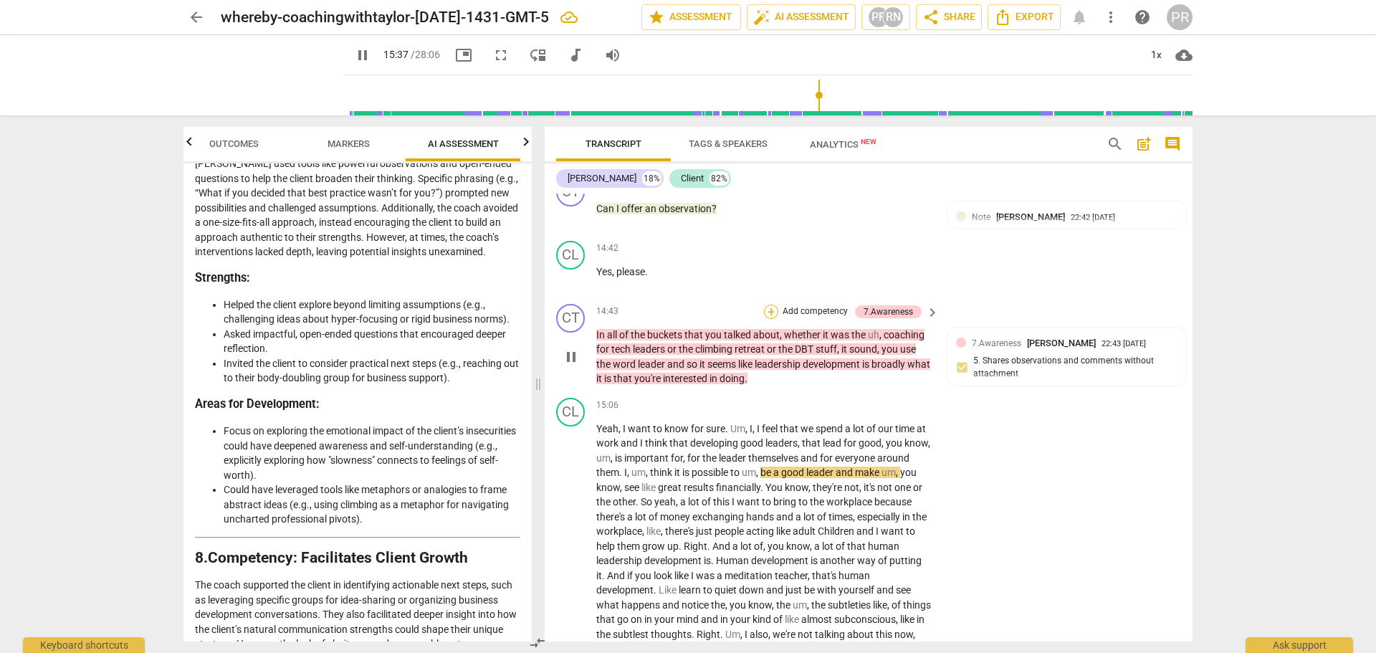
click at [771, 319] on div "+" at bounding box center [771, 312] width 14 height 14
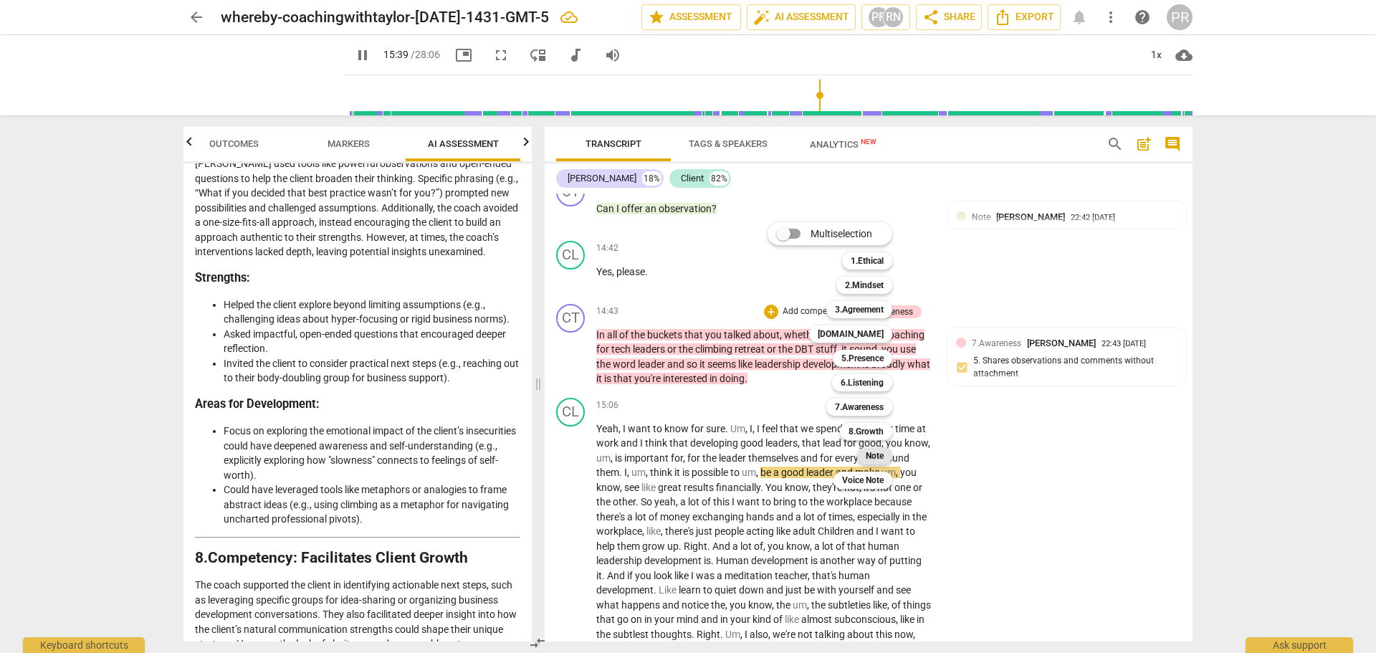
click at [869, 455] on b "Note" at bounding box center [875, 455] width 18 height 17
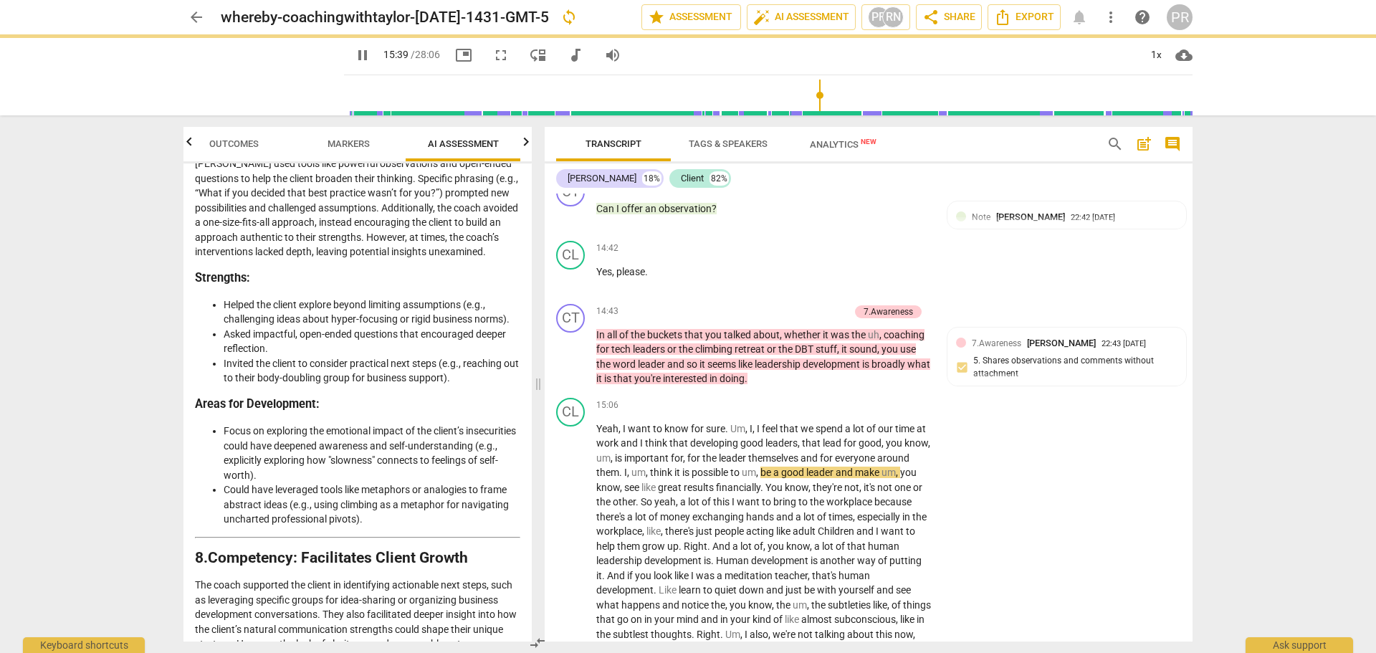
type input "940"
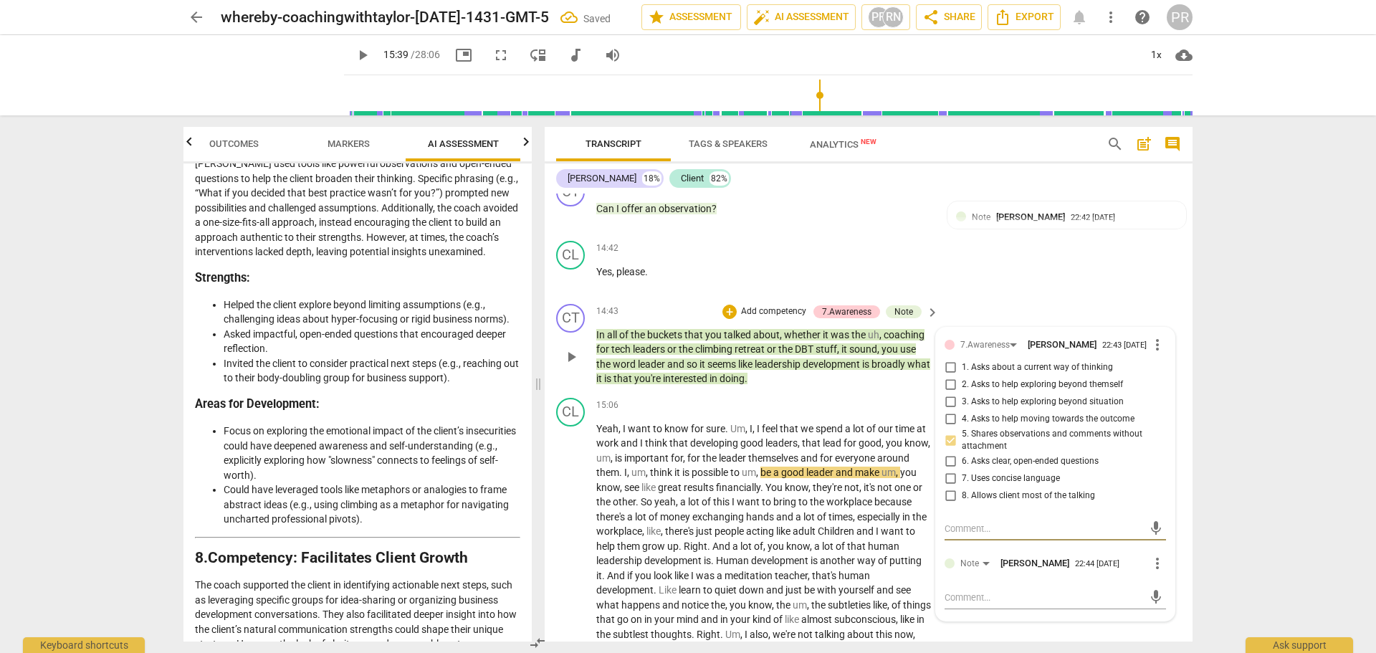
click at [973, 535] on textarea at bounding box center [1044, 529] width 199 height 14
type textarea "T"
type textarea "TH"
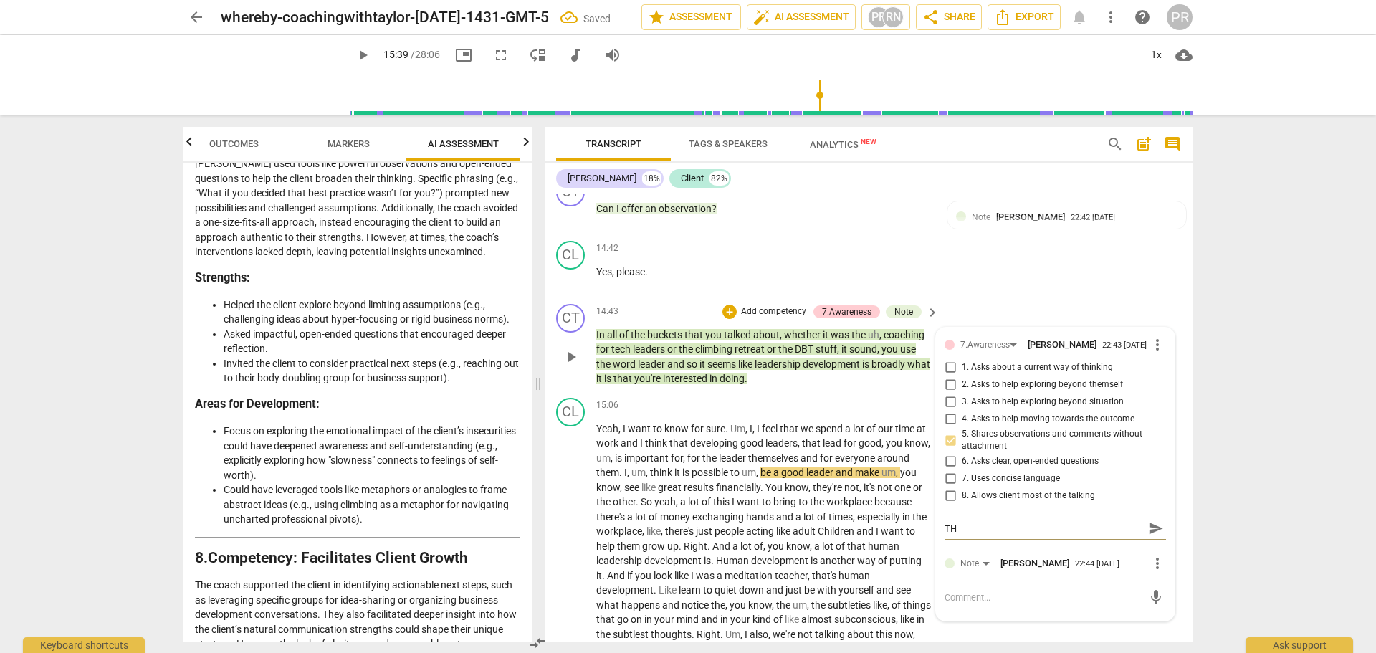
type textarea "THi"
type textarea "THis"
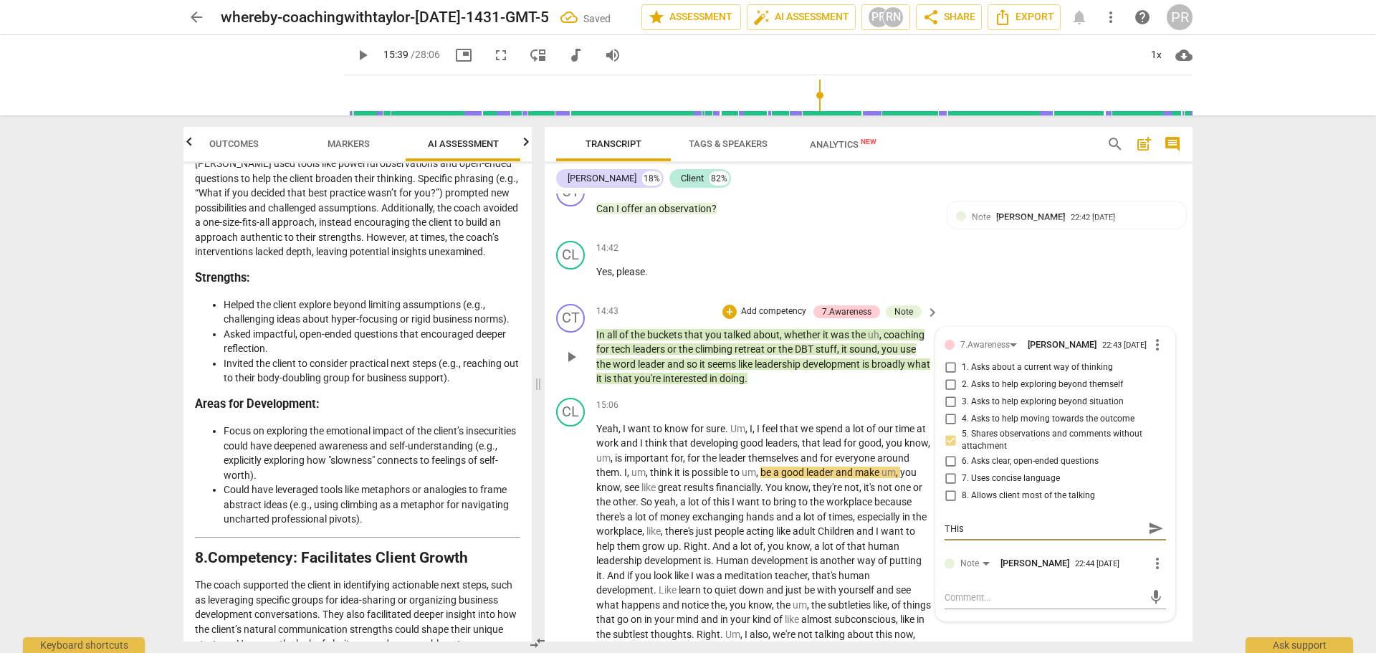
type textarea "THis"
type textarea "TH"
type textarea "T"
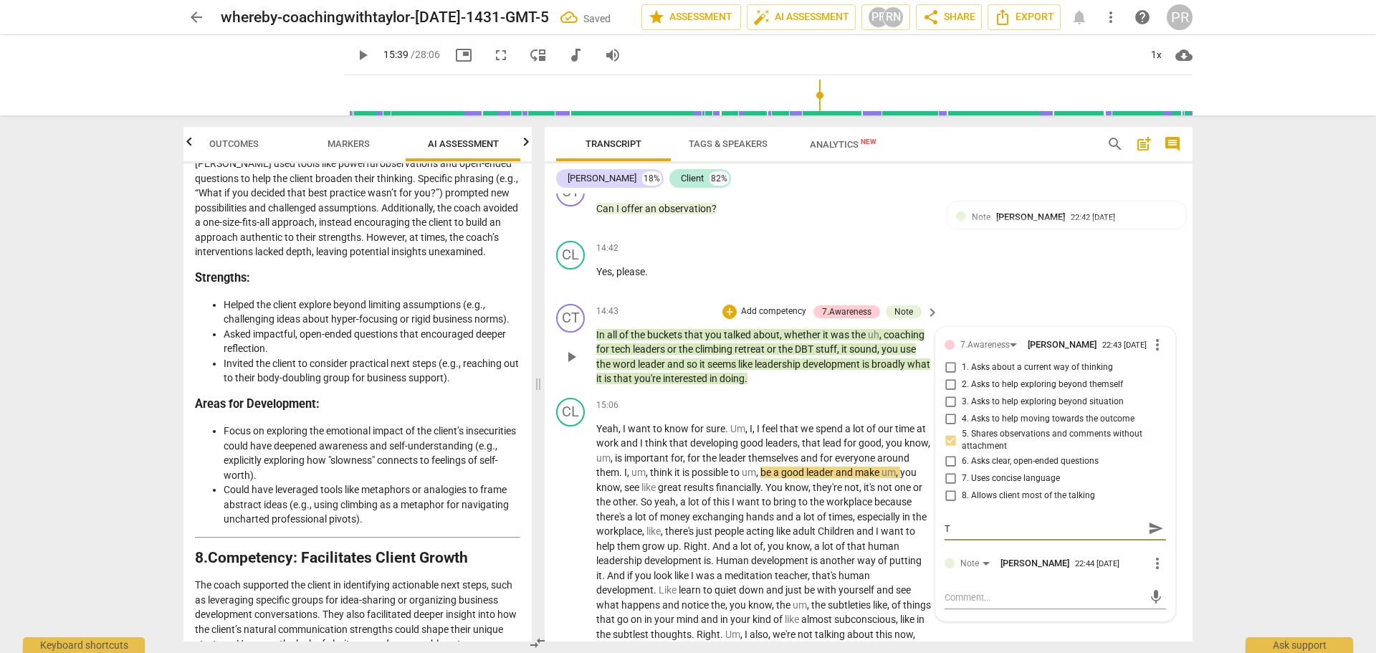
type textarea "T"
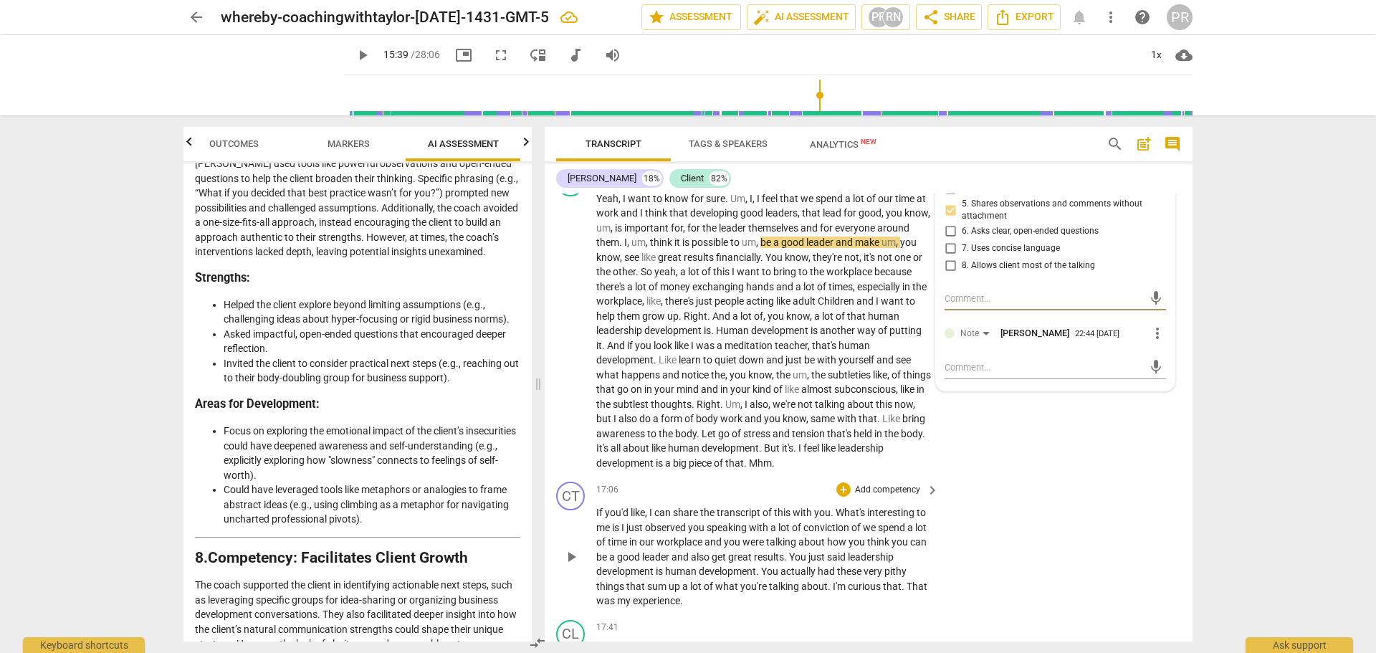
scroll to position [3707, 0]
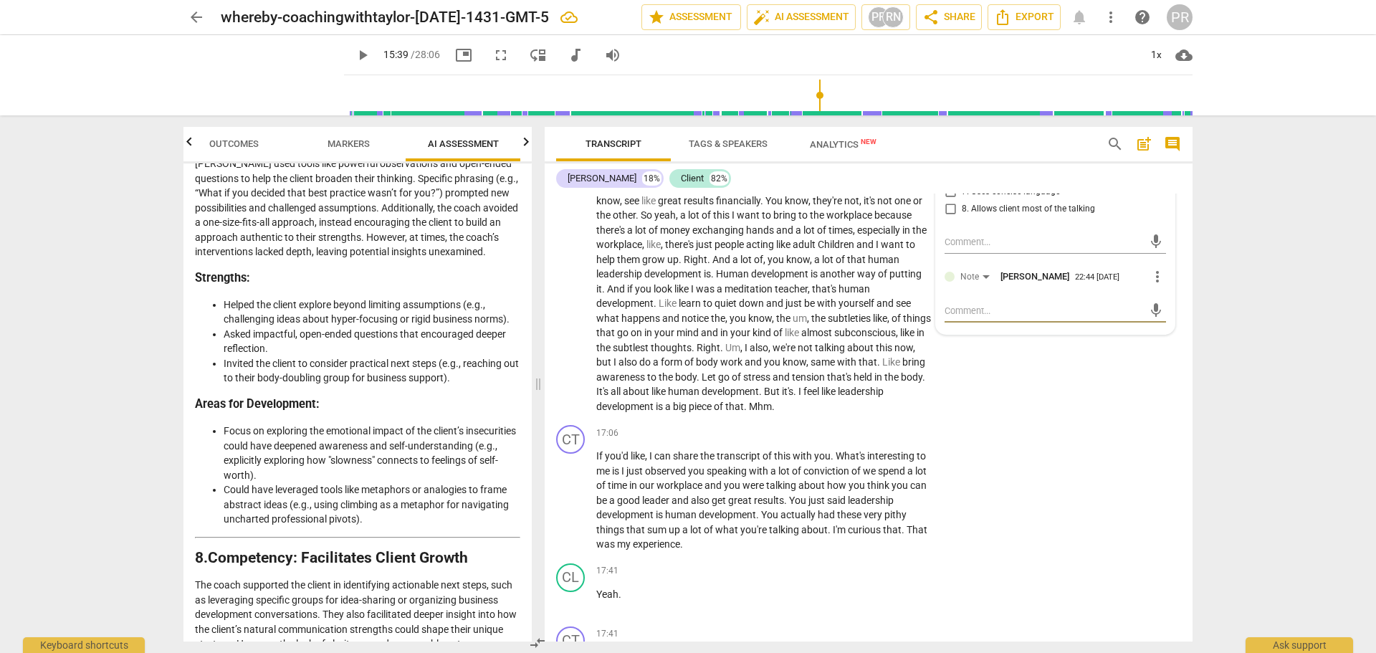
click at [976, 318] on textarea at bounding box center [1044, 311] width 199 height 14
type textarea "T"
type textarea "Th"
type textarea "Thi"
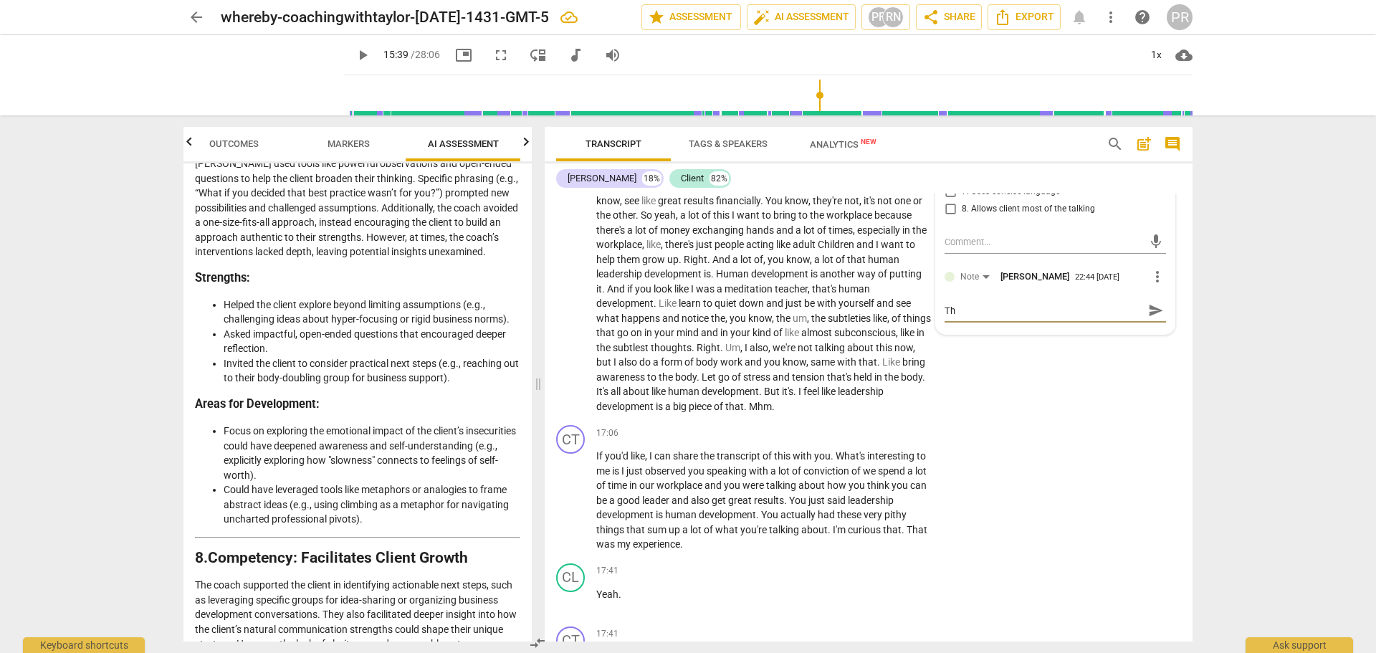
type textarea "Thi"
type textarea "This"
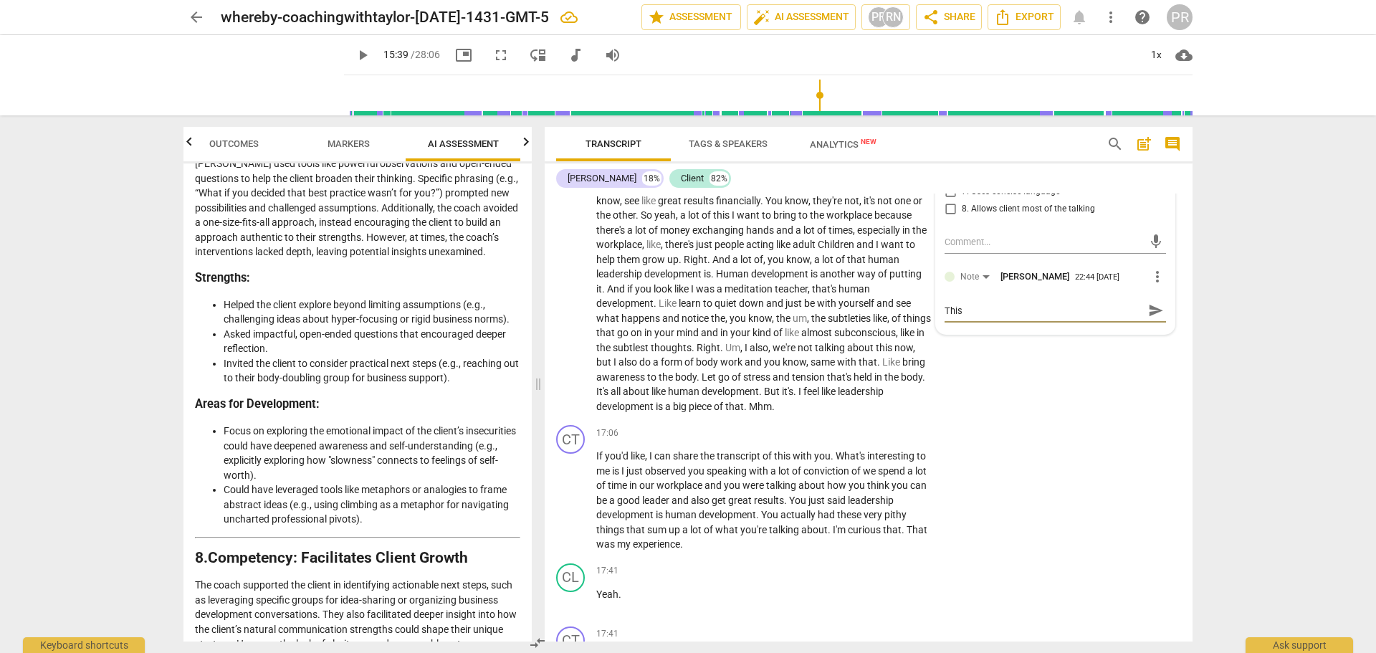
type textarea "This c"
type textarea "This co"
type textarea "This cou"
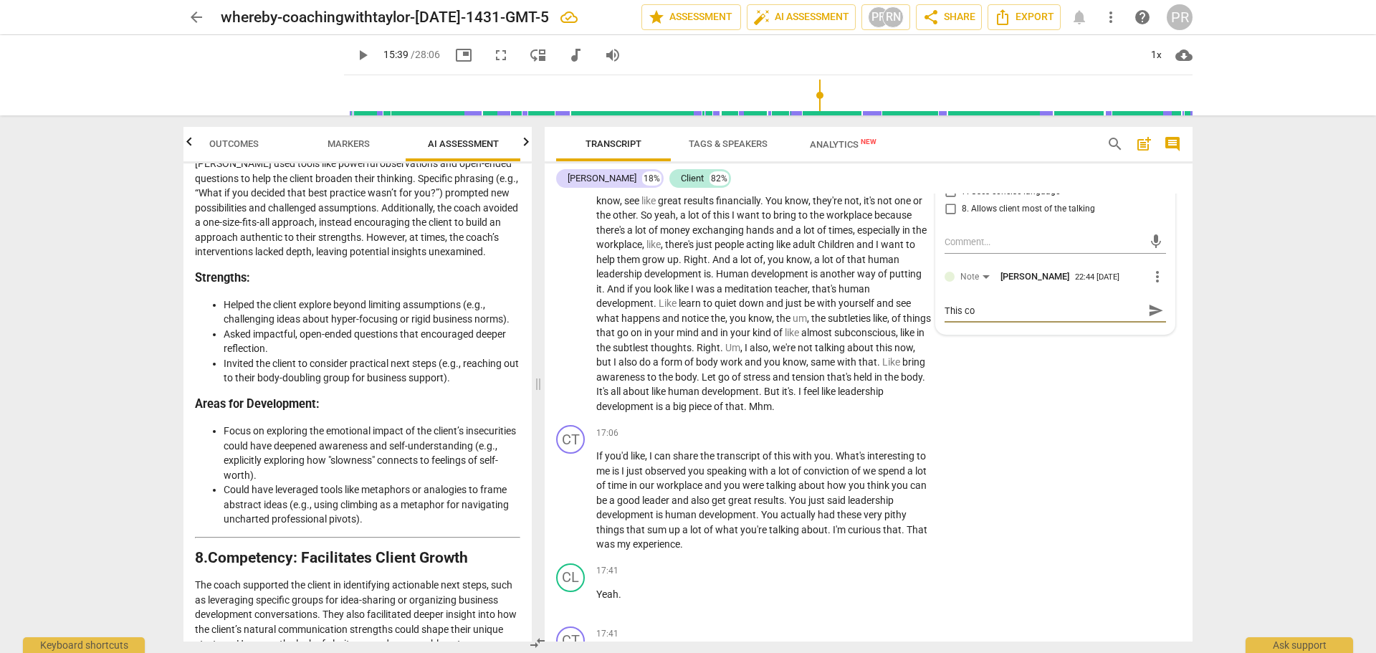
type textarea "This cou"
type textarea "This coul"
type textarea "This could"
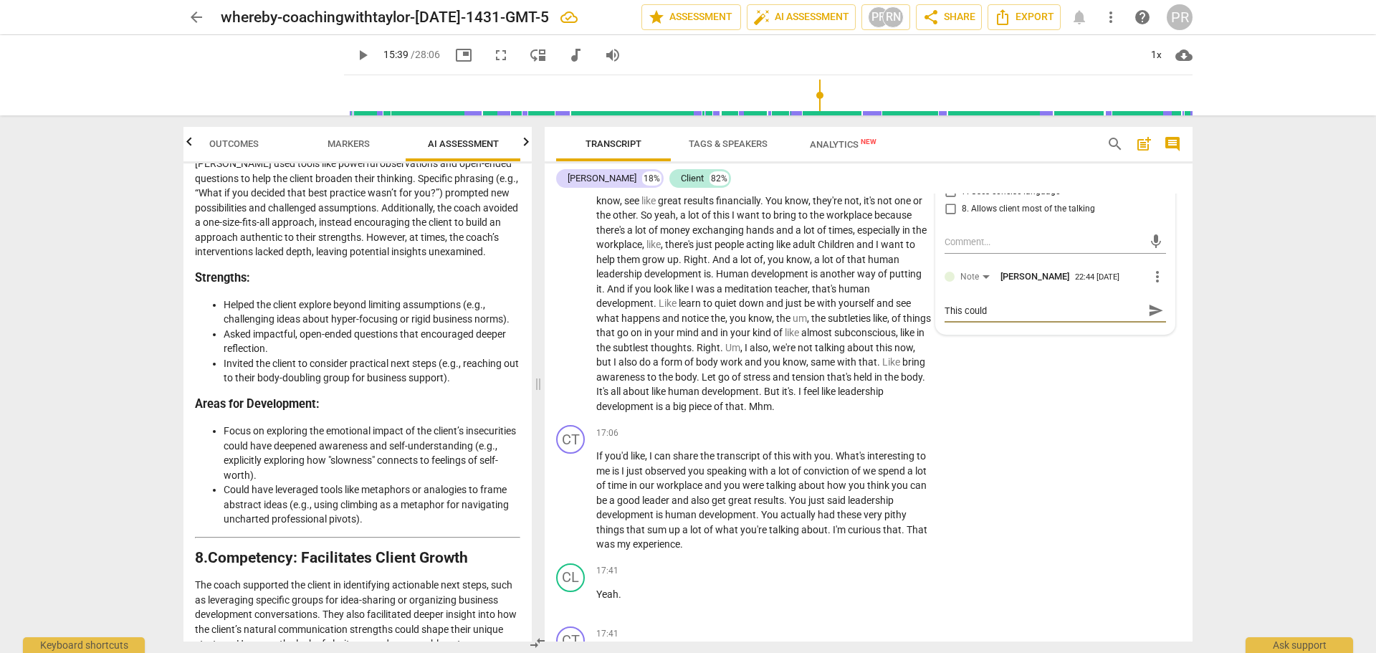
type textarea "This could"
type textarea "This coul"
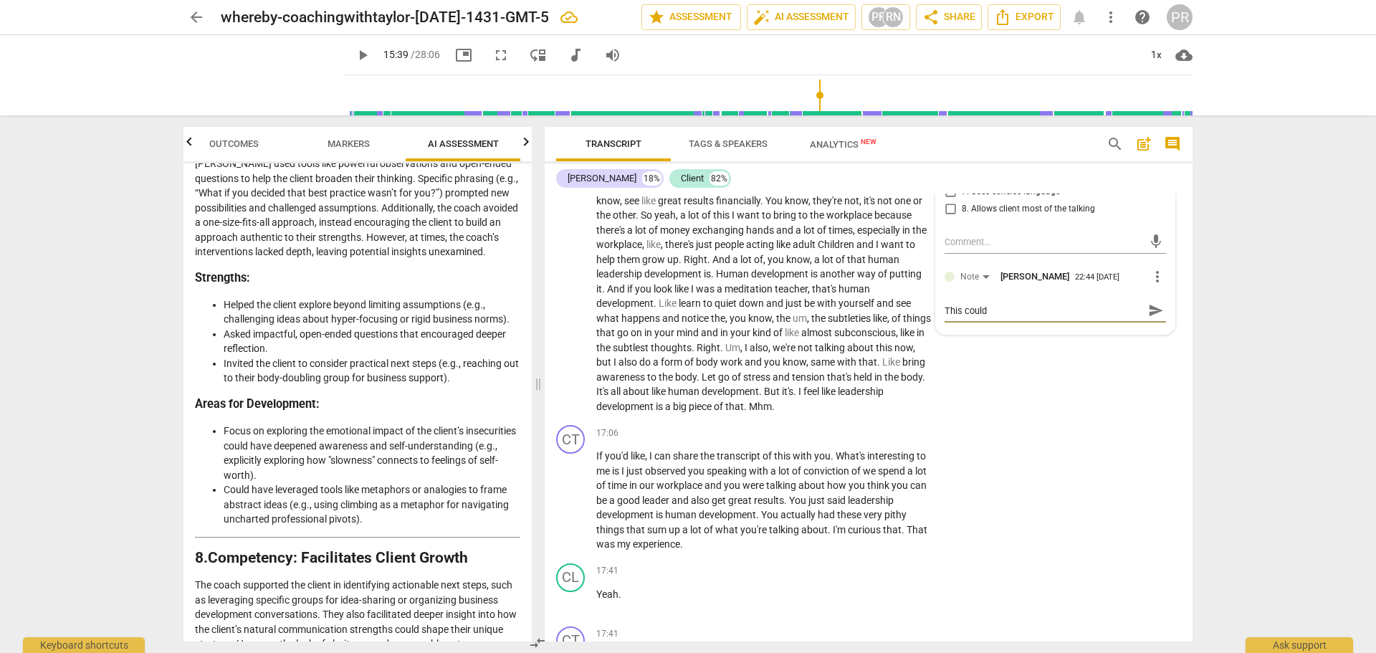
type textarea "This coul"
type textarea "This cou"
type textarea "This co"
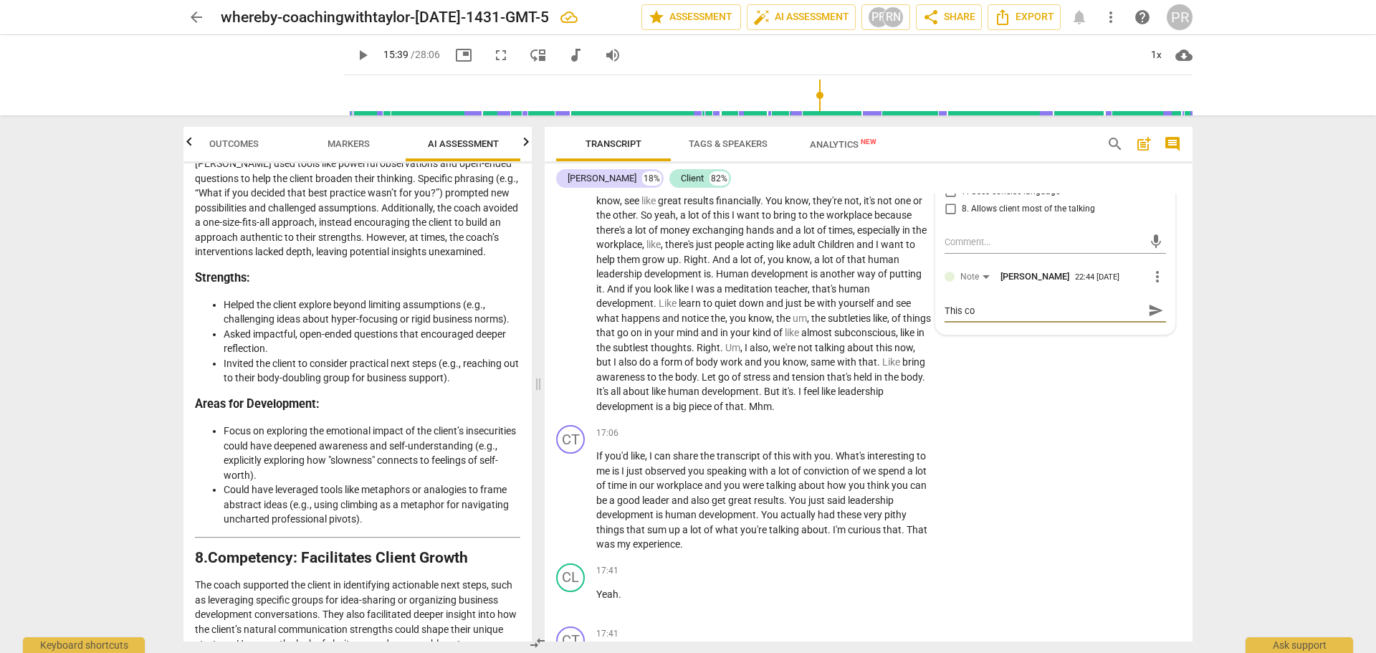
type textarea "This c"
type textarea "This"
type textarea "This o"
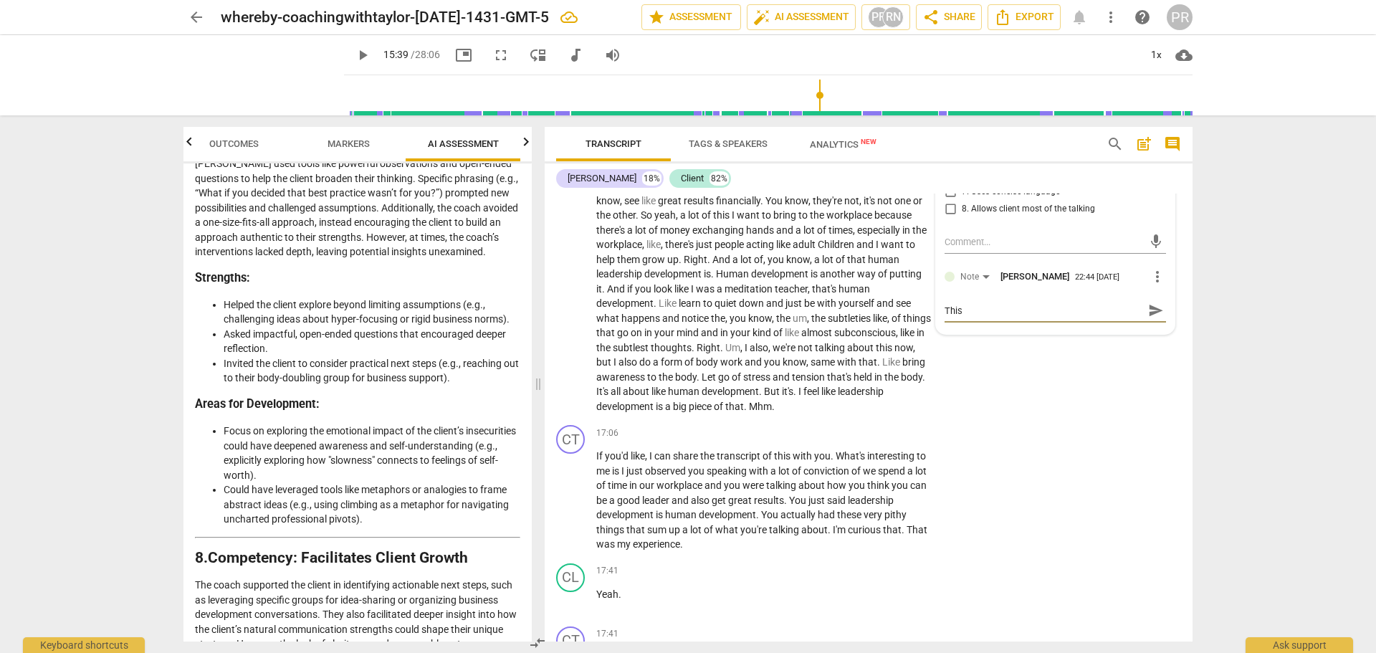
type textarea "This o"
type textarea "This ob"
type textarea "This obs"
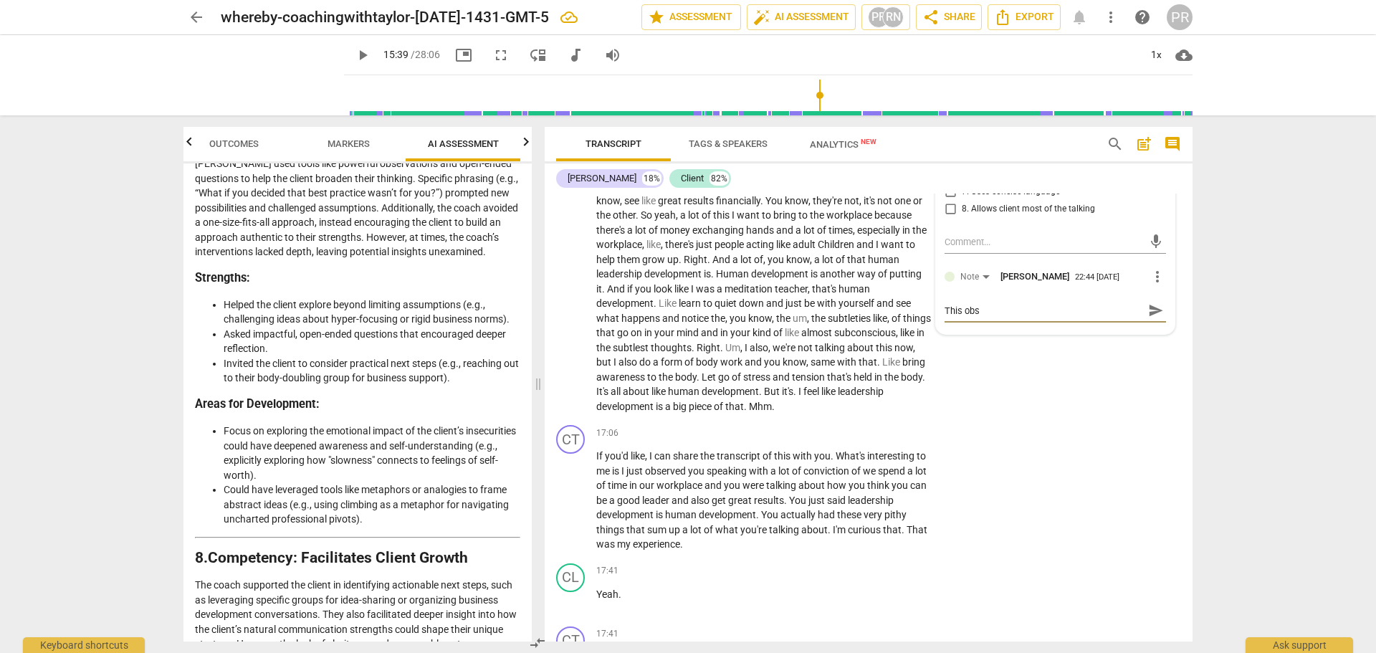
type textarea "This obse"
type textarea "This obser"
type textarea "This observ"
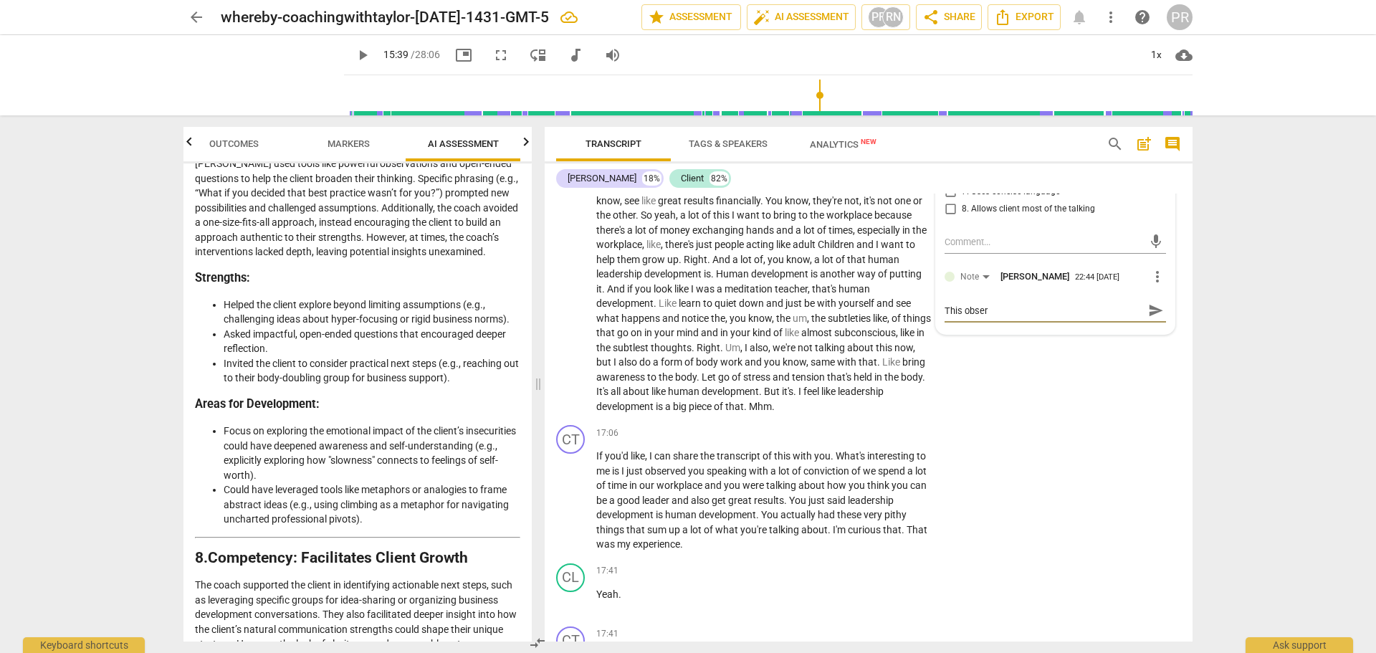
type textarea "This observ"
type textarea "This observa"
type textarea "This observat"
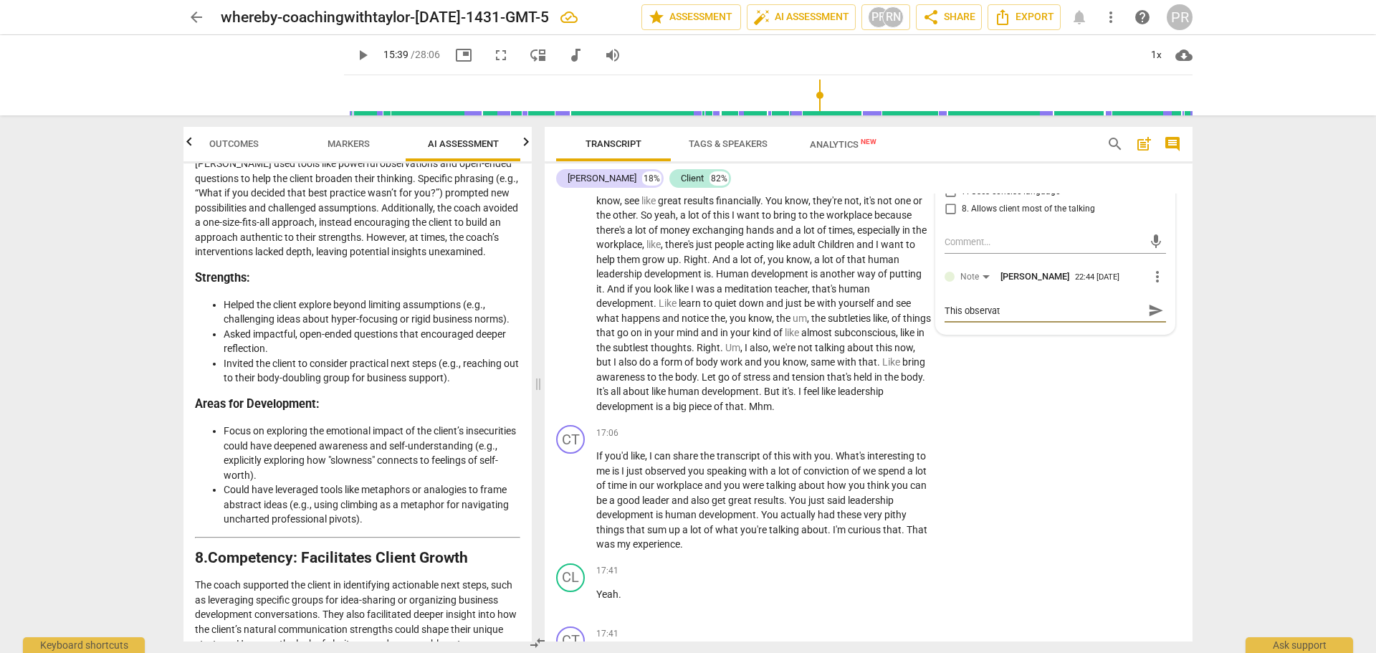
type textarea "This observati"
type textarea "This observatio"
type textarea "This observation"
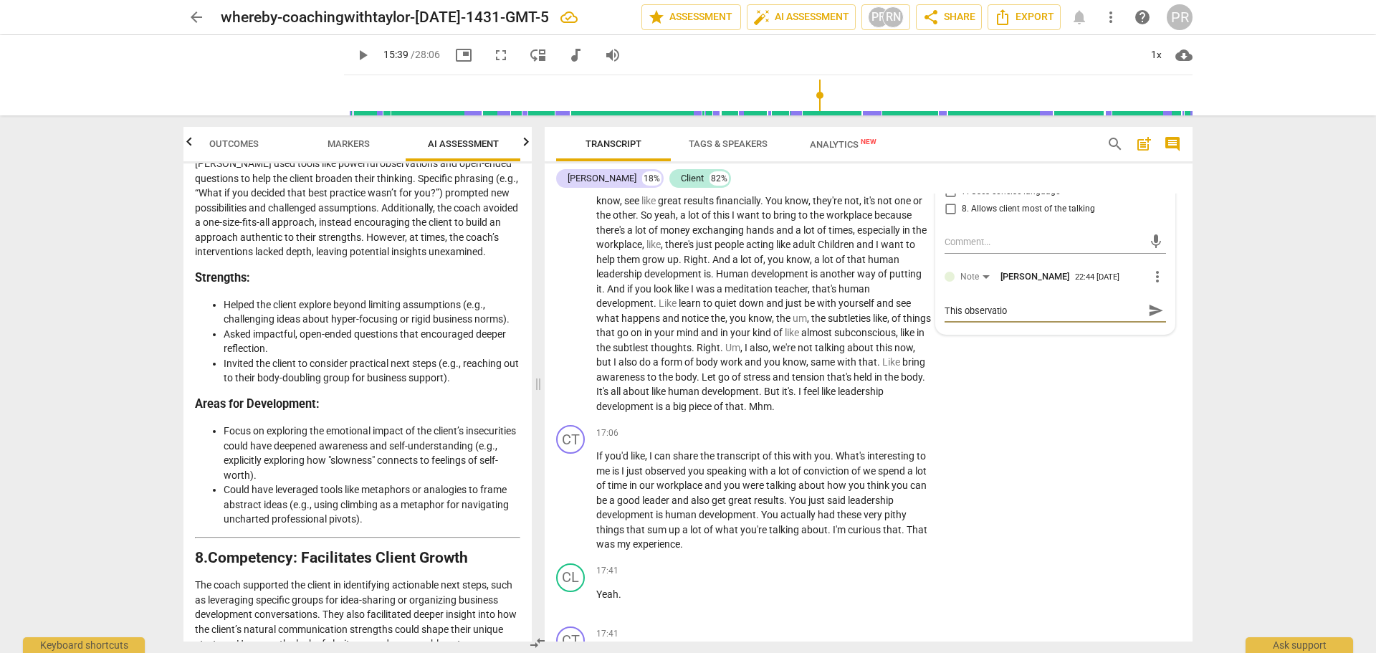
type textarea "This observation"
type textarea "This observation c"
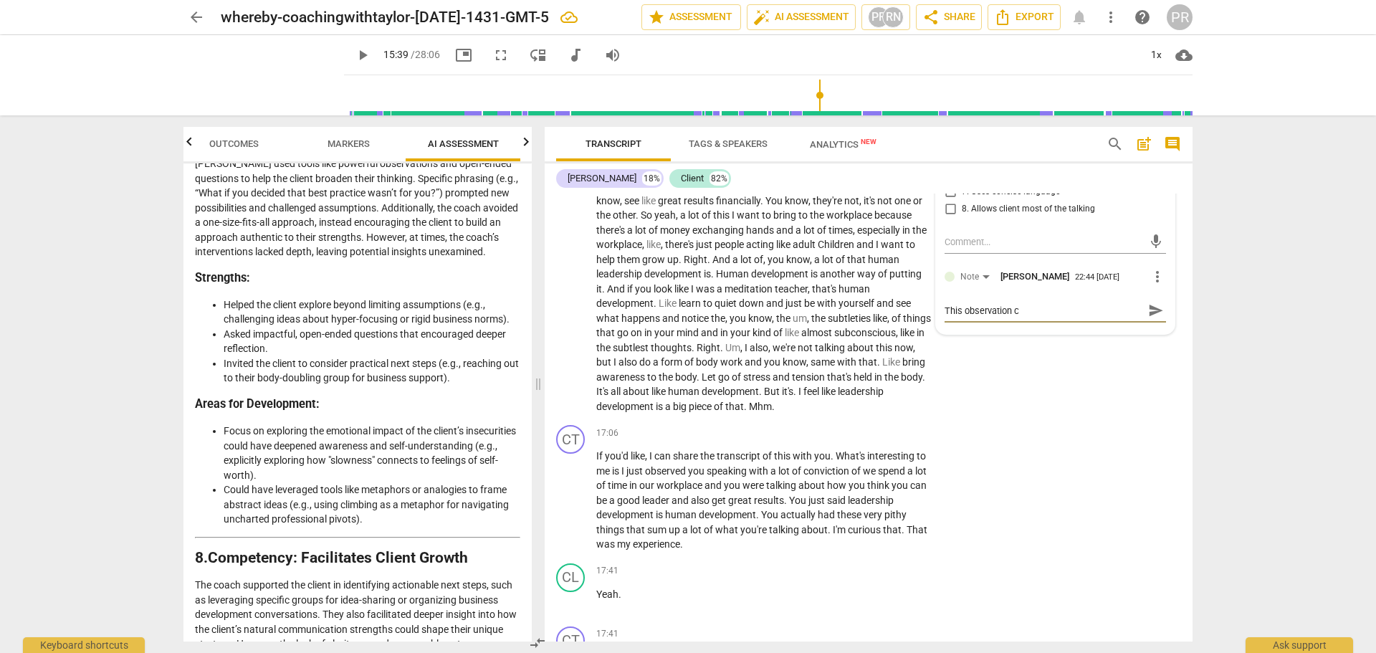
type textarea "This observation co"
type textarea "This observation cou"
type textarea "This observation coul"
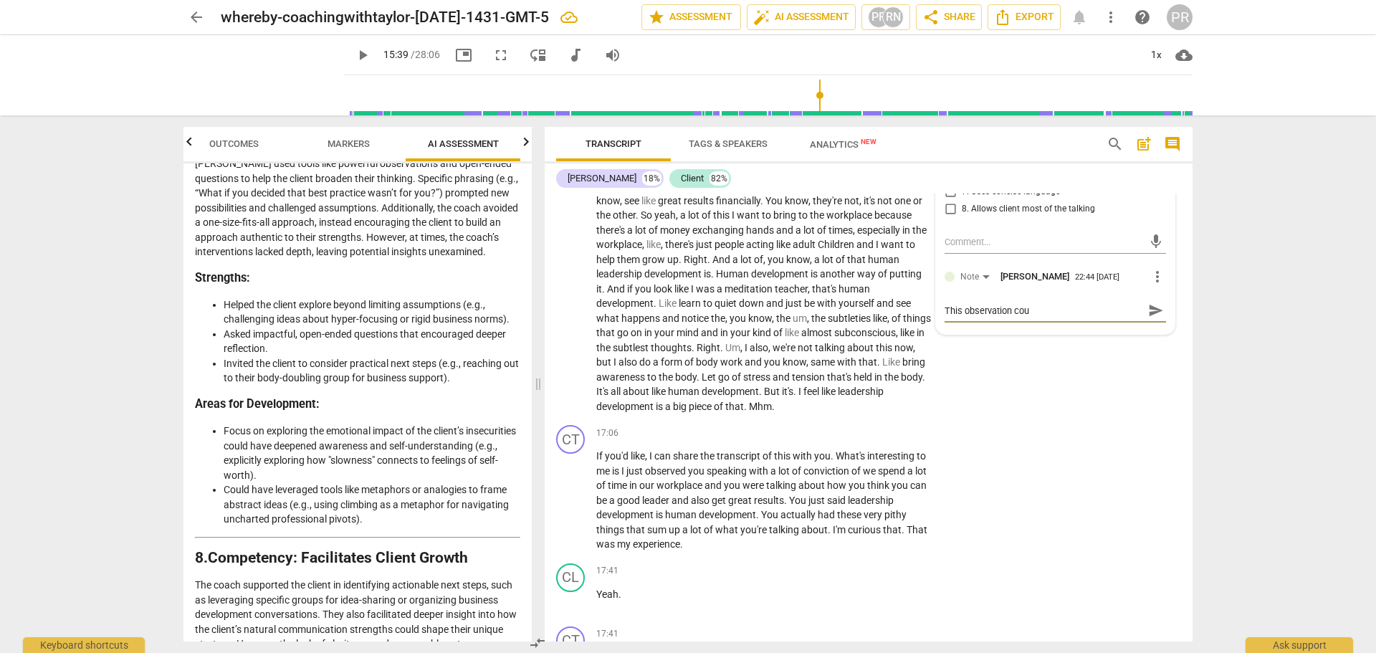
type textarea "This observation coul"
type textarea "This observation could"
click at [1150, 332] on span "send" at bounding box center [1156, 324] width 16 height 16
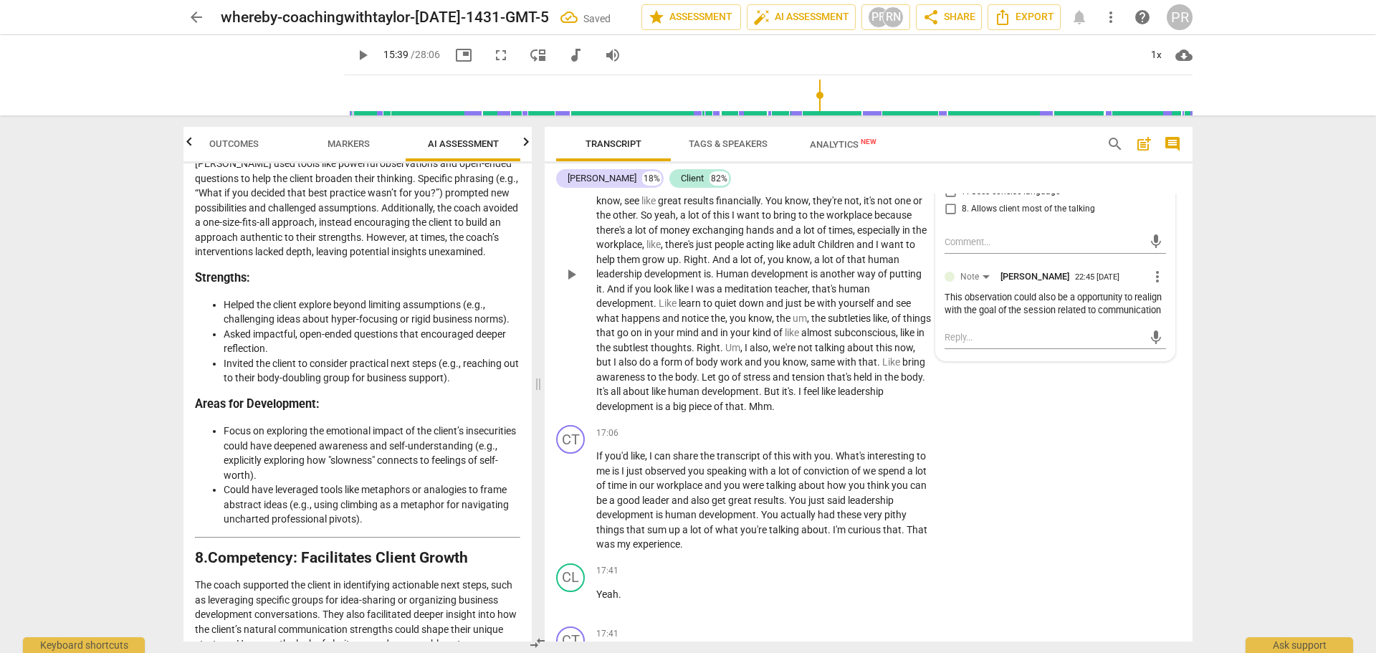
click at [574, 283] on span "play_arrow" at bounding box center [571, 274] width 17 height 17
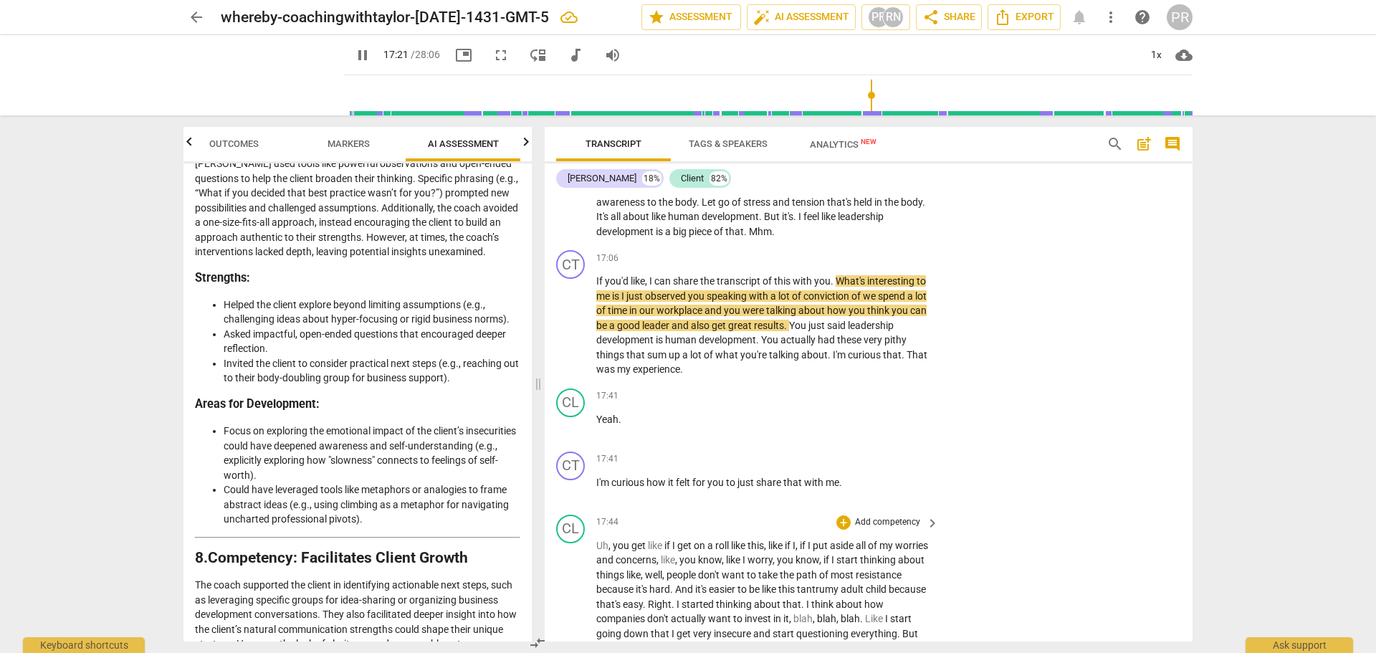
scroll to position [3922, 0]
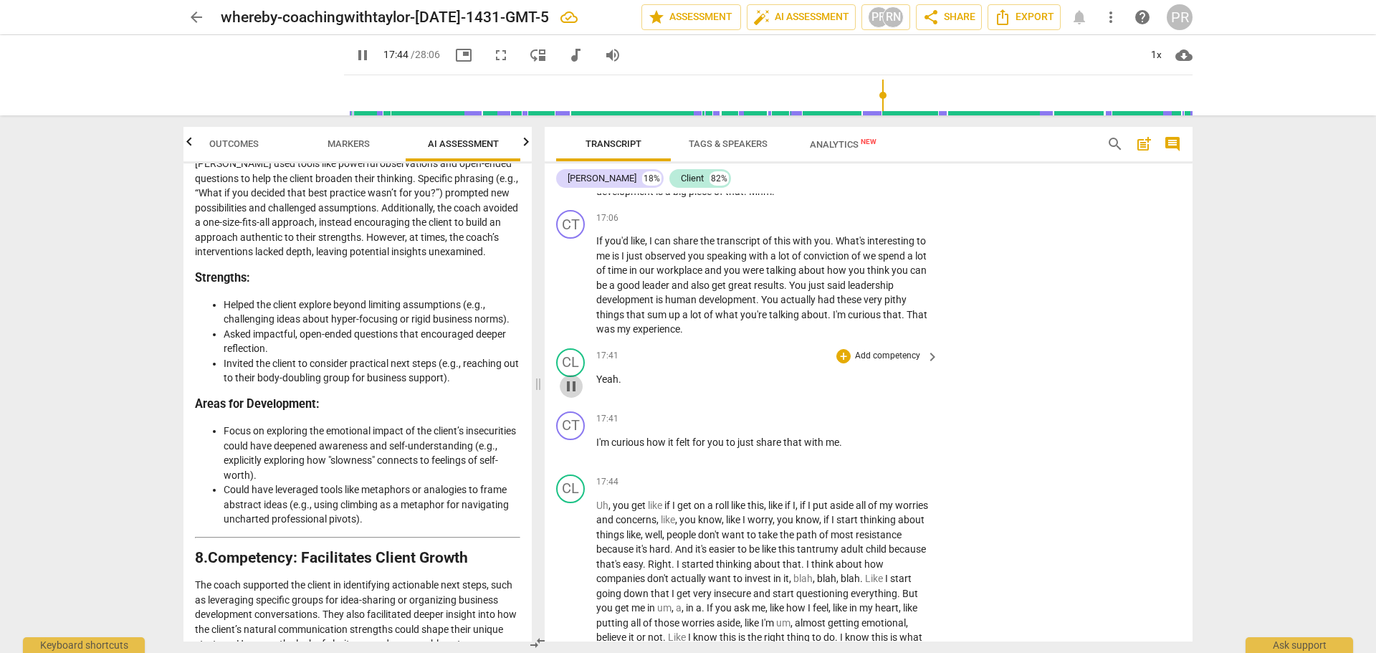
click at [571, 395] on span "pause" at bounding box center [571, 386] width 17 height 17
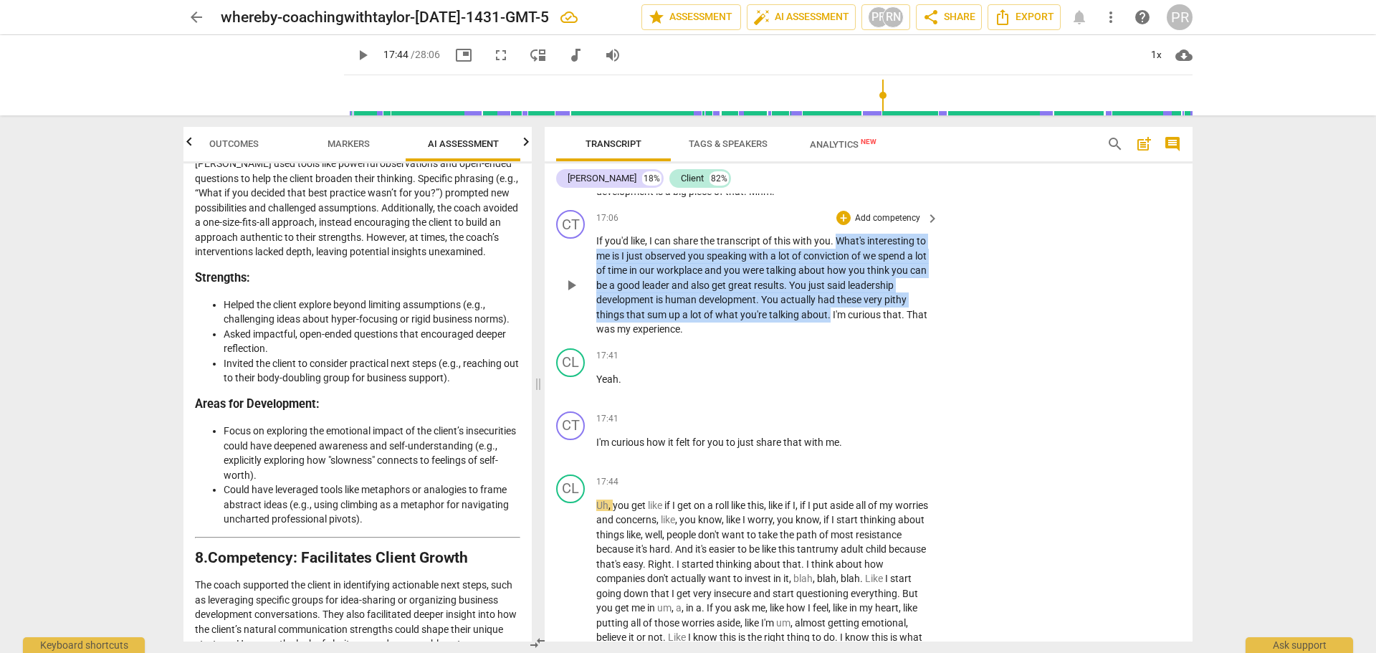
drag, startPoint x: 836, startPoint y: 285, endPoint x: 829, endPoint y: 356, distance: 71.3
click at [829, 337] on p "If you'd like , I can share the transcript of this with you . What's interestin…" at bounding box center [763, 285] width 335 height 103
click at [842, 339] on div "+" at bounding box center [845, 340] width 14 height 14
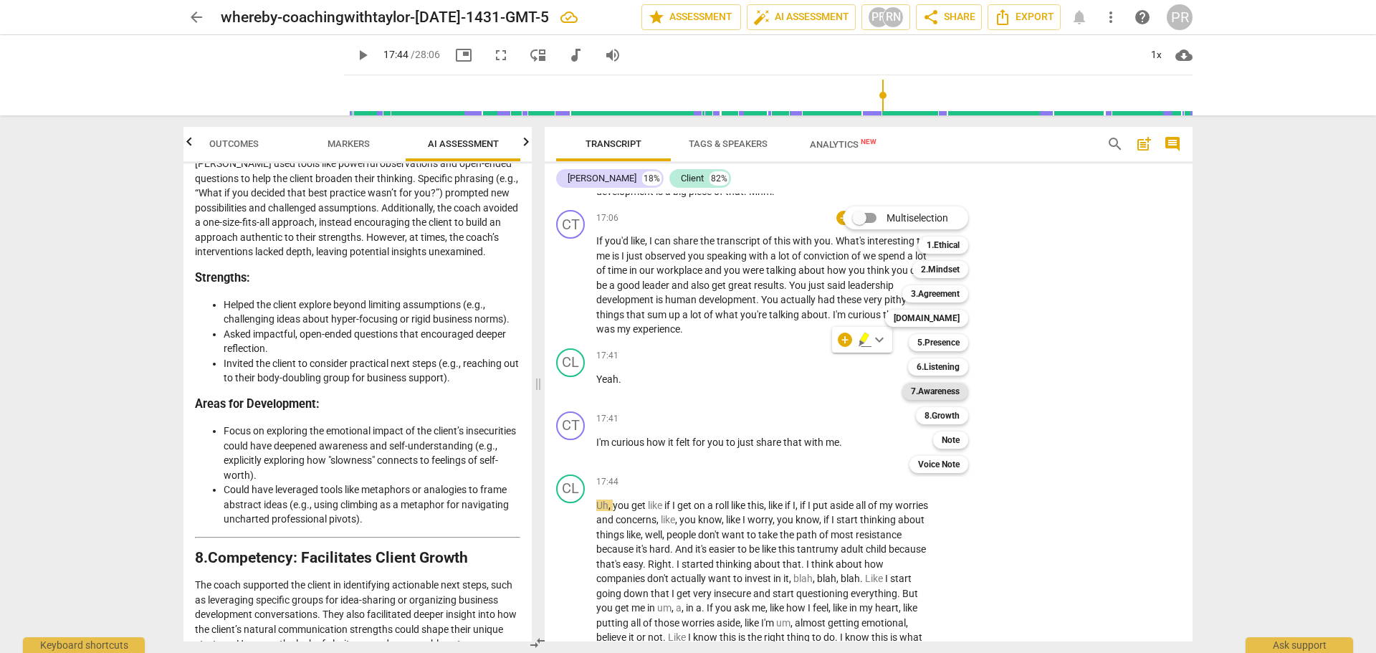
click at [950, 396] on b "7.Awareness" at bounding box center [935, 391] width 49 height 17
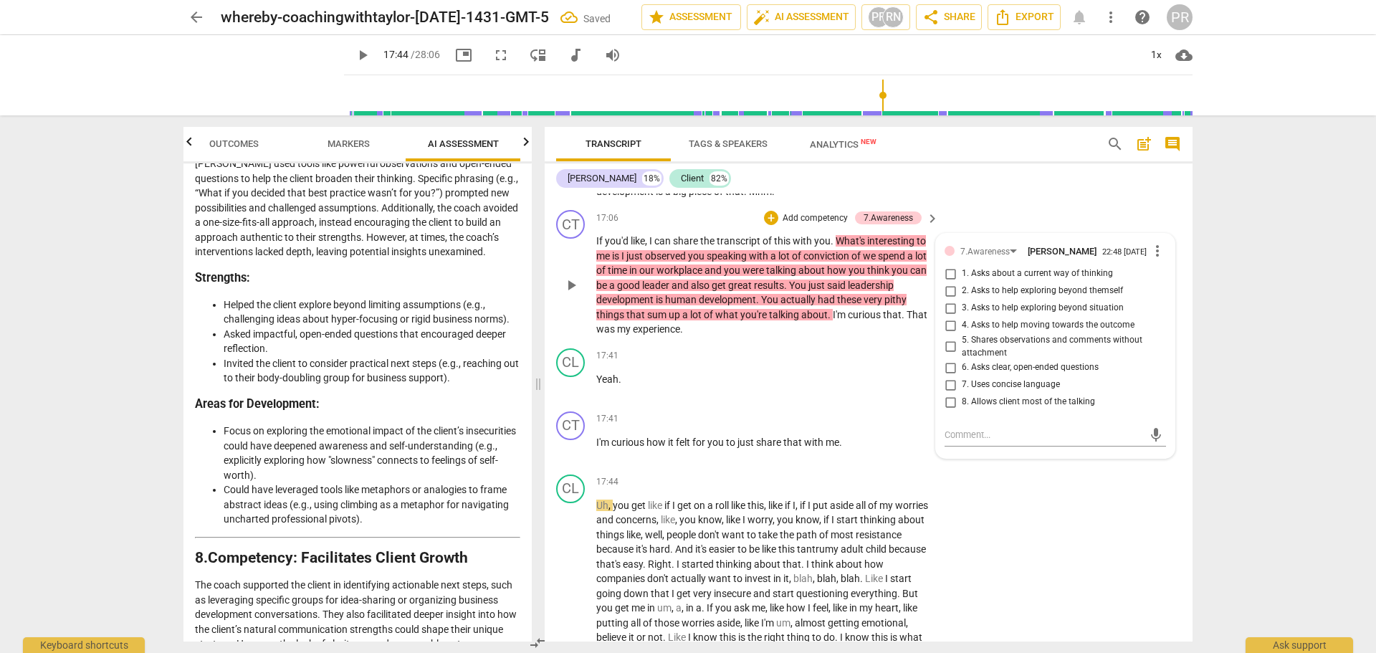
click at [966, 359] on span "5. Shares observations and comments without attachment" at bounding box center [1061, 346] width 199 height 25
click at [962, 356] on input "5. Shares observations and comments without attachment" at bounding box center [950, 346] width 23 height 17
drag, startPoint x: 976, startPoint y: 242, endPoint x: 967, endPoint y: 252, distance: 13.8
click at [976, 205] on div "CL play_arrow pause 15:06 + Add competency keyboard_arrow_right Yeah , I want t…" at bounding box center [869, 47] width 648 height 315
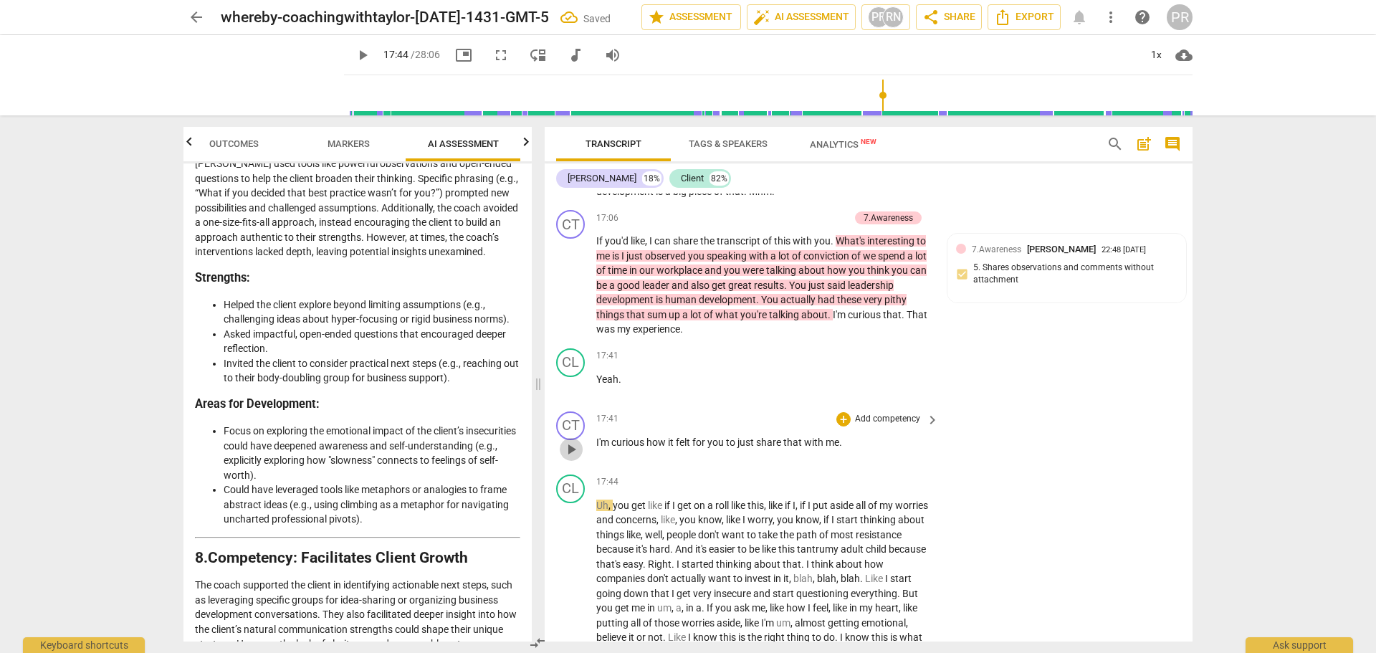
click at [573, 458] on span "play_arrow" at bounding box center [571, 449] width 17 height 17
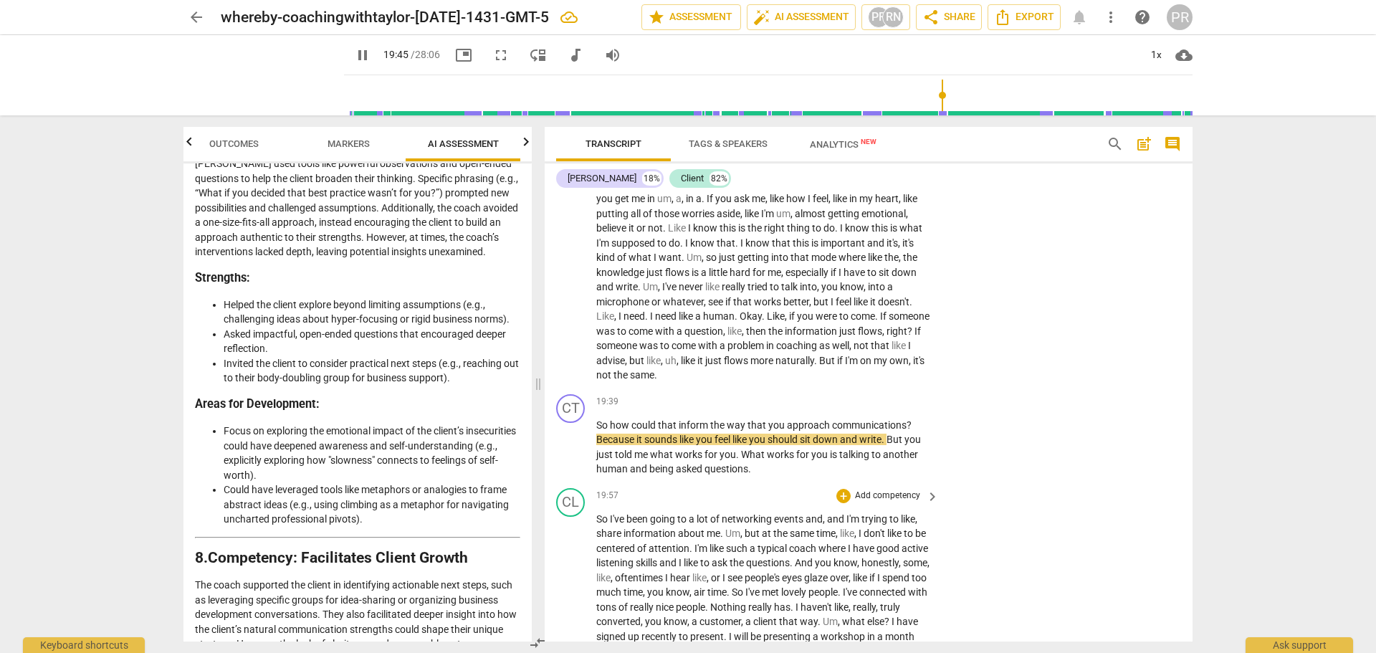
scroll to position [4372, 0]
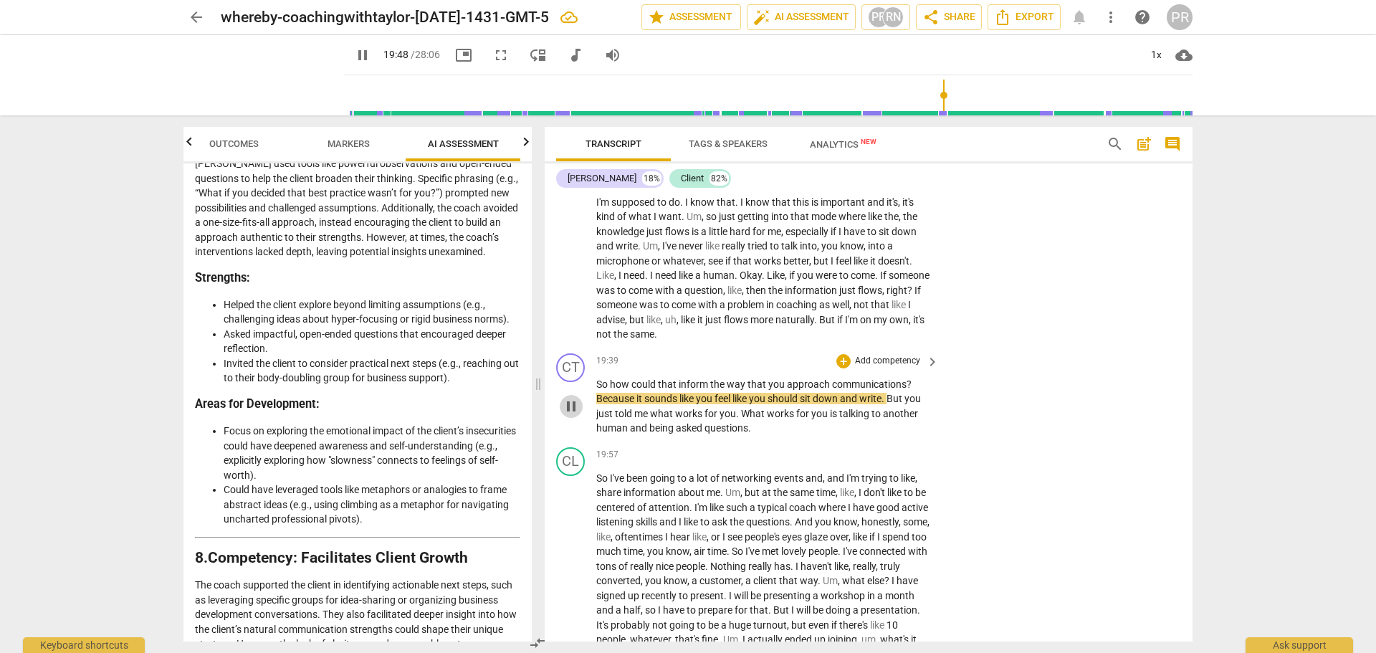
drag, startPoint x: 576, startPoint y: 457, endPoint x: 591, endPoint y: 452, distance: 15.0
click at [576, 415] on span "pause" at bounding box center [571, 406] width 17 height 17
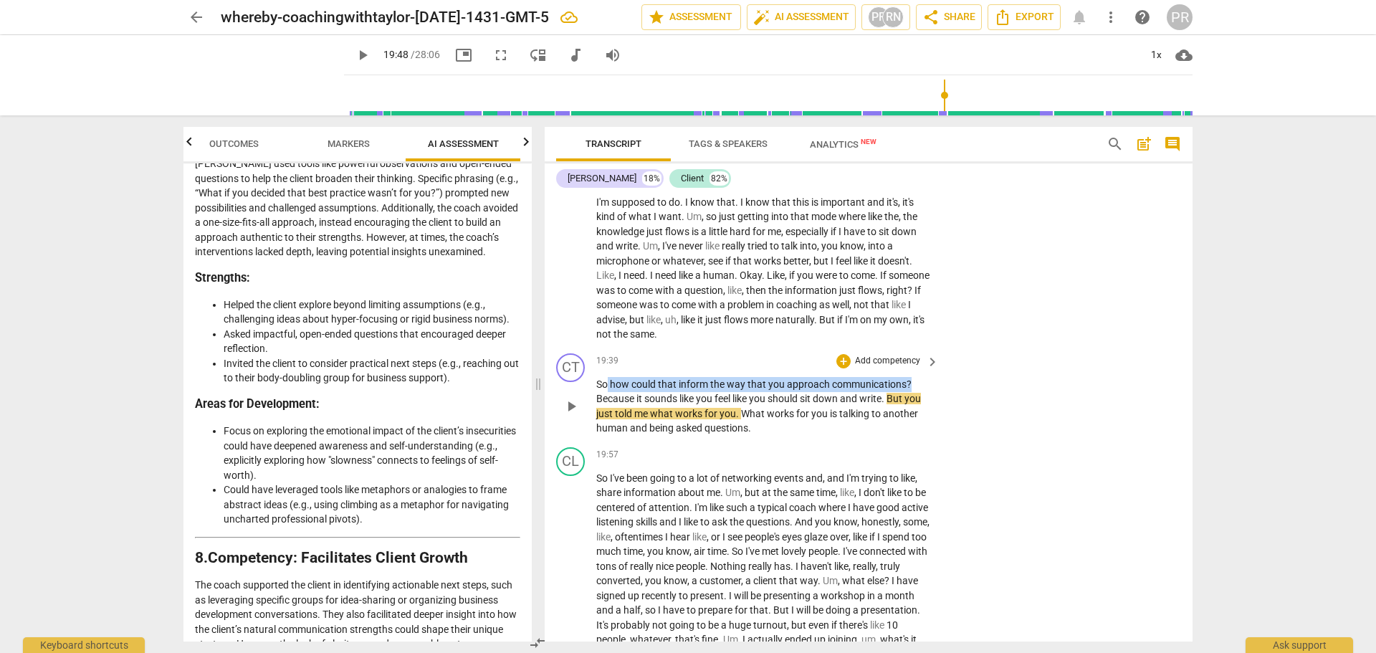
drag, startPoint x: 609, startPoint y: 424, endPoint x: 911, endPoint y: 426, distance: 302.5
click at [911, 426] on p "So how could that inform the way that you approach communications ? Because it …" at bounding box center [763, 406] width 335 height 59
click at [920, 409] on div "+" at bounding box center [923, 409] width 14 height 14
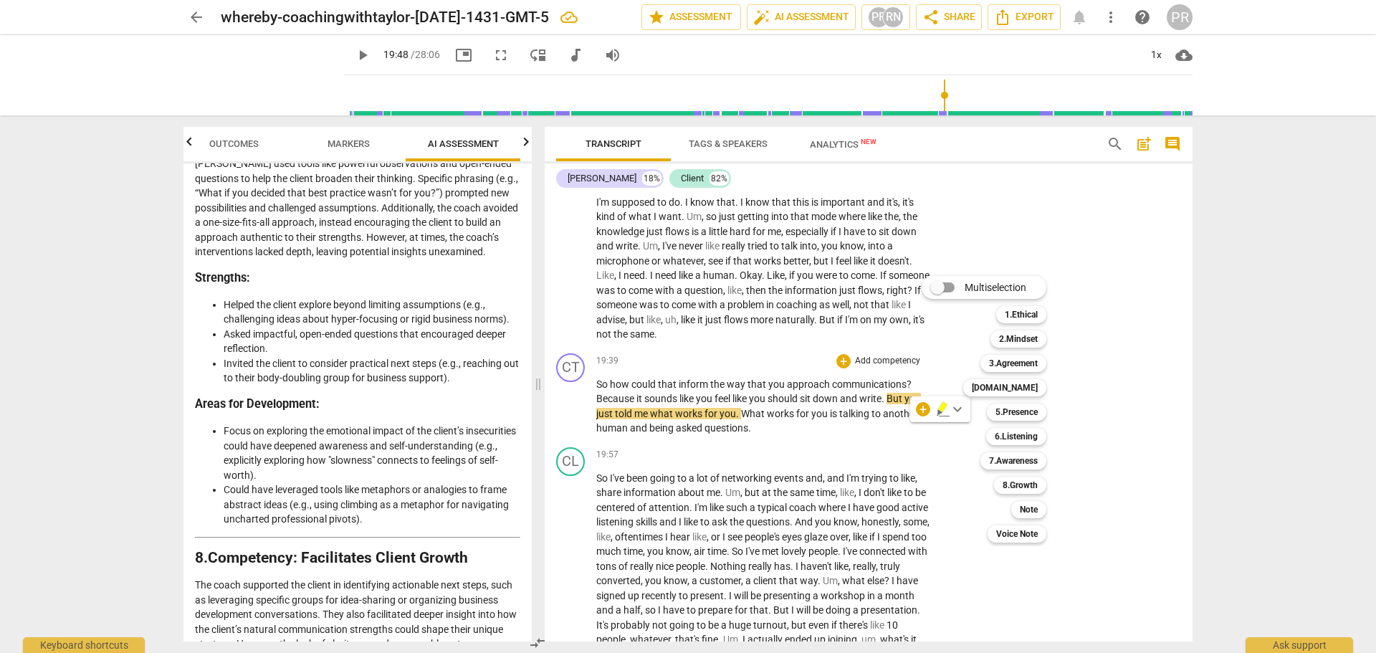
drag, startPoint x: 896, startPoint y: 432, endPoint x: 832, endPoint y: 426, distance: 64.1
click at [832, 426] on div at bounding box center [688, 326] width 1376 height 653
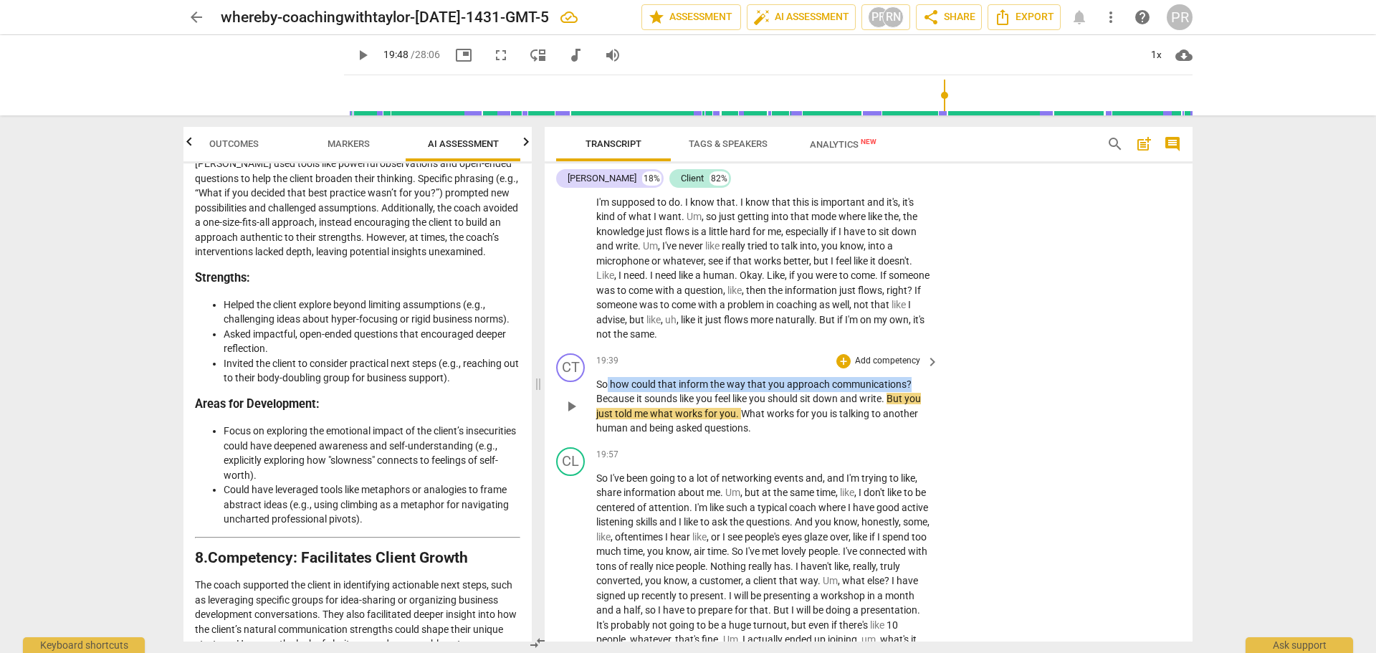
drag, startPoint x: 609, startPoint y: 424, endPoint x: 929, endPoint y: 429, distance: 319.7
click at [929, 429] on div "So how could that inform the way that you approach communications ? Because it …" at bounding box center [768, 406] width 344 height 59
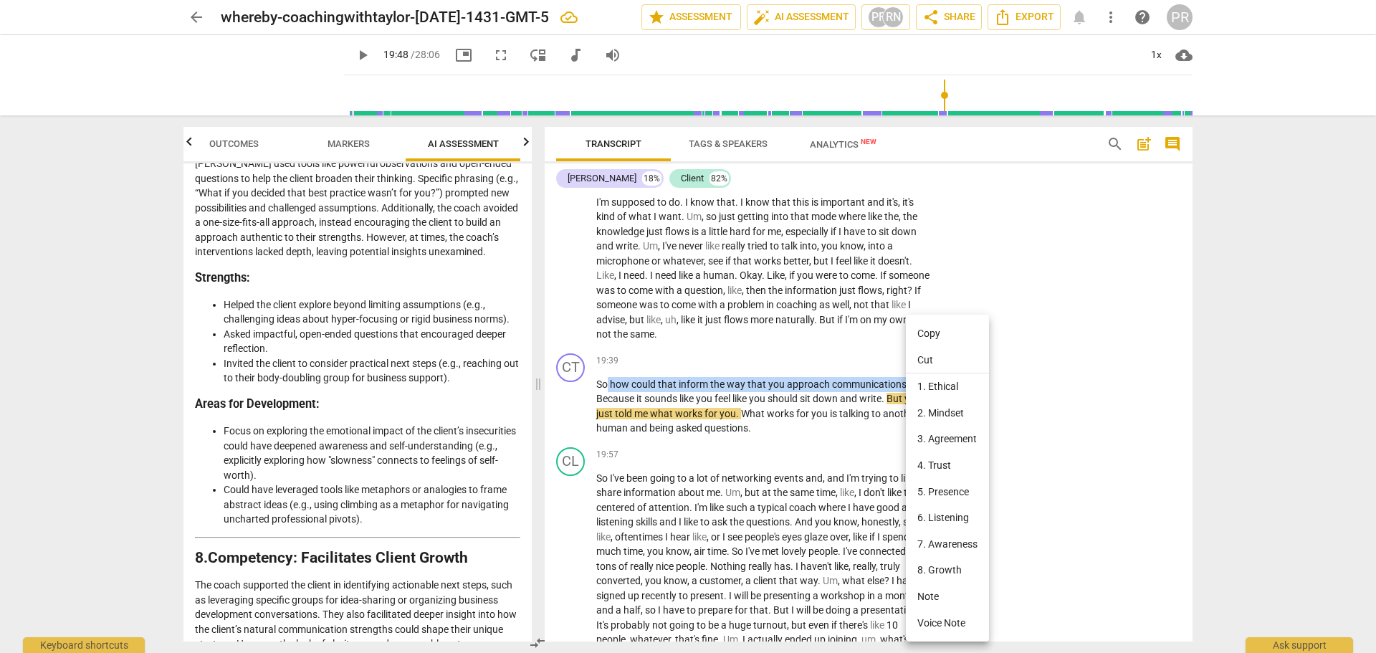
click at [930, 337] on li "Copy" at bounding box center [947, 333] width 83 height 27
copy p "how could that inform the way that you approach communications ?"
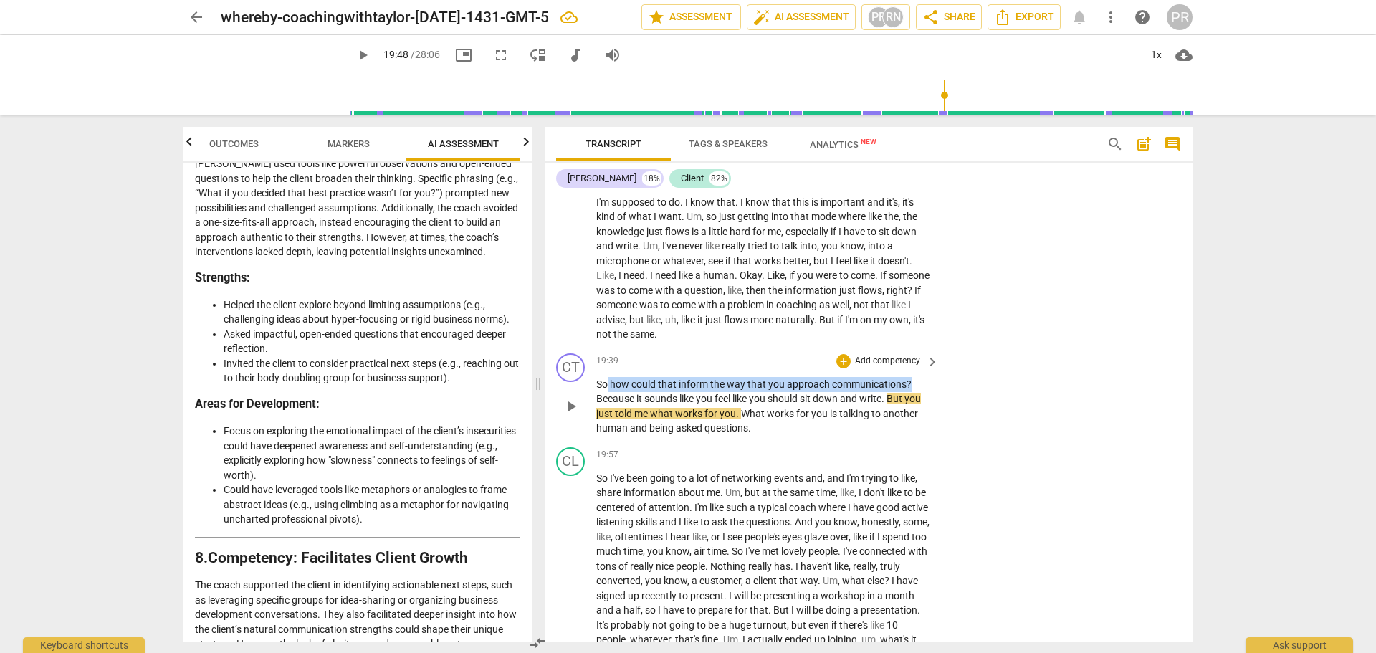
drag, startPoint x: 609, startPoint y: 424, endPoint x: 915, endPoint y: 418, distance: 306.1
click at [915, 418] on div "19:39 + Add competency keyboard_arrow_right So how could that inform the way th…" at bounding box center [768, 394] width 344 height 82
click at [916, 406] on div "+" at bounding box center [923, 409] width 14 height 14
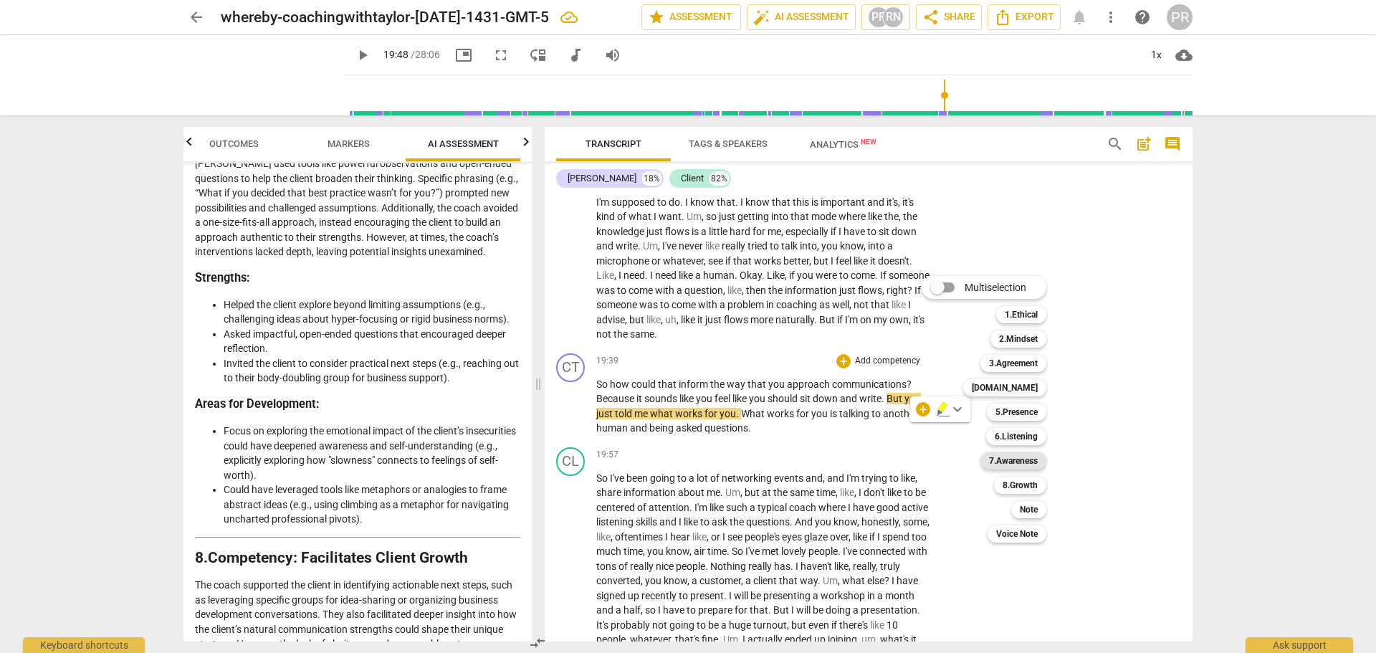
click at [1021, 461] on b "7.Awareness" at bounding box center [1013, 460] width 49 height 17
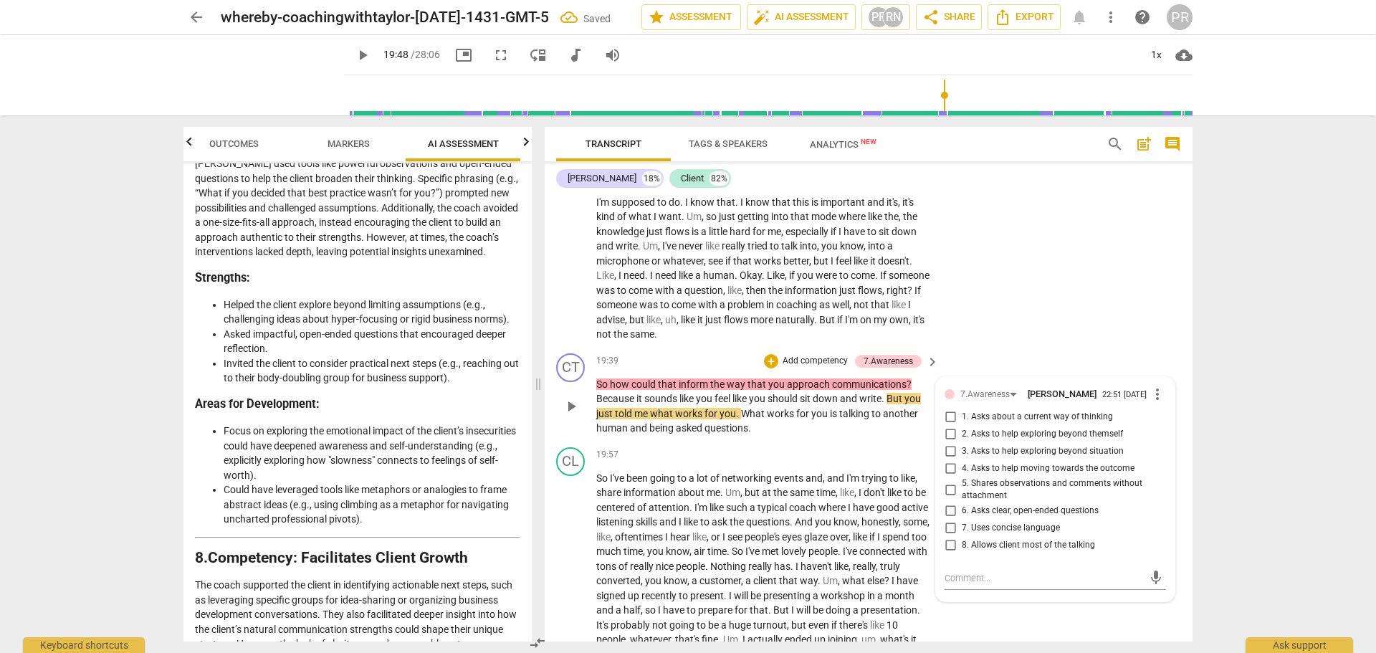
click at [993, 458] on span "3. Asks to help exploring beyond situation" at bounding box center [1043, 451] width 162 height 13
click at [962, 460] on input "3. Asks to help exploring beyond situation" at bounding box center [950, 451] width 23 height 17
click at [1009, 348] on div "CL play_arrow pause 17:44 + Add competency keyboard_arrow_right Uh , you get li…" at bounding box center [869, 183] width 648 height 329
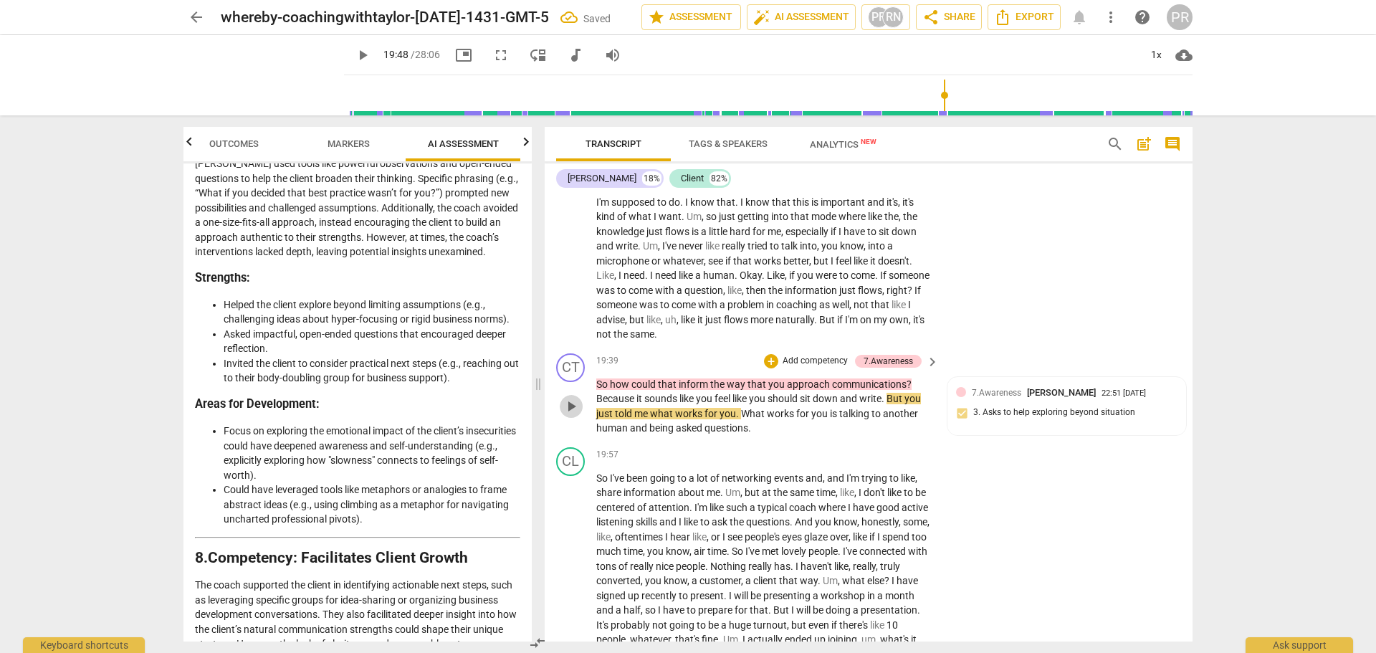
click at [575, 415] on span "play_arrow" at bounding box center [571, 406] width 17 height 17
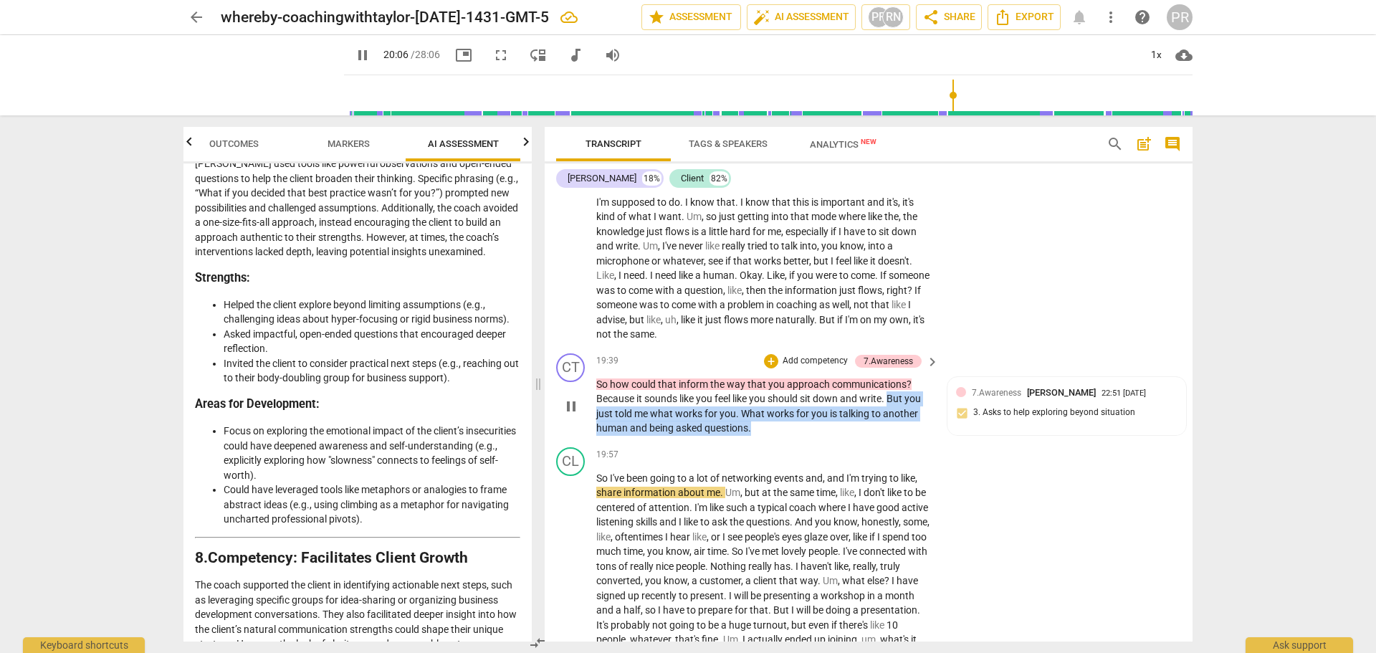
drag, startPoint x: 892, startPoint y: 447, endPoint x: 891, endPoint y: 467, distance: 20.8
click at [891, 436] on p "So how could that inform the way that you approach communications ? Because it …" at bounding box center [763, 406] width 335 height 59
click at [764, 454] on div "+" at bounding box center [765, 454] width 14 height 14
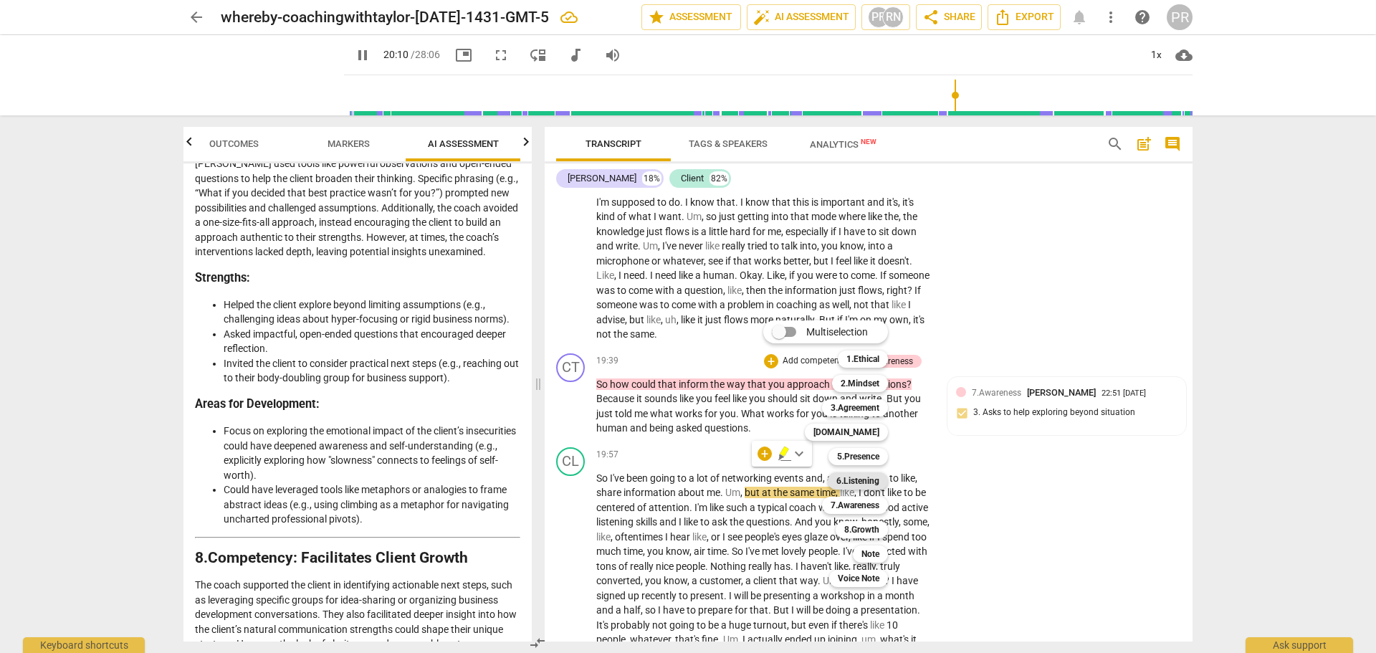
click at [871, 479] on b "6.Listening" at bounding box center [858, 480] width 43 height 17
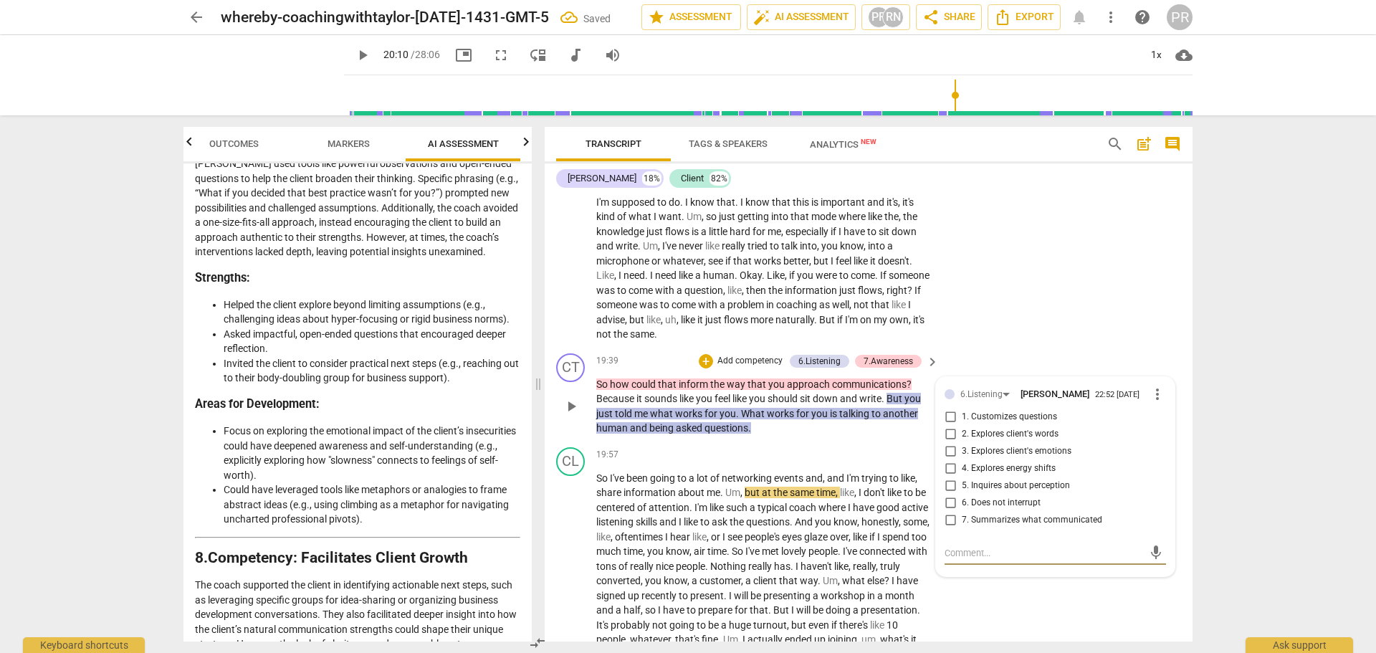
click at [1006, 441] on span "2. Explores client's words" at bounding box center [1010, 434] width 97 height 13
click at [962, 443] on input "2. Explores client's words" at bounding box center [950, 434] width 23 height 17
click at [1003, 348] on div "CL play_arrow pause 17:44 + Add competency keyboard_arrow_right Uh , you get li…" at bounding box center [869, 183] width 648 height 329
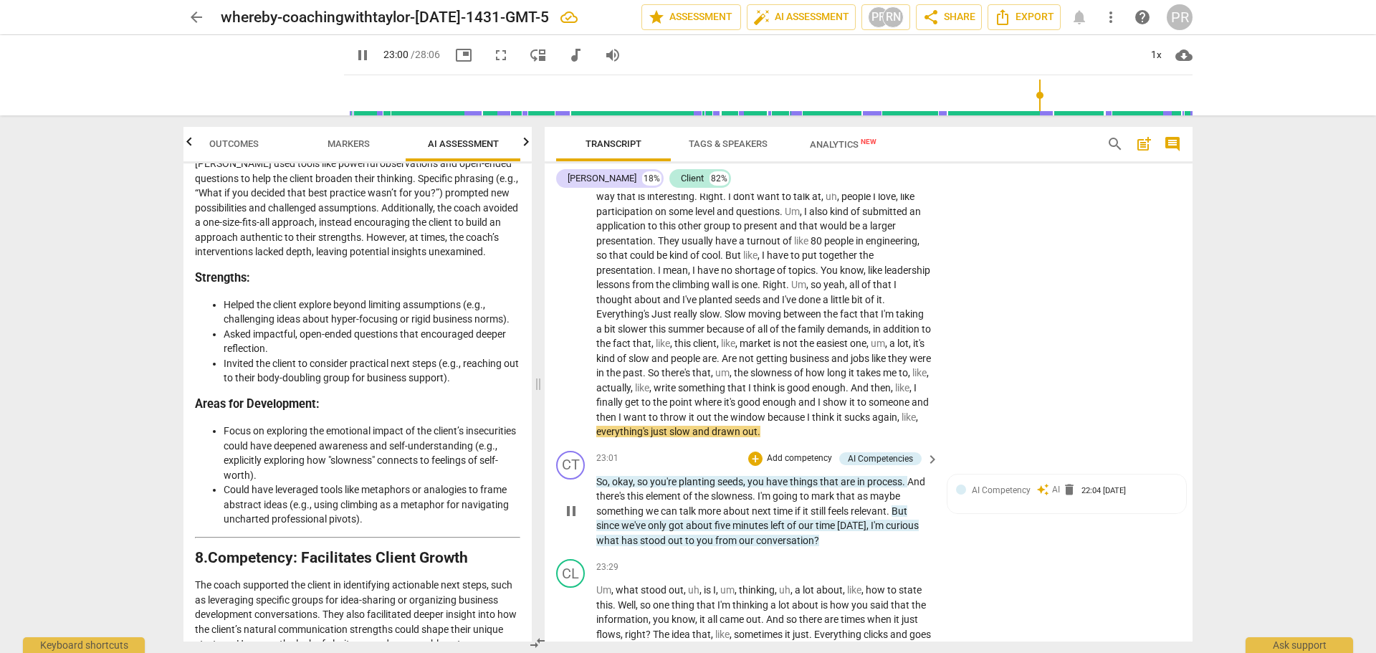
scroll to position [4945, 0]
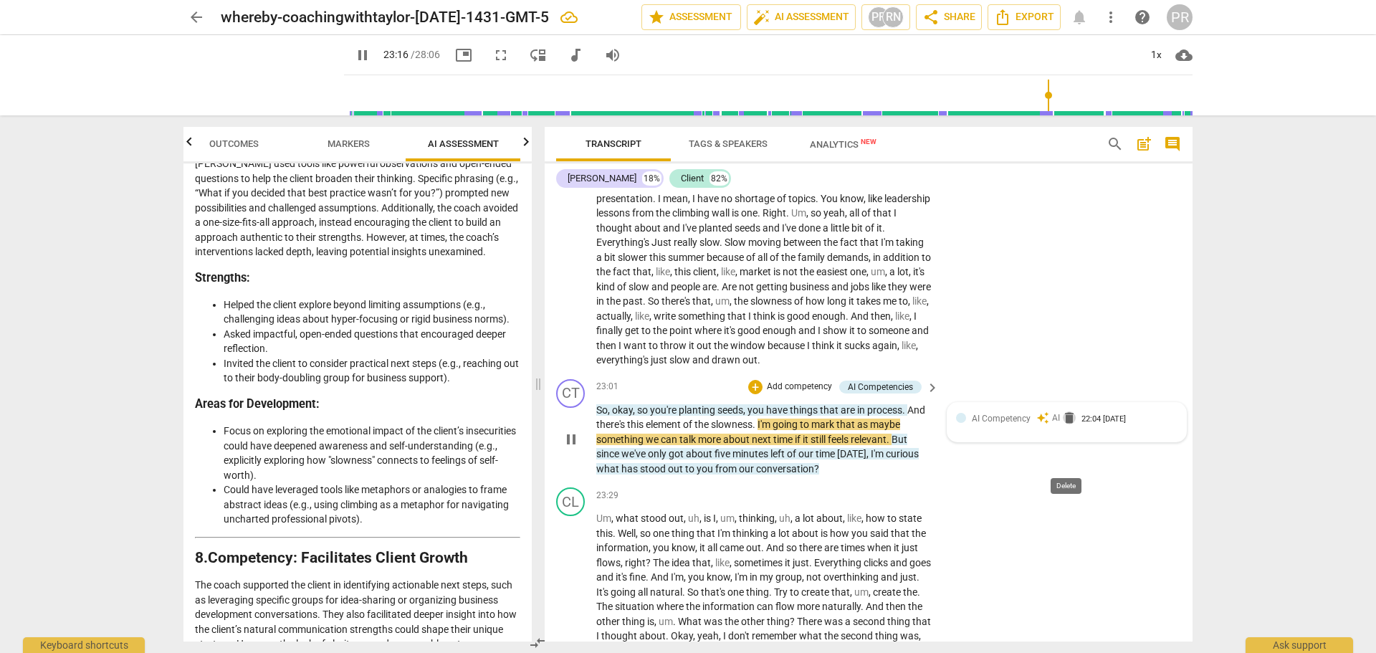
click at [1066, 425] on span "delete" at bounding box center [1069, 418] width 14 height 14
click at [1064, 425] on span "delete" at bounding box center [1069, 418] width 14 height 14
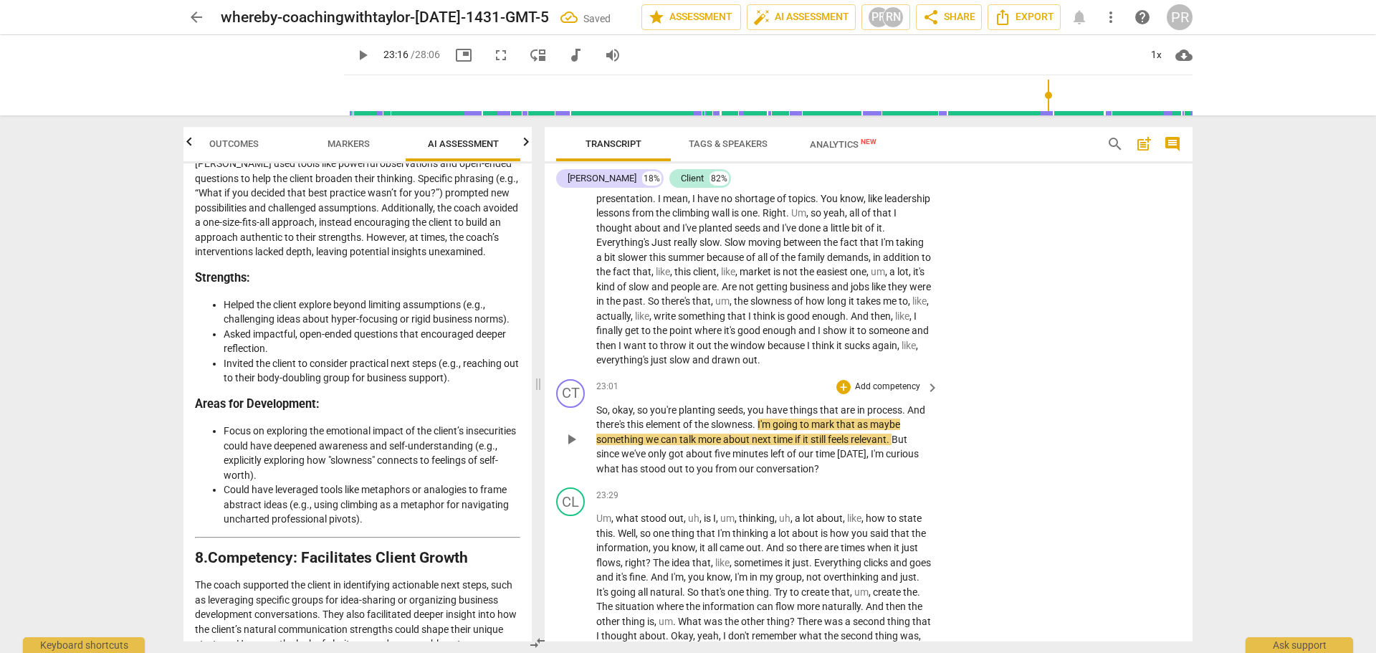
click at [948, 482] on div "CT play_arrow pause 23:01 + Add competency keyboard_arrow_right So , okay , so …" at bounding box center [869, 427] width 648 height 109
click at [570, 448] on span "play_arrow" at bounding box center [571, 439] width 17 height 17
click at [573, 448] on span "pause" at bounding box center [571, 439] width 17 height 17
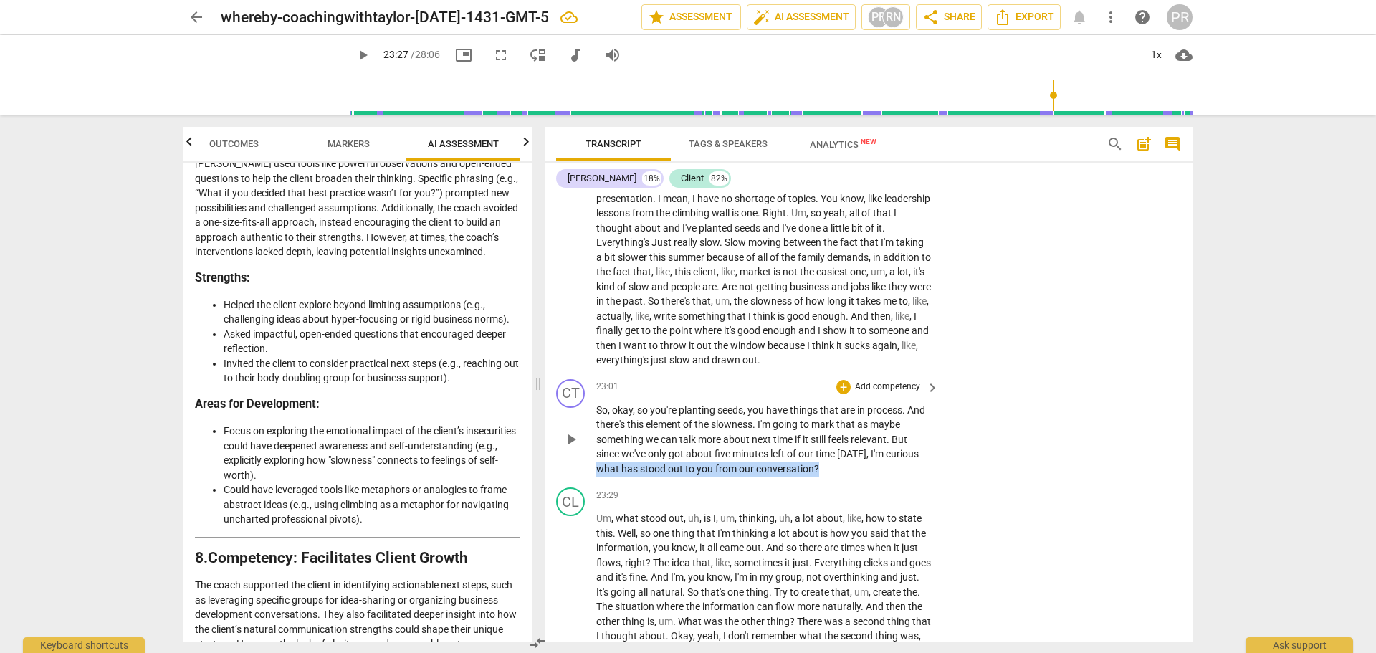
drag, startPoint x: 600, startPoint y: 510, endPoint x: 821, endPoint y: 518, distance: 220.9
click at [821, 477] on p "So , okay , so you're planting seeds , you have things that are in process . An…" at bounding box center [763, 440] width 335 height 74
click at [825, 493] on div "+" at bounding box center [831, 494] width 14 height 14
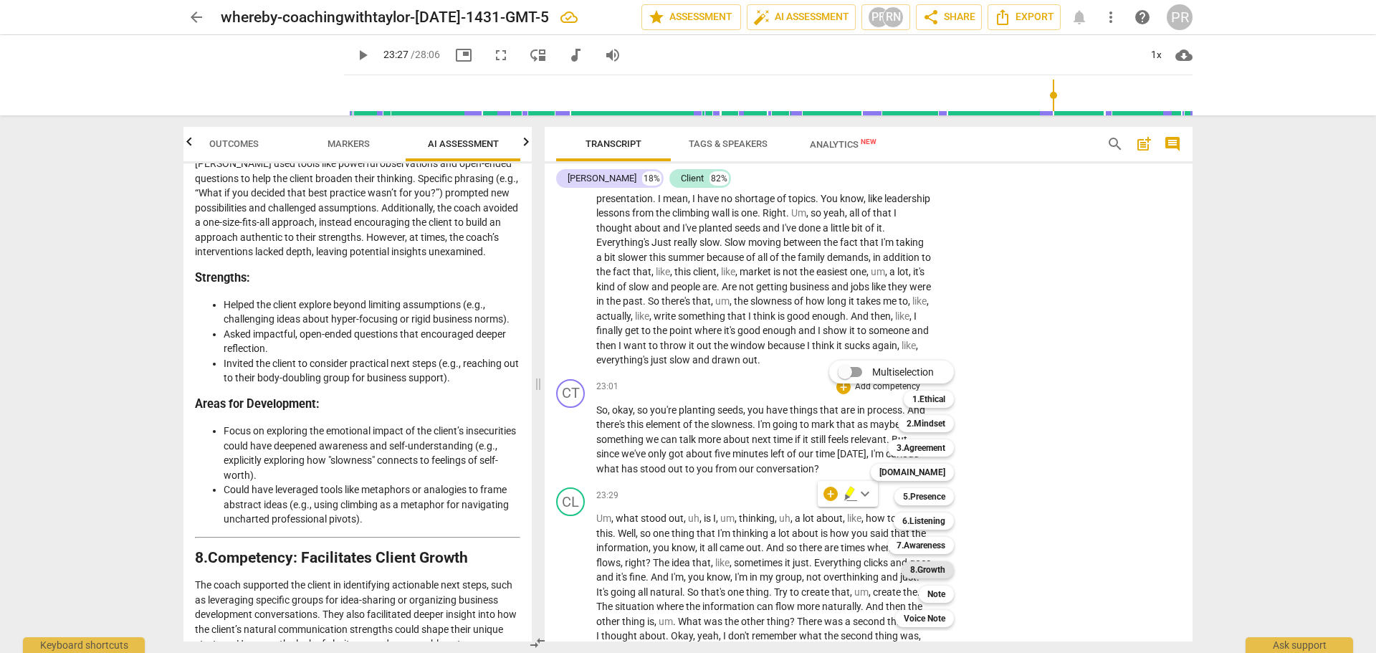
click at [945, 571] on b "8.Growth" at bounding box center [927, 569] width 35 height 17
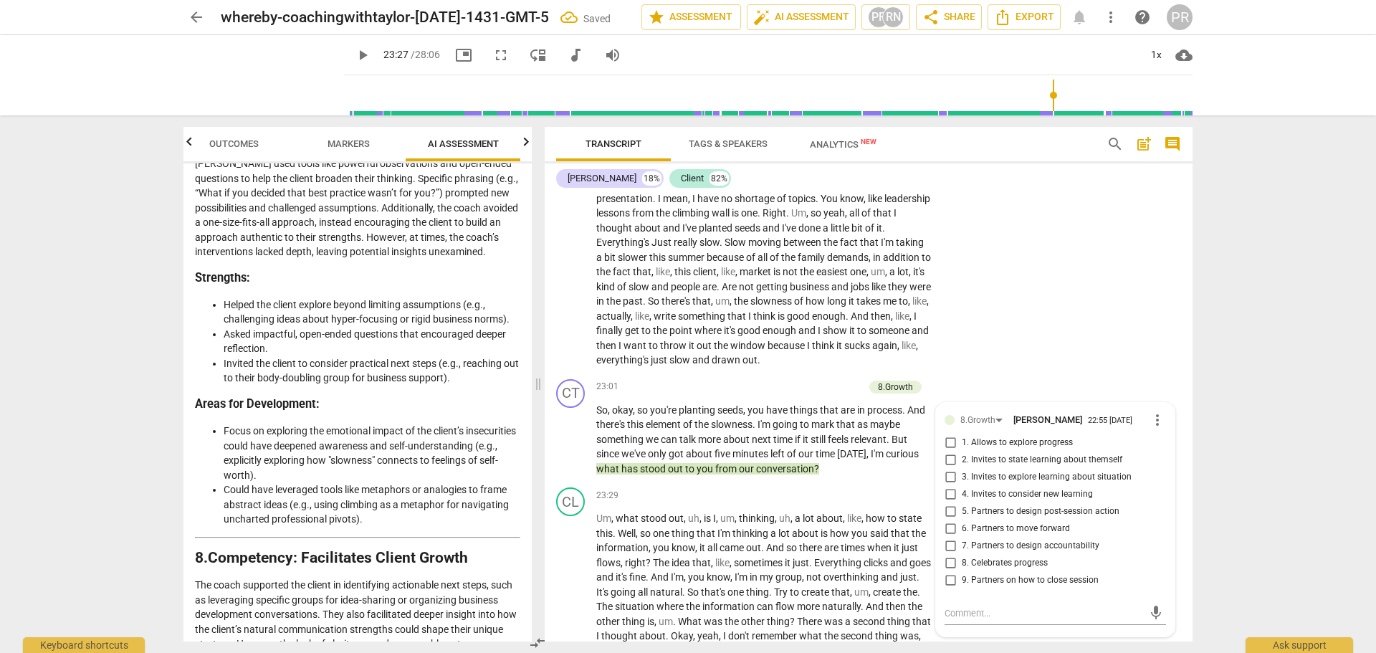
scroll to position [5185, 0]
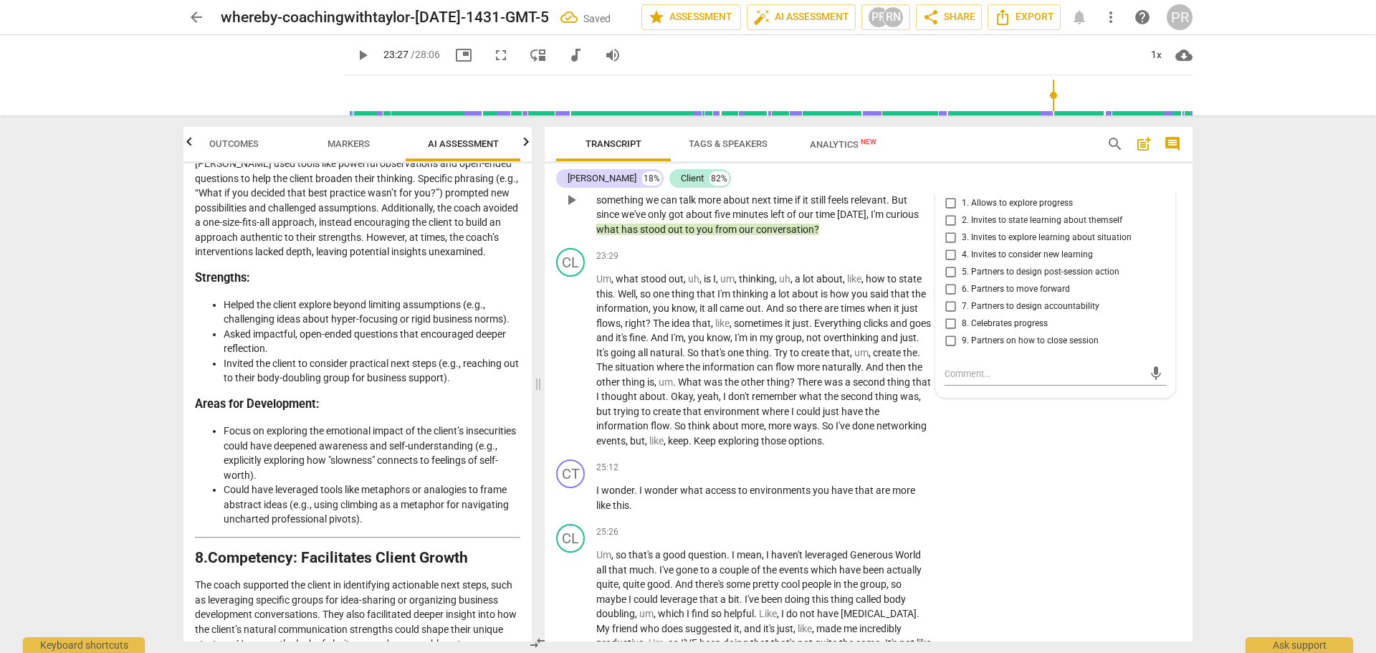
click at [974, 210] on span "1. Allows to explore progress" at bounding box center [1017, 203] width 111 height 13
click at [962, 212] on input "1. Allows to explore progress" at bounding box center [950, 203] width 23 height 17
click at [825, 237] on p "So , okay , so you're planting seeds , you have things that are in process . An…" at bounding box center [763, 200] width 335 height 74
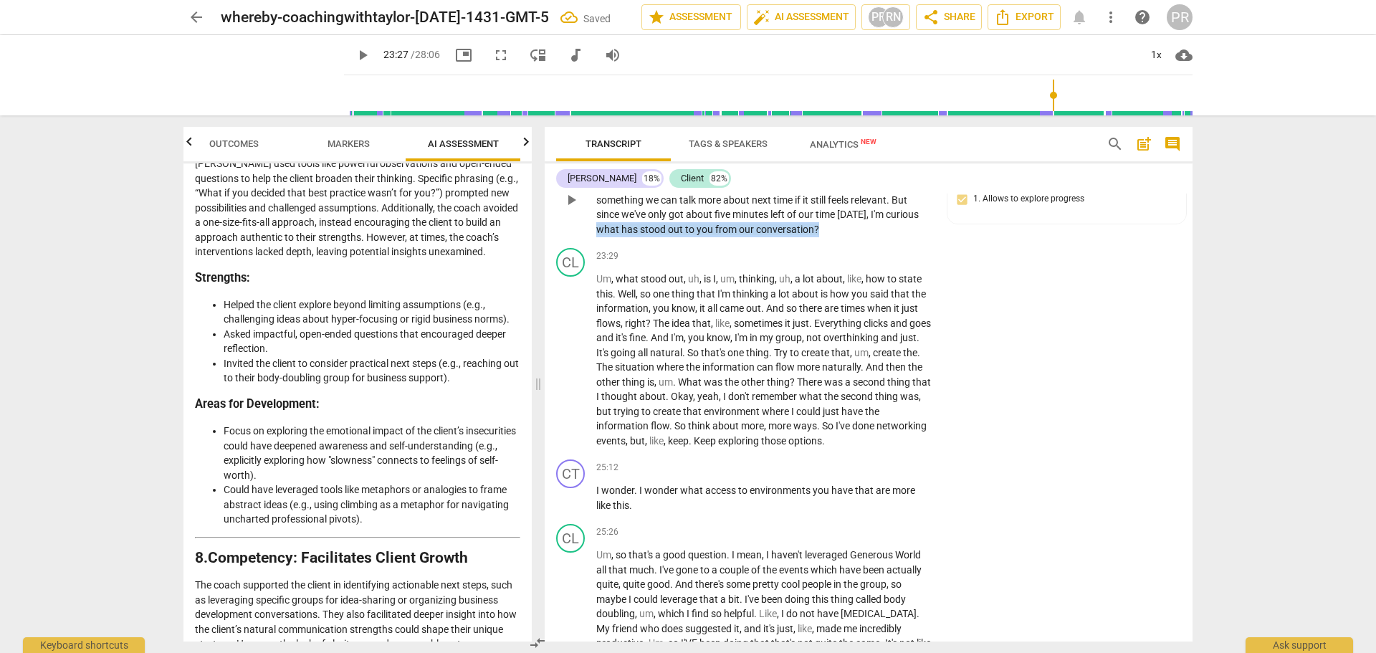
drag, startPoint x: 825, startPoint y: 272, endPoint x: 594, endPoint y: 268, distance: 230.8
click at [594, 243] on div "CT play_arrow pause 23:01 + Add competency 8.Growth keyboard_arrow_right So , o…" at bounding box center [869, 188] width 648 height 109
copy p "what has stood out to you from our conversation ?"
click at [578, 369] on span "play_arrow" at bounding box center [571, 360] width 17 height 17
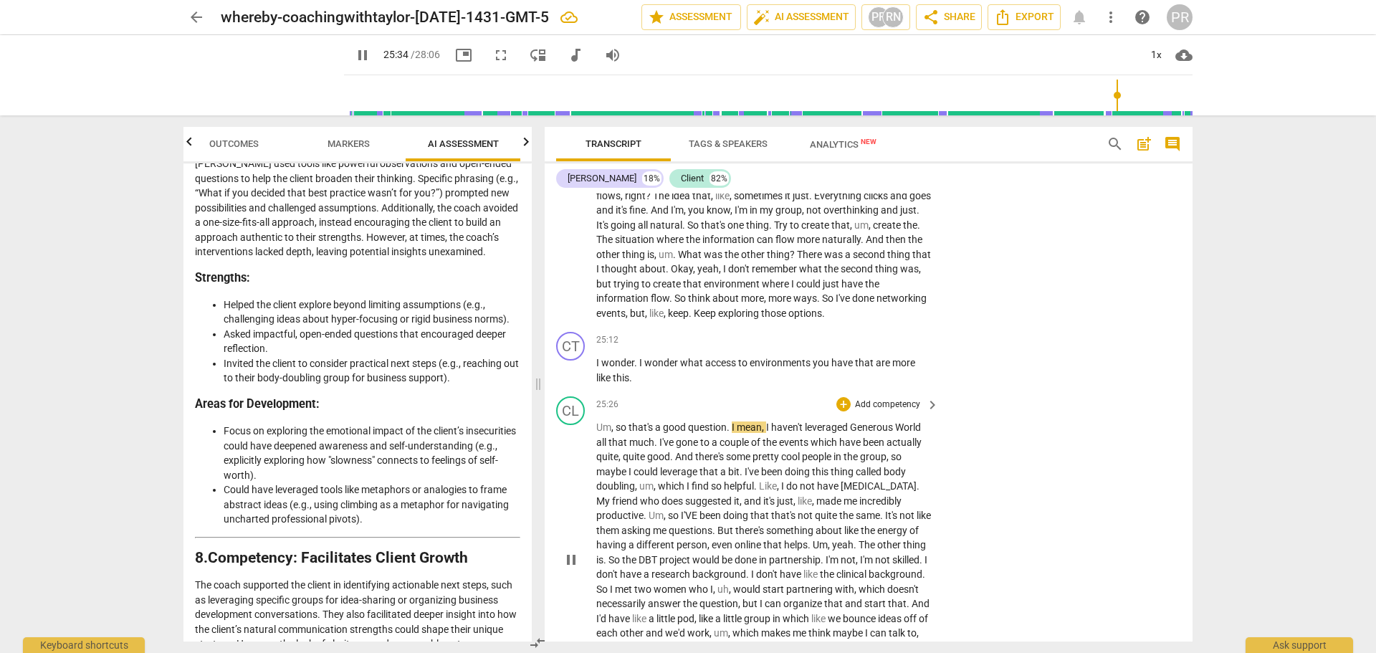
scroll to position [5328, 0]
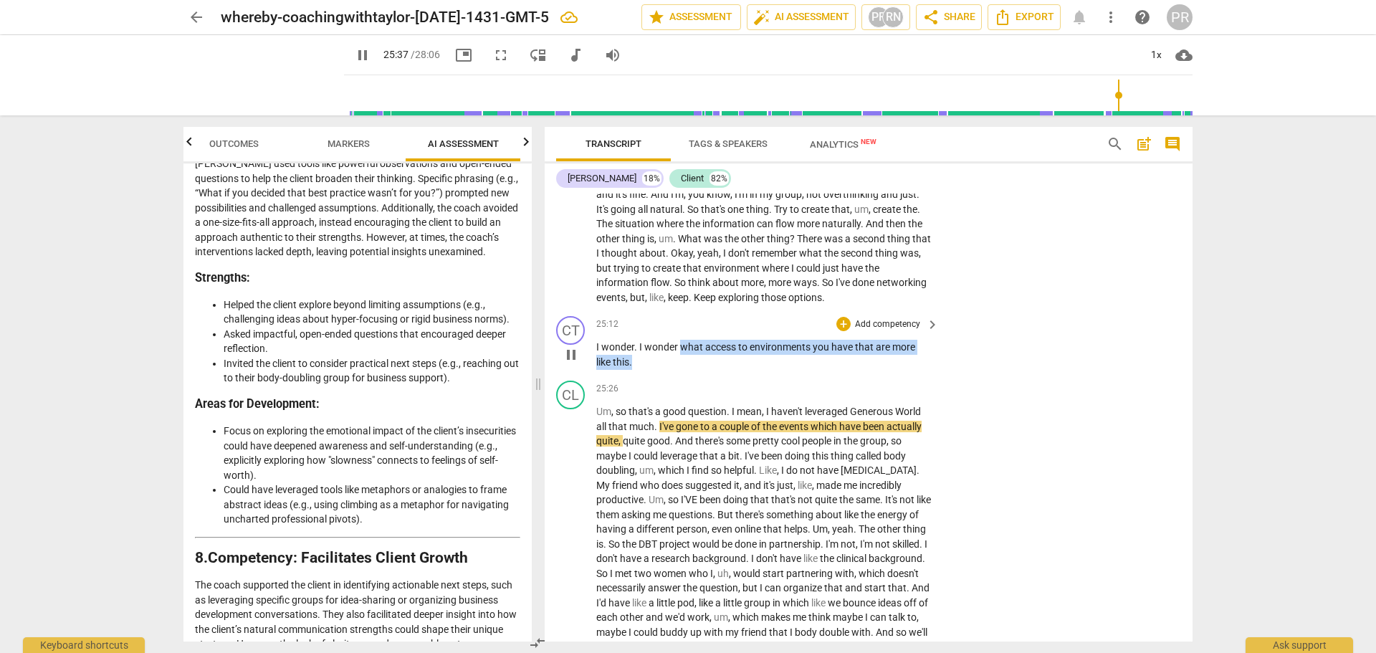
drag, startPoint x: 680, startPoint y: 393, endPoint x: 690, endPoint y: 406, distance: 17.4
click at [690, 369] on p "I wonder . I wonder what access to environments you have that are more like thi…" at bounding box center [763, 354] width 335 height 29
click at [642, 389] on div "+" at bounding box center [646, 387] width 14 height 14
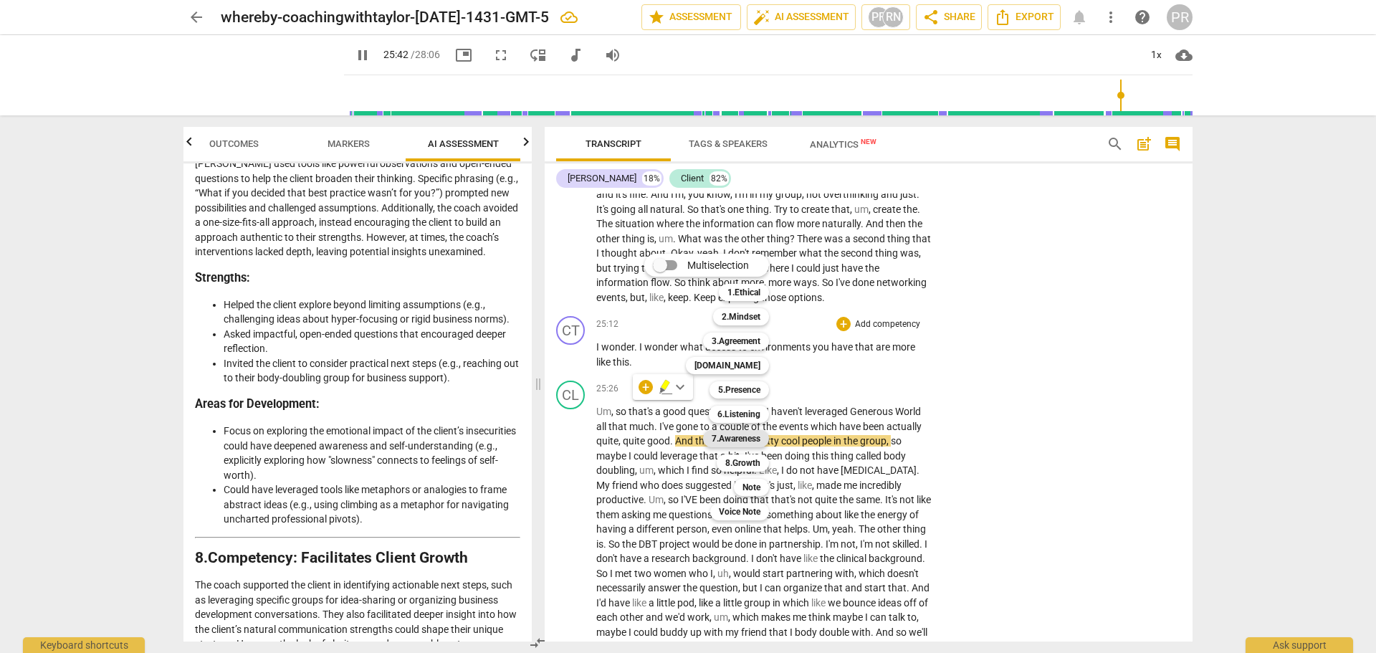
click at [755, 440] on b "7.Awareness" at bounding box center [736, 438] width 49 height 17
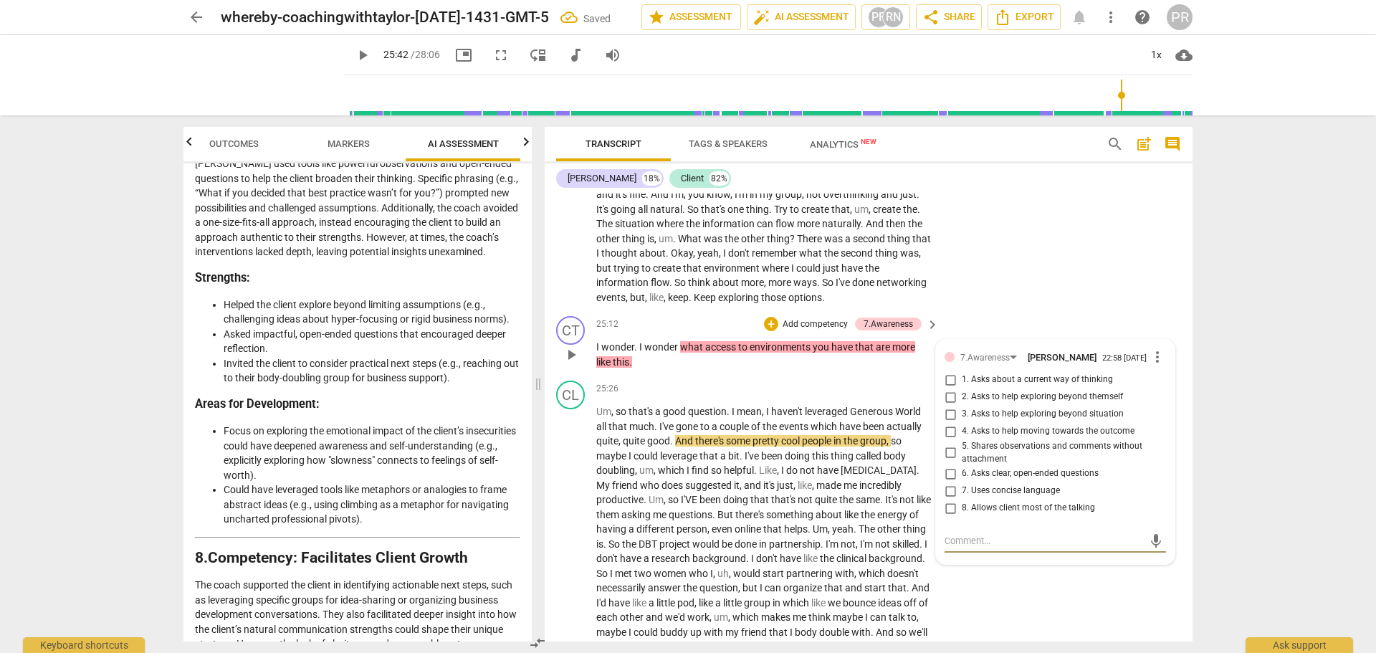
click at [948, 389] on input "1. Asks about a current way of thinking" at bounding box center [950, 379] width 23 height 17
click at [993, 310] on div "CL play_arrow pause 23:29 + Add competency keyboard_arrow_right Um , what stood…" at bounding box center [869, 204] width 648 height 211
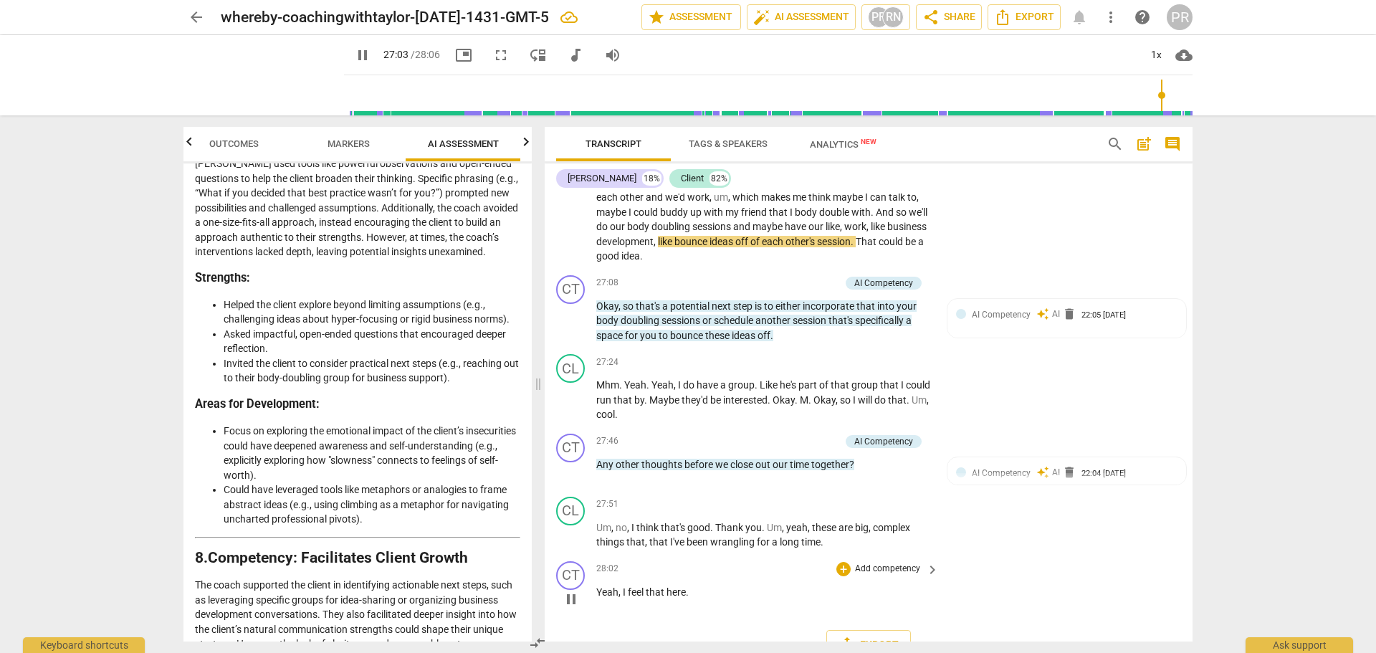
scroll to position [5758, 0]
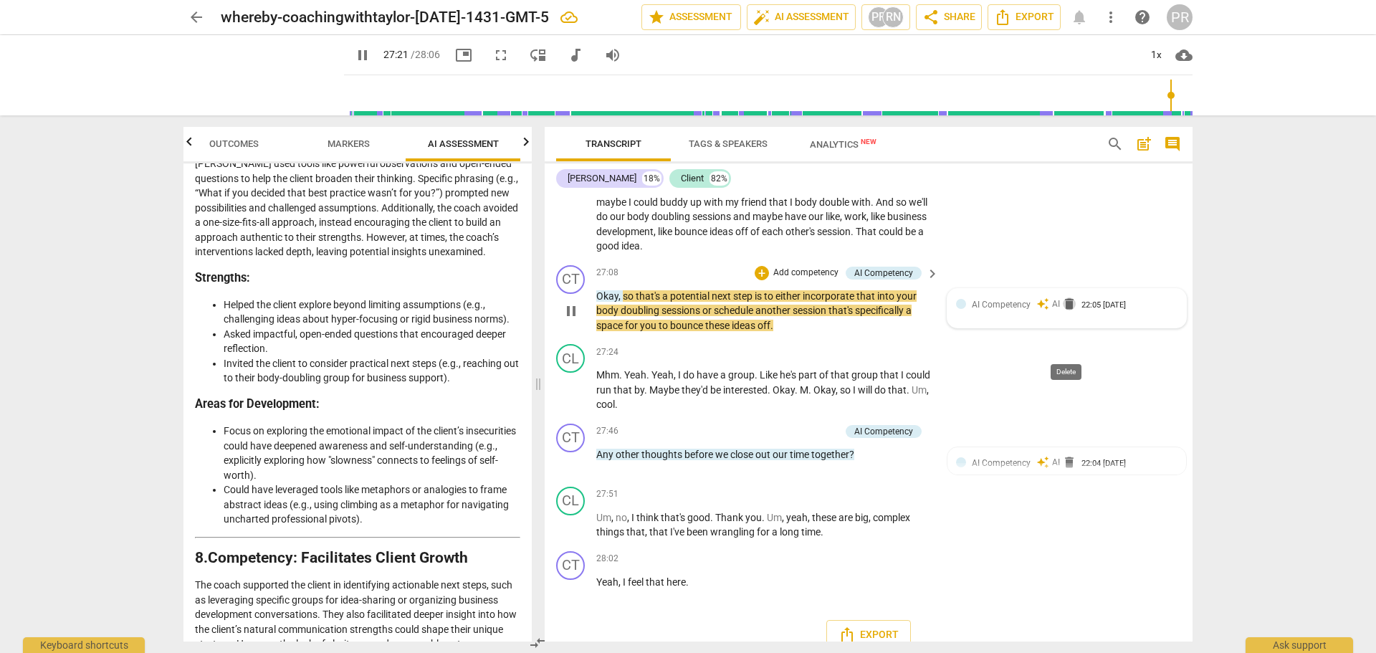
click at [1065, 311] on span "delete" at bounding box center [1069, 304] width 14 height 14
click at [971, 339] on div "CT play_arrow pause 27:08 + Add competency keyboard_arrow_right Okay , so that'…" at bounding box center [869, 299] width 648 height 80
click at [571, 399] on span "play_arrow" at bounding box center [571, 389] width 17 height 17
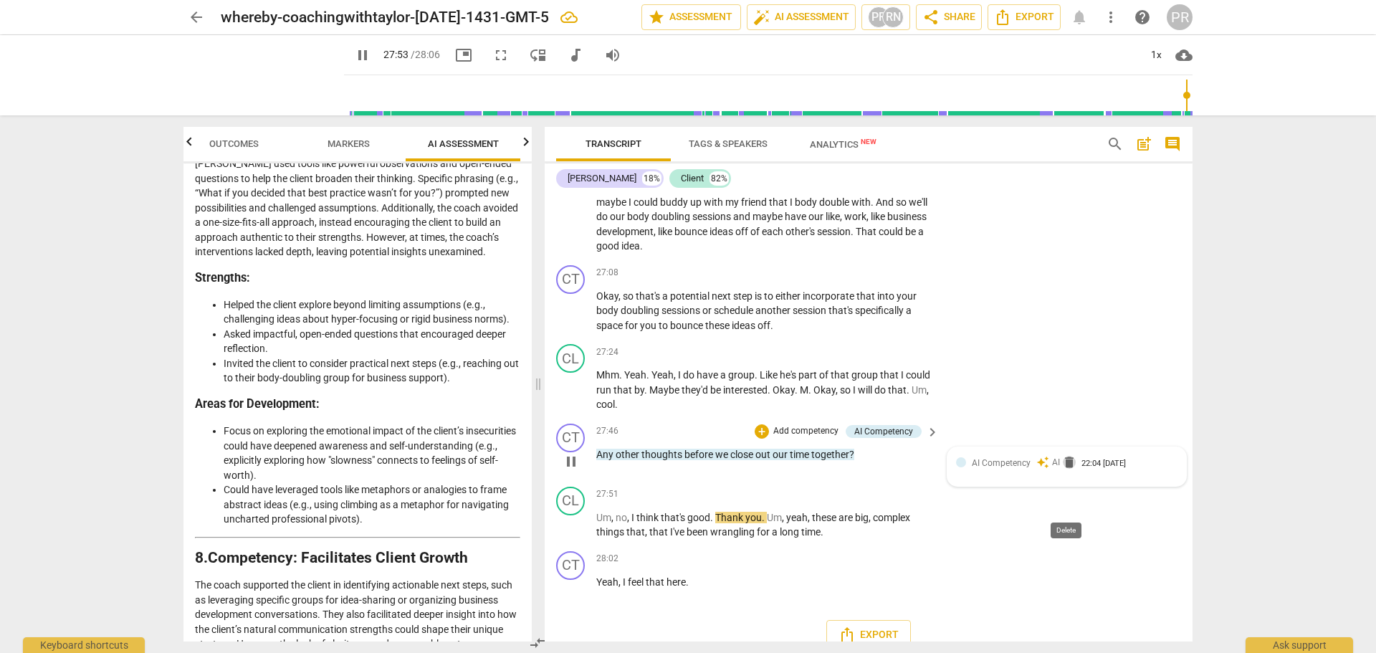
click at [1067, 470] on span "delete" at bounding box center [1069, 462] width 14 height 14
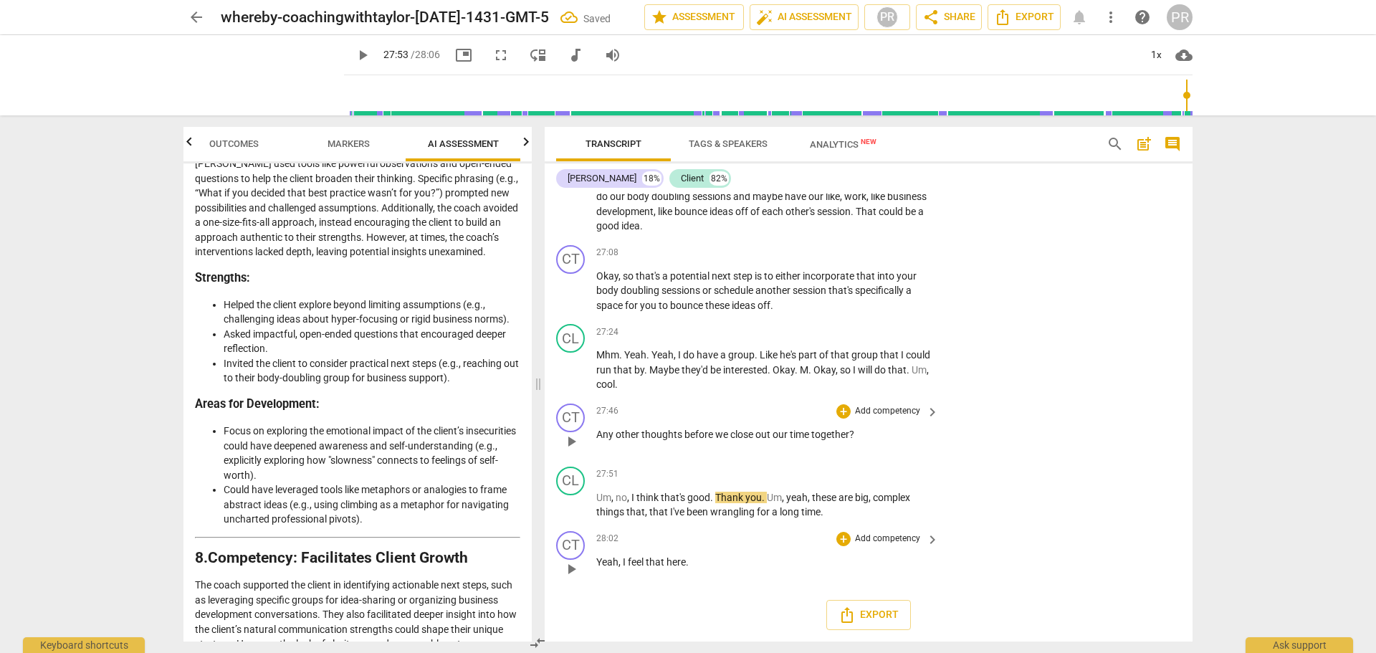
scroll to position [5822, 0]
drag, startPoint x: 864, startPoint y: 432, endPoint x: 593, endPoint y: 440, distance: 271.8
click at [593, 440] on div "CT play_arrow pause 27:46 + Add competency keyboard_arrow_right Any other thoug…" at bounding box center [869, 429] width 648 height 63
copy p "Any other thoughts before we close out our time together ?"
click at [867, 414] on div "+" at bounding box center [868, 416] width 14 height 14
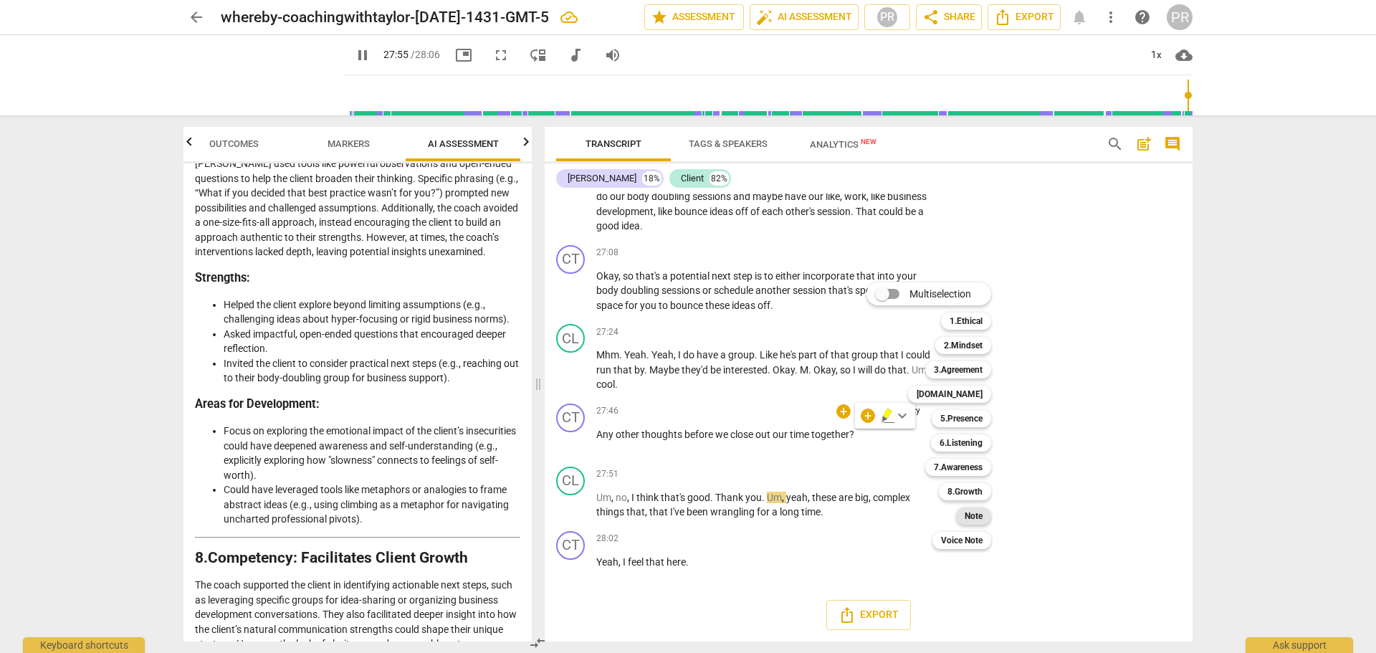
click at [971, 517] on b "Note" at bounding box center [974, 515] width 18 height 17
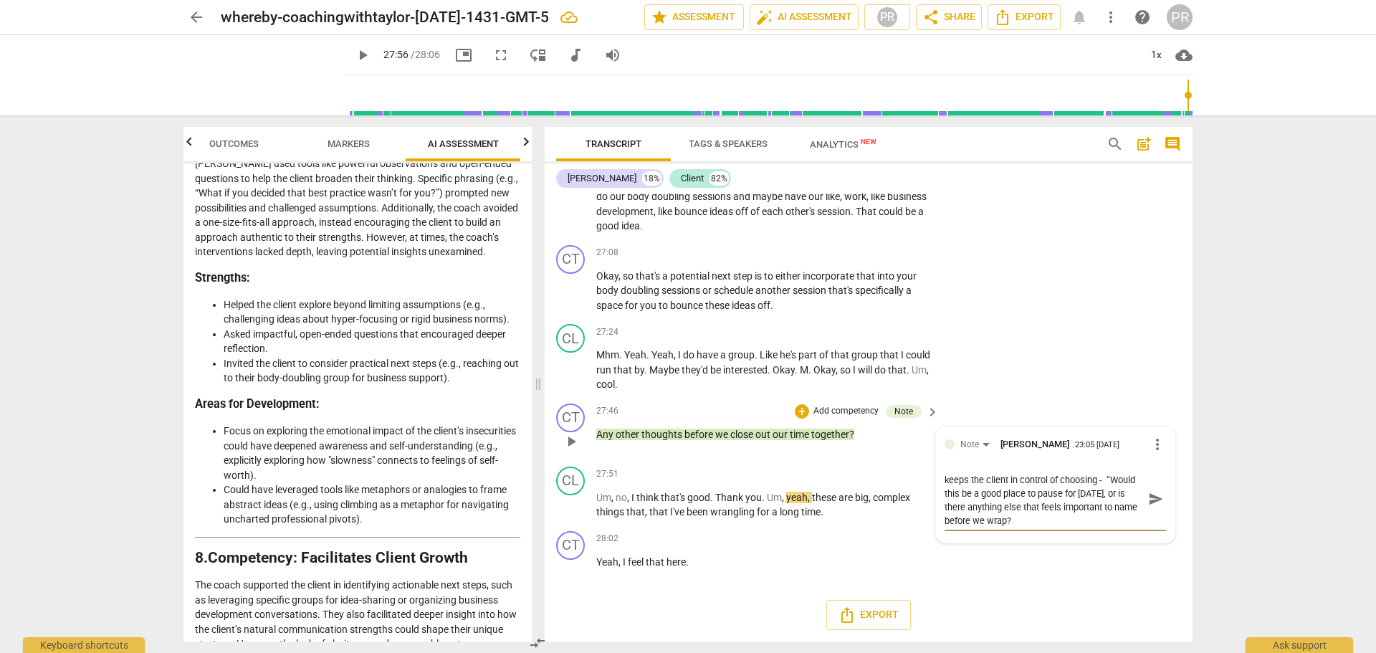
scroll to position [14, 0]
click at [1149, 496] on span "send" at bounding box center [1156, 499] width 16 height 16
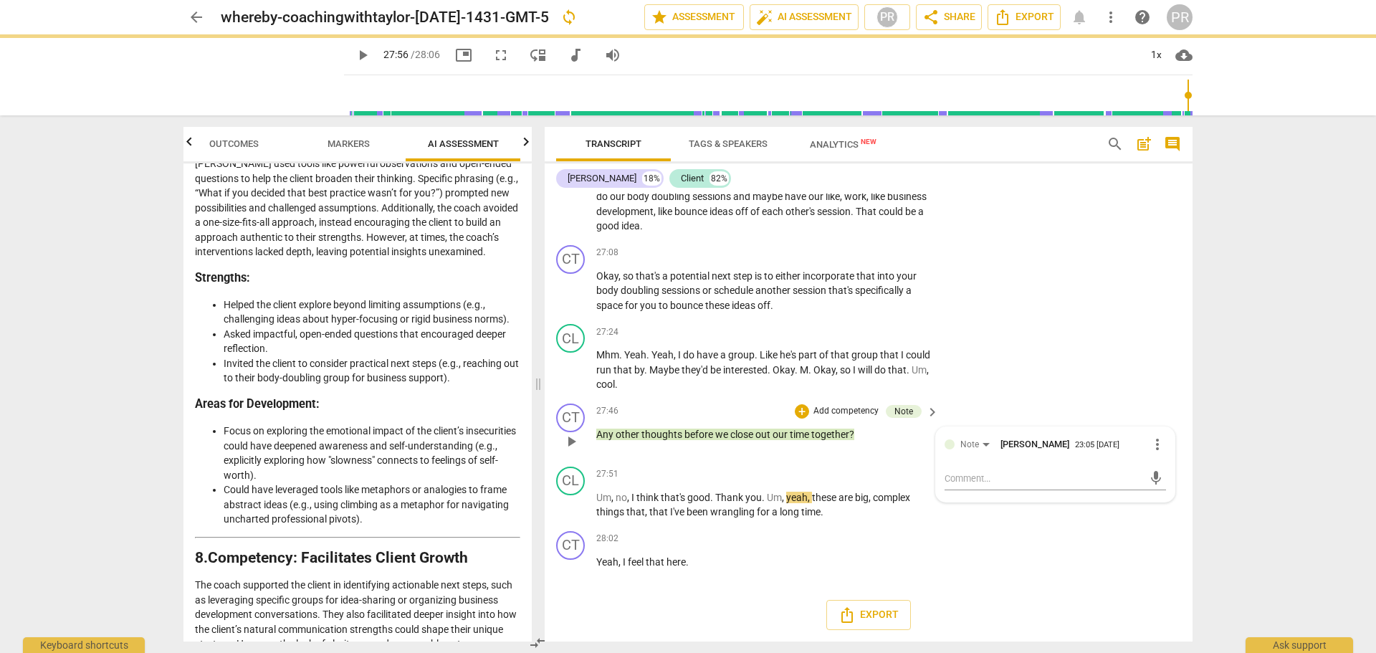
scroll to position [0, 0]
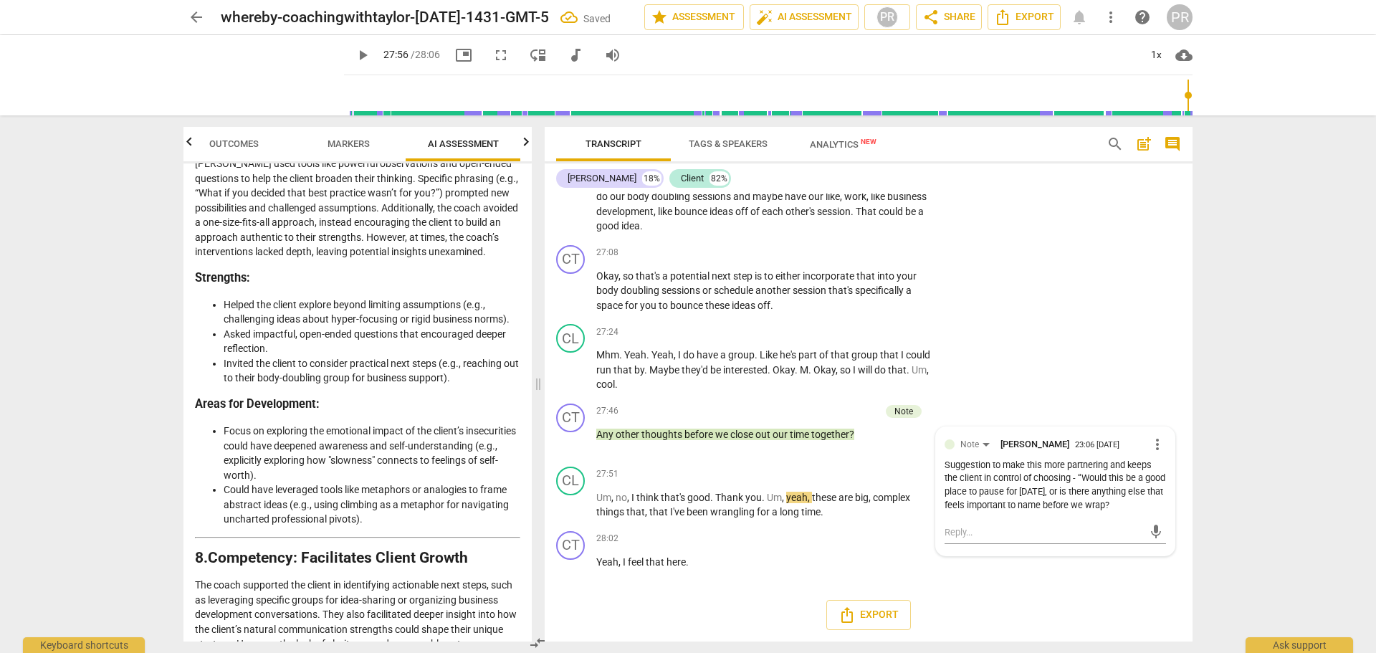
click at [739, 596] on div "Export" at bounding box center [869, 614] width 648 height 53
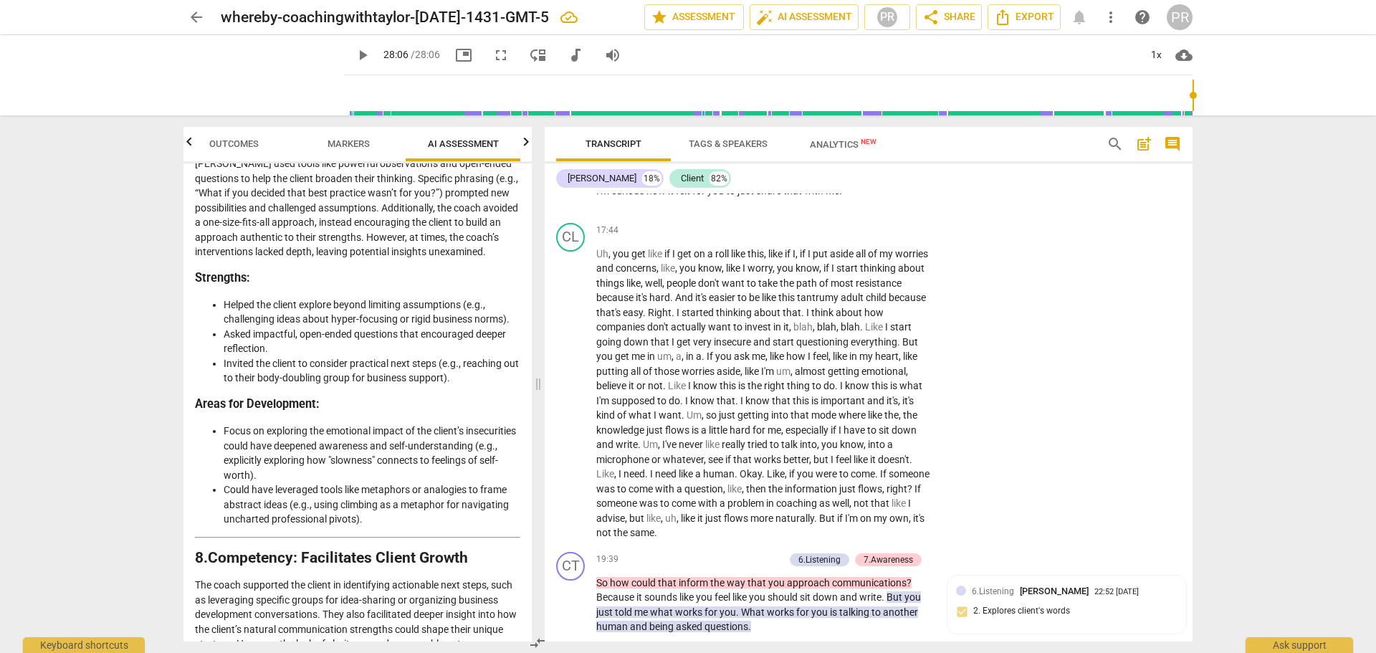
scroll to position [3958, 0]
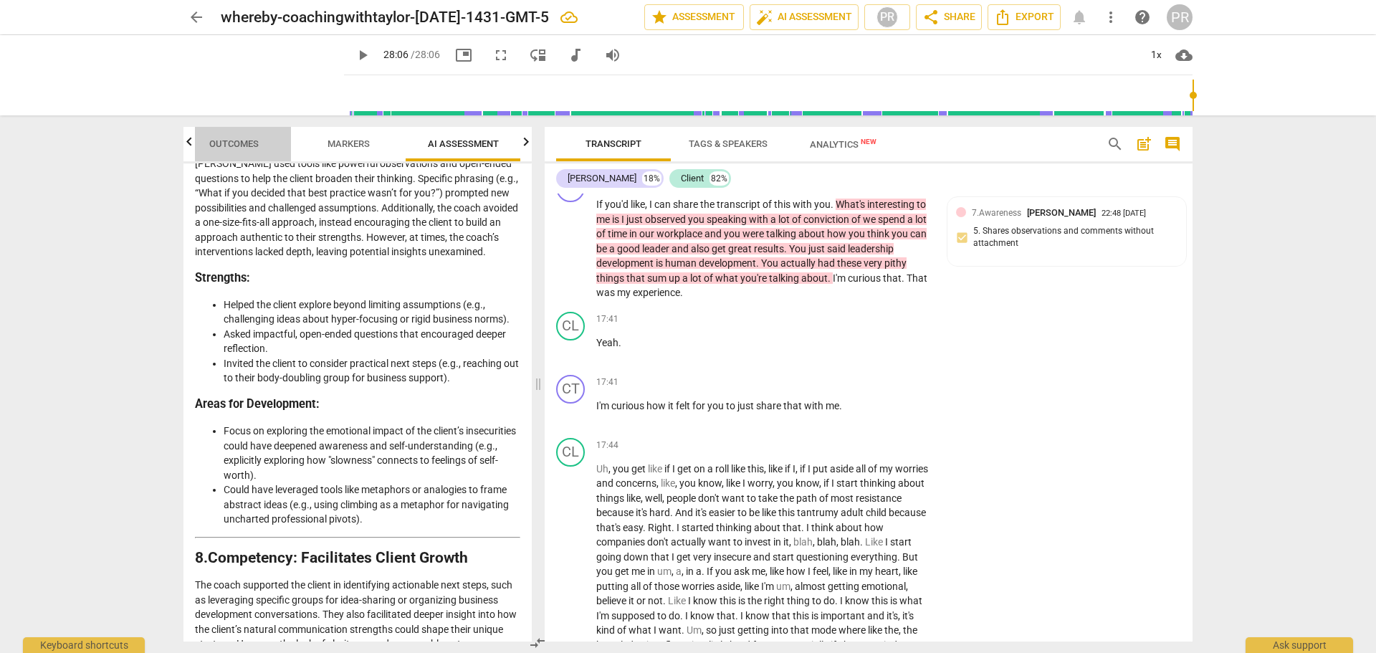
click at [232, 146] on span "Outcomes" at bounding box center [233, 143] width 49 height 11
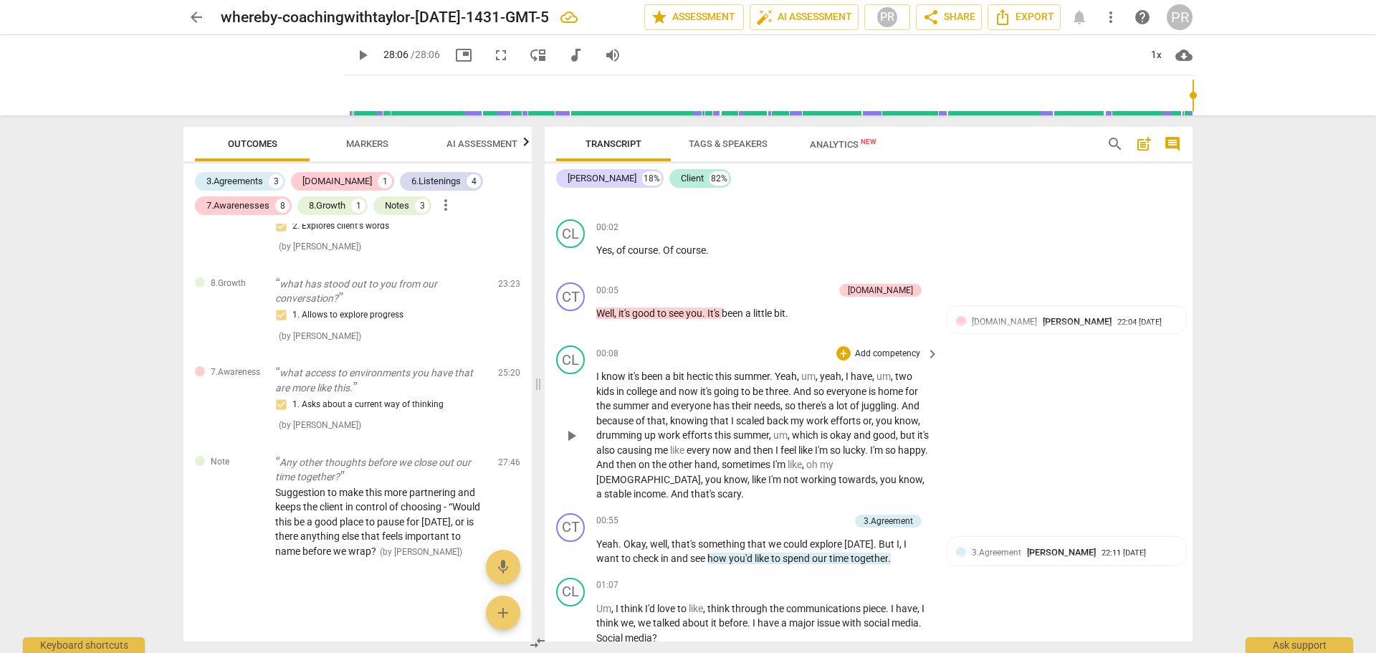
scroll to position [0, 0]
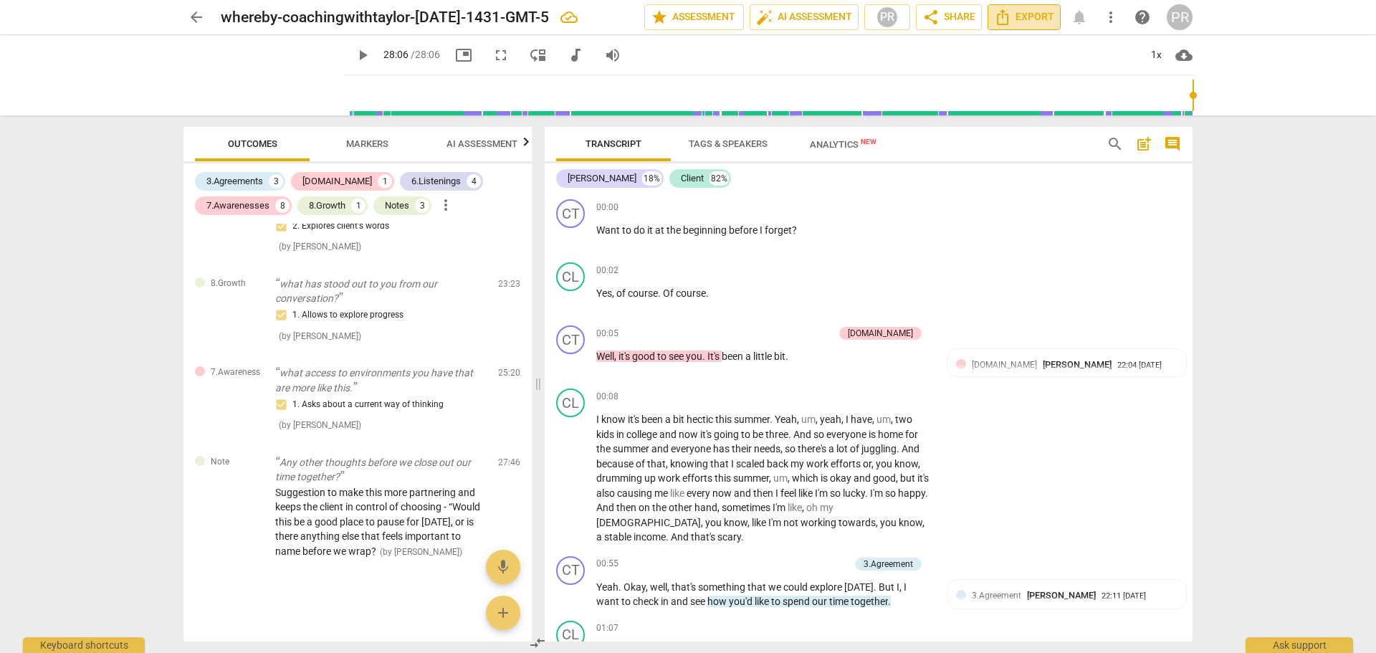
click at [1021, 15] on span "Export" at bounding box center [1024, 17] width 60 height 17
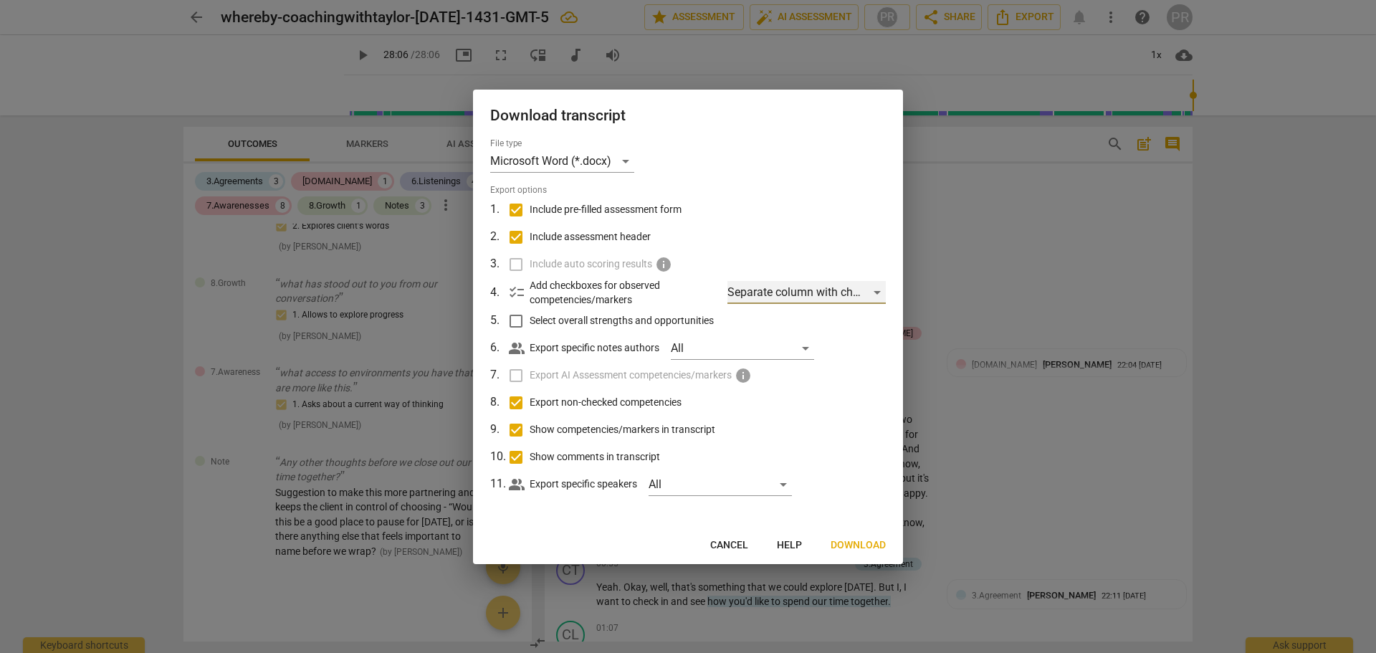
click at [881, 296] on div "Separate column with check marks" at bounding box center [807, 292] width 158 height 23
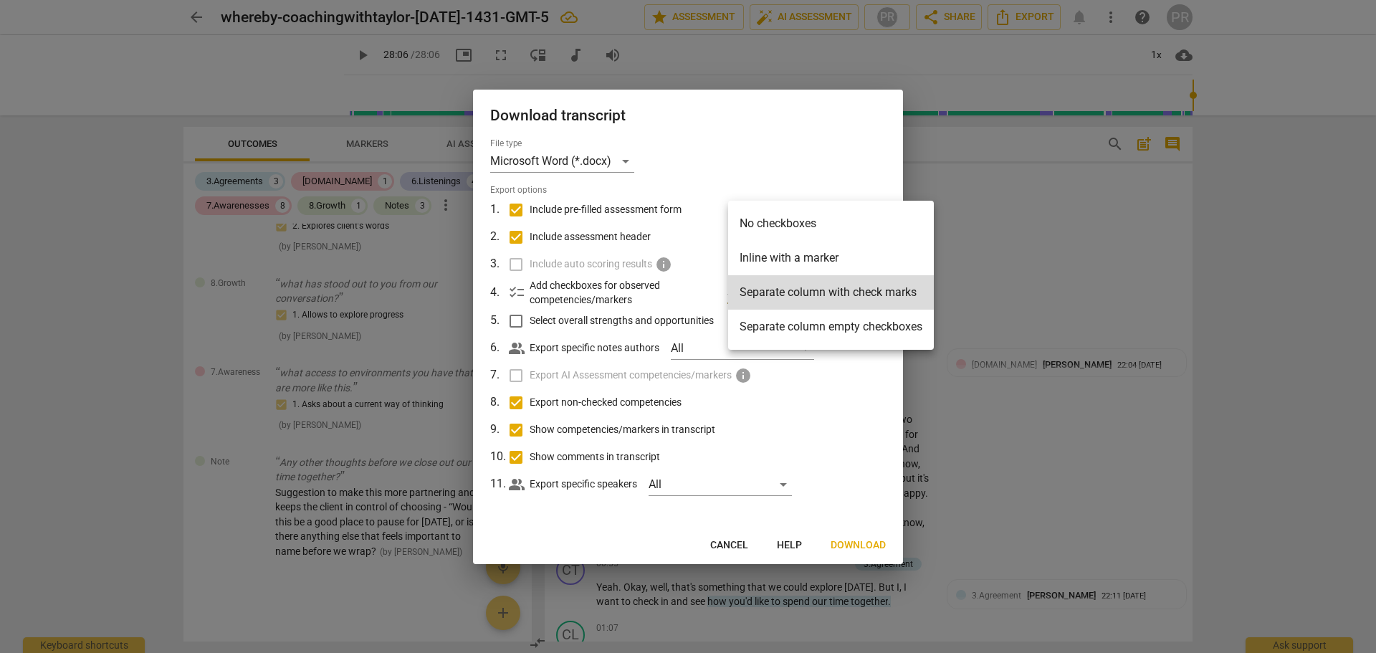
click at [853, 377] on div at bounding box center [688, 326] width 1376 height 653
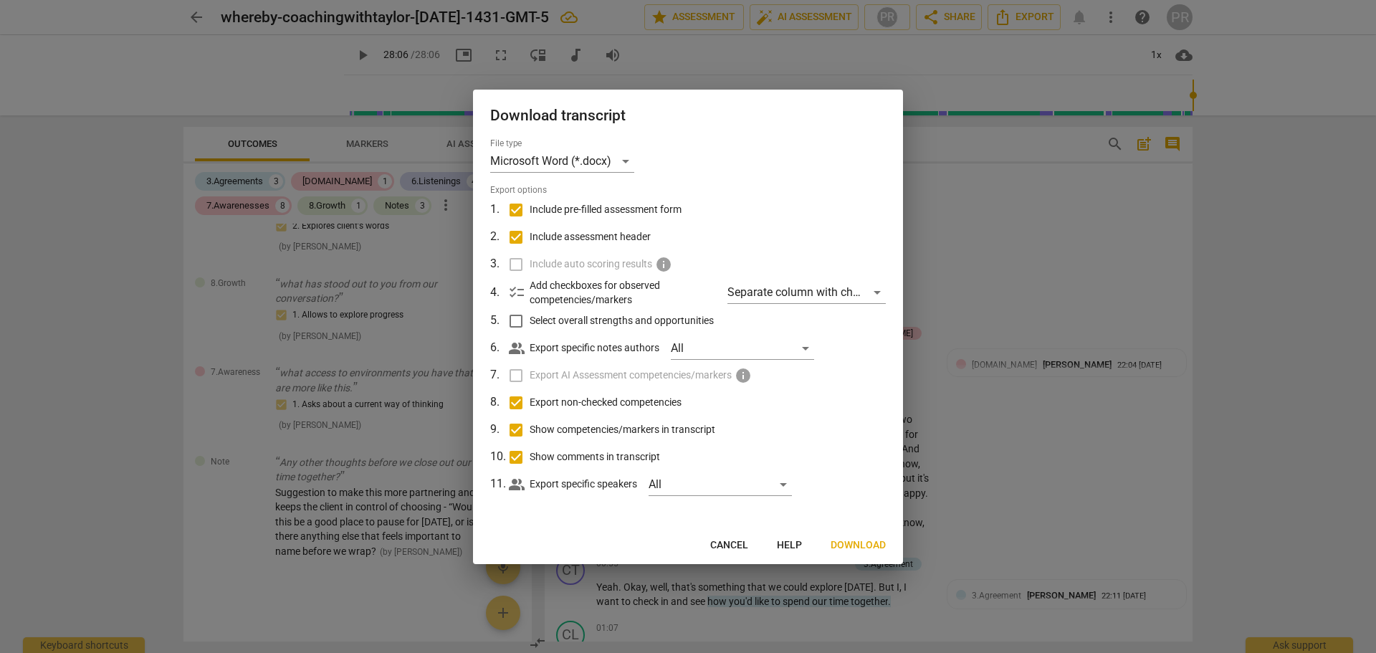
click at [854, 531] on div "Download transcript File type Microsoft Word (*.docx) Export options 1 . Includ…" at bounding box center [688, 327] width 430 height 475
click at [859, 543] on span "Download" at bounding box center [858, 545] width 55 height 14
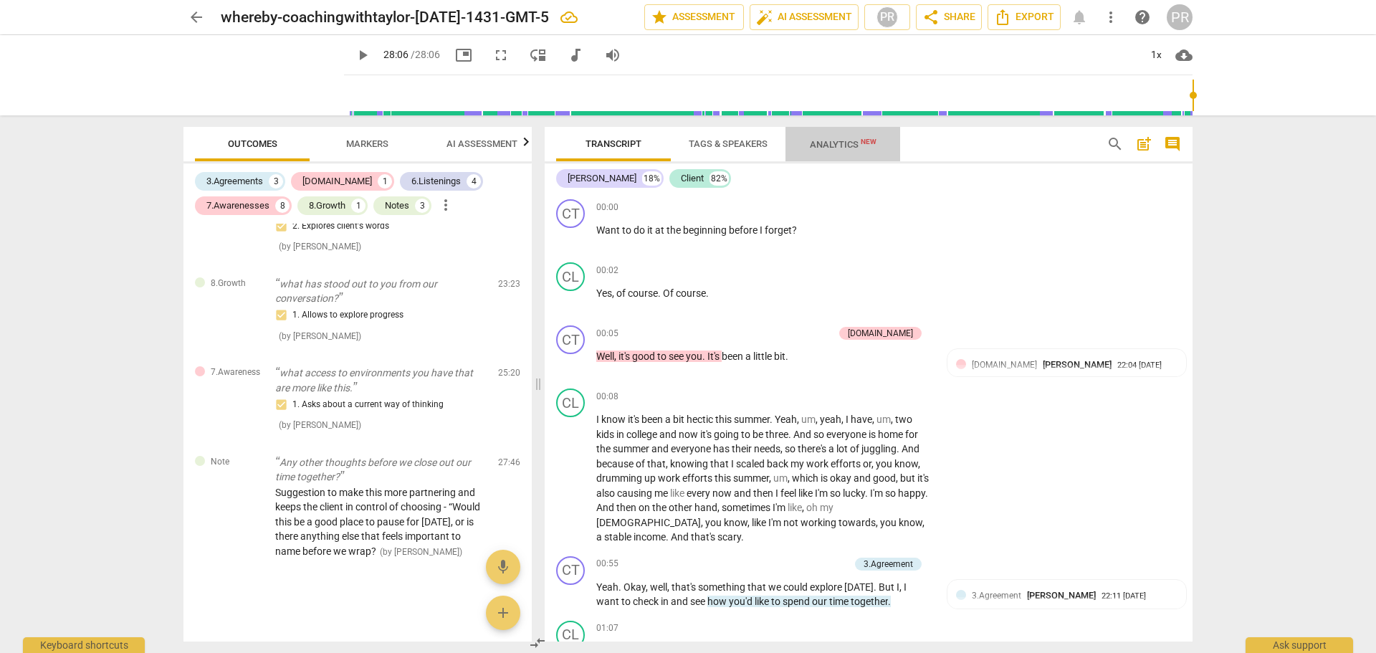
click at [839, 146] on span "Analytics New" at bounding box center [843, 144] width 67 height 11
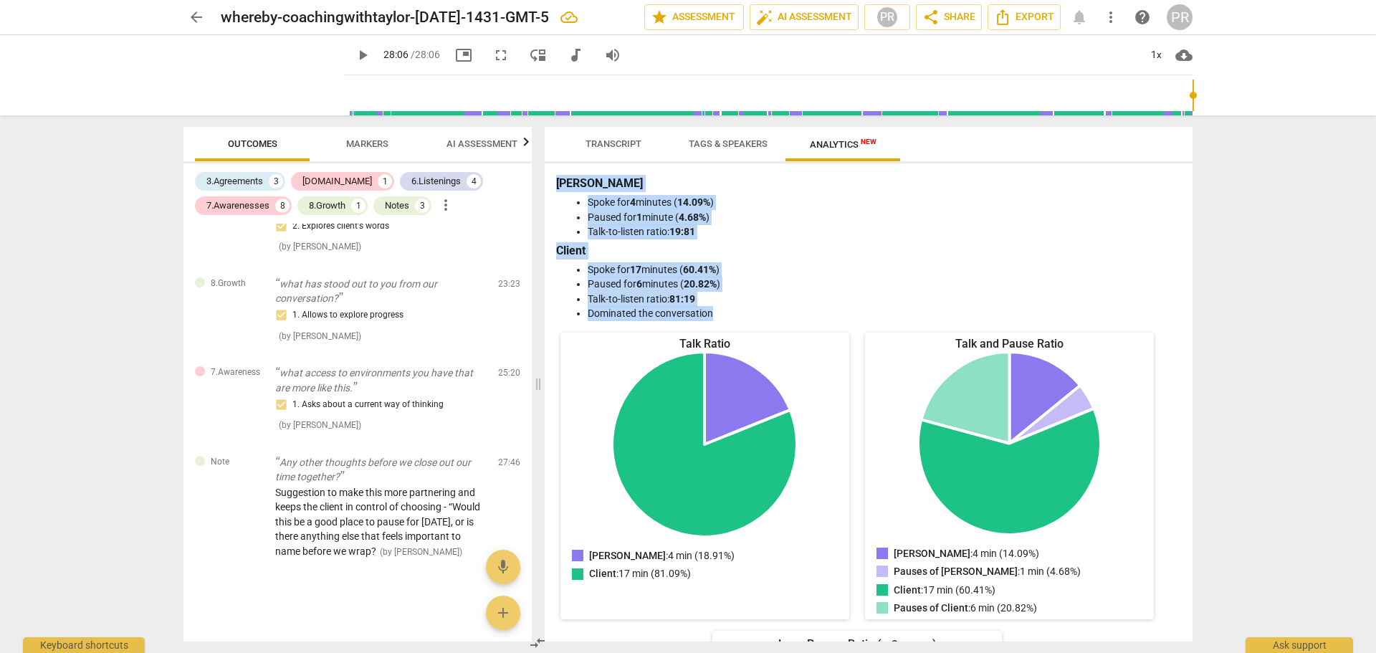
drag, startPoint x: 730, startPoint y: 307, endPoint x: 546, endPoint y: 175, distance: 226.0
click at [546, 175] on div "[PERSON_NAME] for 4 minutes ( 14.09% ) Paused for 1 minute ( 4.68% ) Talk-to-li…" at bounding box center [869, 402] width 648 height 478
